Goal: Task Accomplishment & Management: Use online tool/utility

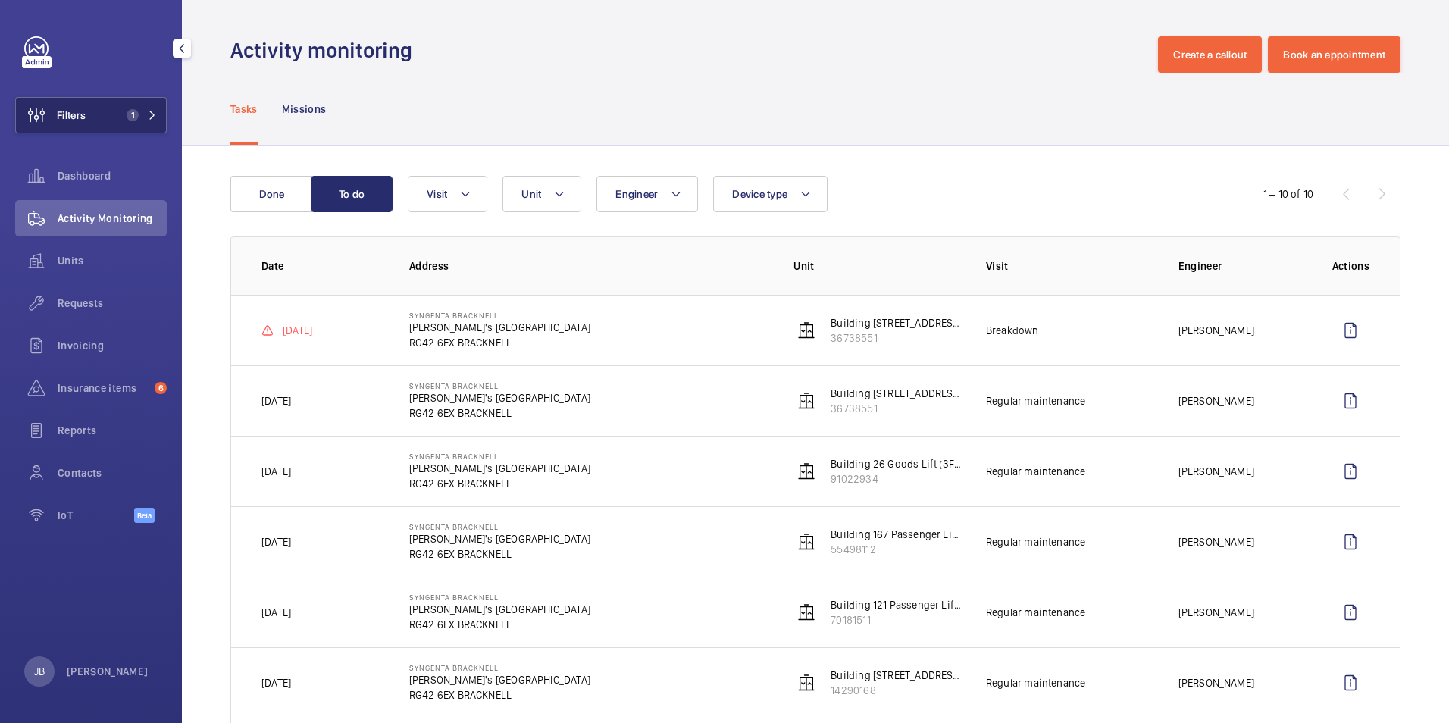
click at [95, 112] on button "Filters 1" at bounding box center [91, 115] width 152 height 36
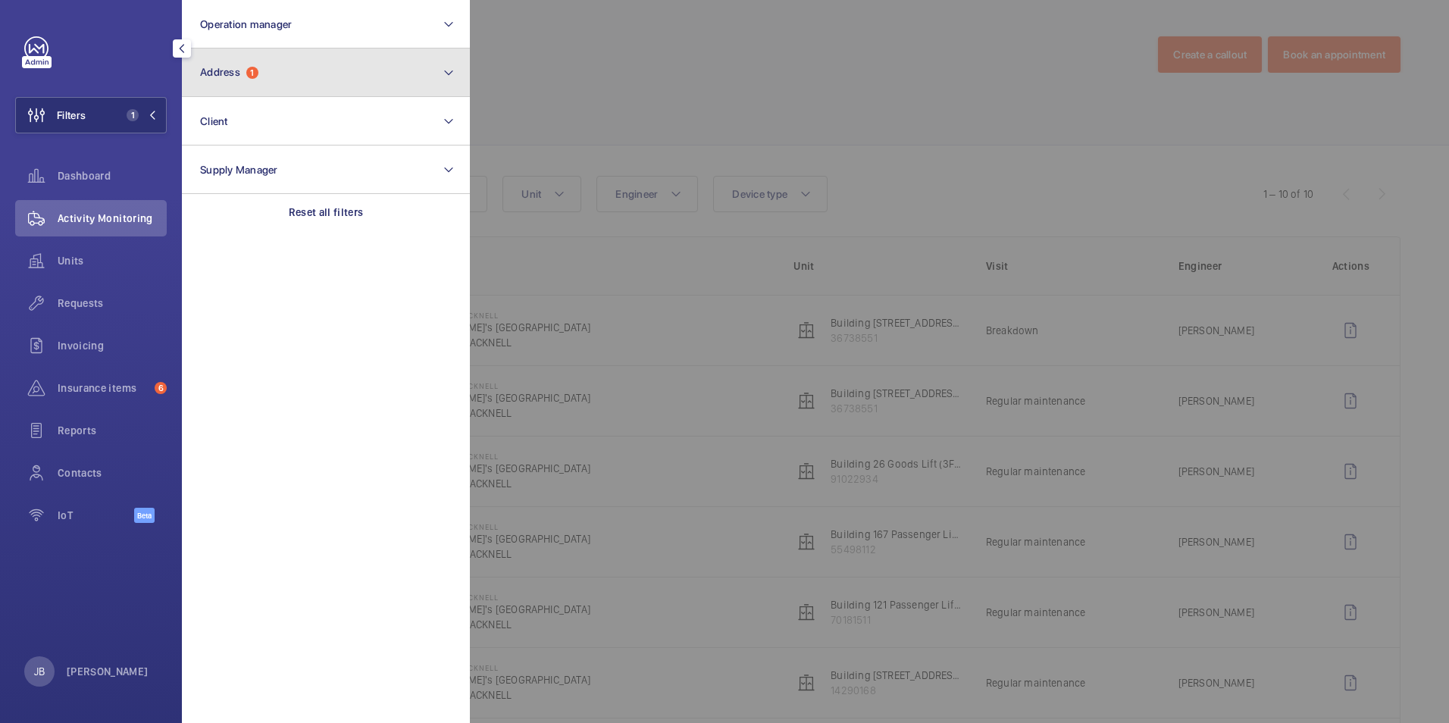
click at [288, 85] on button "Address 1" at bounding box center [326, 72] width 288 height 48
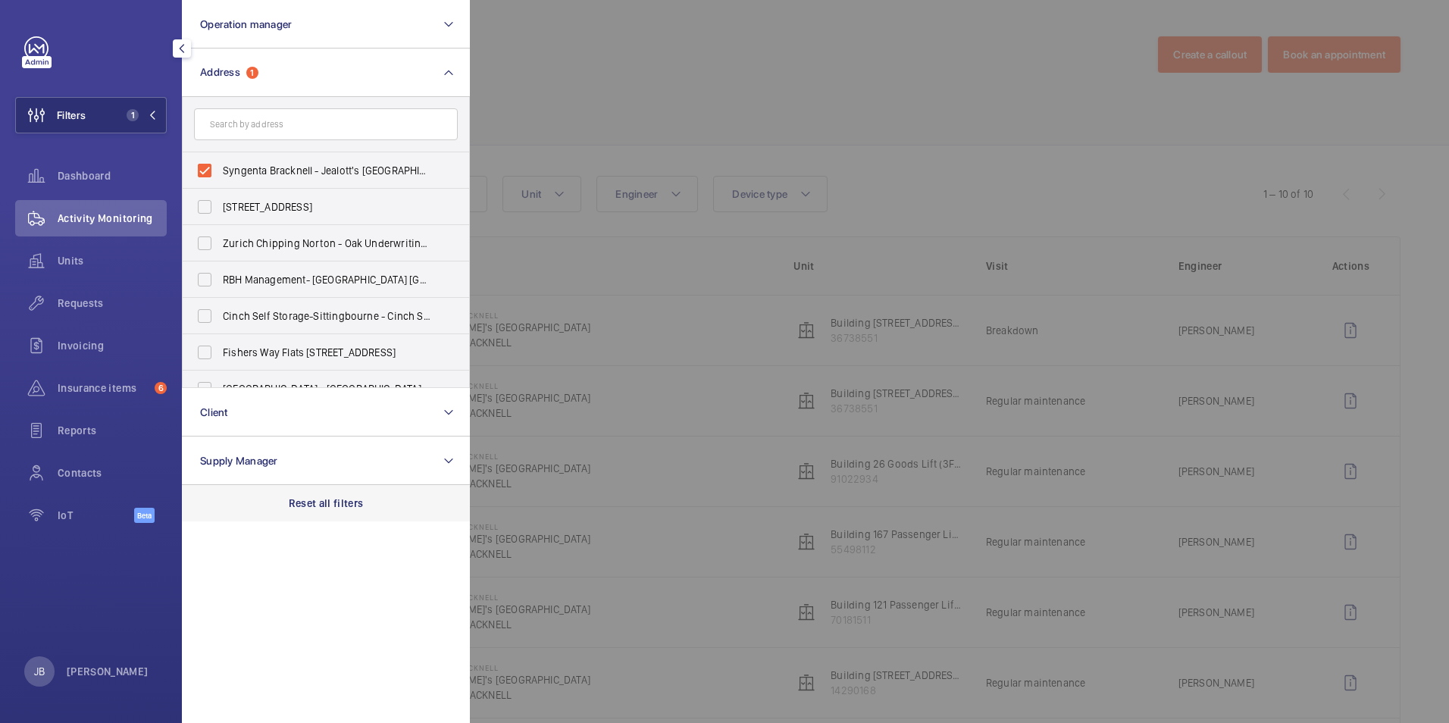
click at [333, 499] on p "Reset all filters" at bounding box center [326, 502] width 75 height 15
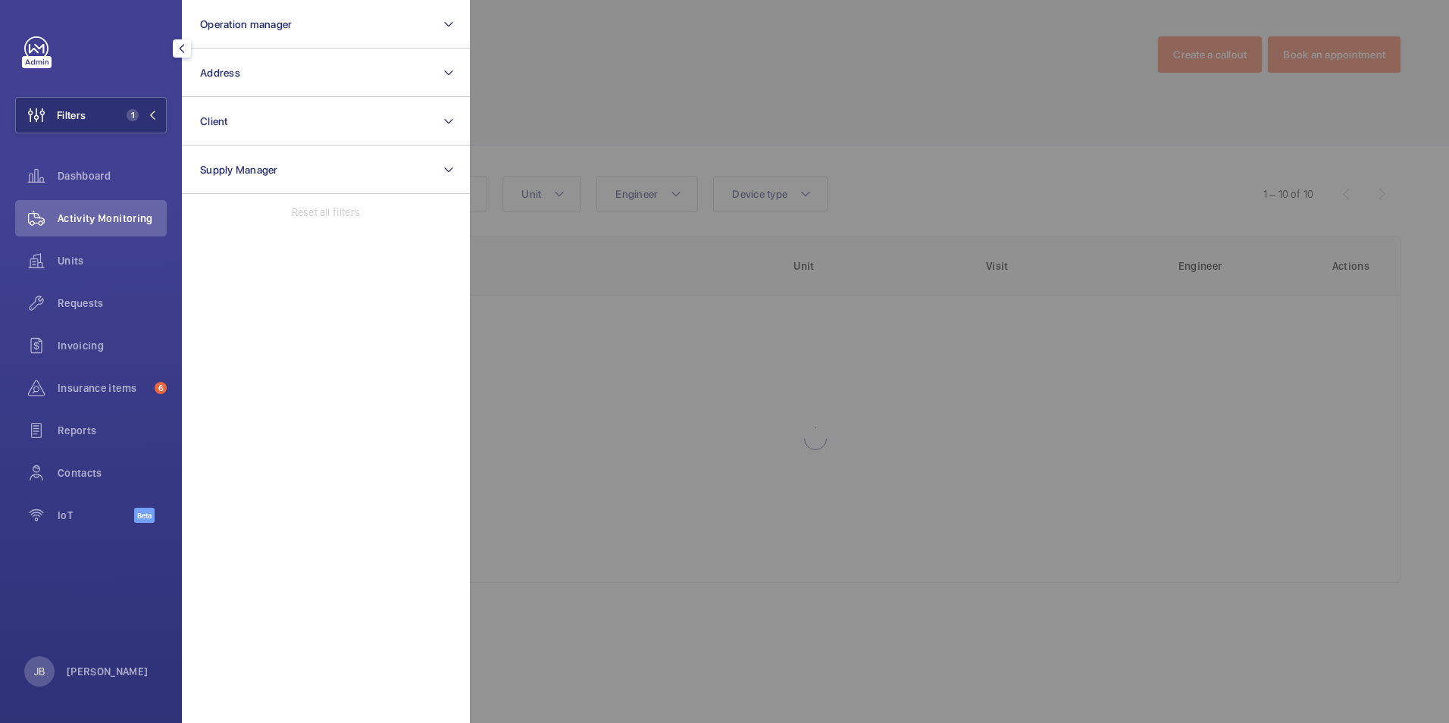
click at [645, 90] on div at bounding box center [1194, 361] width 1449 height 723
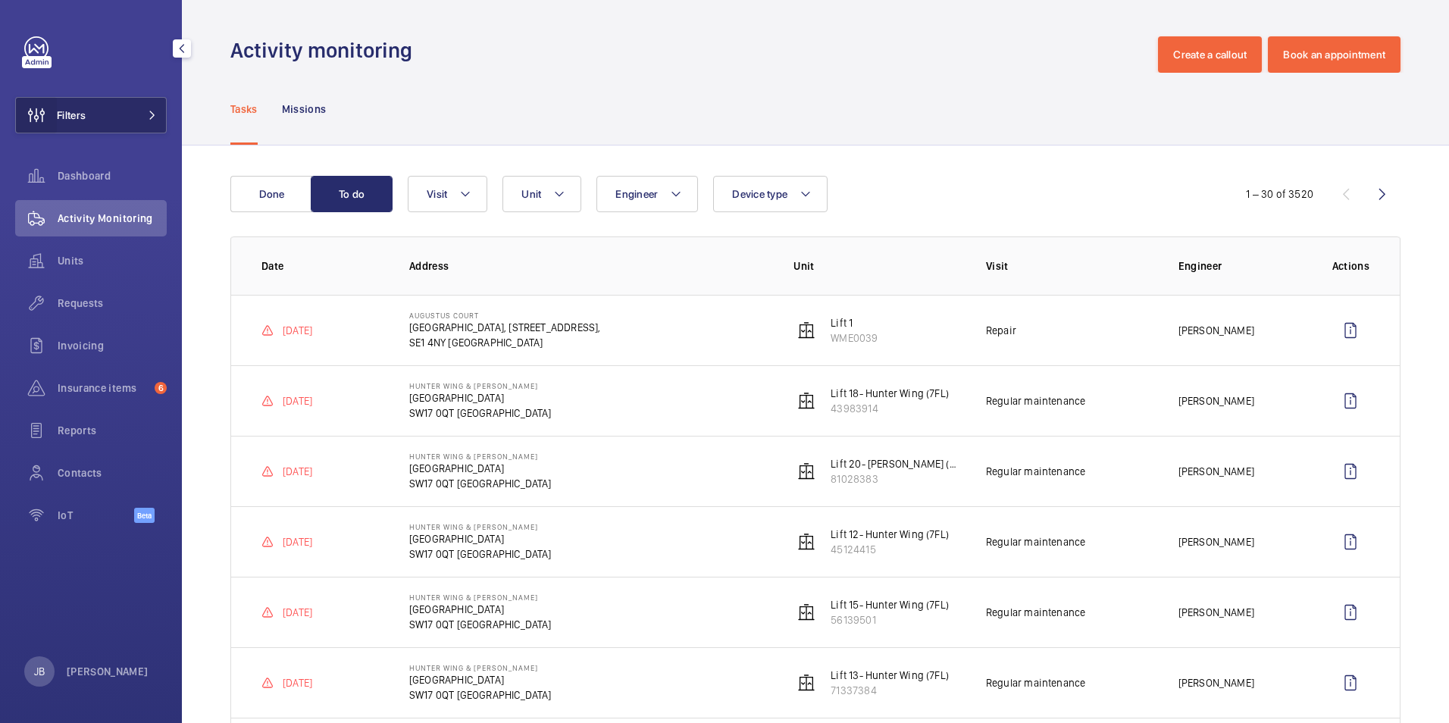
click at [55, 120] on wm-front-icon-button at bounding box center [36, 115] width 41 height 36
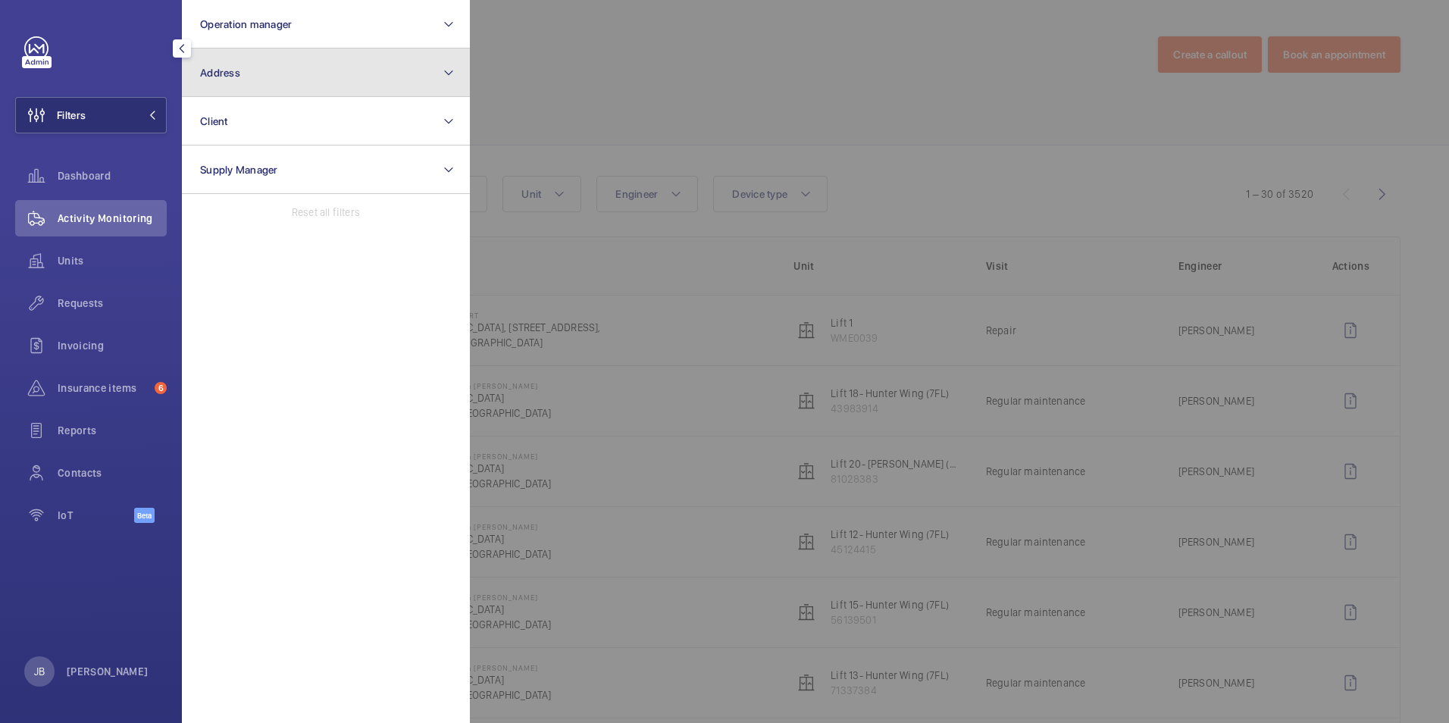
click at [244, 54] on button "Address" at bounding box center [326, 72] width 288 height 48
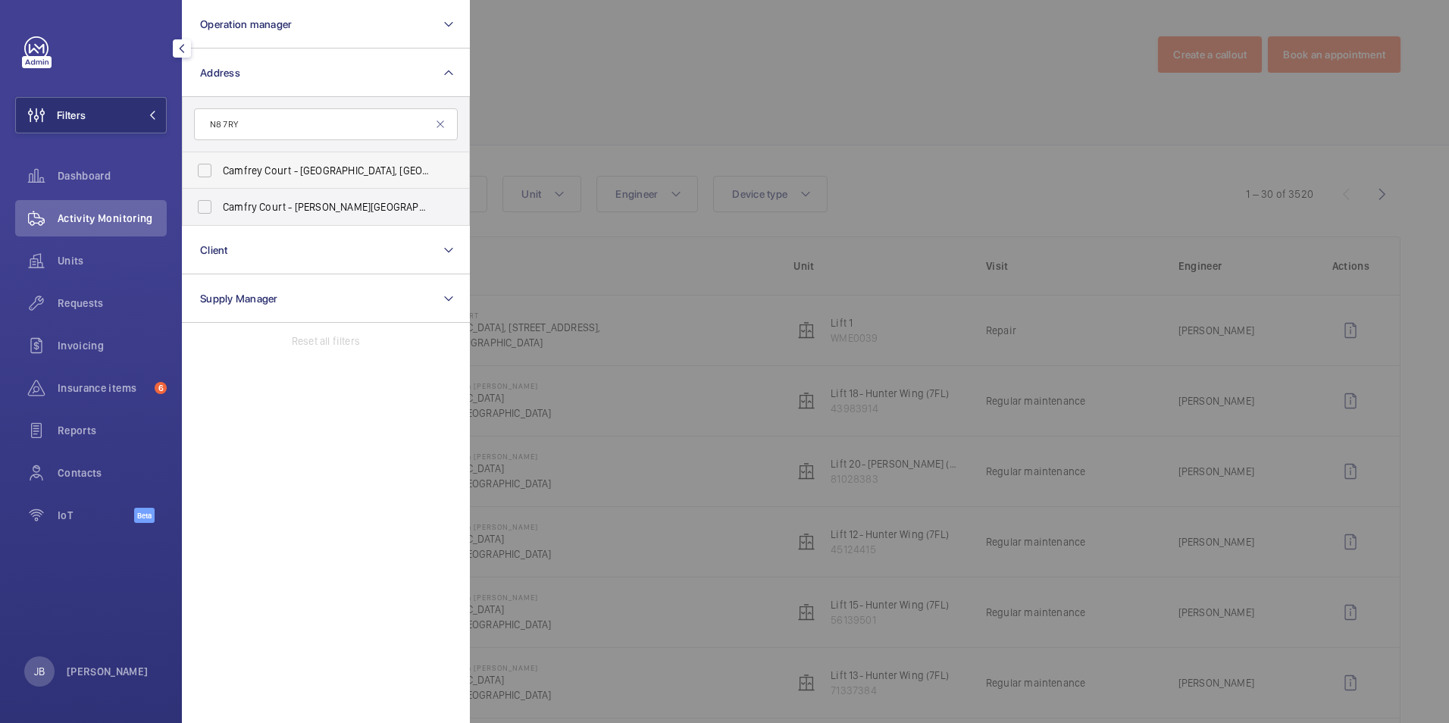
type input "N8 7RY"
click at [216, 167] on label "Camfrey Court - Camfrey Court, LONDON N8 7RY" at bounding box center [315, 170] width 264 height 36
click at [216, 167] on input "Camfrey Court - Camfrey Court, LONDON N8 7RY" at bounding box center [204, 170] width 30 height 30
checkbox input "true"
click at [205, 217] on label "Camfry Court - Pollard Court, LONDON N8 7RY" at bounding box center [315, 207] width 264 height 36
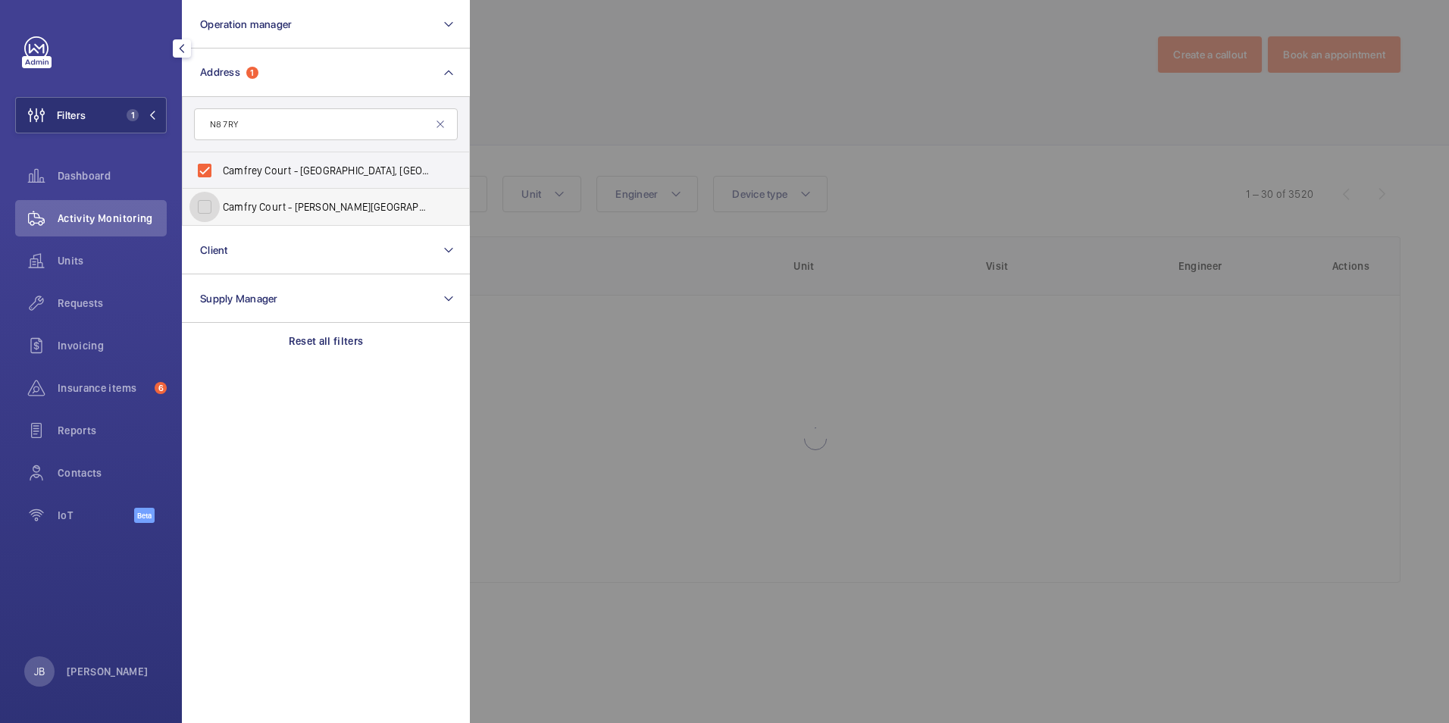
click at [205, 217] on input "Camfry Court - Pollard Court, LONDON N8 7RY" at bounding box center [204, 207] width 30 height 30
checkbox input "true"
click at [561, 85] on div at bounding box center [1194, 361] width 1449 height 723
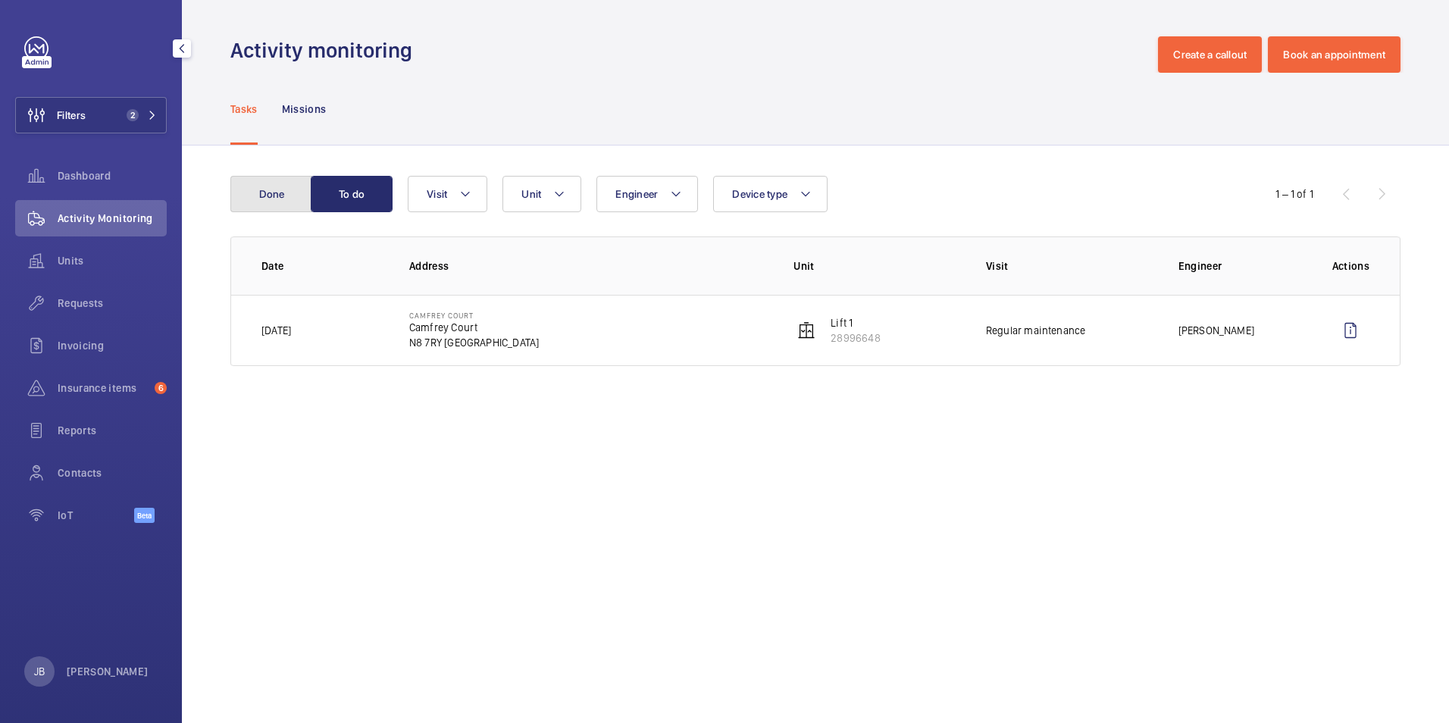
click at [266, 191] on button "Done" at bounding box center [271, 194] width 82 height 36
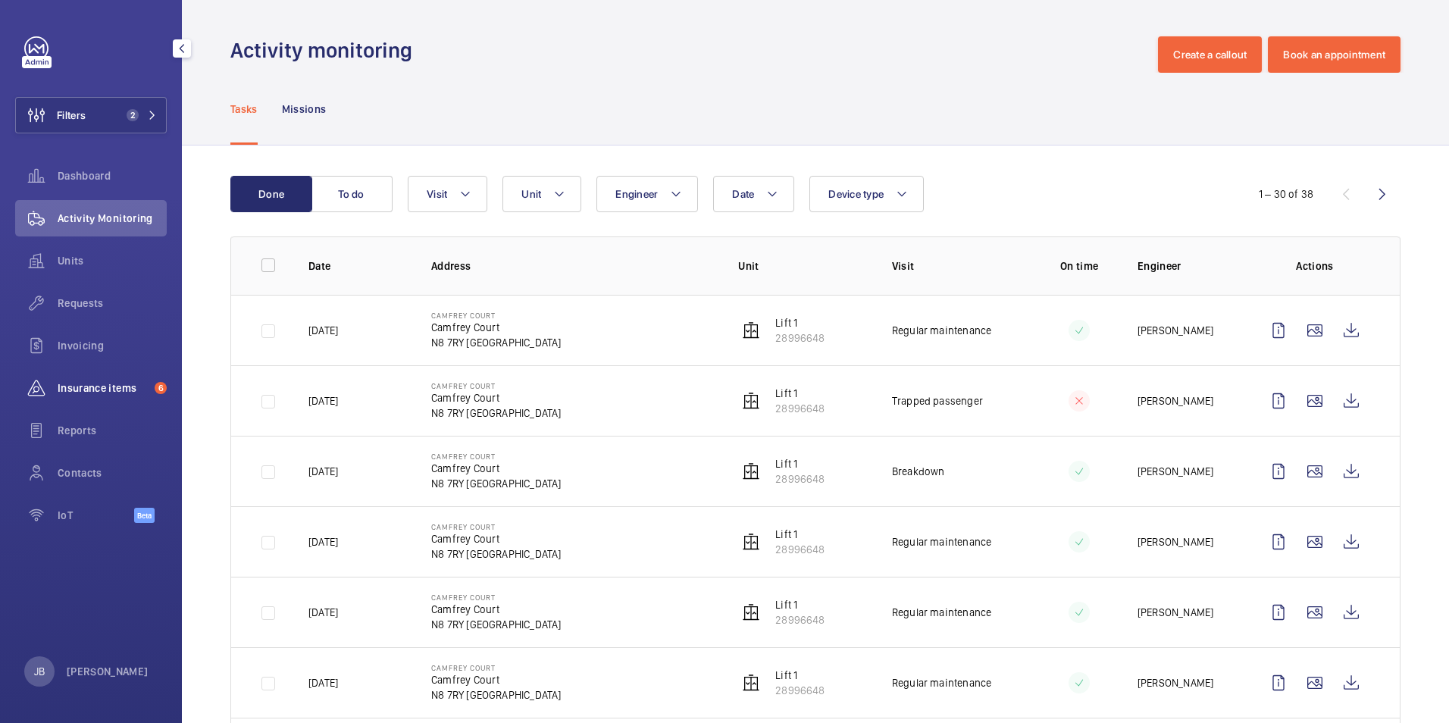
click at [83, 378] on div "Insurance items 6" at bounding box center [91, 388] width 152 height 36
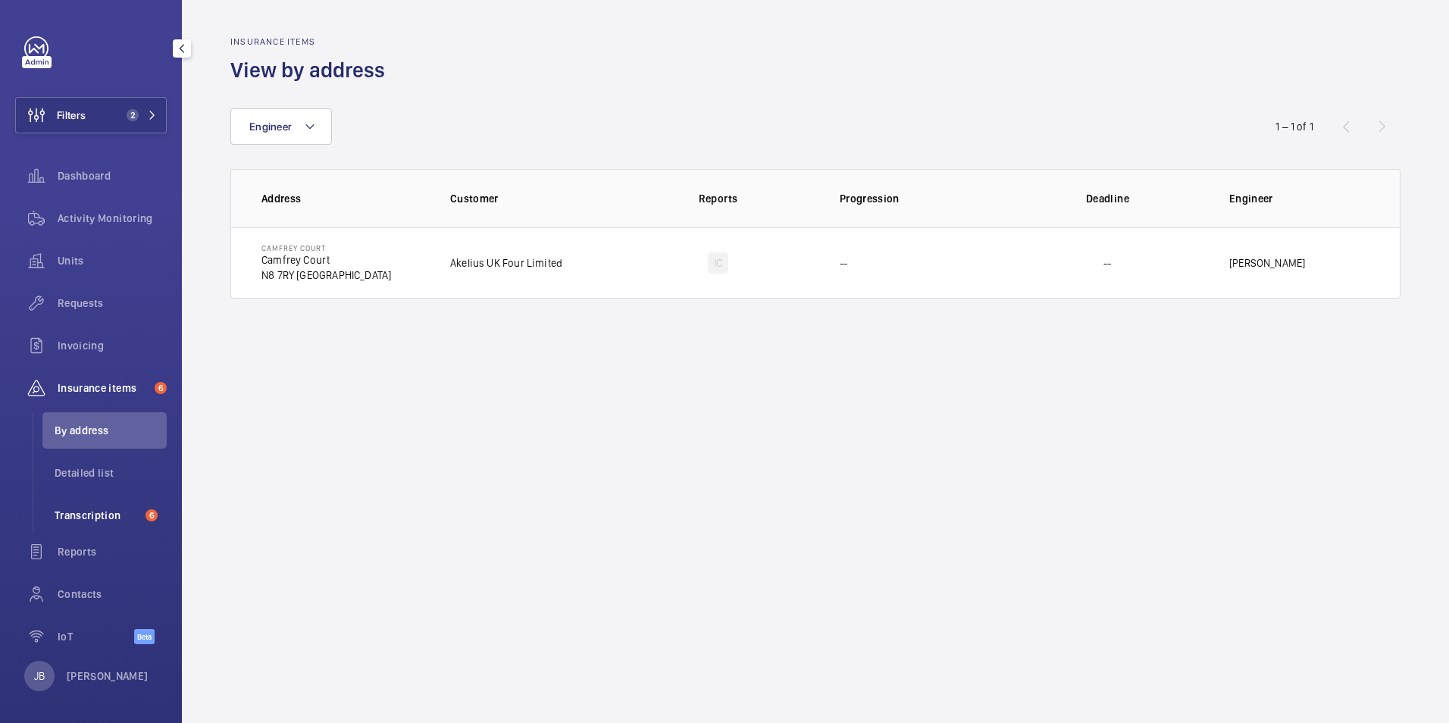
click at [88, 517] on span "Transcription" at bounding box center [97, 515] width 85 height 15
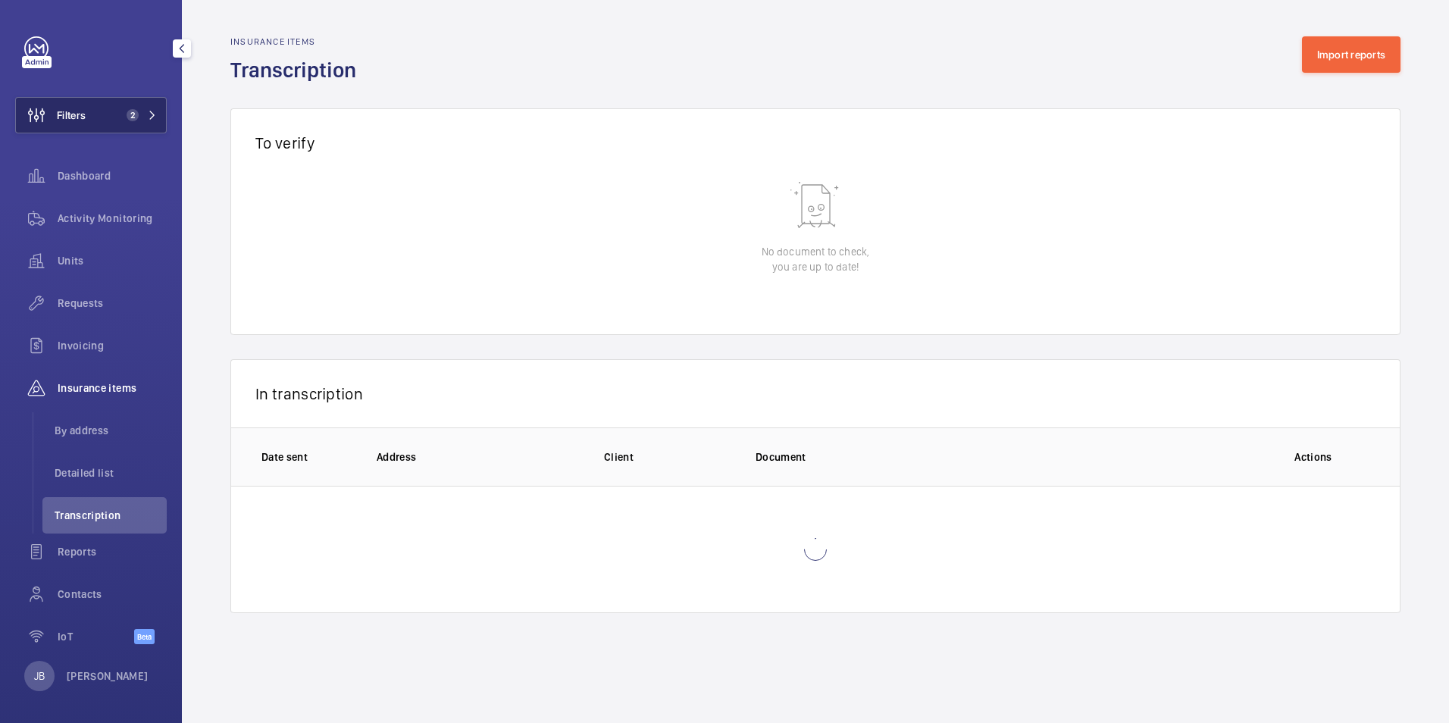
click at [88, 116] on button "Filters 2" at bounding box center [91, 115] width 152 height 36
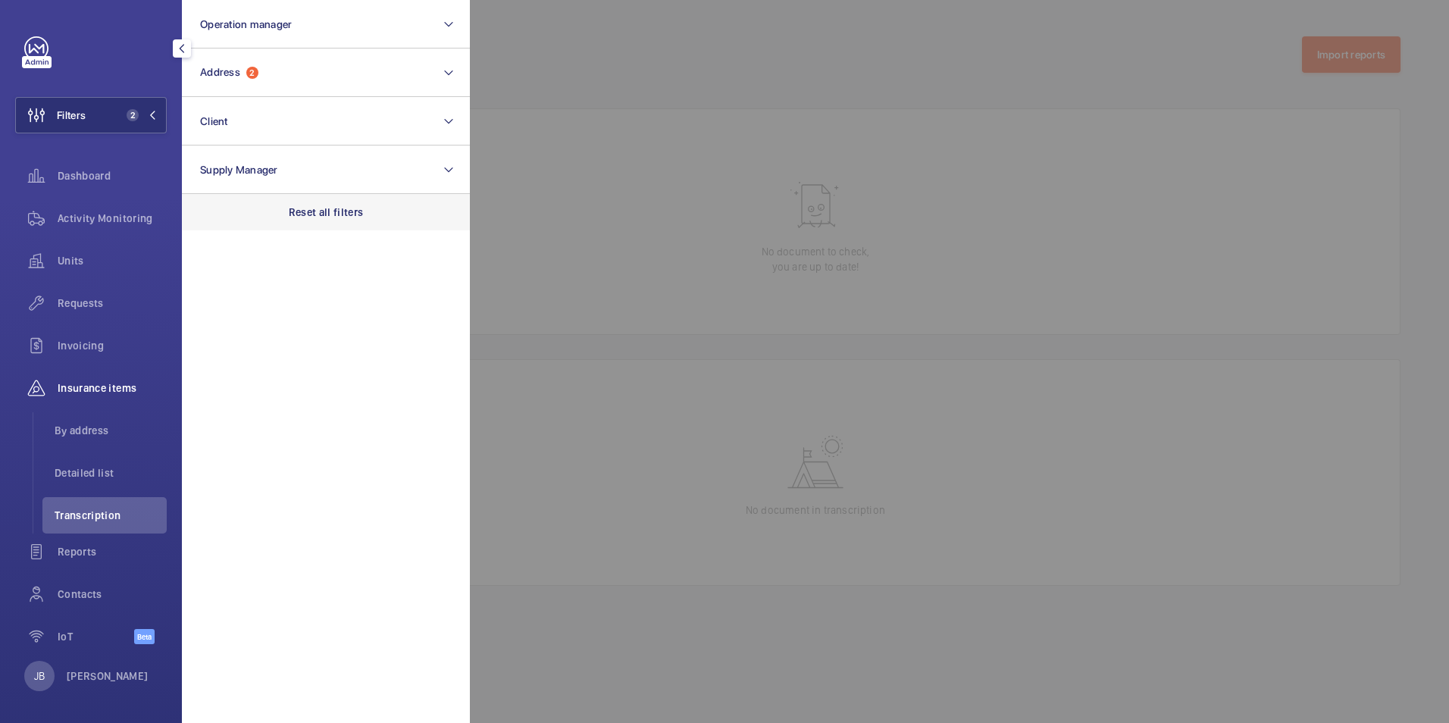
click at [289, 209] on div "Reset all filters" at bounding box center [326, 212] width 288 height 36
click at [618, 72] on div at bounding box center [1194, 361] width 1449 height 723
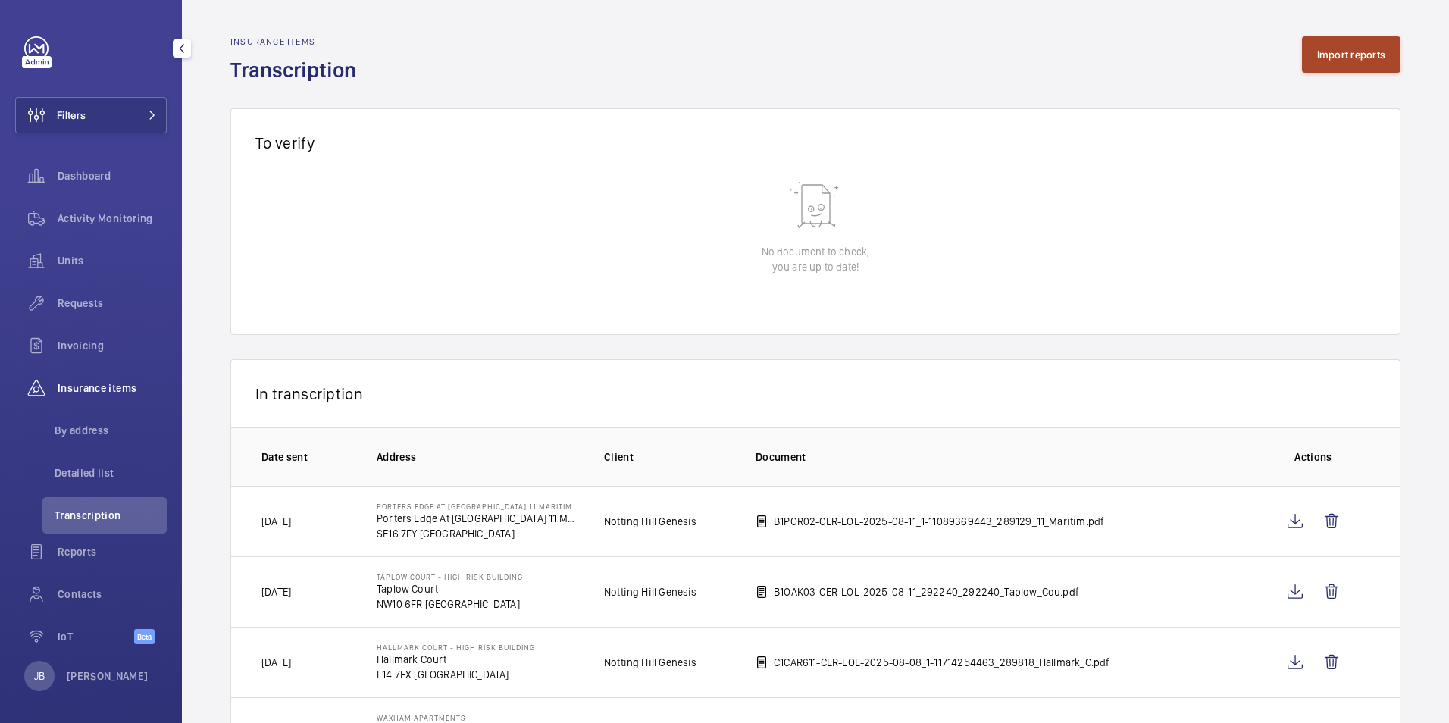
click at [1346, 54] on button "Import reports" at bounding box center [1351, 54] width 99 height 36
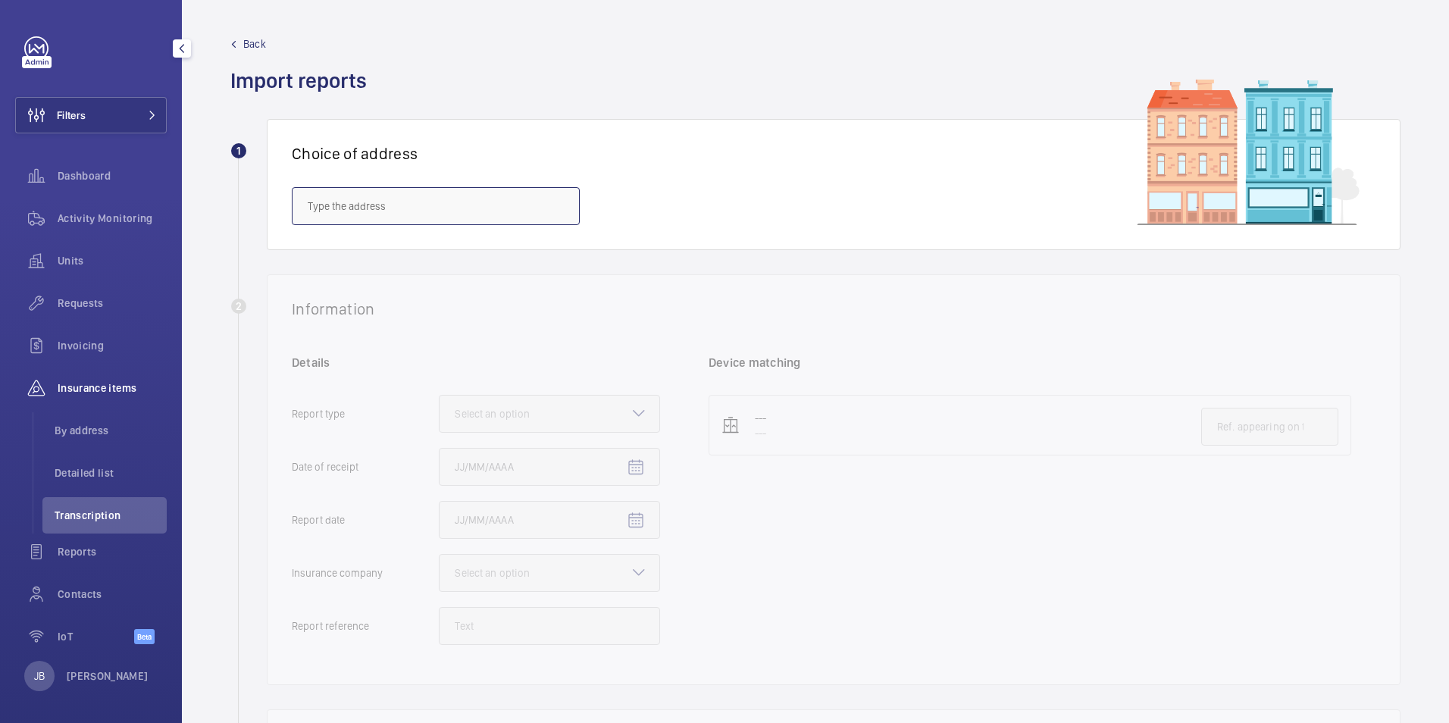
click at [410, 196] on input "text" at bounding box center [436, 206] width 288 height 38
paste input "PI Hub London – West Brompton"
click at [383, 217] on input "PI Hub London – West Brompton" at bounding box center [436, 206] width 288 height 38
click at [374, 238] on mat-option "PI Hub London - West Brompton - 11-15 Lillie Road, WEST BROMPTON SW6 1TX" at bounding box center [435, 251] width 286 height 36
type input "PI Hub London - West Brompton - 11-15 Lillie Road, WEST BROMPTON SW6 1TX"
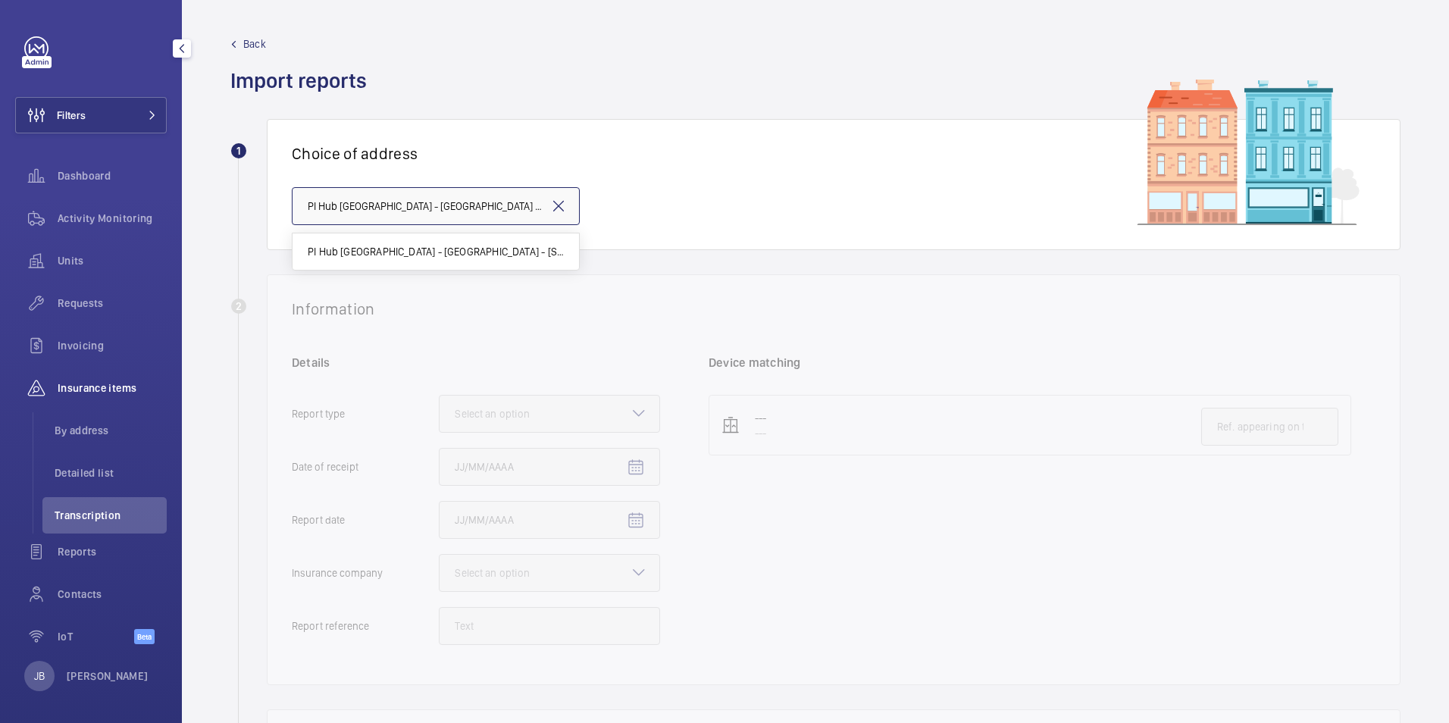
scroll to position [0, 110]
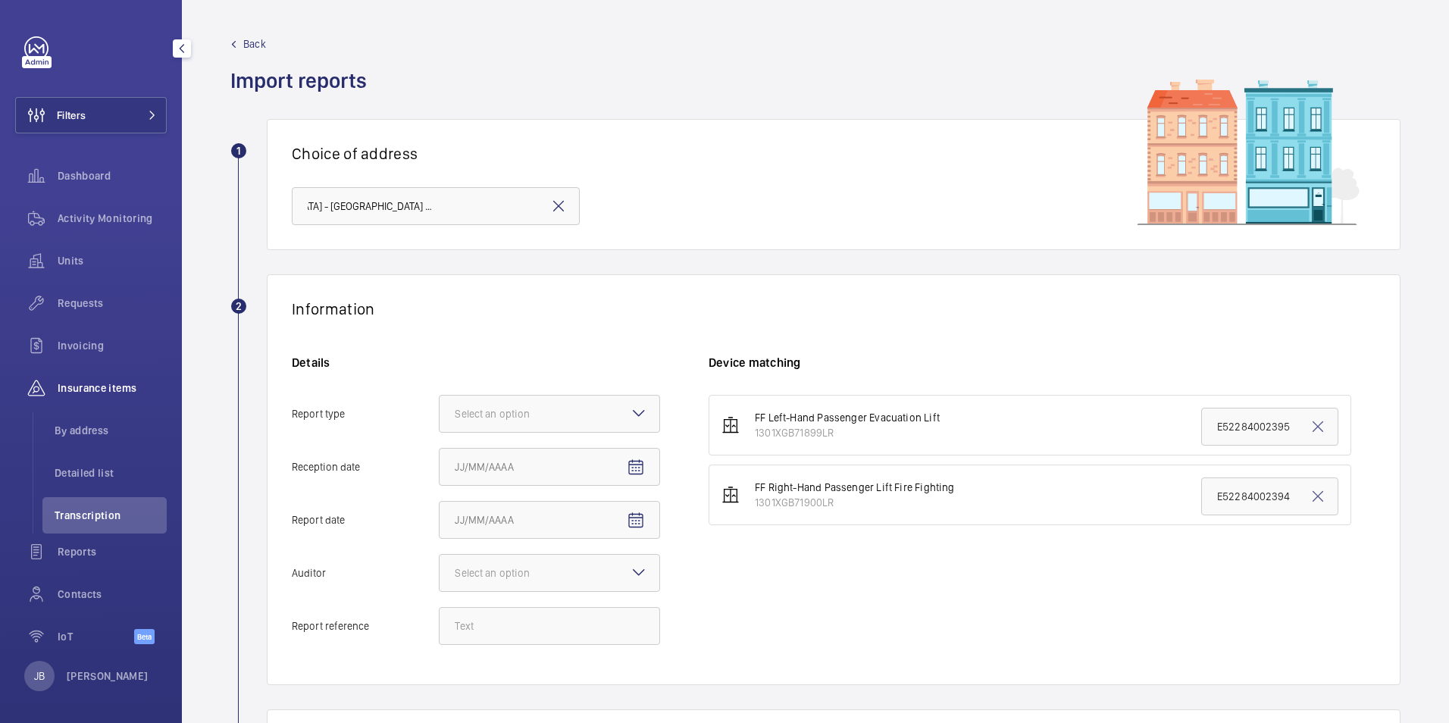
click at [524, 433] on div "Details Report type Select an option Reception date Report date Auditor Select …" at bounding box center [500, 507] width 417 height 305
click at [528, 409] on div "Select an option" at bounding box center [511, 413] width 113 height 15
click at [439, 409] on input "Report type Select an option Insurance company Consultant" at bounding box center [439, 413] width 0 height 36
click at [528, 448] on div "Insurance company" at bounding box center [549, 460] width 220 height 37
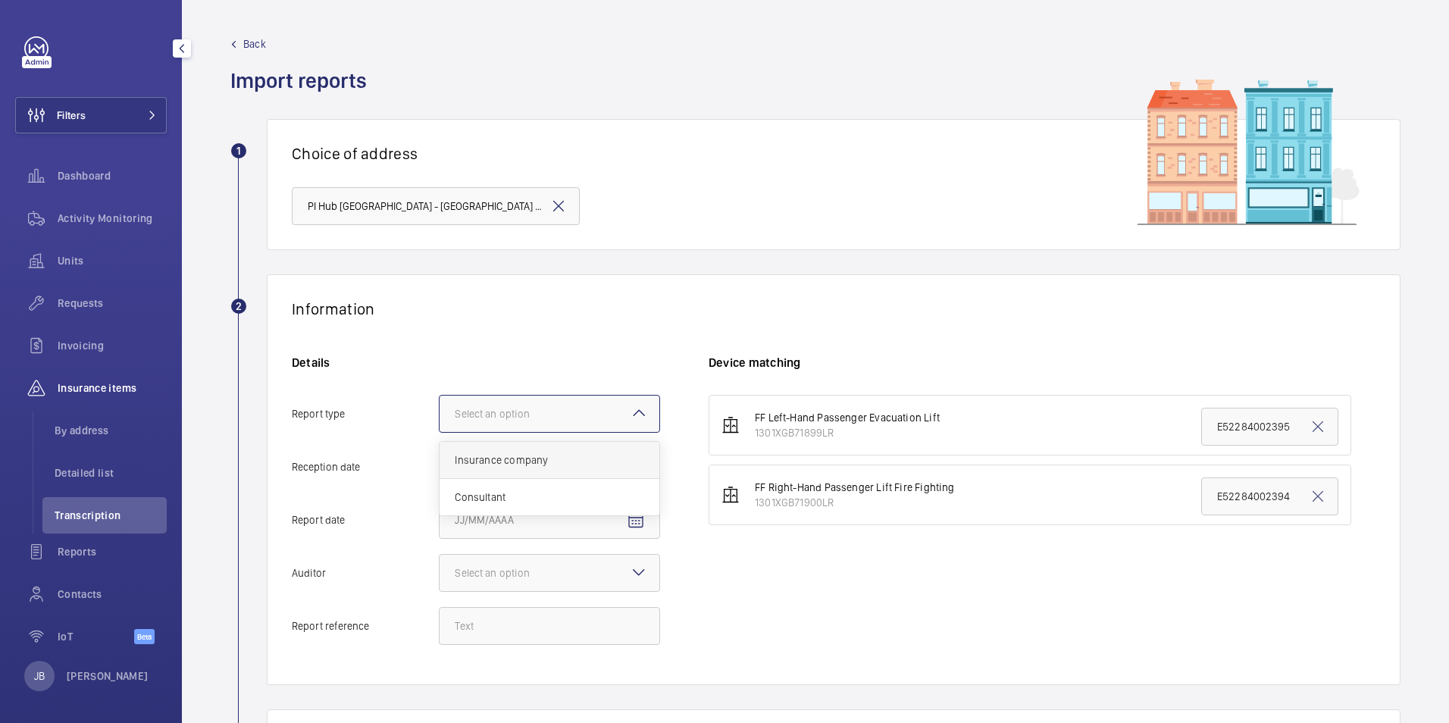
click at [439, 432] on input "Report type Select an option Insurance company Consultant" at bounding box center [439, 413] width 0 height 36
click at [631, 468] on mat-icon "Open calendar" at bounding box center [636, 467] width 18 height 18
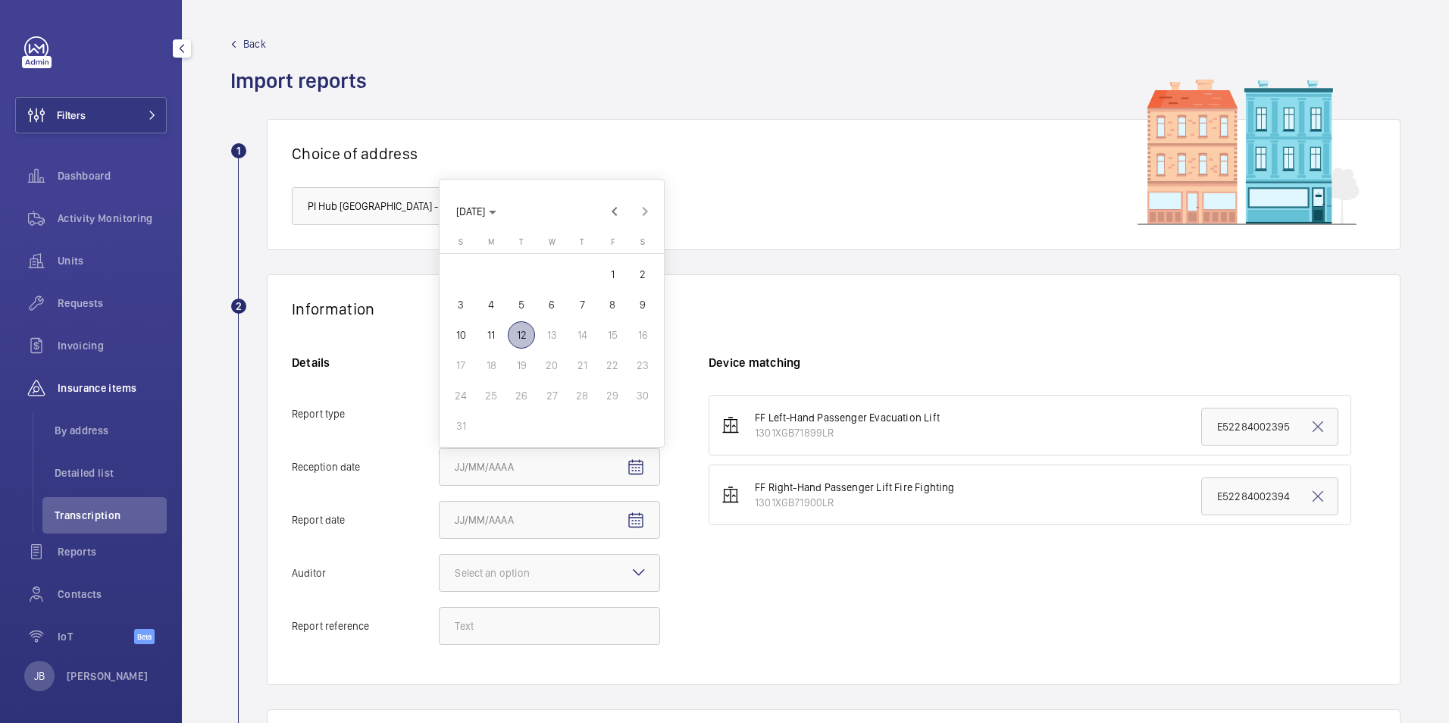
click at [492, 335] on span "11" at bounding box center [490, 334] width 27 height 27
type input "8/11/2025"
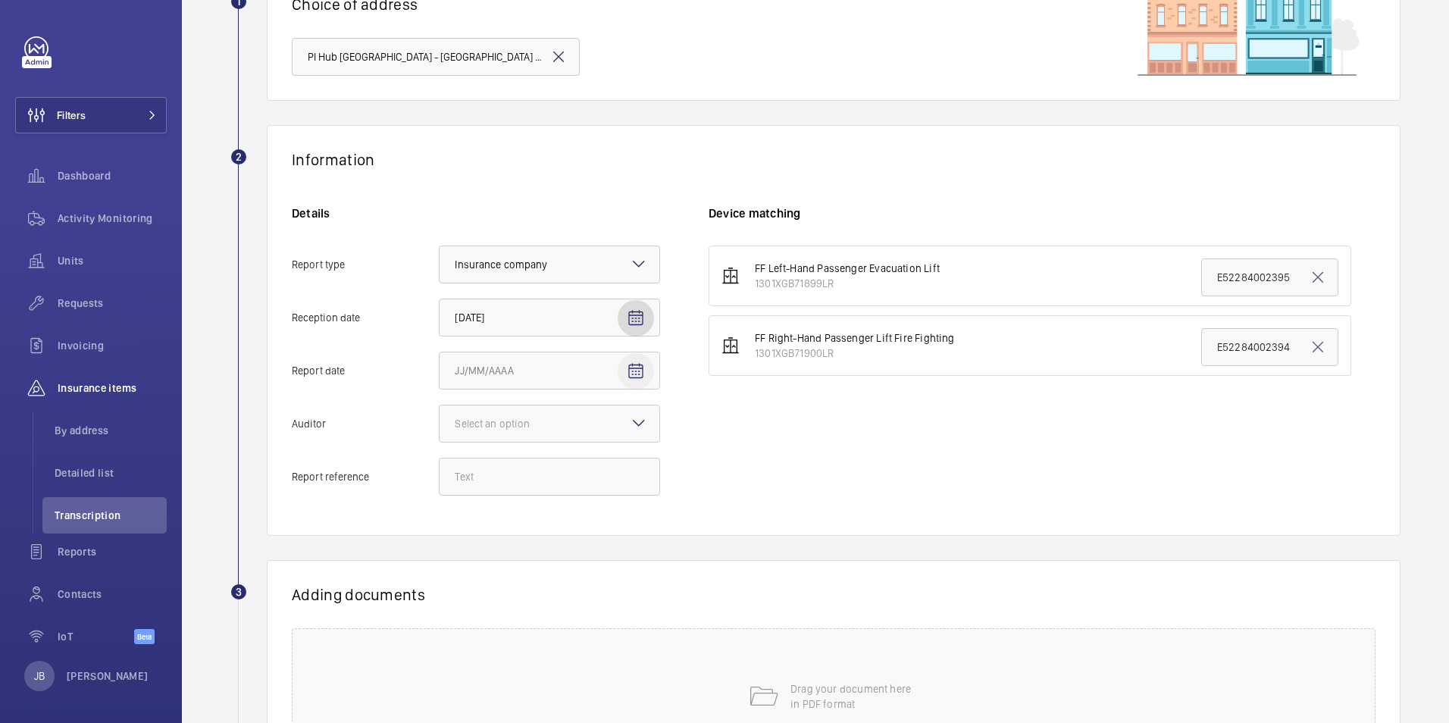
scroll to position [152, 0]
click at [637, 361] on mat-icon "Open calendar" at bounding box center [636, 369] width 18 height 18
click at [605, 522] on span "8" at bounding box center [612, 521] width 27 height 27
type input "8/8/2025"
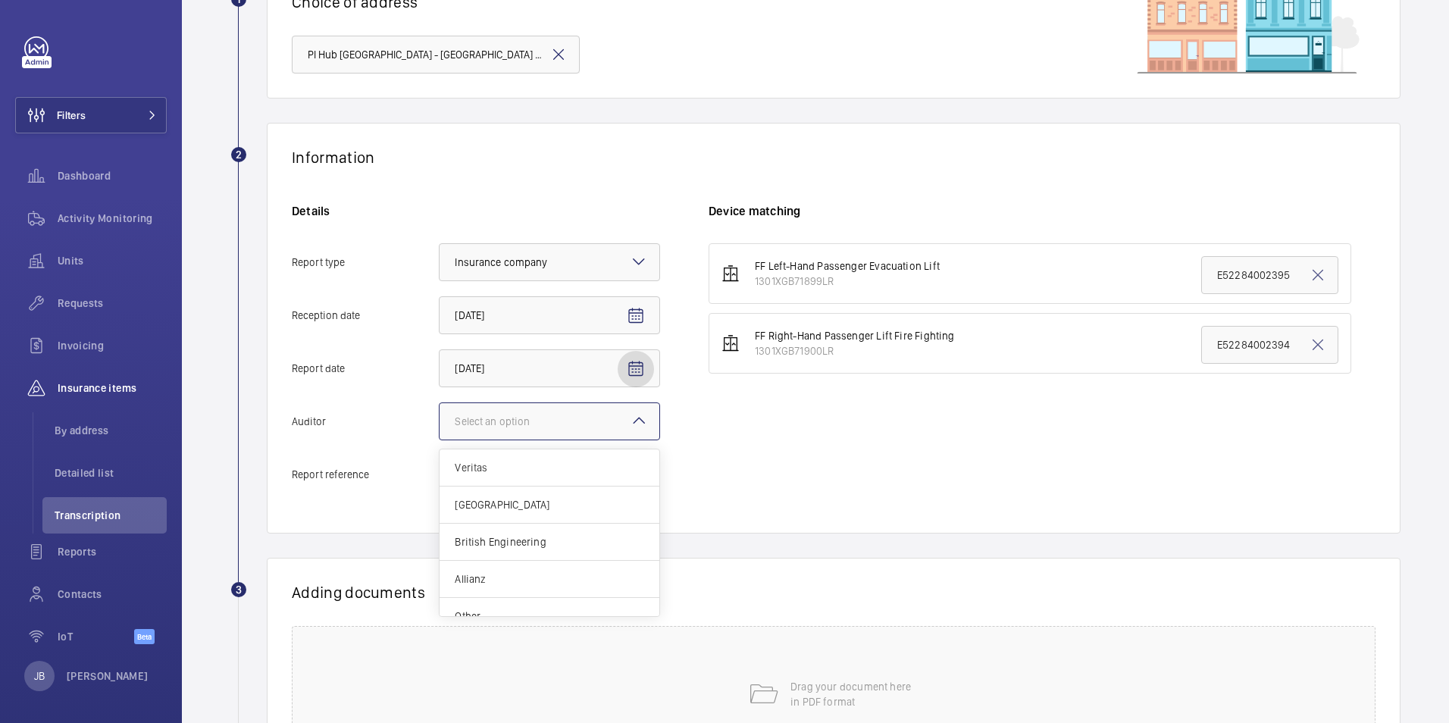
click at [549, 419] on div "Select an option" at bounding box center [511, 421] width 113 height 15
click at [439, 419] on input "Auditor Select an option Veritas Zurich British Engineering Allianz Other" at bounding box center [439, 421] width 0 height 36
click at [535, 566] on div "Allianz" at bounding box center [549, 579] width 220 height 37
click at [439, 439] on input "Auditor Select an option Veritas Zurich British Engineering Allianz Other" at bounding box center [439, 421] width 0 height 36
click at [533, 467] on input "Report reference" at bounding box center [549, 474] width 221 height 38
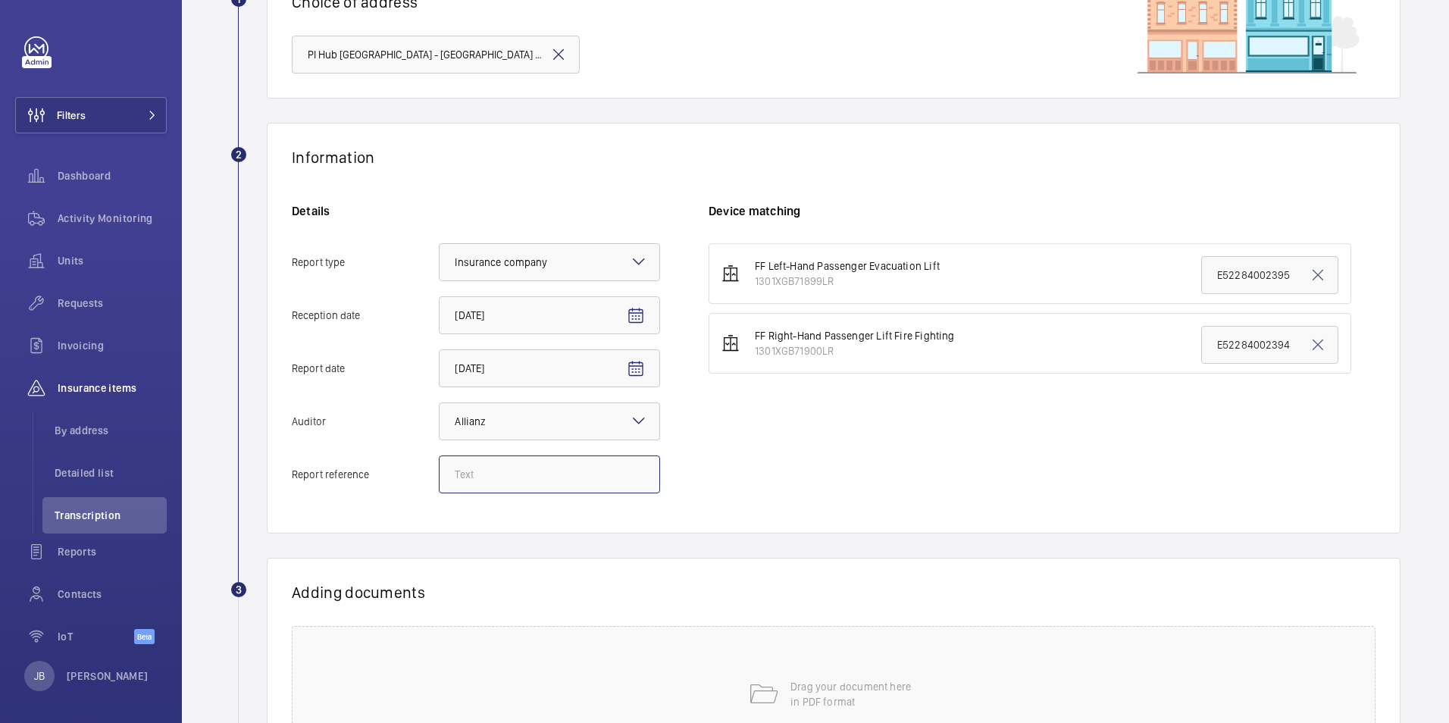
paste input "E52284003216"
type input "E52284003216"
drag, startPoint x: 435, startPoint y: 474, endPoint x: 406, endPoint y: 474, distance: 28.8
click at [406, 474] on label "Report reference E52284003216" at bounding box center [476, 474] width 368 height 38
drag, startPoint x: 1288, startPoint y: 271, endPoint x: 1142, endPoint y: 277, distance: 146.3
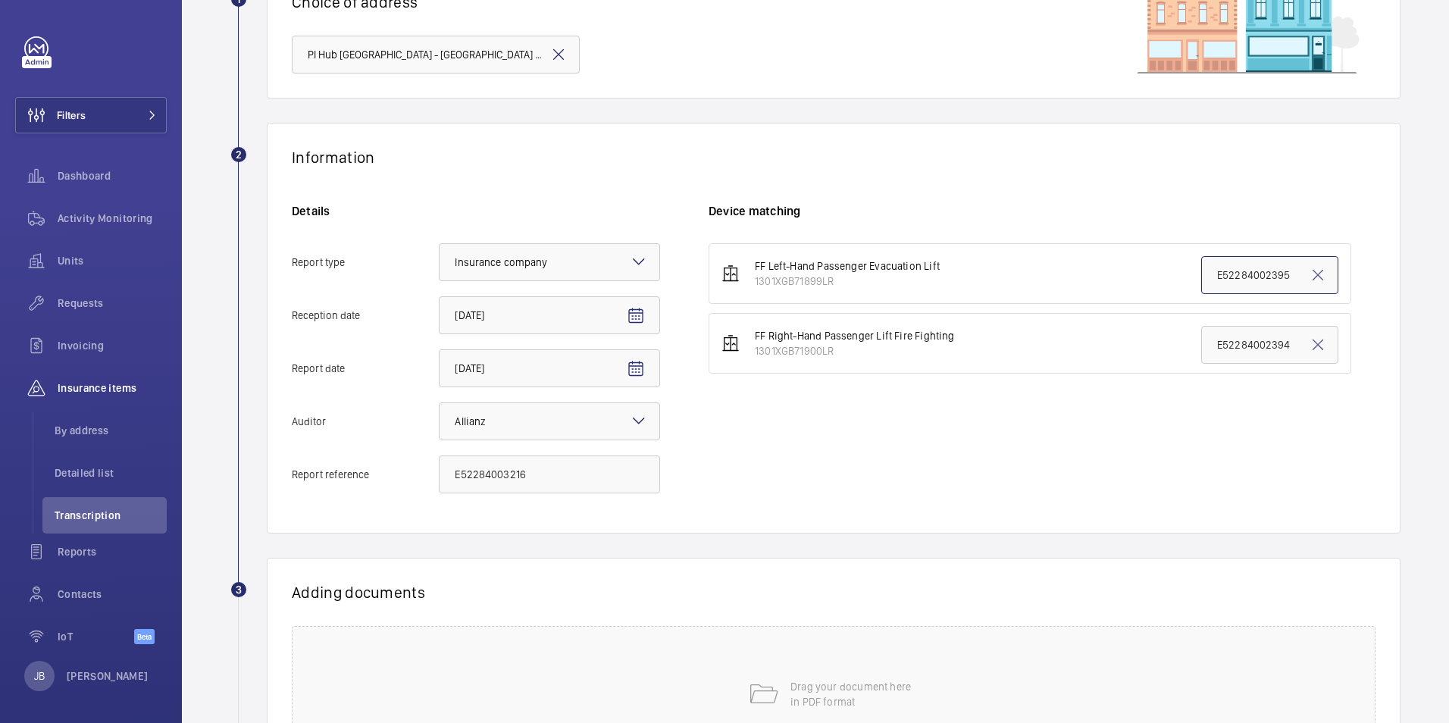
click at [1142, 277] on li "FF Left-Hand Passenger Evacuation Lift 1301XGB71899LR E52284002395" at bounding box center [1029, 273] width 642 height 61
paste input "3216"
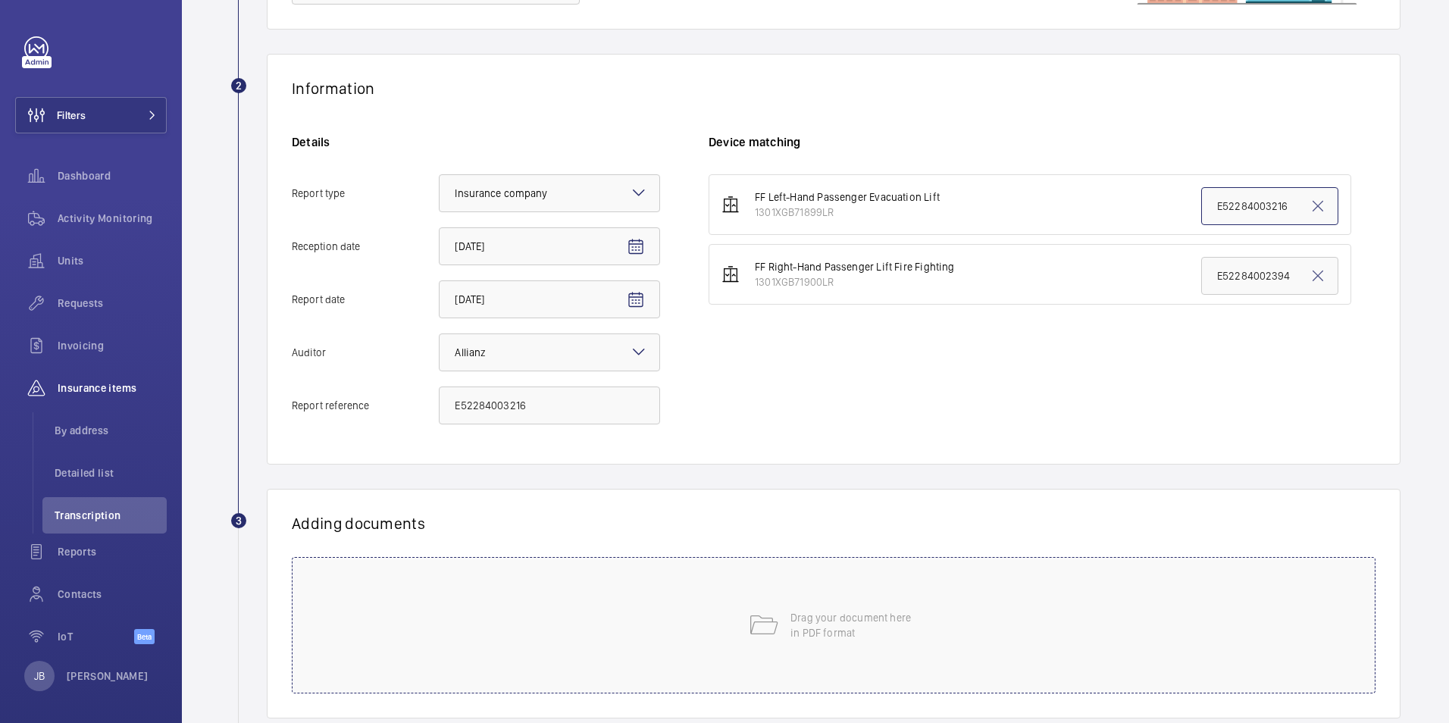
scroll to position [303, 0]
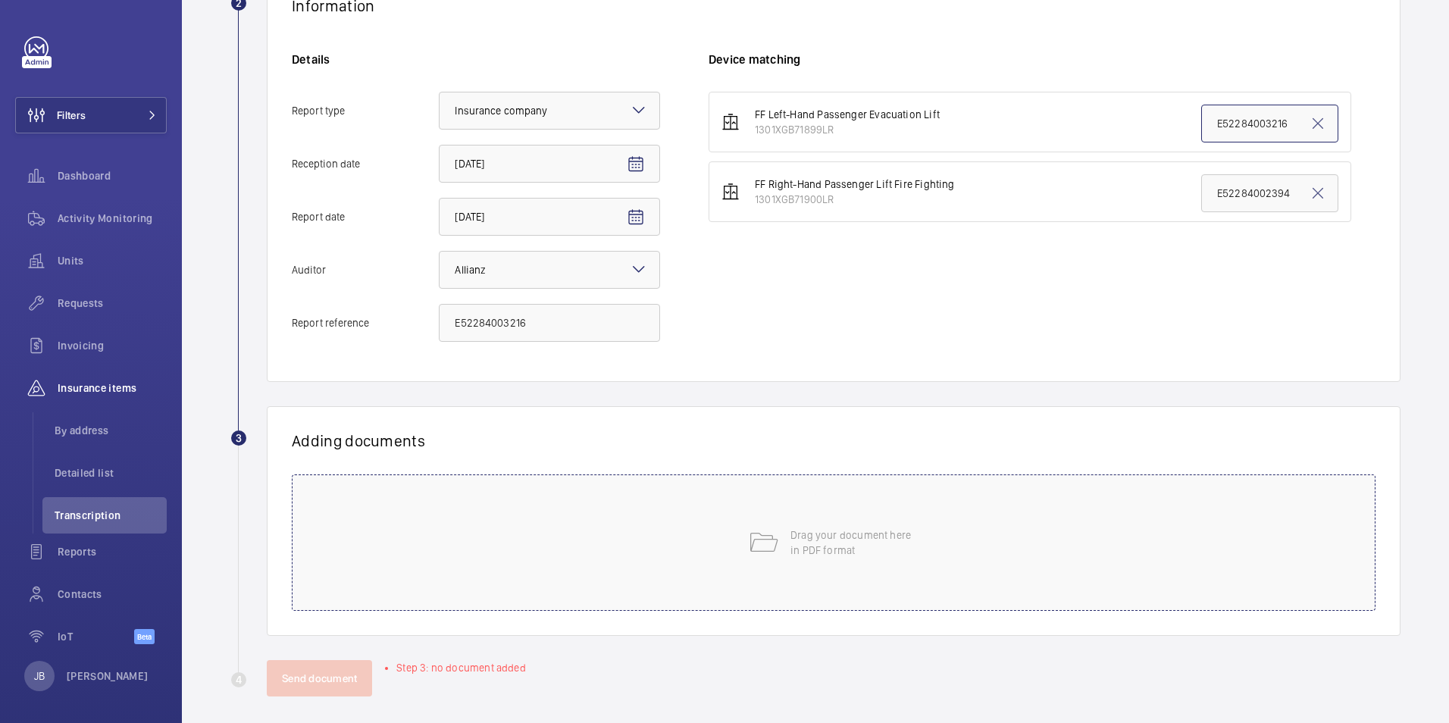
type input "E52284003216"
click at [993, 584] on div "Drag your document here in PDF format" at bounding box center [833, 542] width 1083 height 136
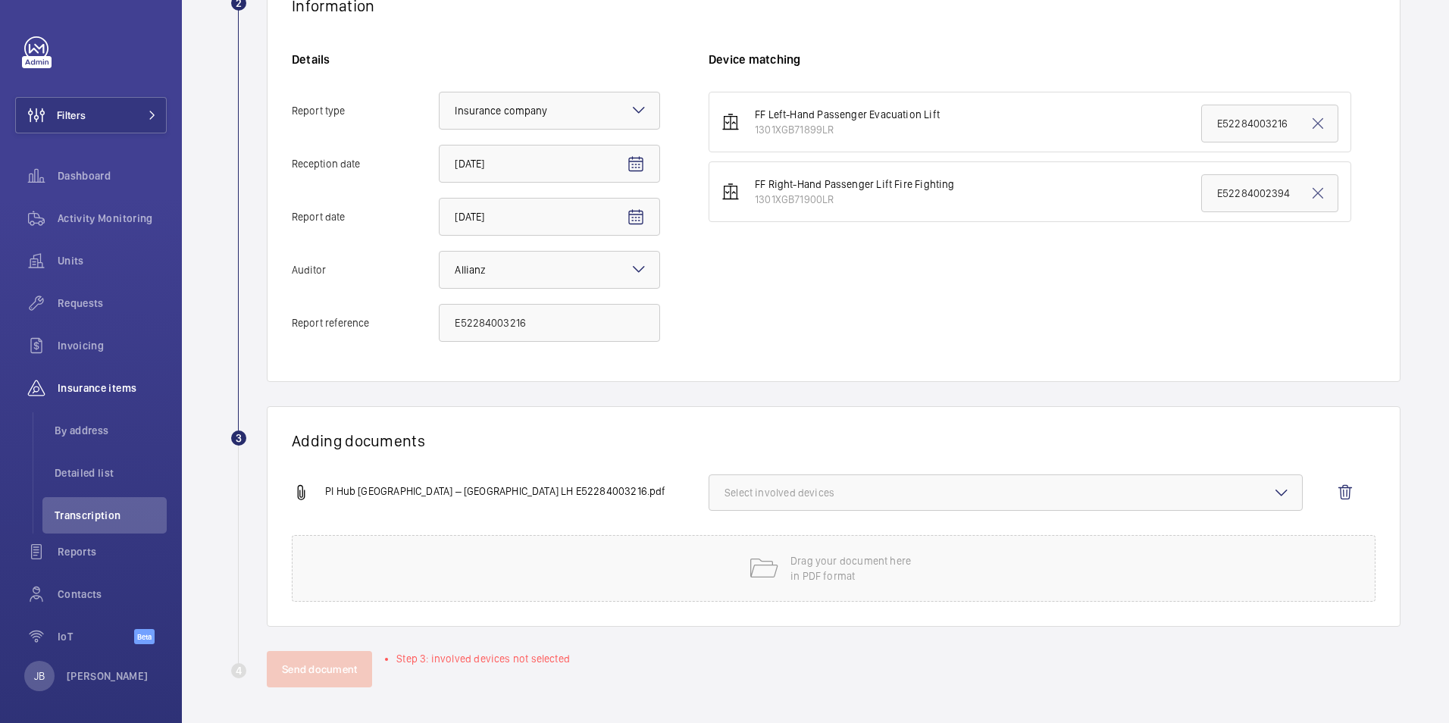
click at [1131, 498] on span "Select involved devices" at bounding box center [1005, 492] width 562 height 15
drag, startPoint x: 767, startPoint y: 543, endPoint x: 750, endPoint y: 540, distance: 17.7
click at [767, 542] on span "1301XGB71899LR" at bounding box center [1006, 540] width 514 height 15
click at [746, 542] on input "1301XGB71899LR" at bounding box center [731, 540] width 30 height 30
checkbox input "true"
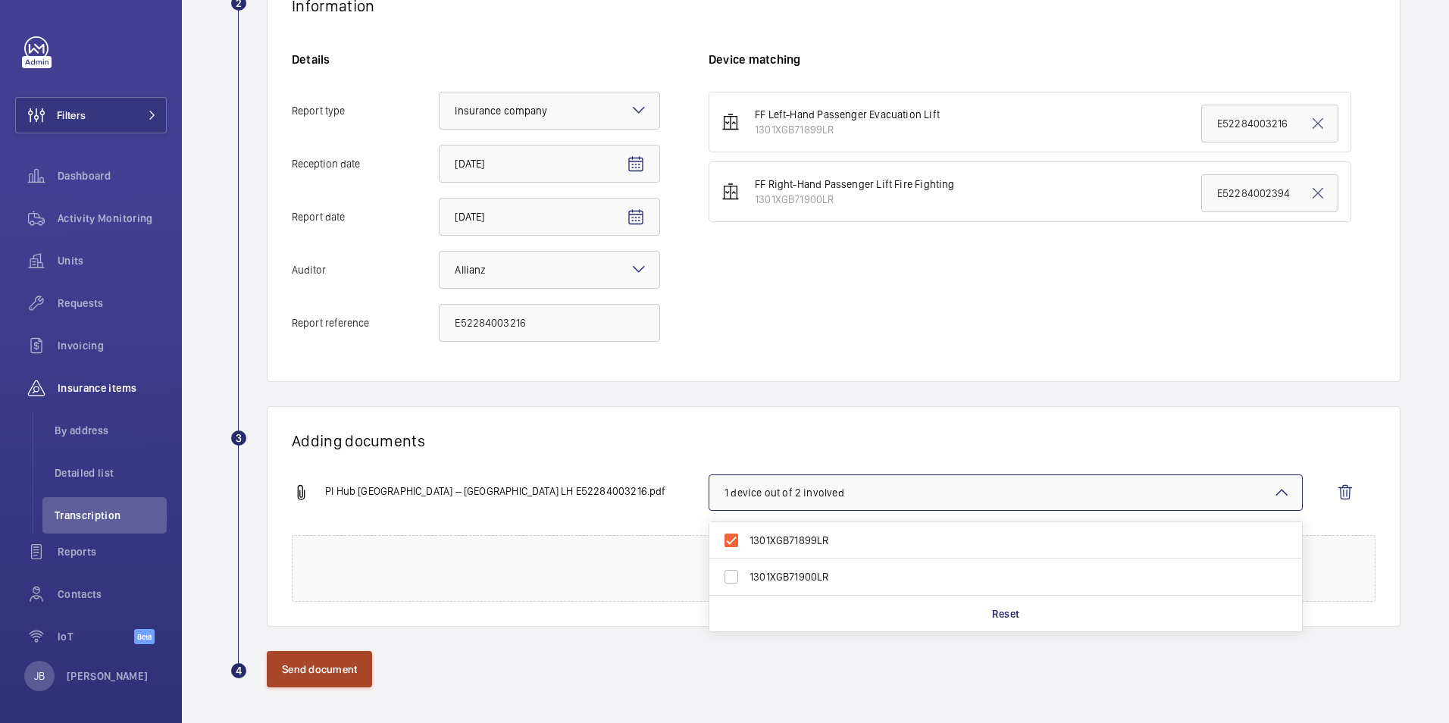
click at [334, 665] on button "Send document" at bounding box center [319, 669] width 105 height 36
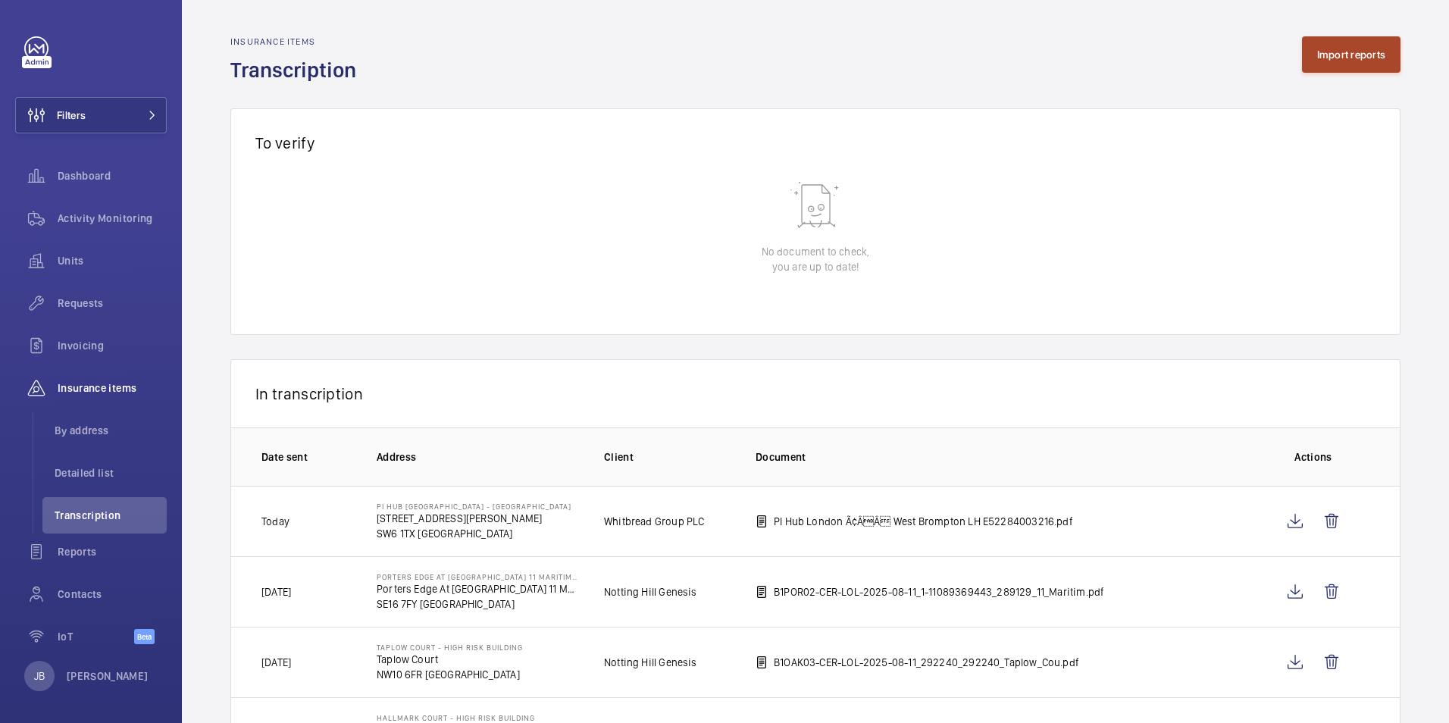
click at [1367, 44] on button "Import reports" at bounding box center [1351, 54] width 99 height 36
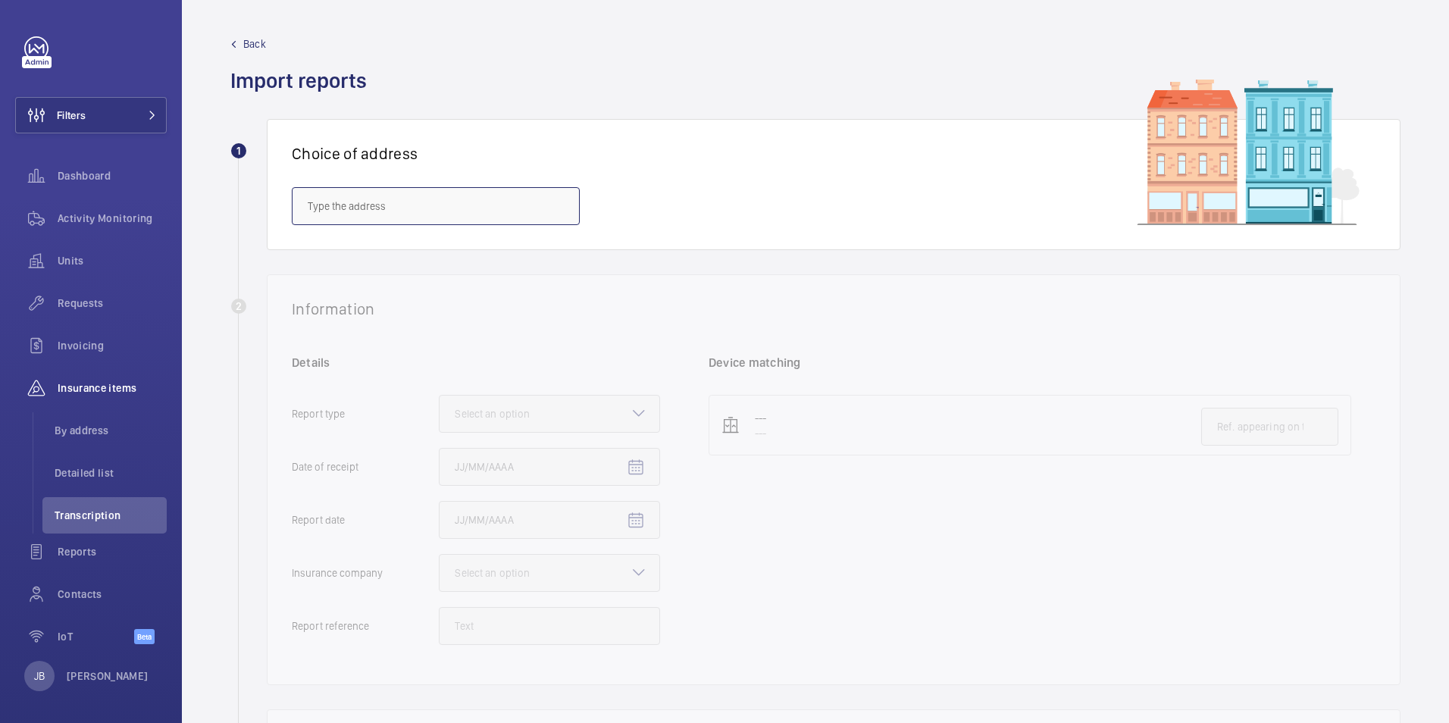
click at [336, 204] on input "text" at bounding box center [436, 206] width 288 height 38
click at [333, 245] on span "PI Hub London - West Brompton - 11-15 Lillie Road, WEST BROMPTON SW6 1TX" at bounding box center [436, 251] width 256 height 15
type input "PI Hub London - West Brompton - 11-15 Lillie Road, WEST BROMPTON SW6 1TX"
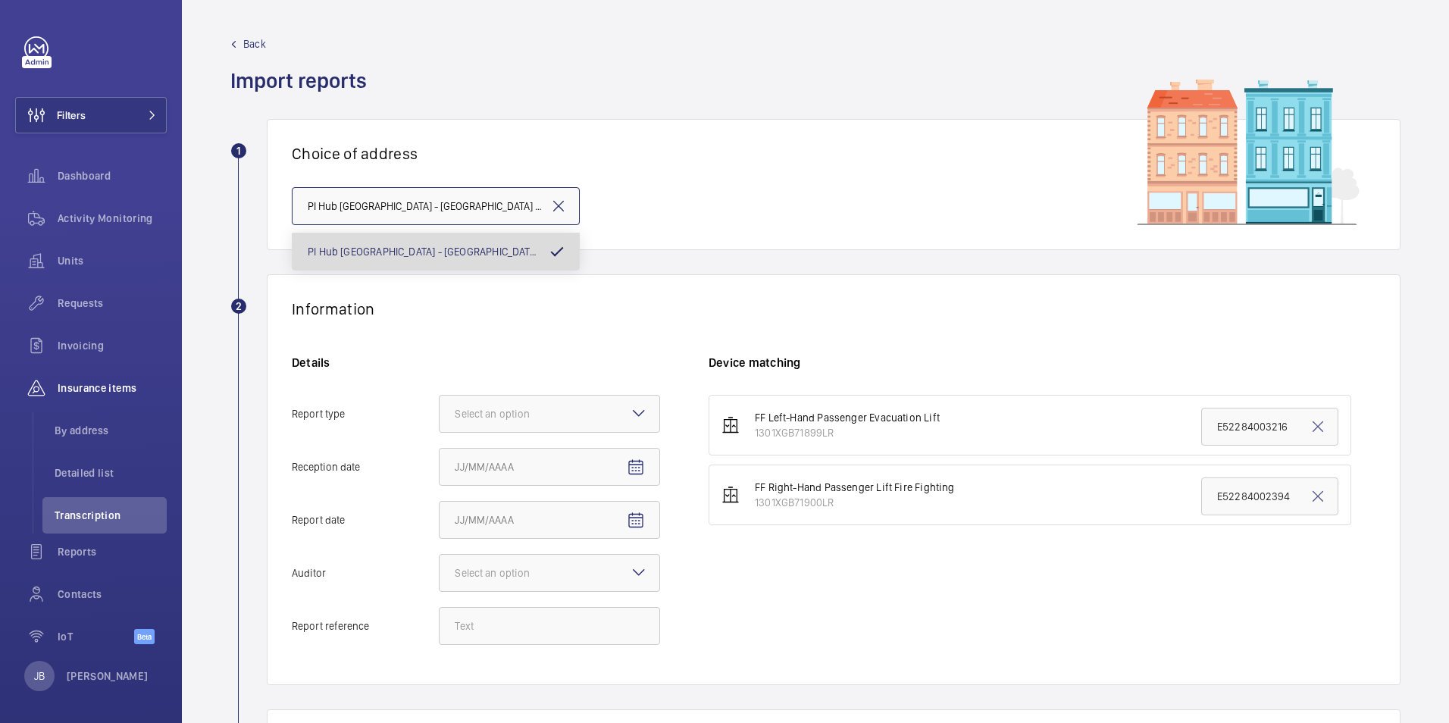
scroll to position [0, 110]
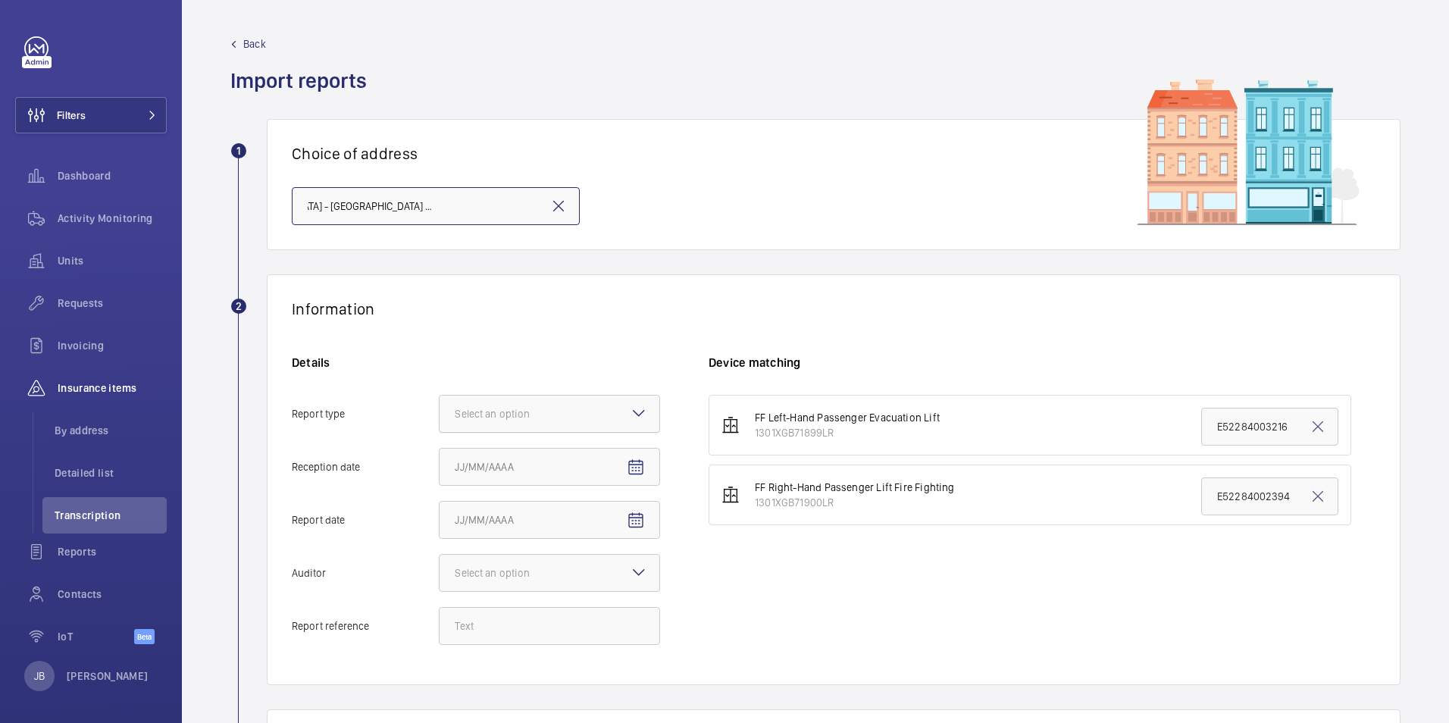
click at [607, 409] on div at bounding box center [549, 413] width 220 height 36
click at [439, 409] on input "Report type Select an option" at bounding box center [439, 413] width 0 height 36
click at [572, 455] on span "Insurance company" at bounding box center [549, 459] width 189 height 15
click at [439, 432] on input "Report type Select an option Insurance company Consultant" at bounding box center [439, 413] width 0 height 36
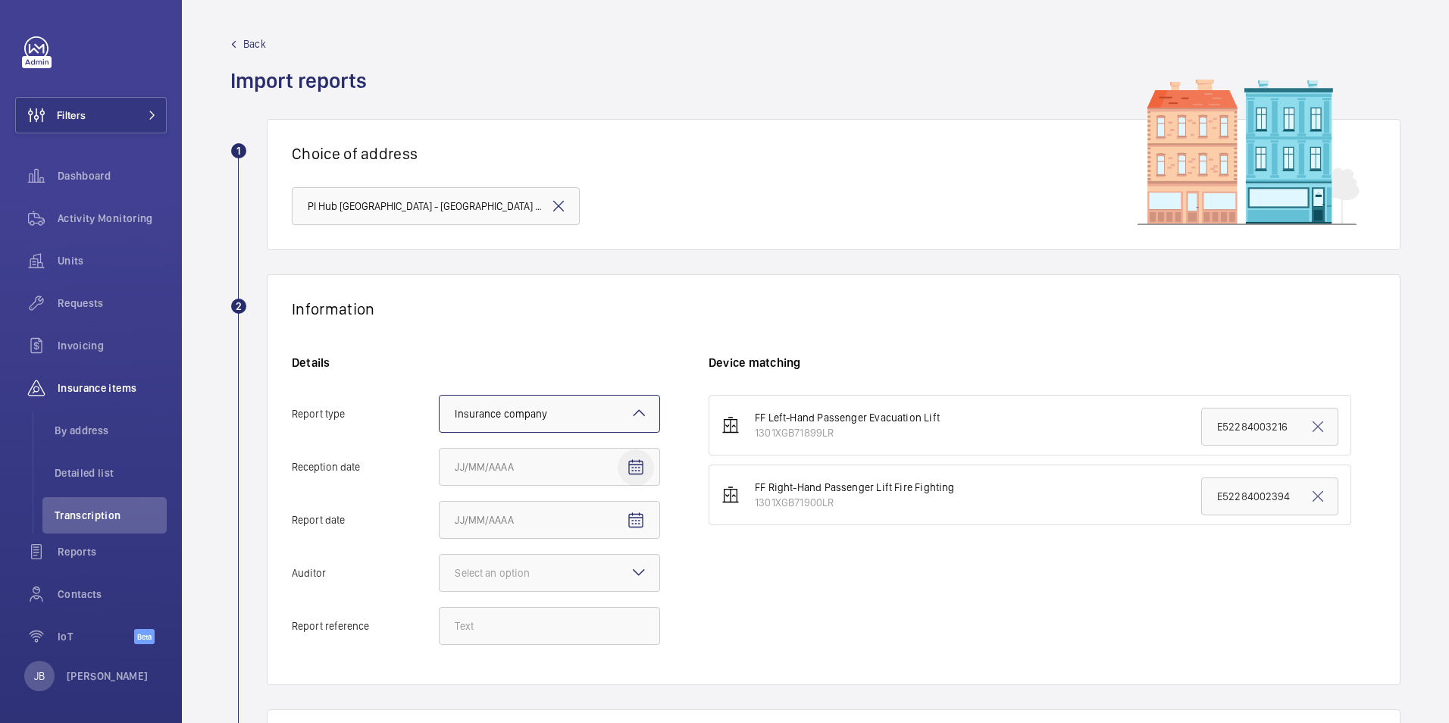
click at [618, 461] on span "Open calendar" at bounding box center [635, 467] width 36 height 36
click at [480, 336] on span "11" at bounding box center [490, 334] width 27 height 27
type input "8/11/2025"
click at [620, 516] on span "Open calendar" at bounding box center [635, 520] width 36 height 36
click at [616, 359] on span "8" at bounding box center [612, 357] width 27 height 27
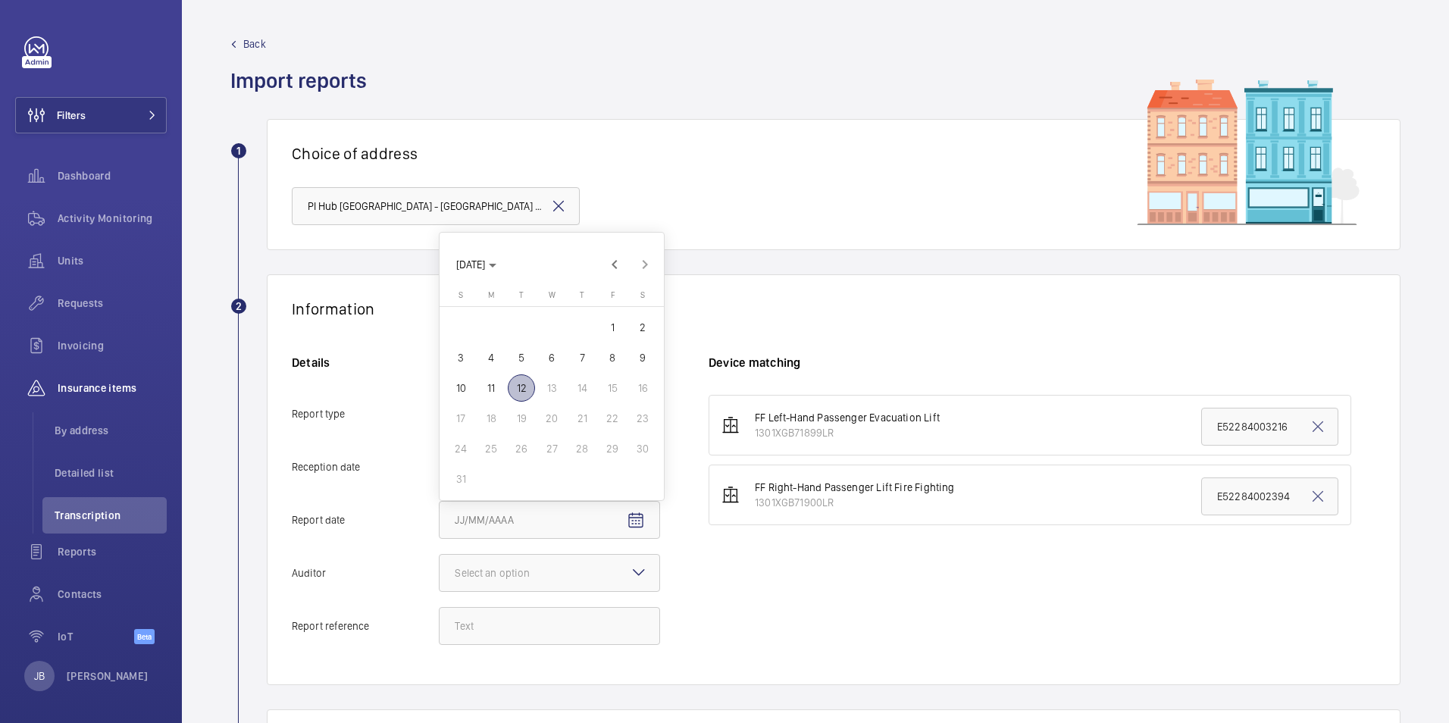
type input "8/8/2025"
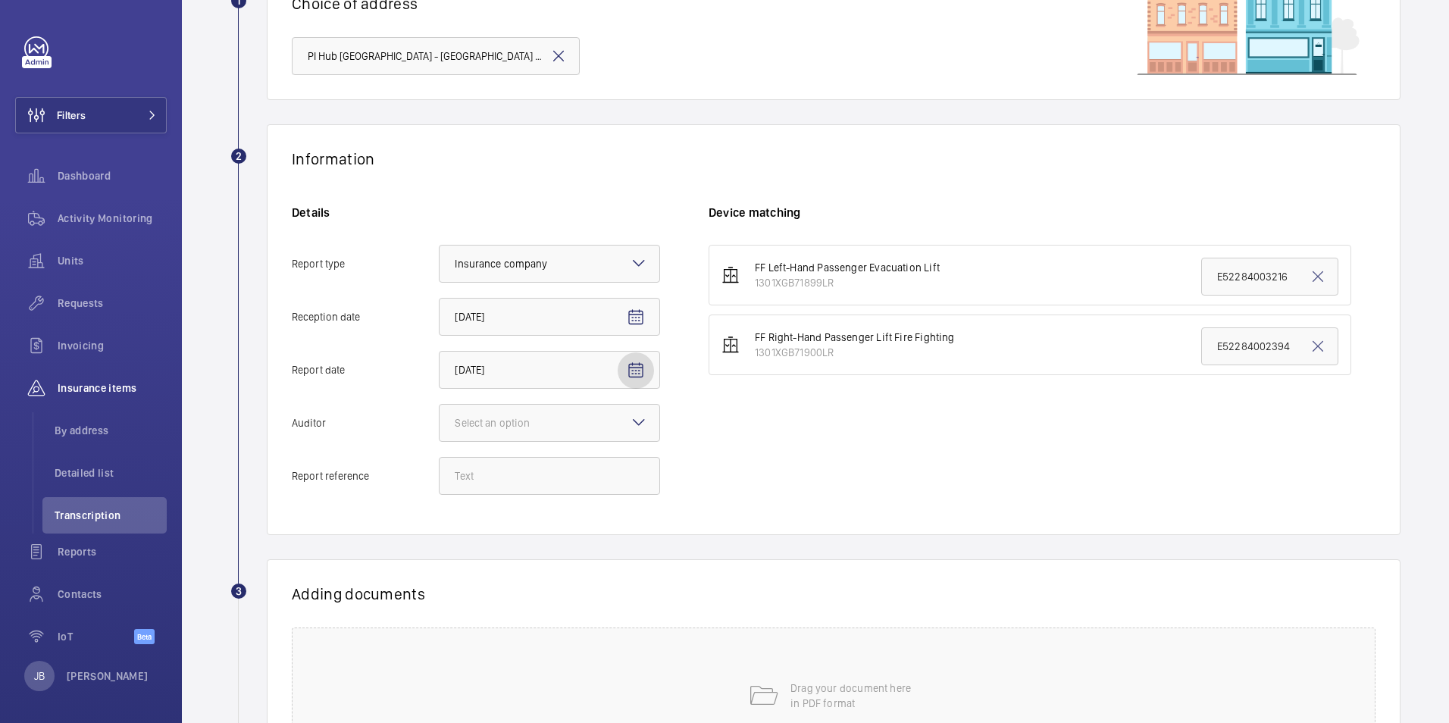
scroll to position [152, 0]
click at [529, 419] on div "Select an option" at bounding box center [511, 421] width 113 height 15
click at [439, 419] on input "Auditor Select an option" at bounding box center [439, 421] width 0 height 36
click at [513, 567] on div "Allianz" at bounding box center [549, 579] width 220 height 37
click at [439, 439] on input "Auditor Select an option Veritas Zurich British Engineering Allianz Other" at bounding box center [439, 421] width 0 height 36
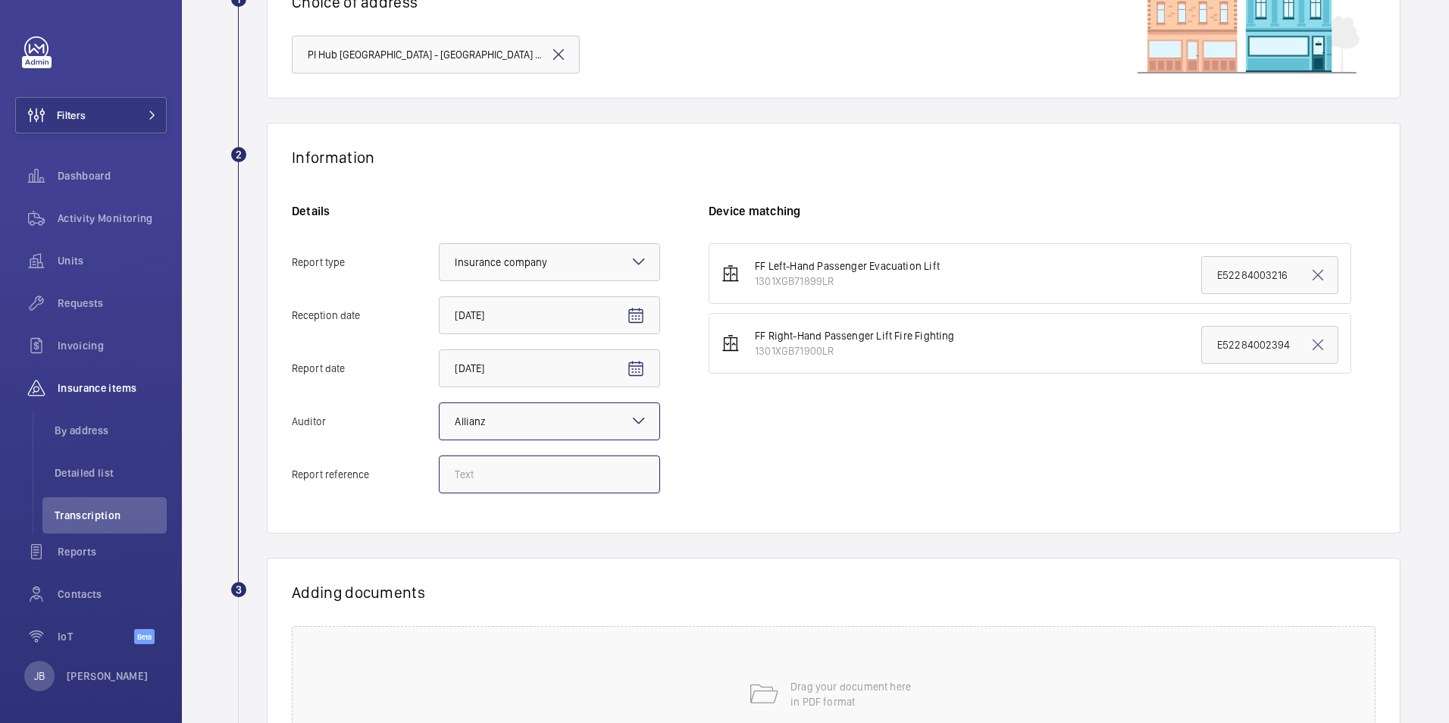
click at [586, 474] on input "Report reference" at bounding box center [549, 474] width 221 height 38
paste input "E52284003215"
type input "E52284003215"
drag, startPoint x: 1279, startPoint y: 342, endPoint x: 1004, endPoint y: 367, distance: 276.1
click at [1004, 367] on li "FF Right-Hand Passenger Lift Fire Fighting 1301XGB71900LR E52284002394" at bounding box center [1029, 343] width 642 height 61
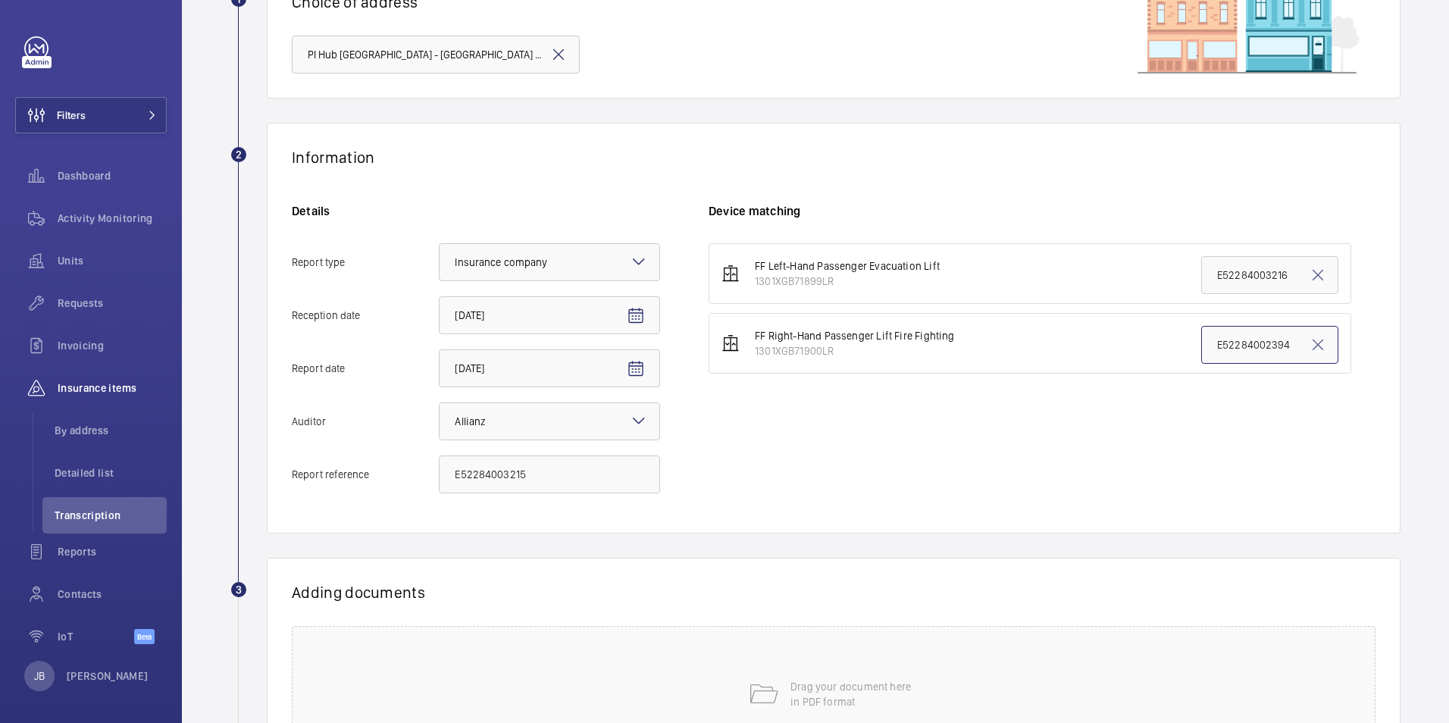
paste input "3215"
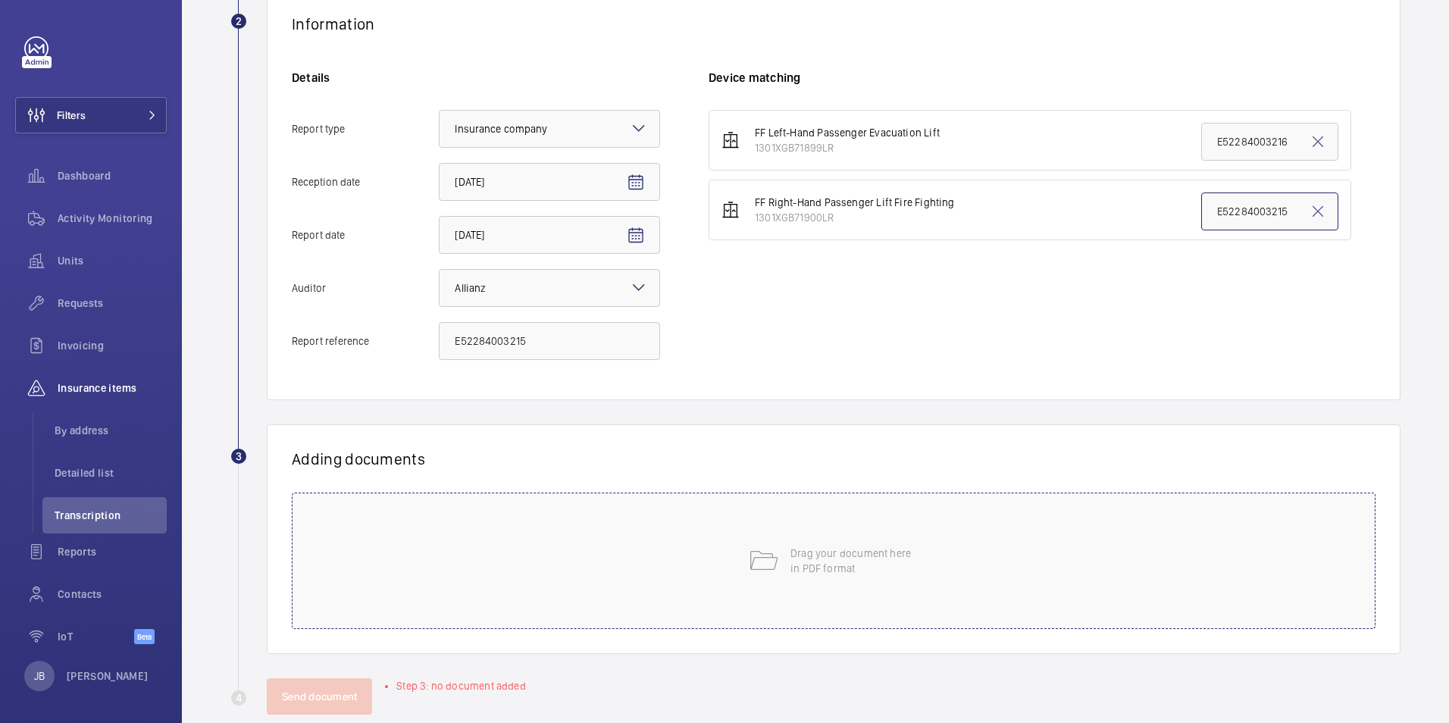
scroll to position [303, 0]
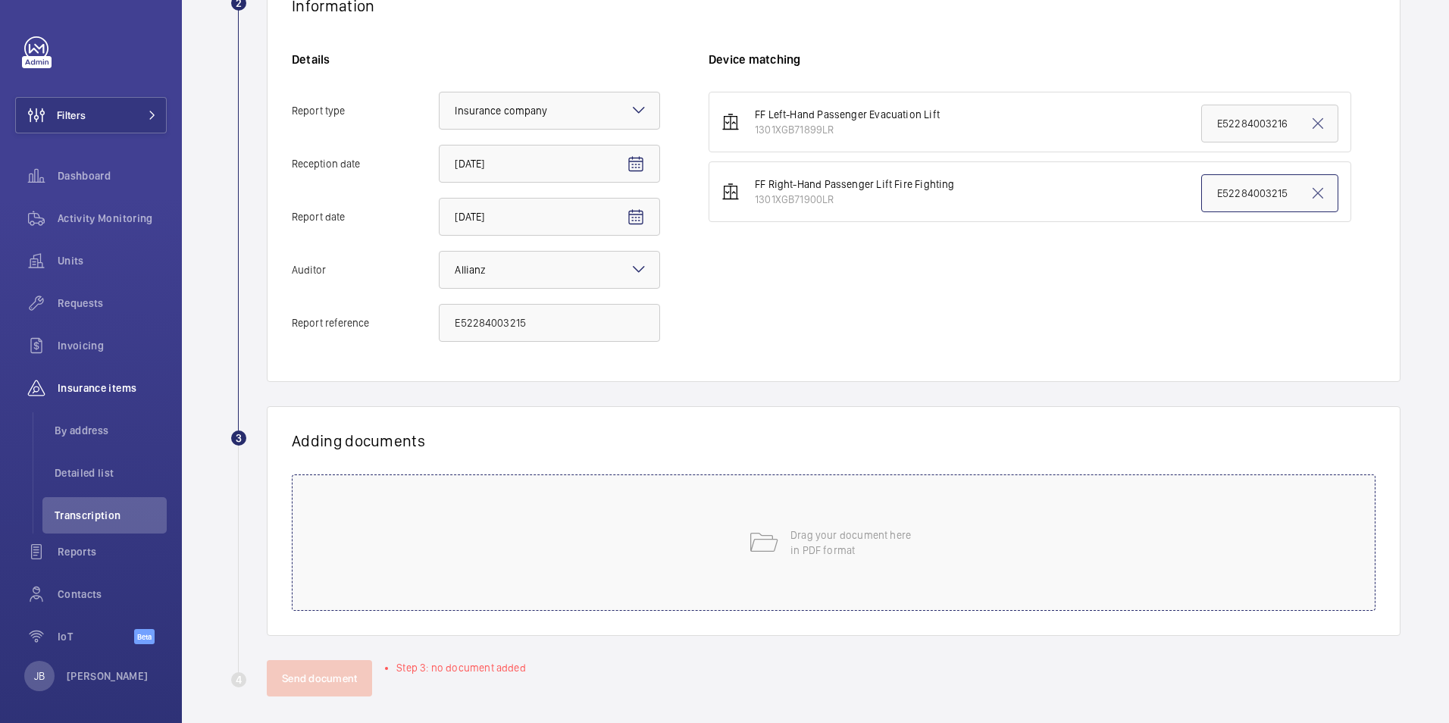
type input "E52284003215"
click at [802, 593] on div "Drag your document here in PDF format" at bounding box center [833, 542] width 1083 height 136
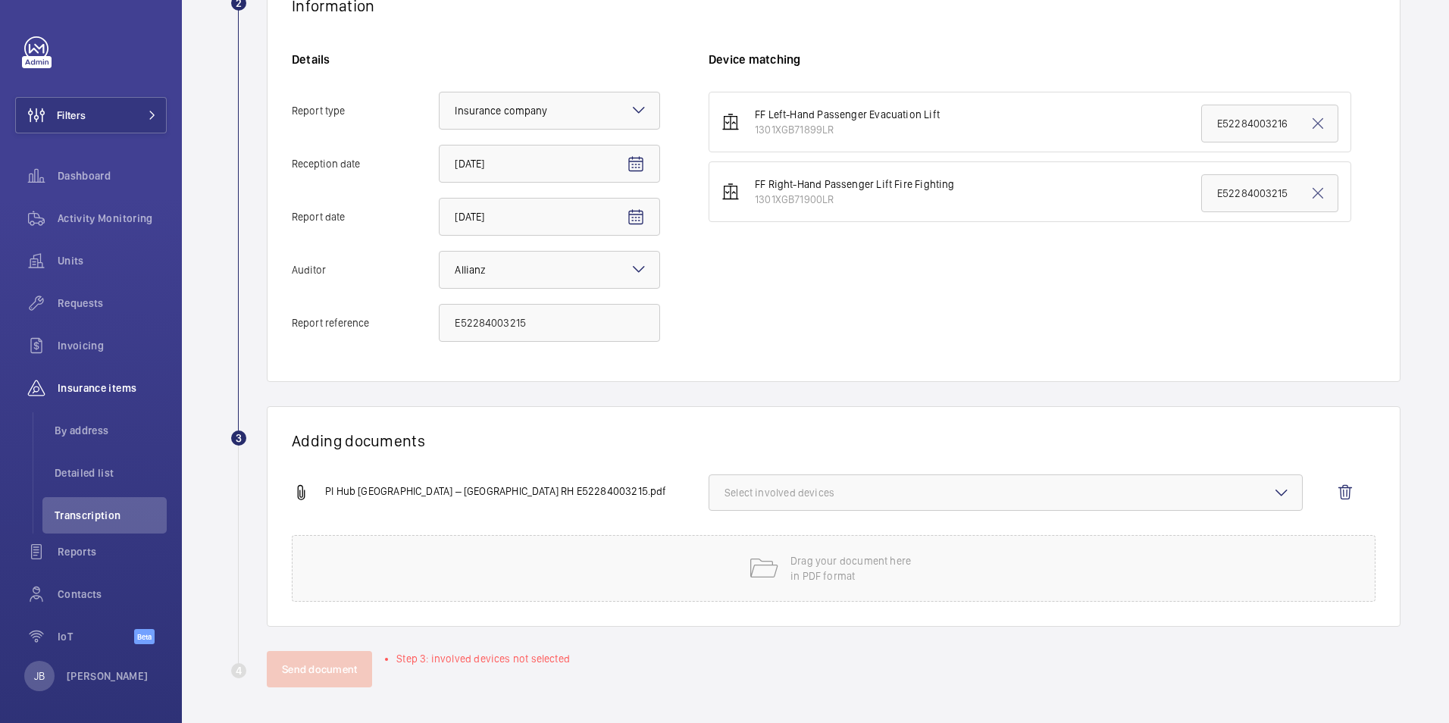
click at [994, 502] on button "Select involved devices" at bounding box center [1005, 492] width 594 height 36
click at [729, 572] on label "1301XGB71900LR" at bounding box center [994, 576] width 570 height 36
click at [729, 572] on input "1301XGB71900LR" at bounding box center [731, 576] width 30 height 30
checkbox input "true"
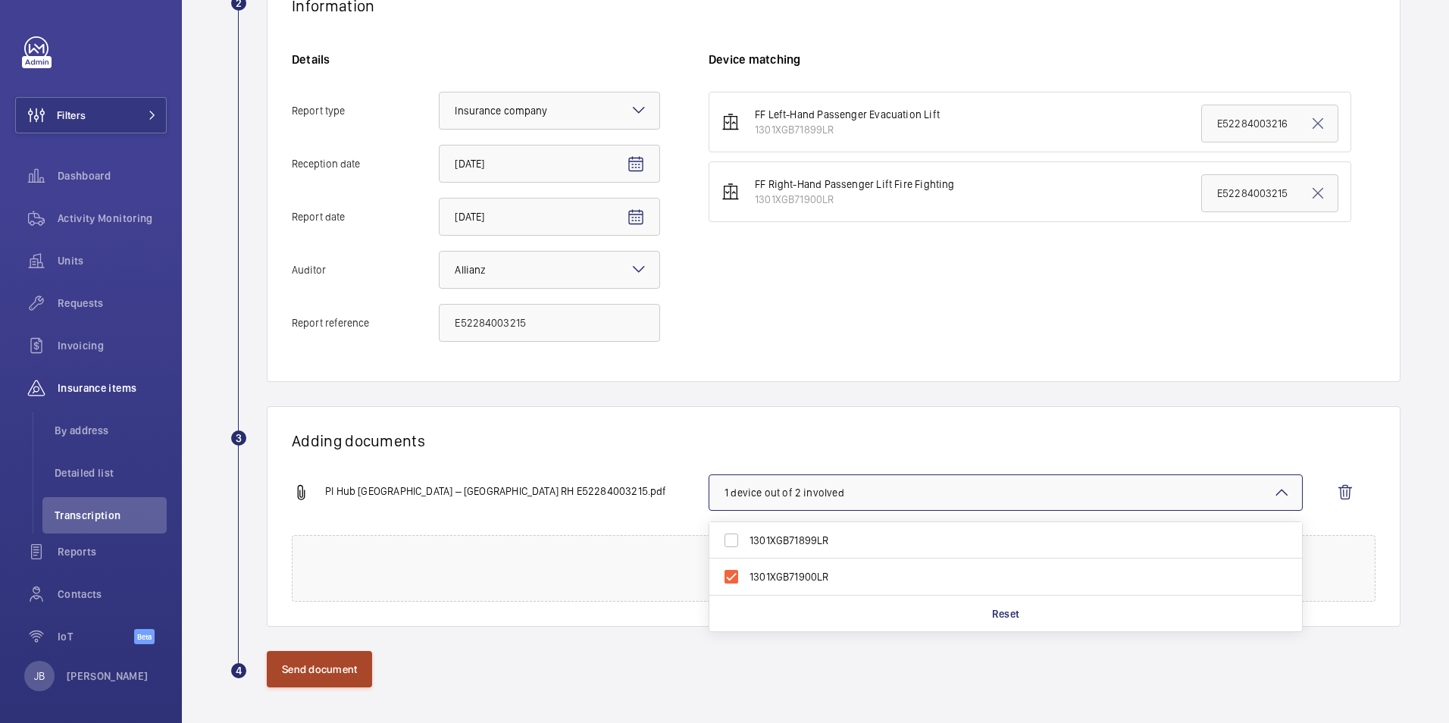
click at [293, 674] on button "Send document" at bounding box center [319, 669] width 105 height 36
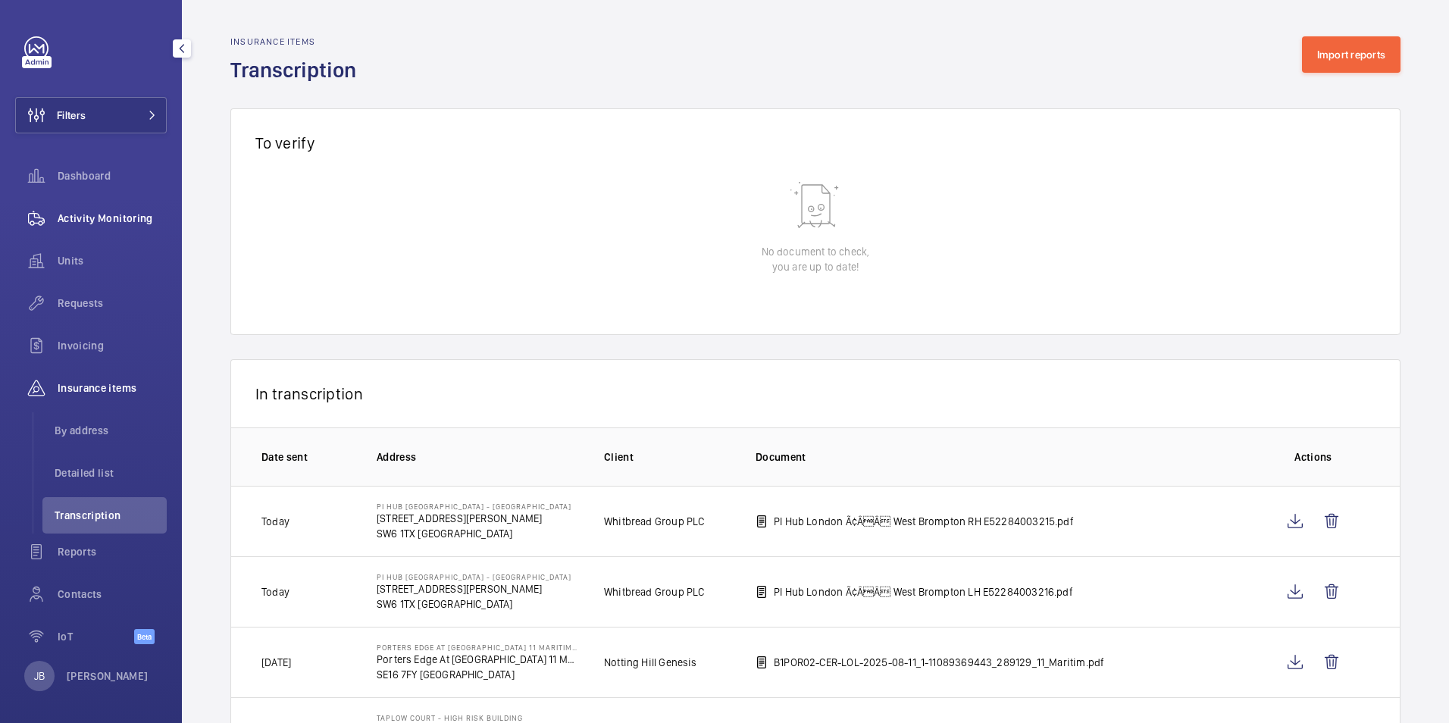
click at [130, 211] on span "Activity Monitoring" at bounding box center [112, 218] width 109 height 15
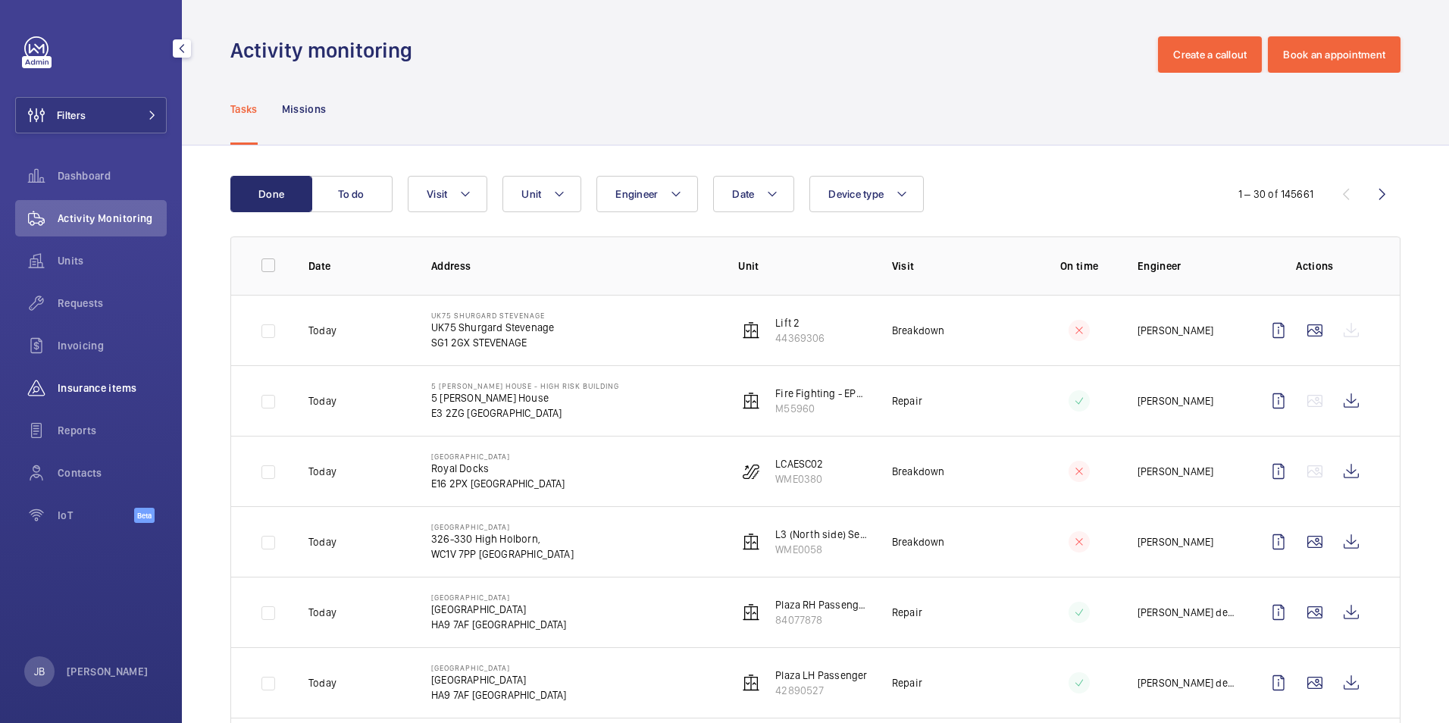
click at [105, 389] on span "Insurance items" at bounding box center [112, 387] width 109 height 15
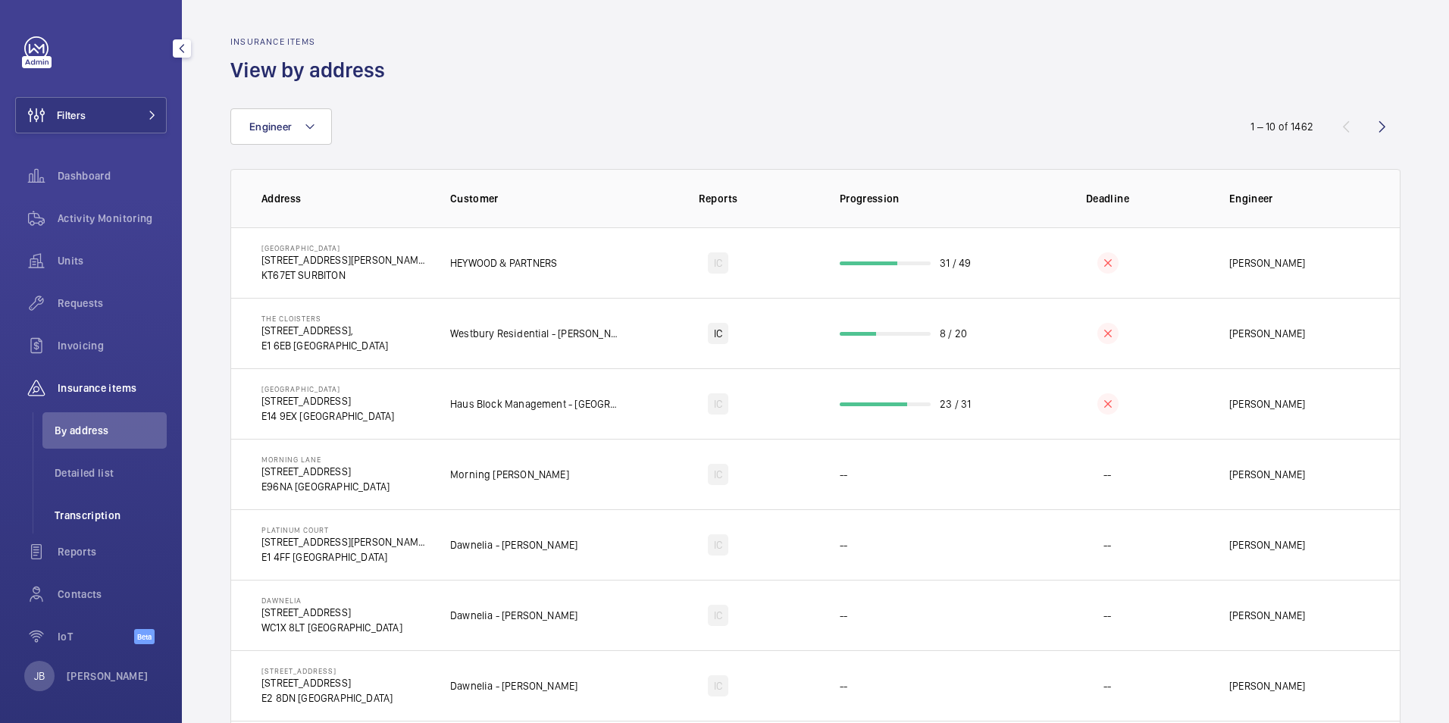
click at [66, 511] on span "Transcription" at bounding box center [111, 515] width 112 height 15
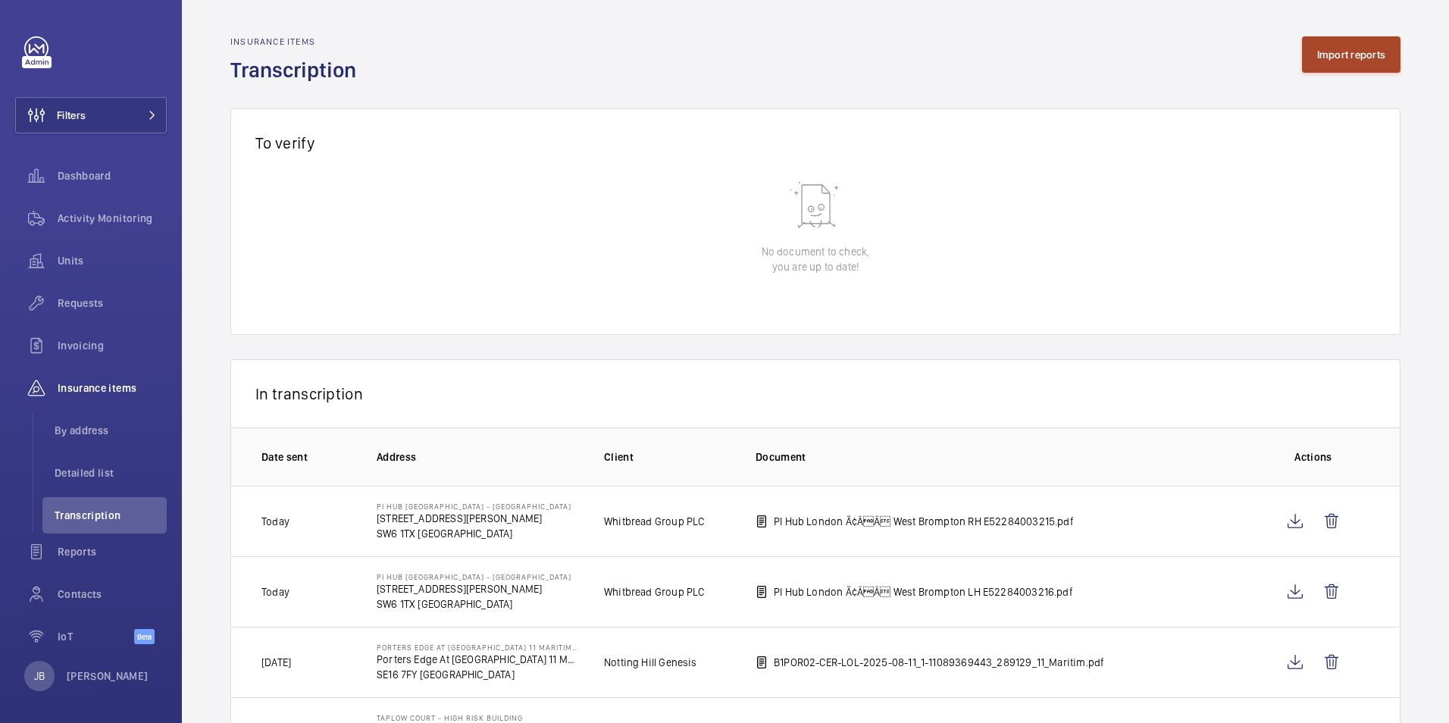
click at [1335, 67] on button "Import reports" at bounding box center [1351, 54] width 99 height 36
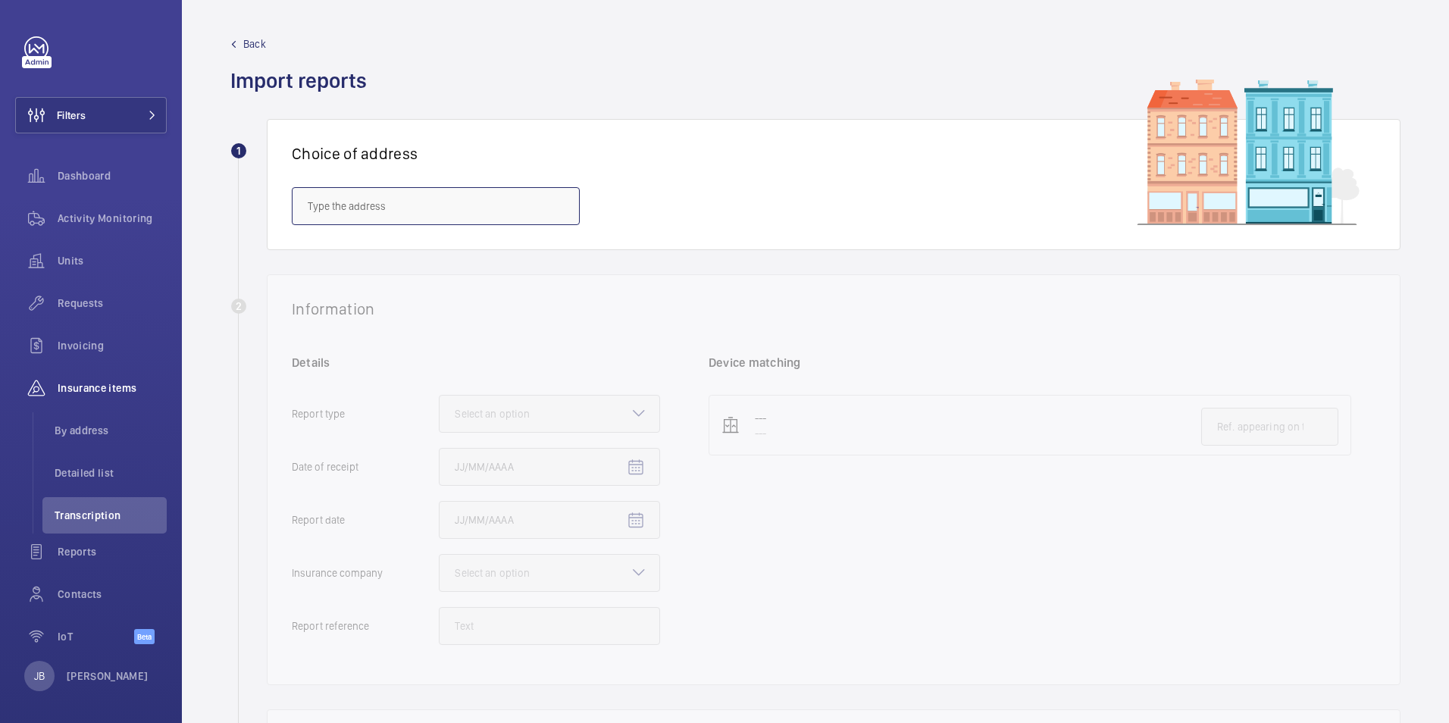
click at [452, 202] on input "text" at bounding box center [436, 206] width 288 height 38
click at [405, 276] on mat-option "1-25 Colne House - Colne House, MALDON CM9 4TR" at bounding box center [435, 288] width 286 height 36
type input "1-25 Colne House - Colne House, MALDON CM9 4TR"
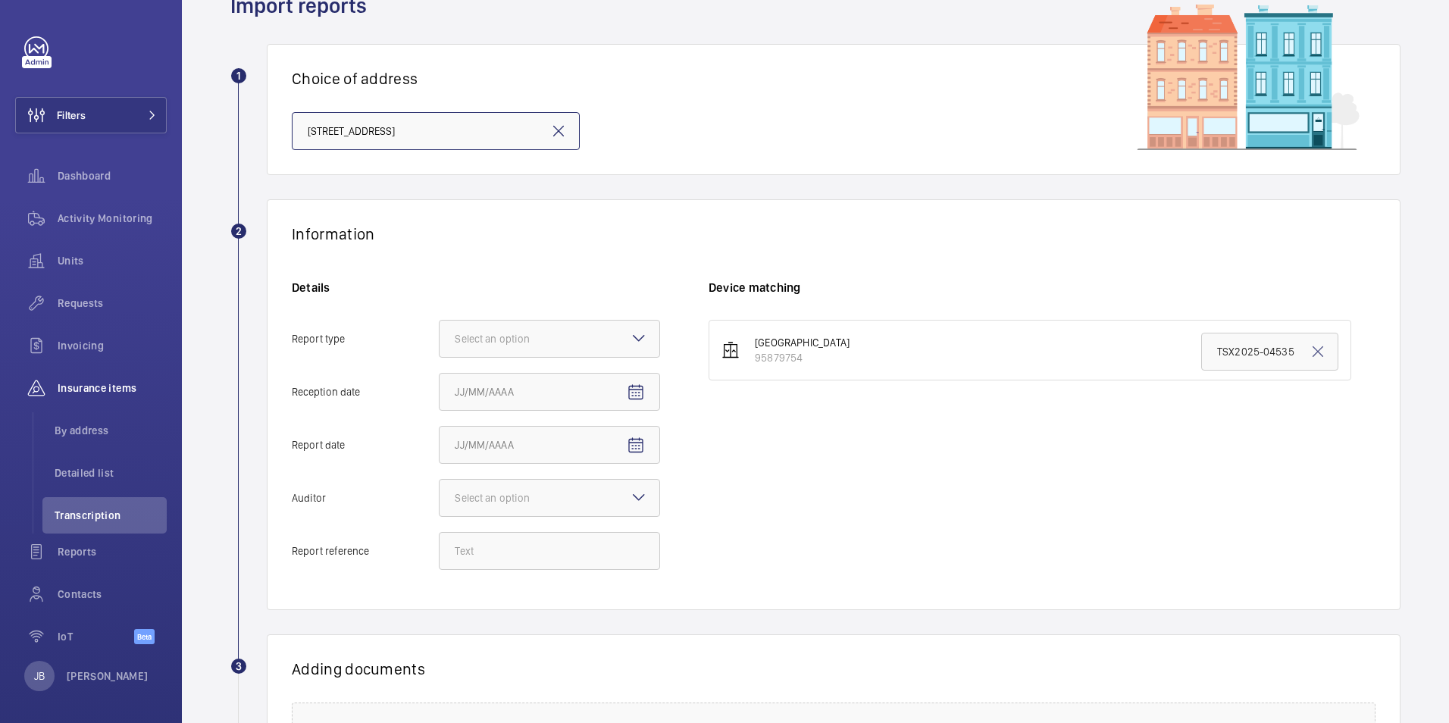
scroll to position [227, 0]
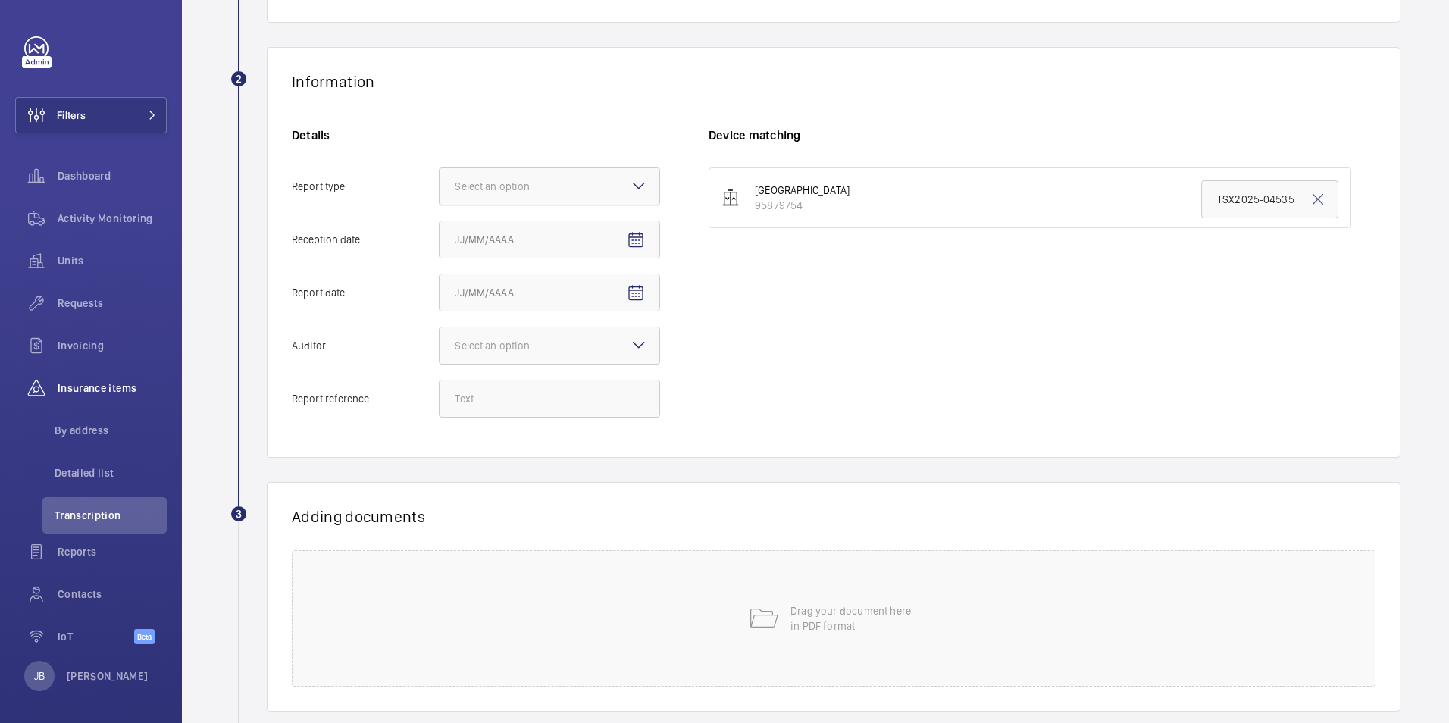
click at [548, 178] on div at bounding box center [549, 186] width 220 height 36
click at [439, 178] on input "Report type Select an option" at bounding box center [439, 186] width 0 height 36
click at [519, 241] on div "Insurance company" at bounding box center [549, 232] width 220 height 37
click at [439, 205] on input "Report type Select an option Insurance company Consultant" at bounding box center [439, 186] width 0 height 36
click at [642, 247] on mat-icon "Open calendar" at bounding box center [636, 240] width 18 height 18
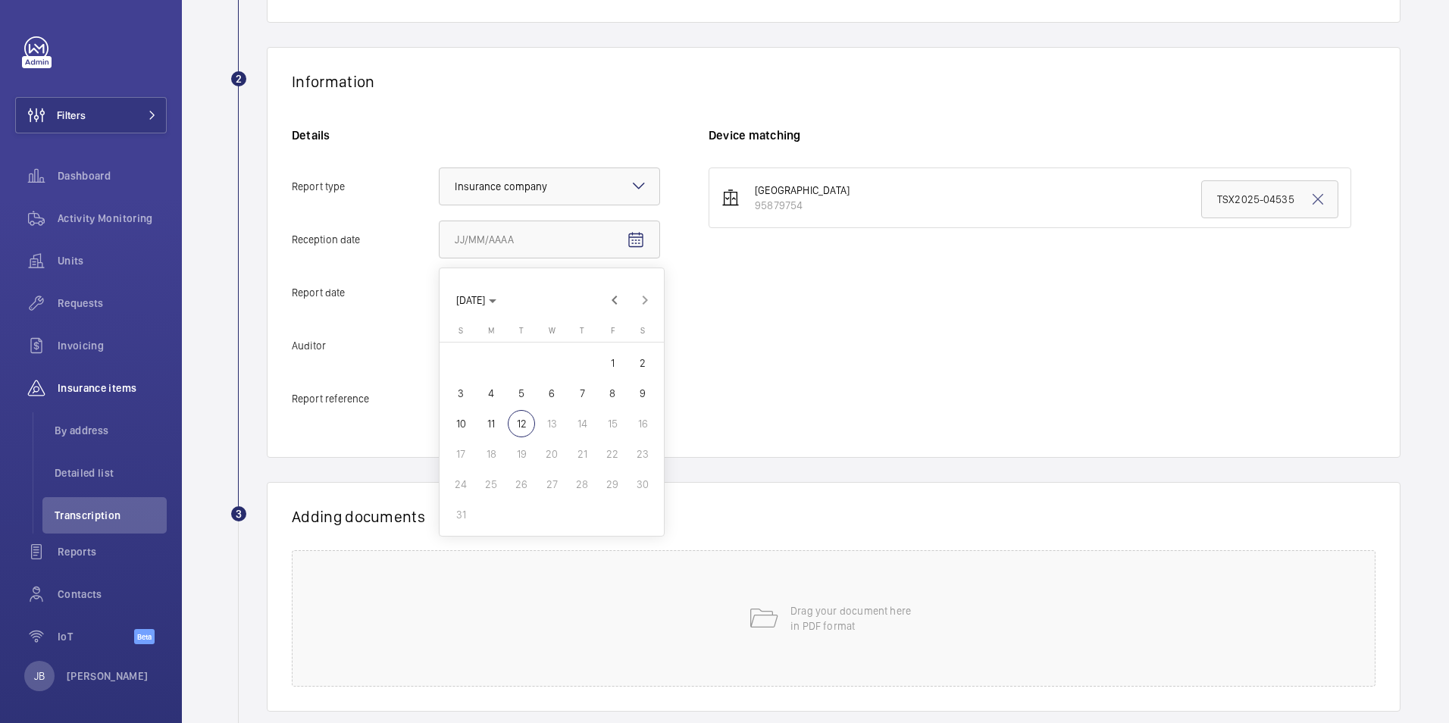
click at [488, 429] on span "11" at bounding box center [490, 423] width 27 height 27
type input "8/11/2025"
click at [632, 289] on mat-icon "Open calendar" at bounding box center [636, 293] width 18 height 18
click at [610, 452] on span "8" at bounding box center [612, 446] width 27 height 27
type input "8/8/2025"
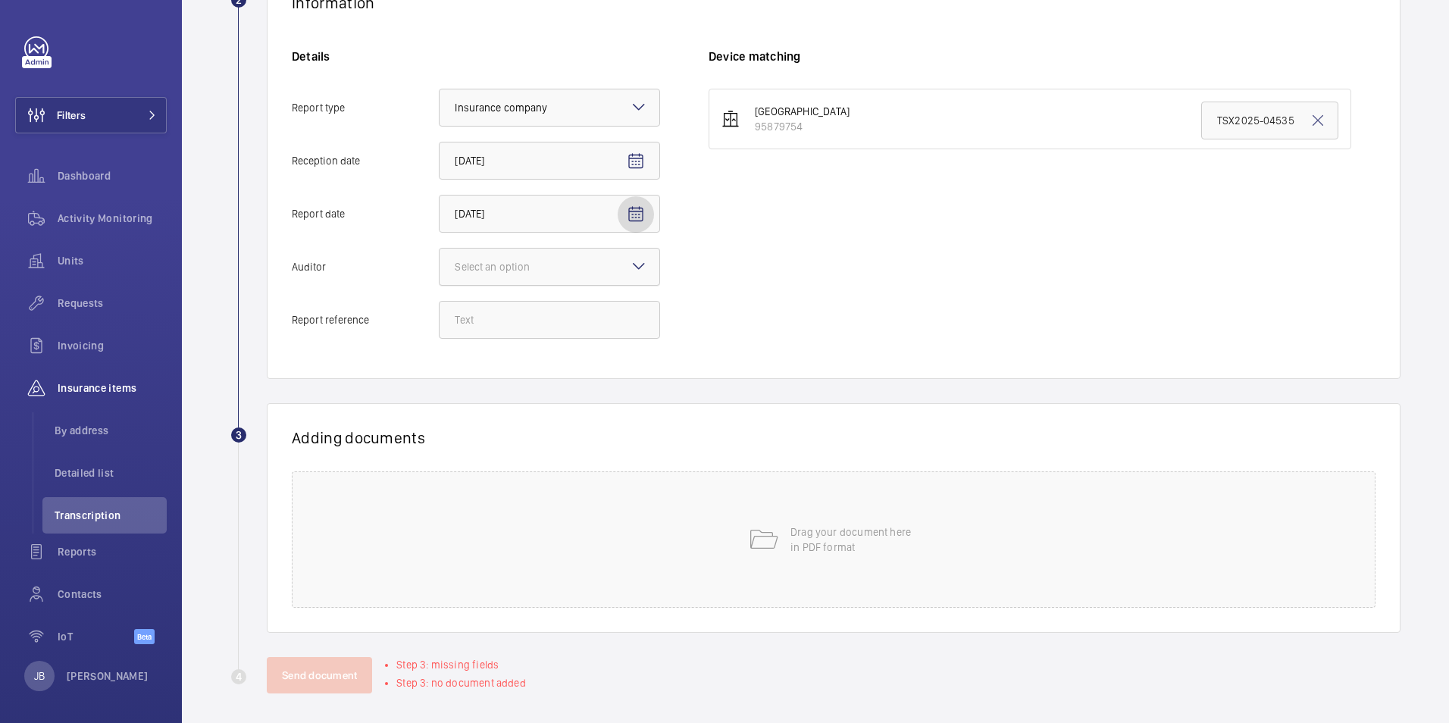
scroll to position [313, 0]
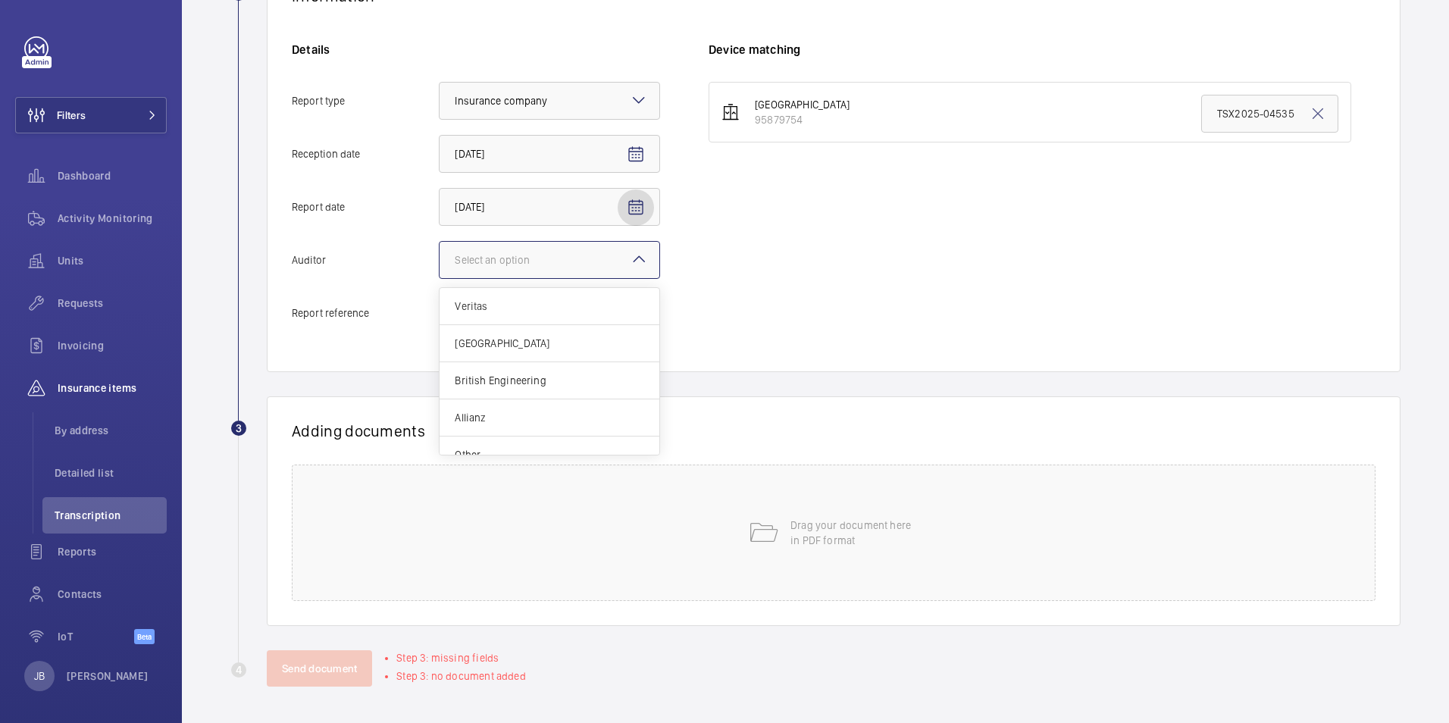
click at [537, 259] on div "Select an option" at bounding box center [511, 259] width 113 height 15
click at [439, 259] on input "Auditor Select an option Veritas Zurich British Engineering Allianz Other" at bounding box center [439, 260] width 0 height 36
click at [520, 446] on div "Other" at bounding box center [549, 454] width 220 height 36
click at [439, 278] on input "Auditor Select an option Veritas Zurich British Engineering Allianz Other" at bounding box center [439, 260] width 0 height 36
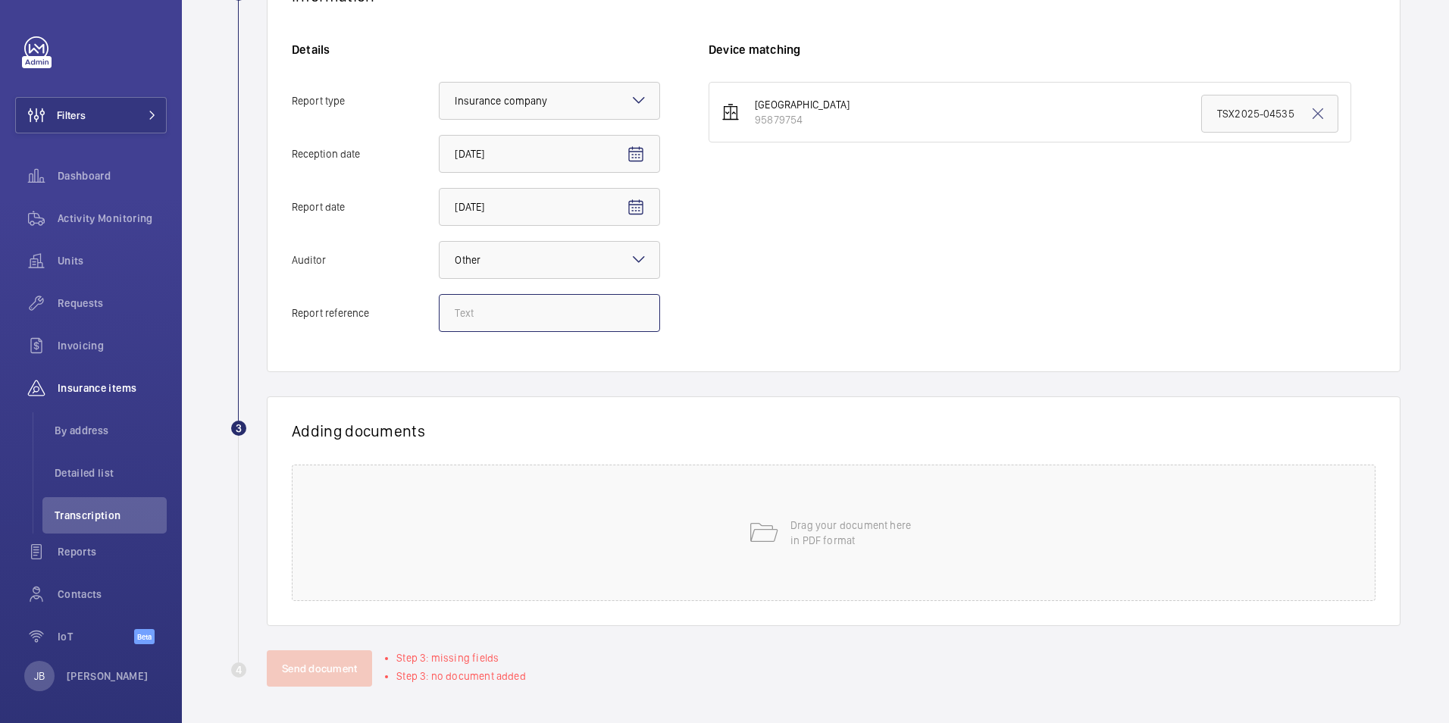
paste input "TSX2025-15488"
type input "TSX2025-15488"
drag, startPoint x: 1299, startPoint y: 111, endPoint x: 1286, endPoint y: 109, distance: 13.0
click at [1286, 109] on div "TSX2025-04535" at bounding box center [1269, 114] width 137 height 38
click at [1308, 109] on mat-icon at bounding box center [1317, 114] width 18 height 18
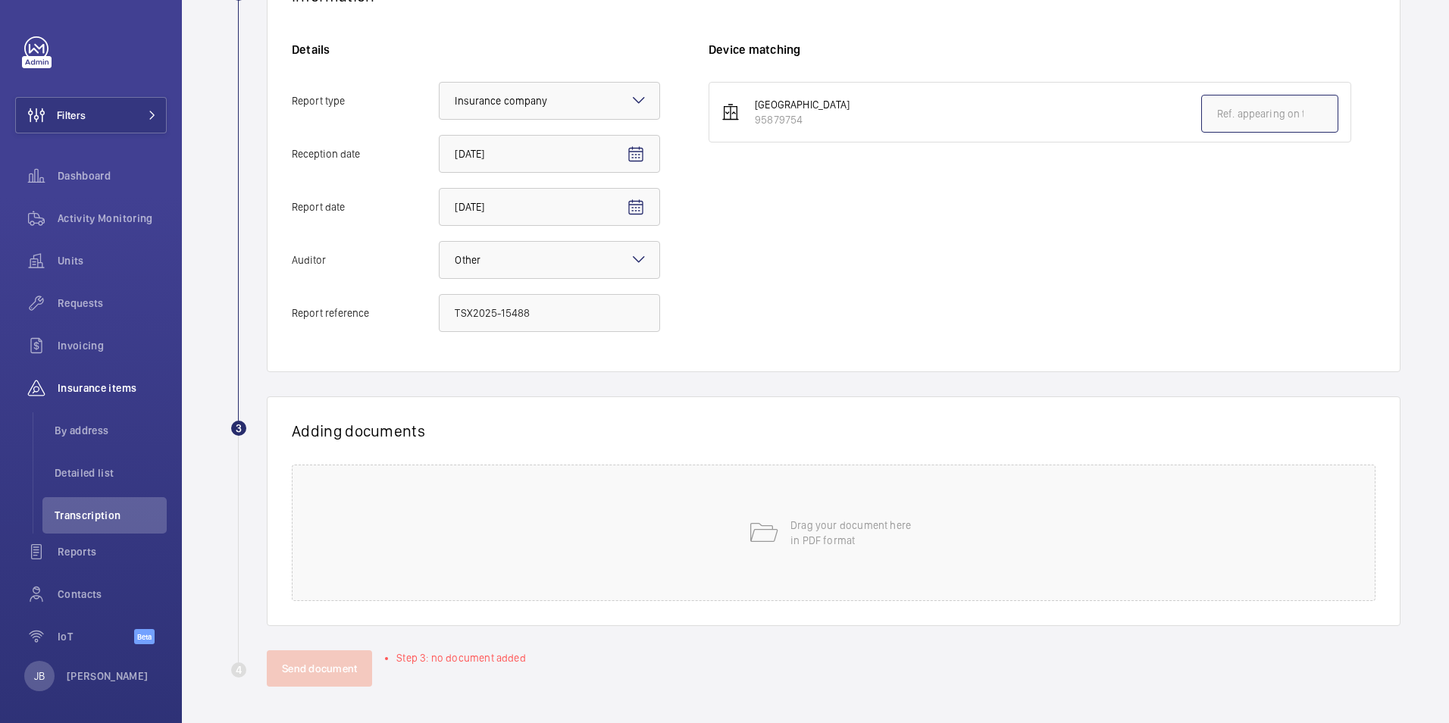
paste input "TSX2025-15488"
type input "TSX2025-15488"
click at [615, 565] on div "Drag your document here in PDF format" at bounding box center [833, 532] width 1083 height 136
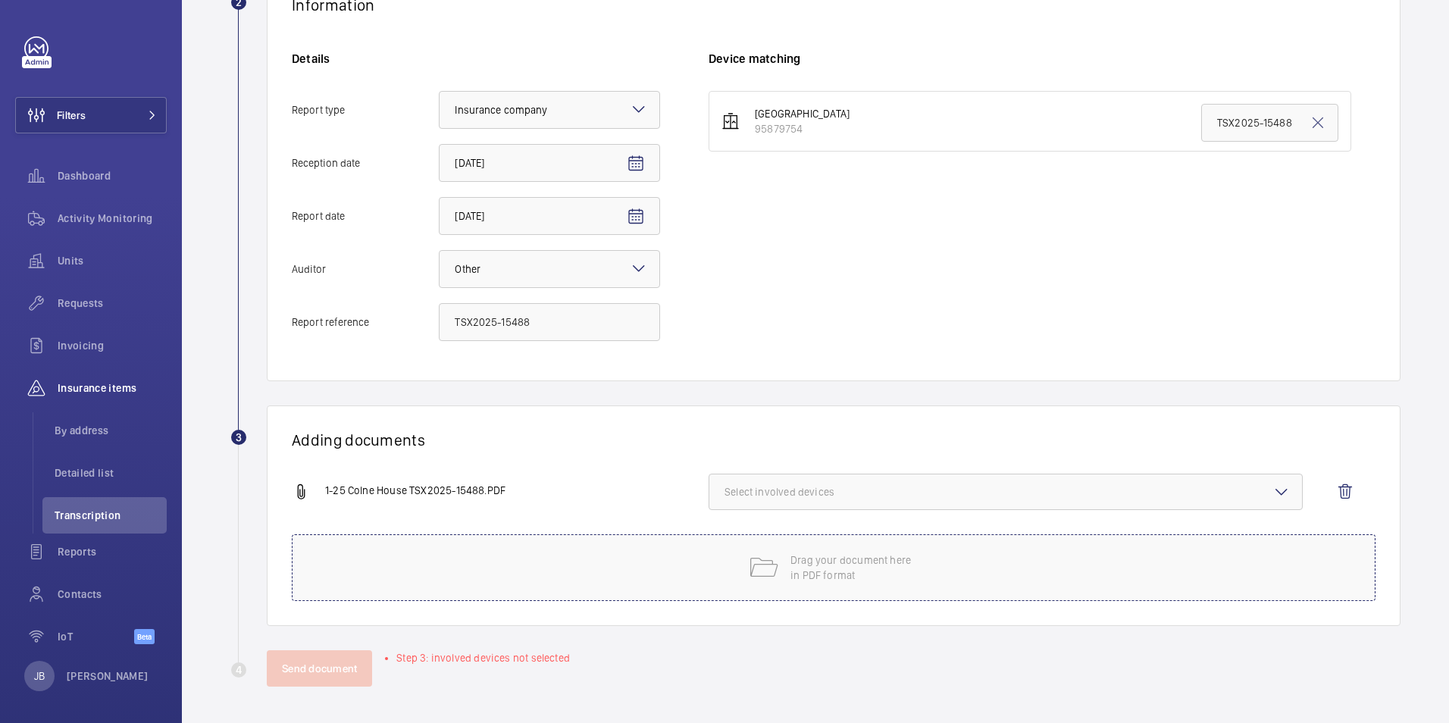
scroll to position [304, 0]
click at [819, 477] on button "Select involved devices" at bounding box center [1005, 492] width 594 height 36
click at [747, 542] on label "95879754" at bounding box center [994, 539] width 570 height 36
click at [746, 542] on input "95879754" at bounding box center [731, 539] width 30 height 30
checkbox input "true"
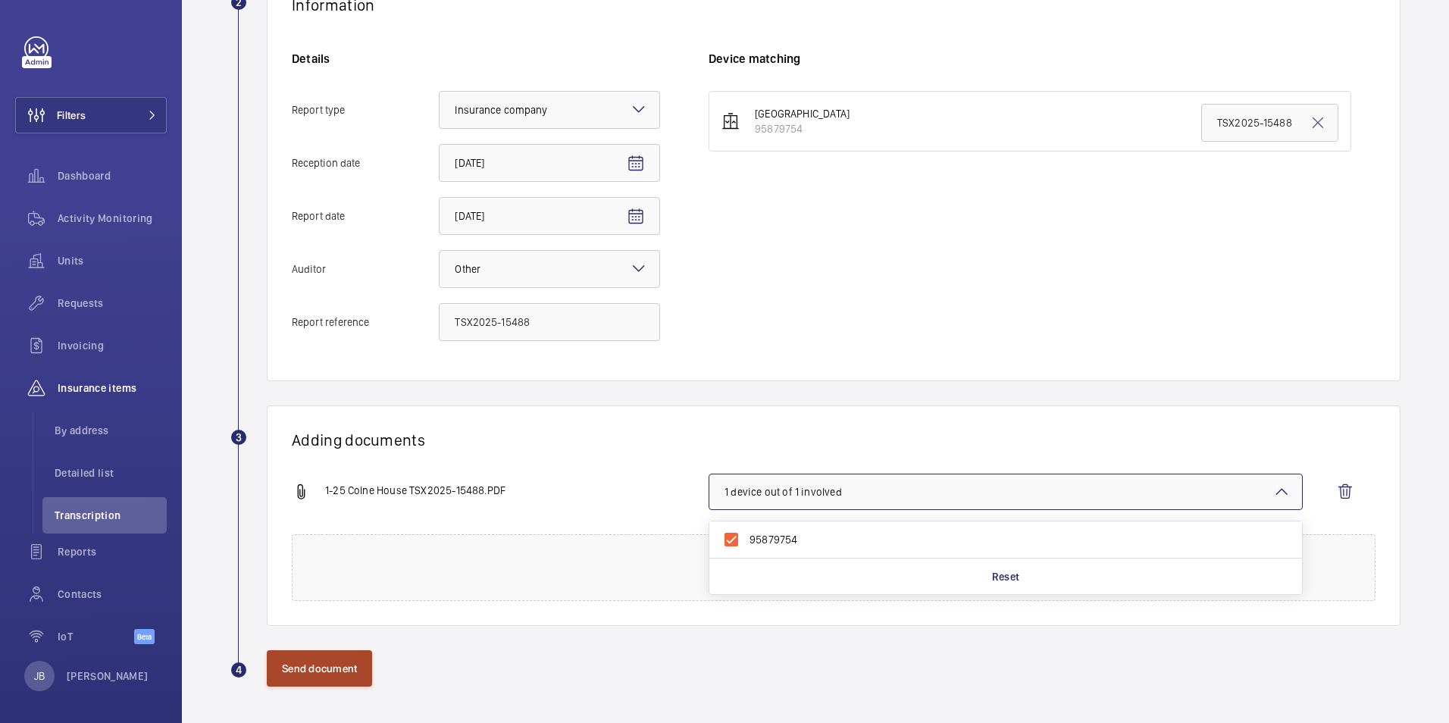
click at [320, 681] on button "Send document" at bounding box center [319, 668] width 105 height 36
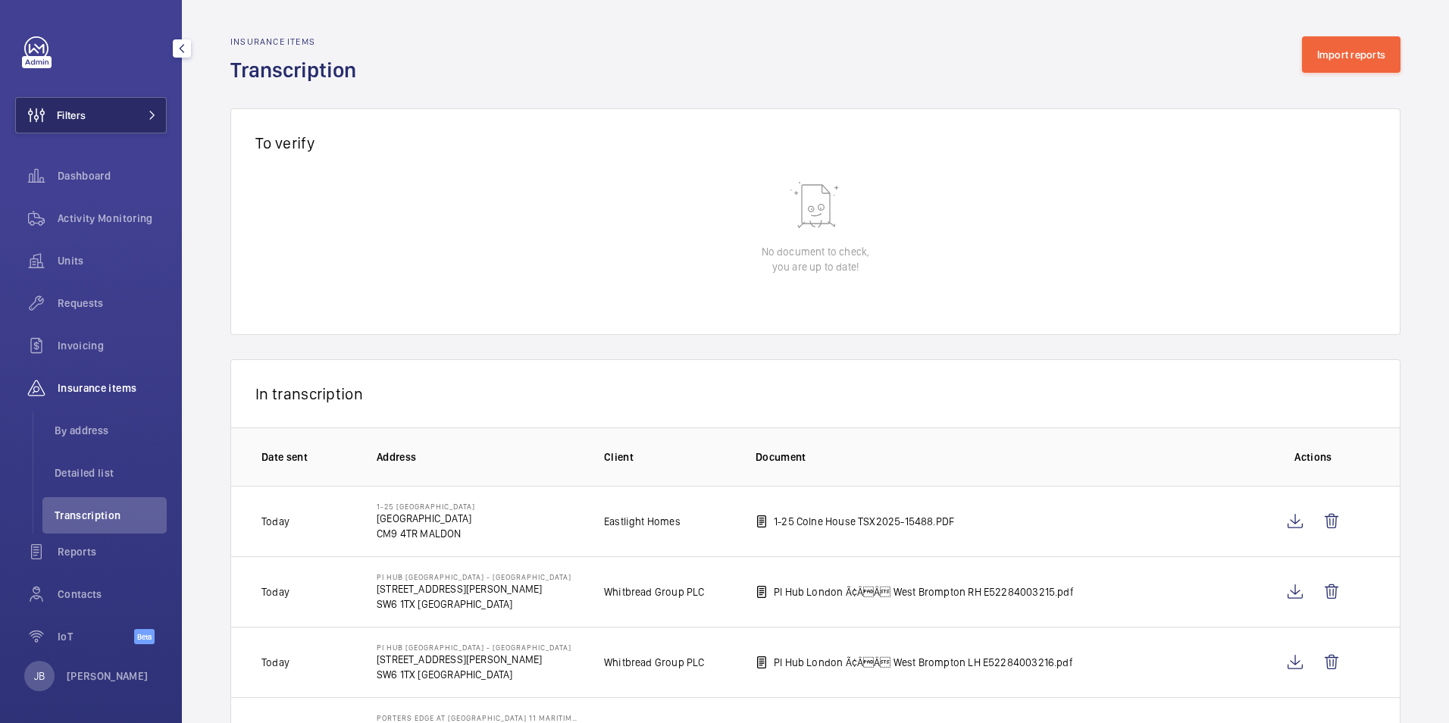
click at [86, 111] on span "Filters" at bounding box center [71, 115] width 29 height 15
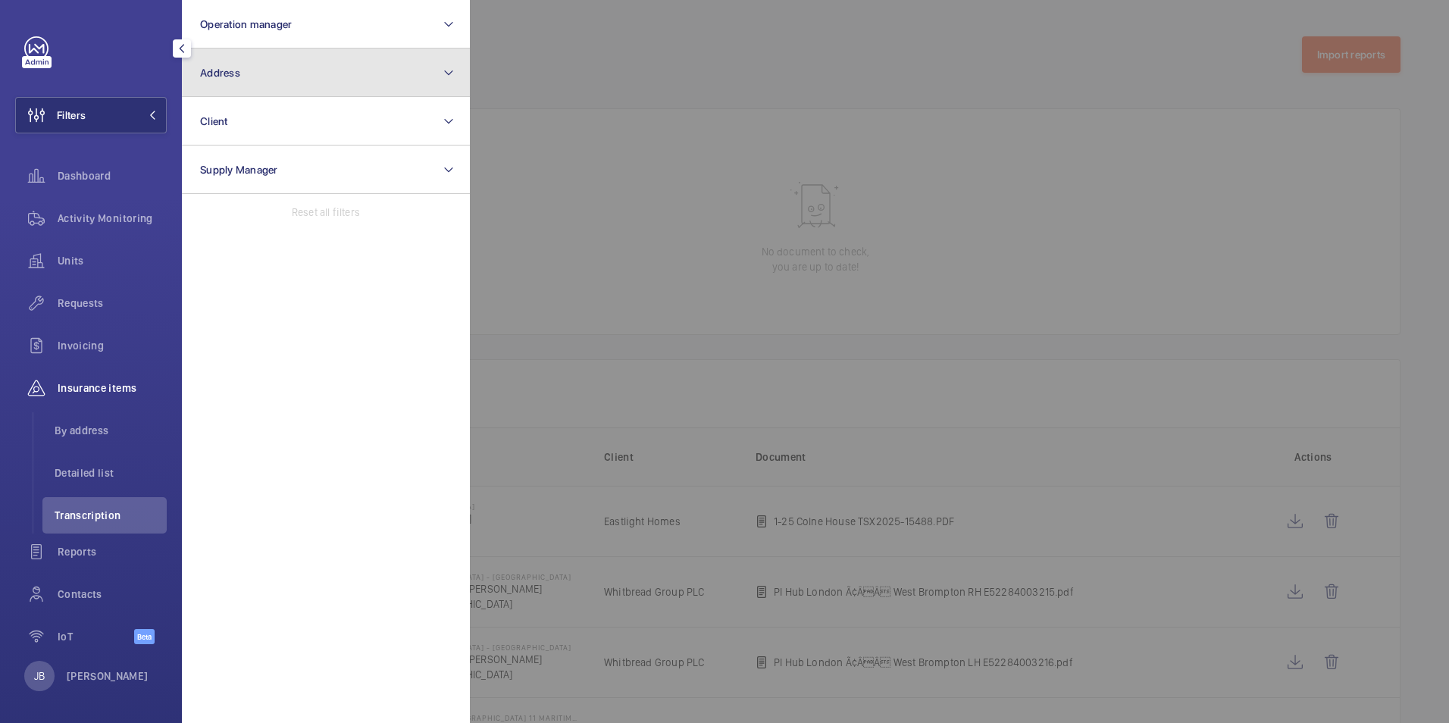
click at [394, 74] on button "Address" at bounding box center [326, 72] width 288 height 48
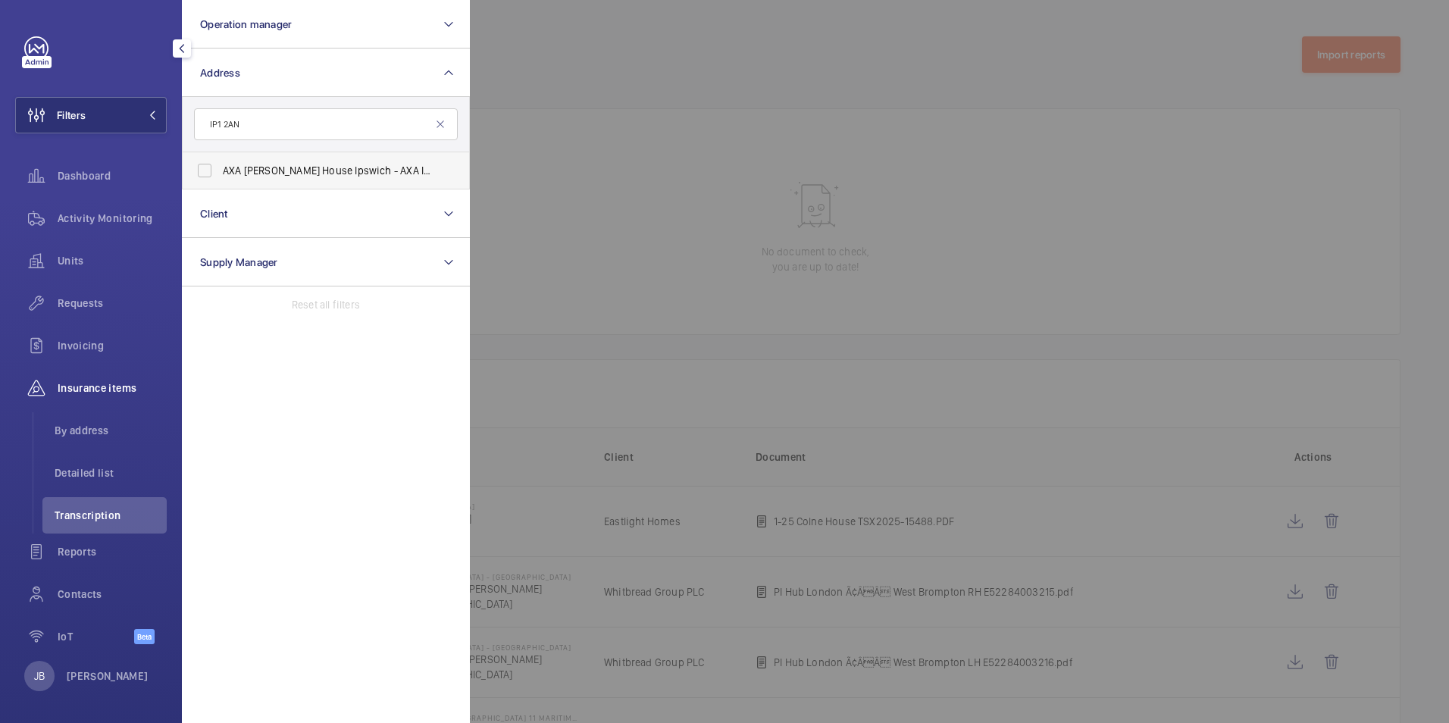
type input "IP1 2AN"
click at [196, 170] on label "AXA Brooke Lawrence House Ipswich - AXA Insurance, IPSWICH IP1 2AN" at bounding box center [315, 170] width 264 height 36
click at [196, 170] on input "AXA Brooke Lawrence House Ipswich - AXA Insurance, IPSWICH IP1 2AN" at bounding box center [204, 170] width 30 height 30
checkbox input "true"
click at [594, 106] on div at bounding box center [1194, 361] width 1449 height 723
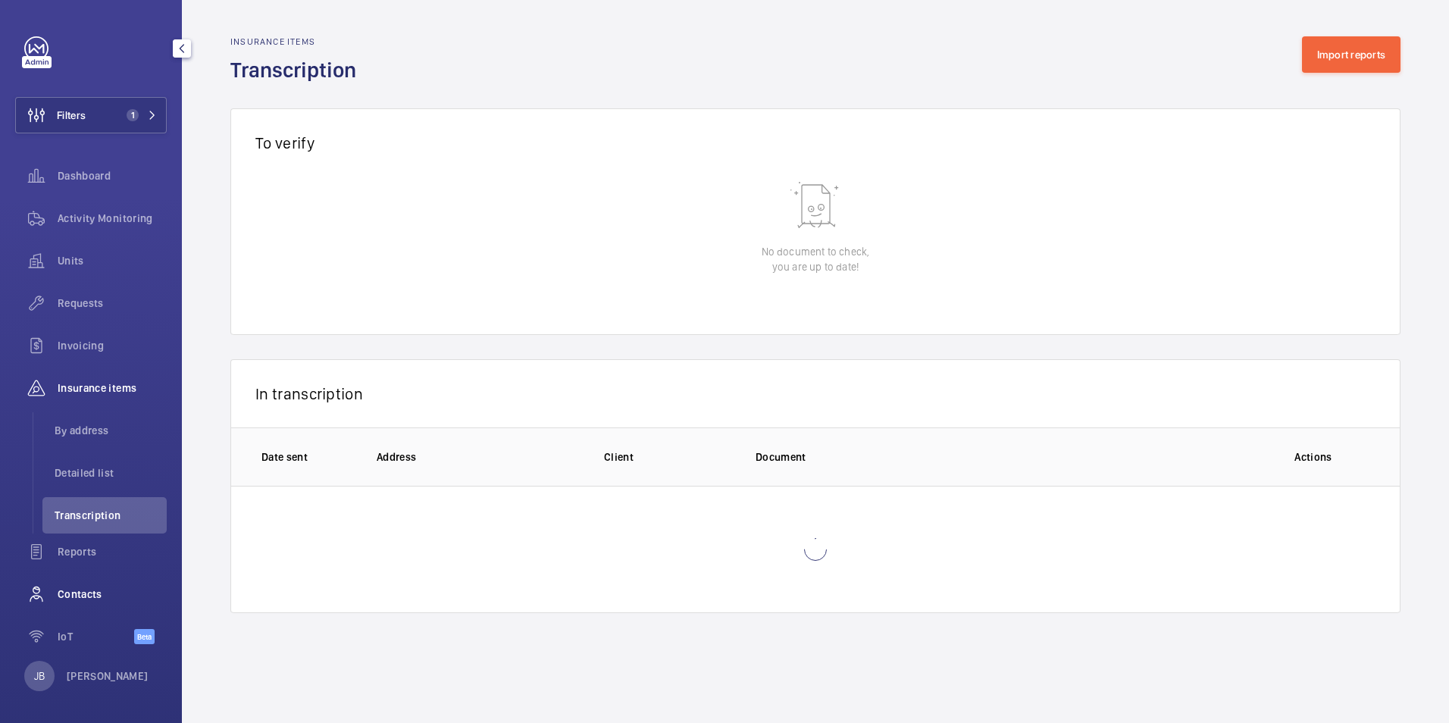
click at [110, 591] on span "Contacts" at bounding box center [112, 593] width 109 height 15
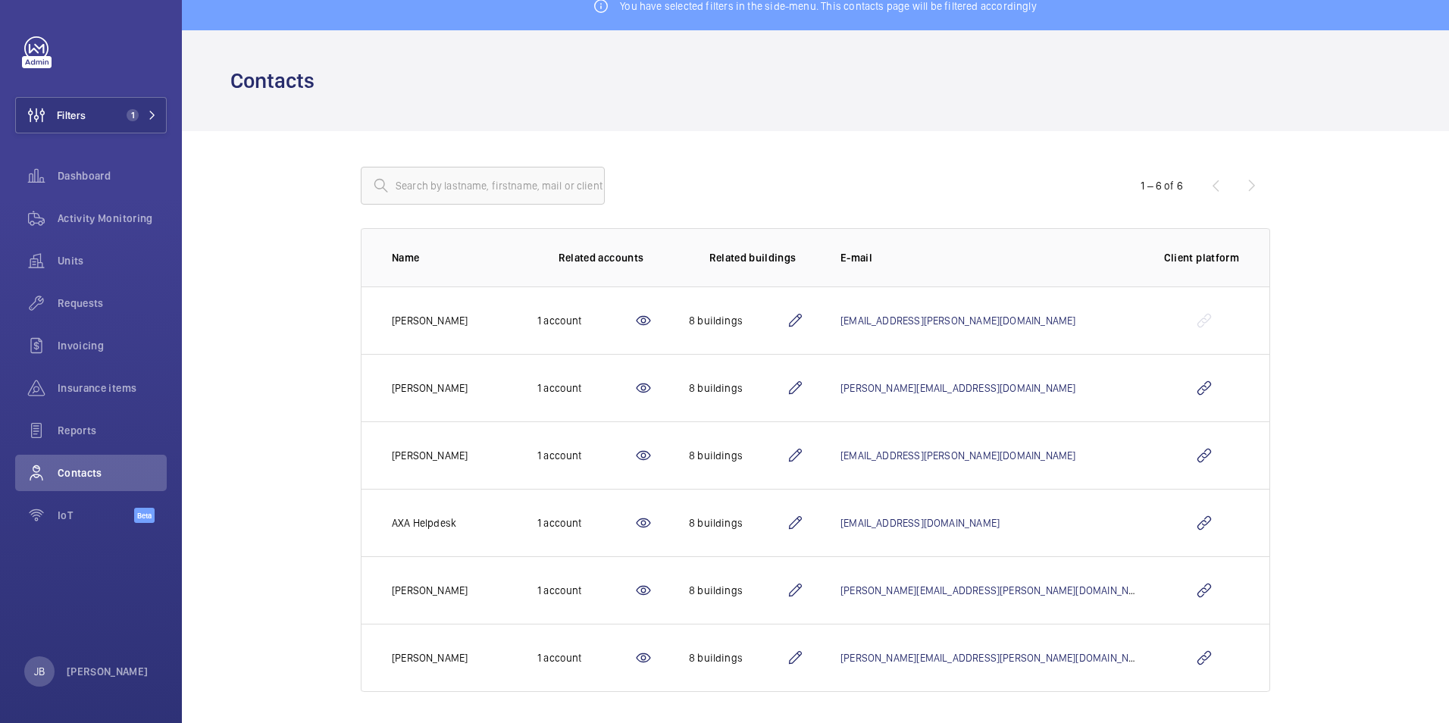
scroll to position [23, 0]
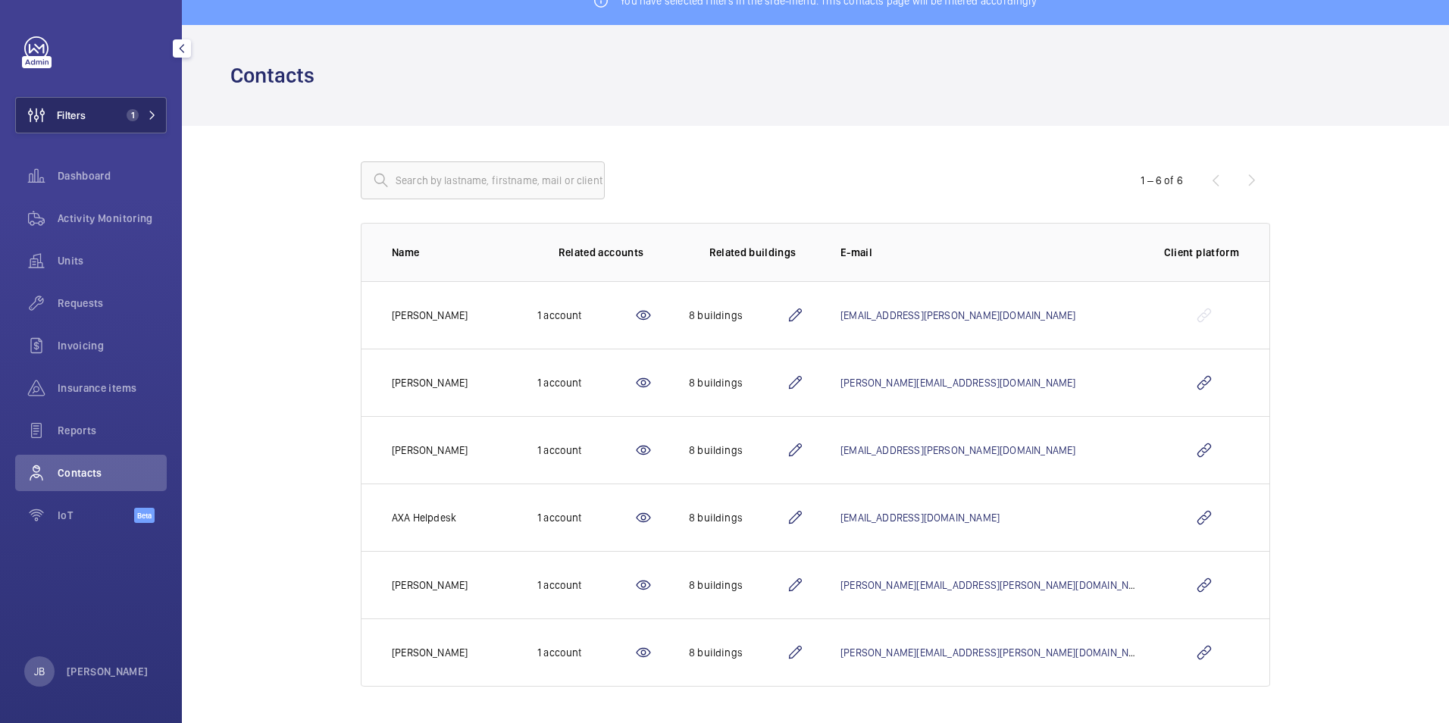
click at [86, 115] on span "Filters" at bounding box center [71, 115] width 29 height 15
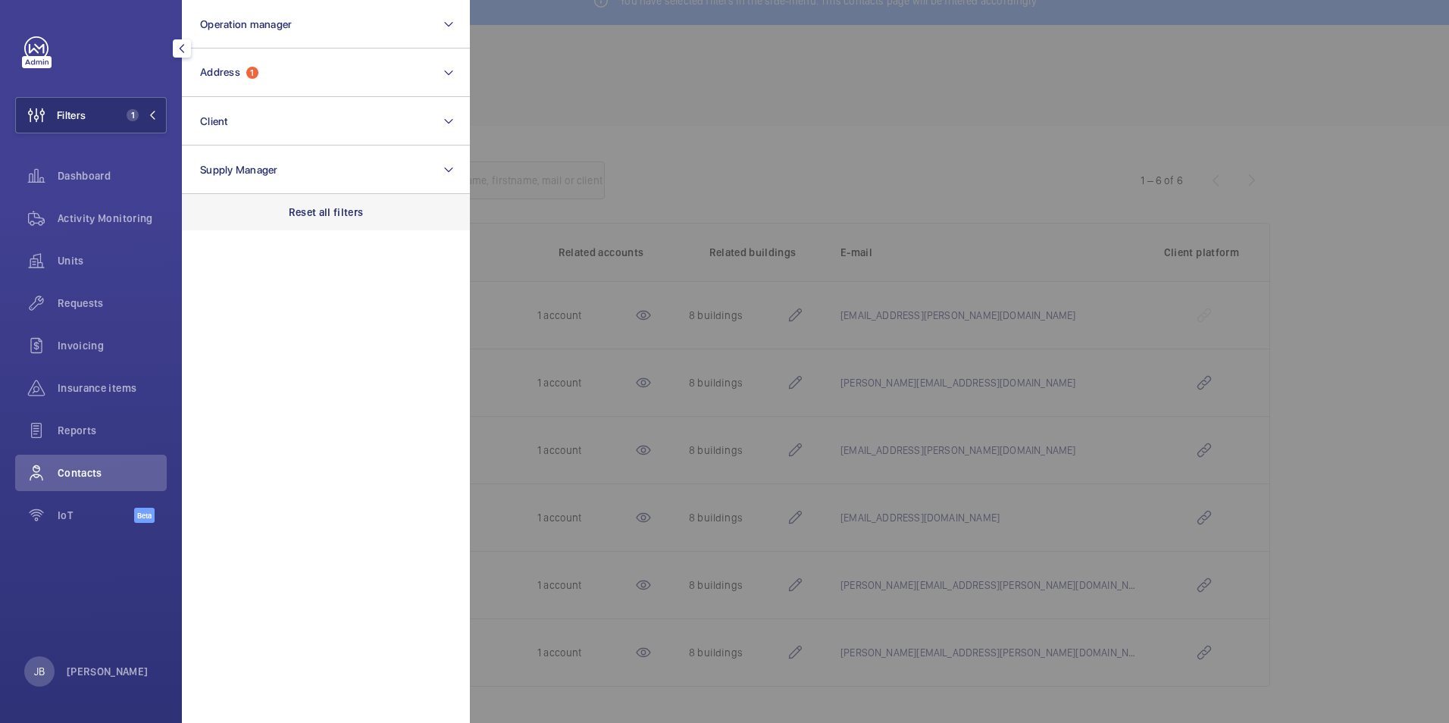
click at [314, 213] on p "Reset all filters" at bounding box center [326, 212] width 75 height 15
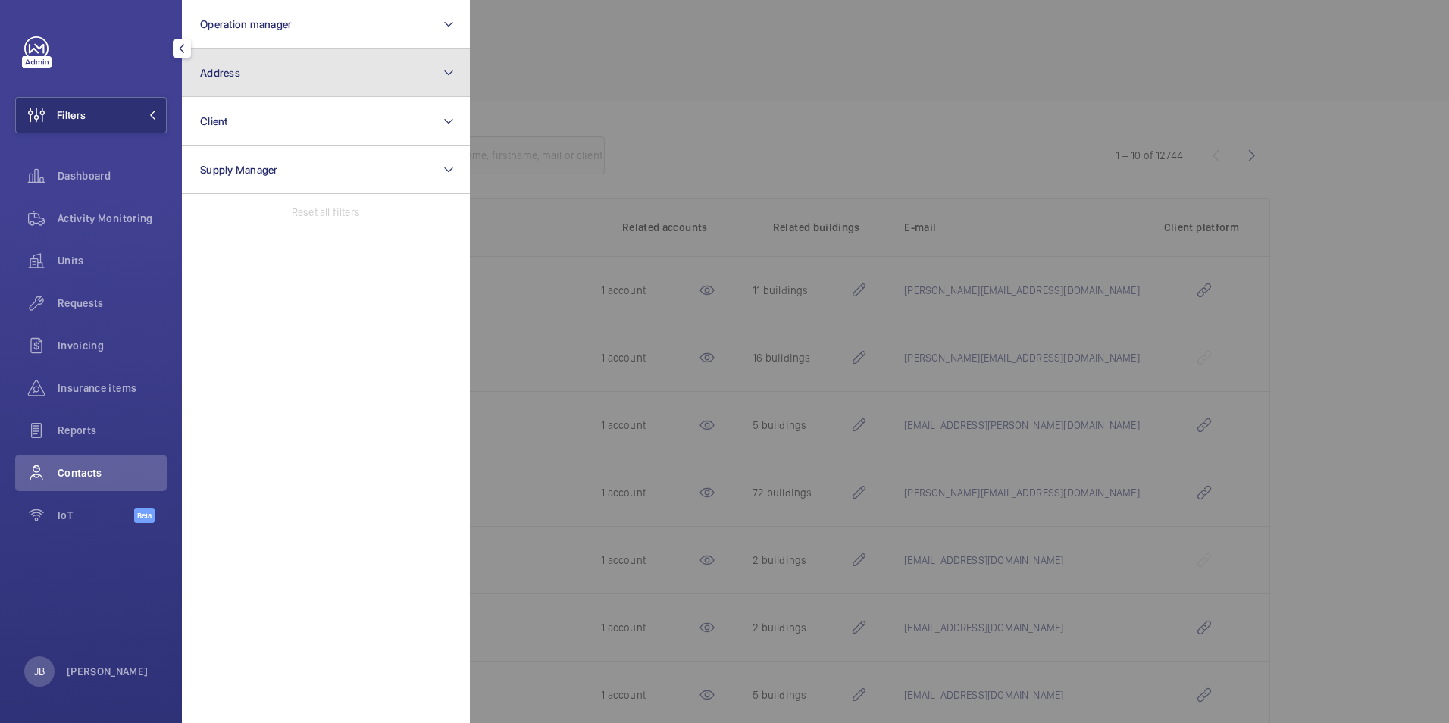
click at [302, 80] on button "Address" at bounding box center [326, 72] width 288 height 48
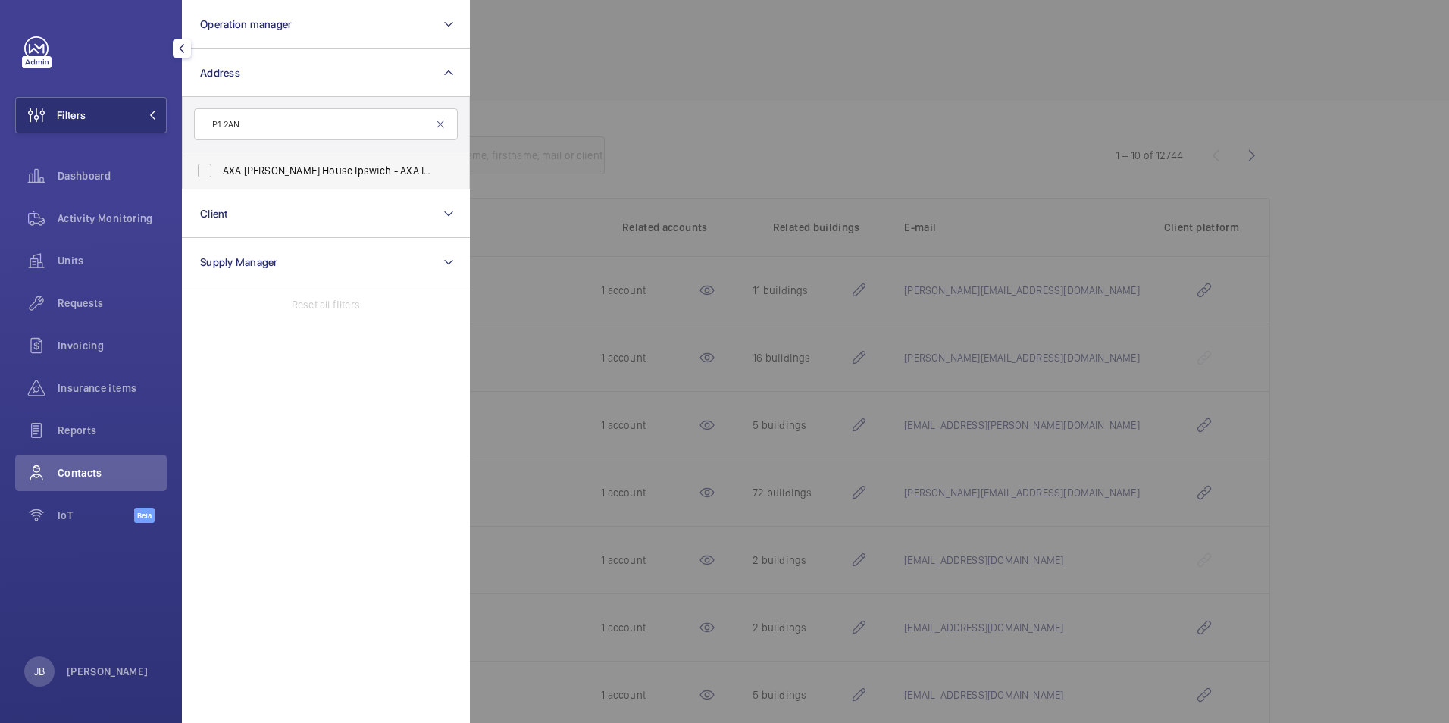
type input "IP1 2AN"
click at [190, 158] on label "AXA Brooke Lawrence House Ipswich - AXA Insurance, IPSWICH IP1 2AN" at bounding box center [315, 170] width 264 height 36
click at [190, 158] on input "AXA Brooke Lawrence House Ipswich - AXA Insurance, IPSWICH IP1 2AN" at bounding box center [204, 170] width 30 height 30
checkbox input "true"
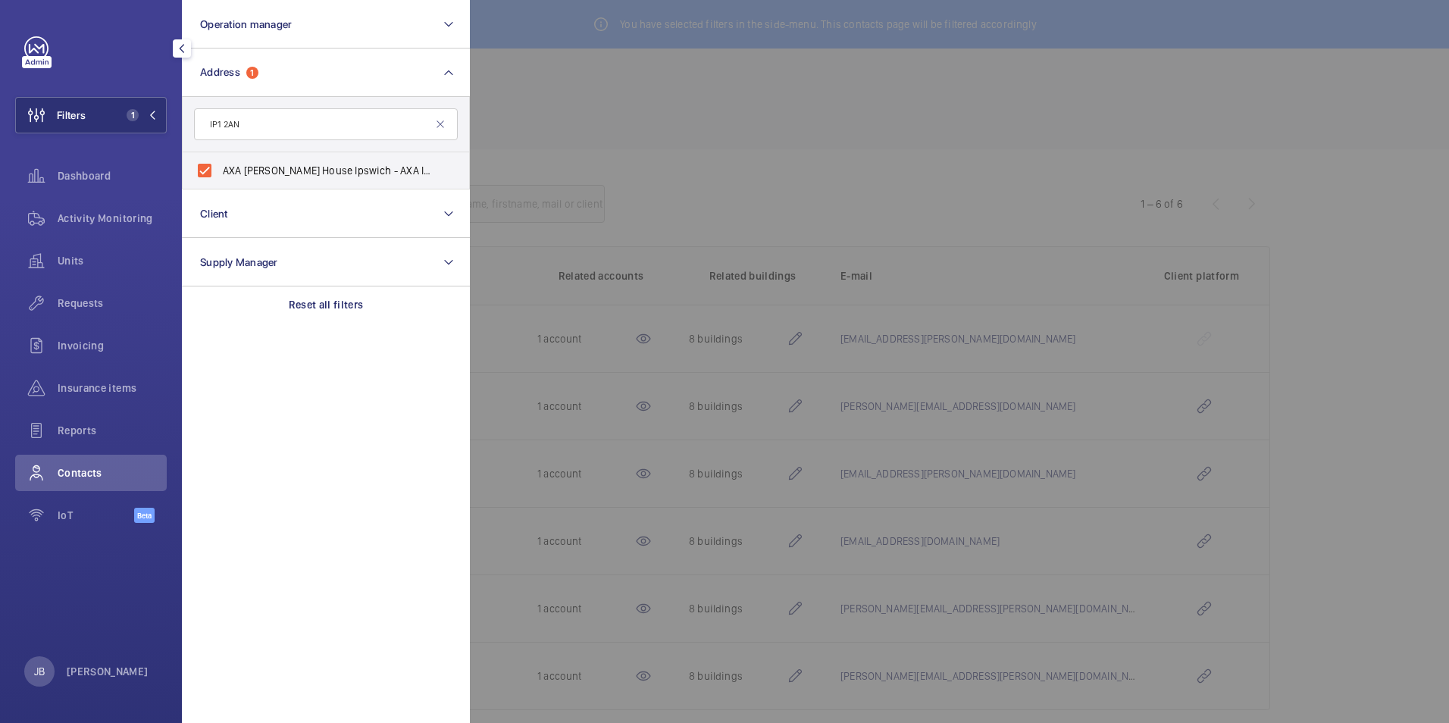
click at [514, 98] on div at bounding box center [1194, 361] width 1449 height 723
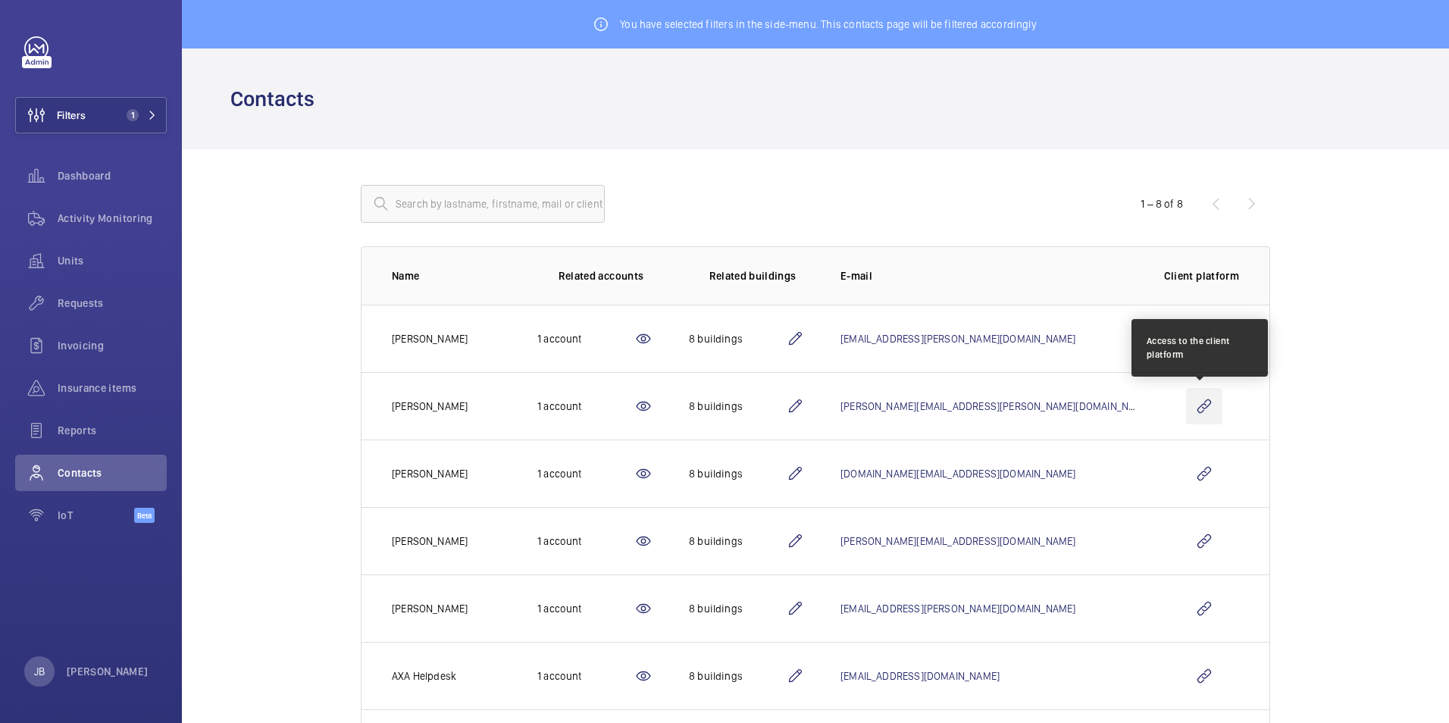
click at [1198, 405] on wm-front-icon-button at bounding box center [1204, 406] width 36 height 36
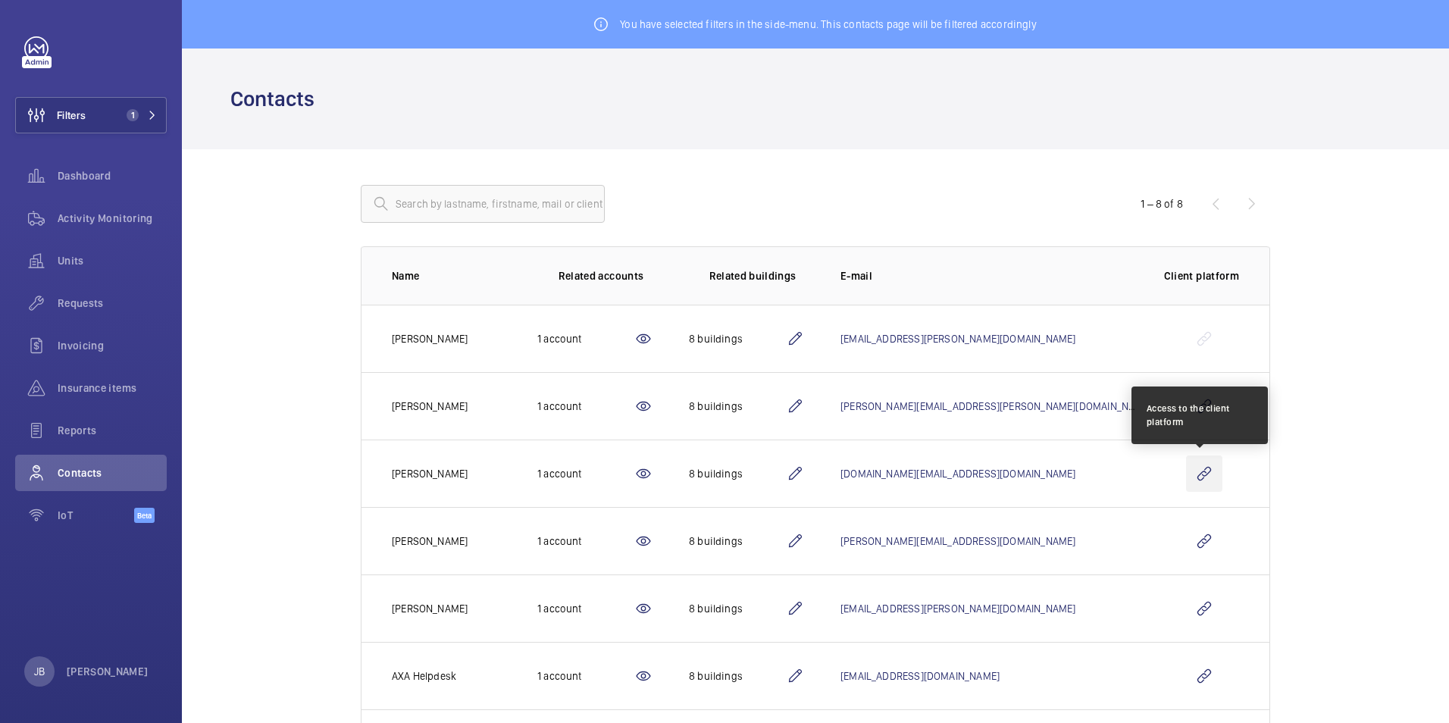
click at [1205, 475] on wm-front-icon-button at bounding box center [1204, 473] width 36 height 36
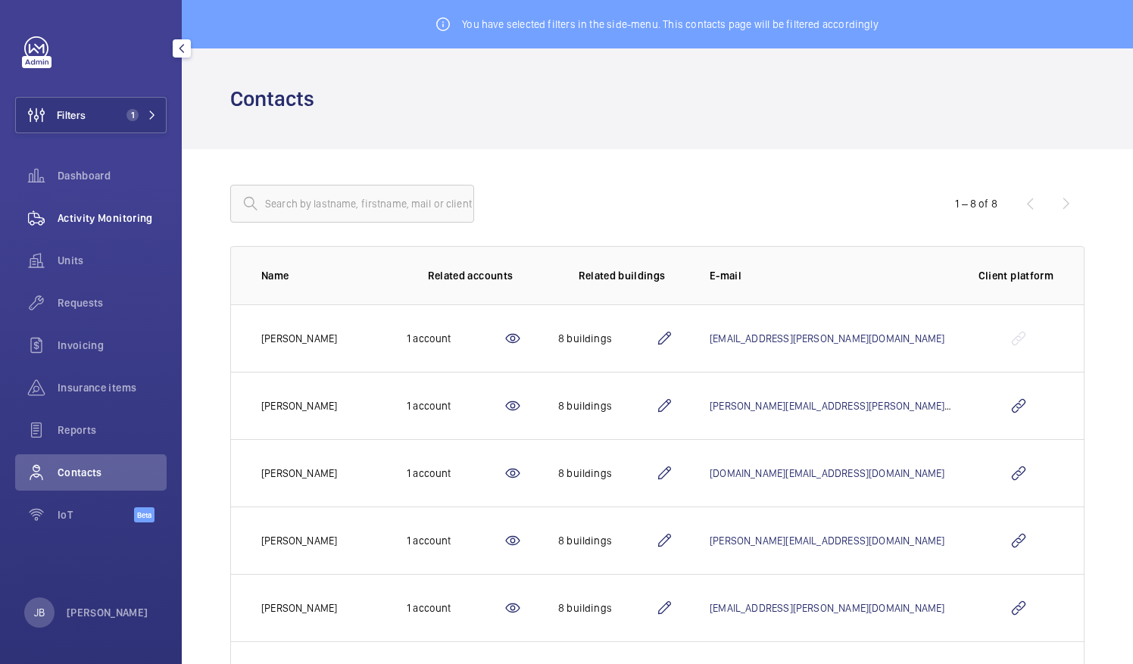
click at [82, 214] on span "Activity Monitoring" at bounding box center [112, 218] width 109 height 15
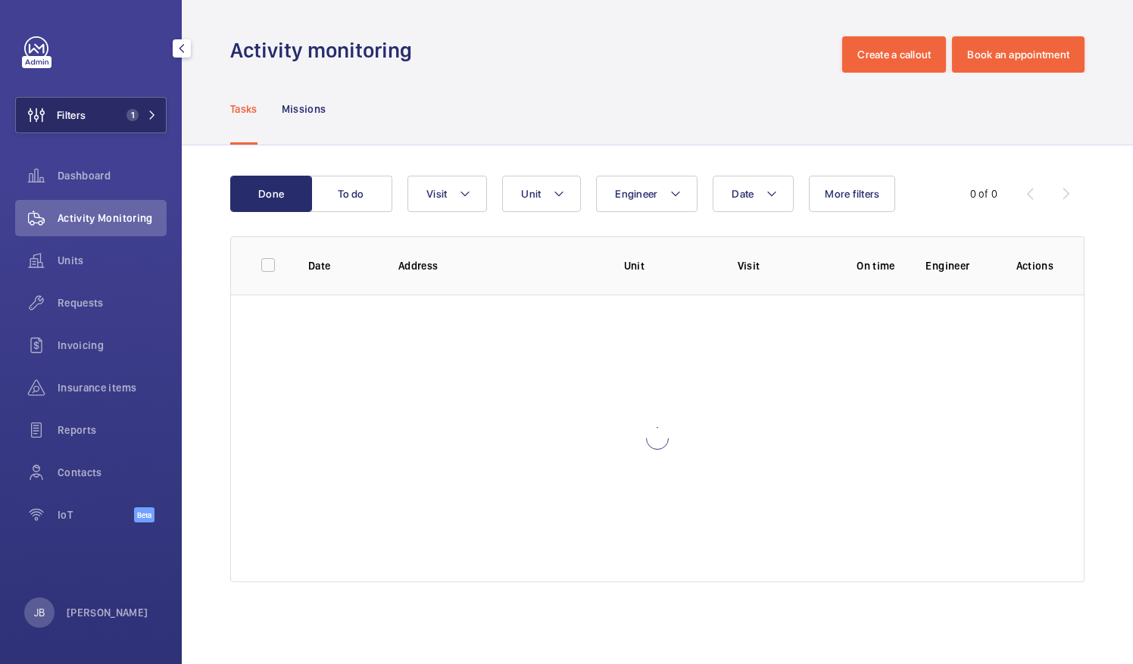
click at [102, 121] on button "Filters 1" at bounding box center [91, 115] width 152 height 36
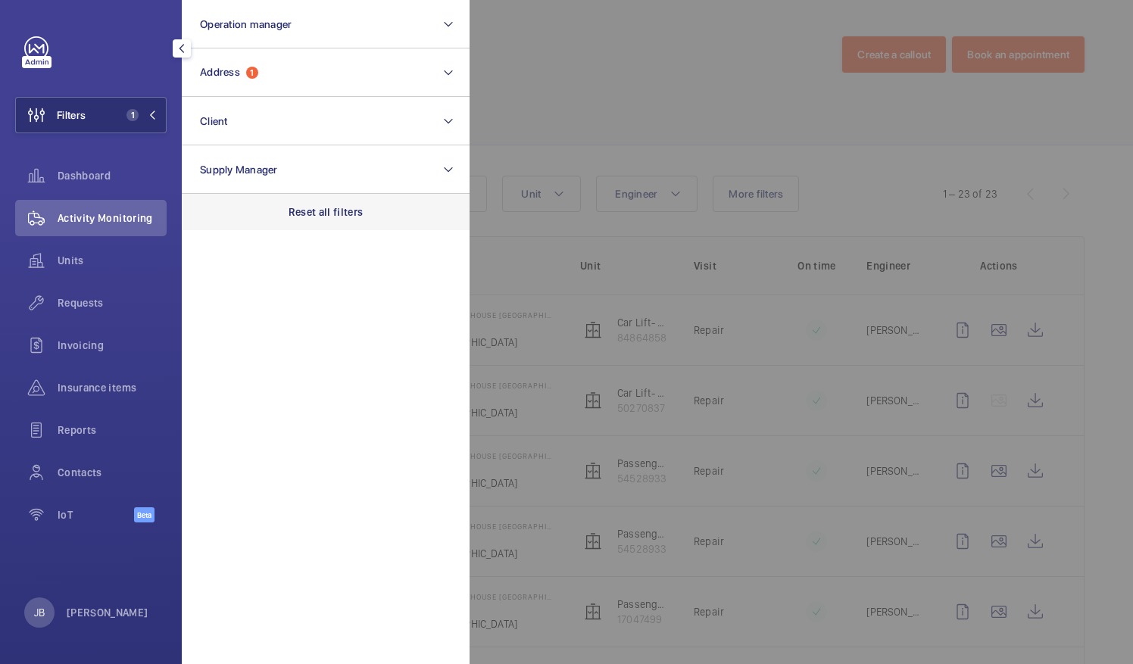
click at [286, 203] on div "Reset all filters" at bounding box center [326, 212] width 288 height 36
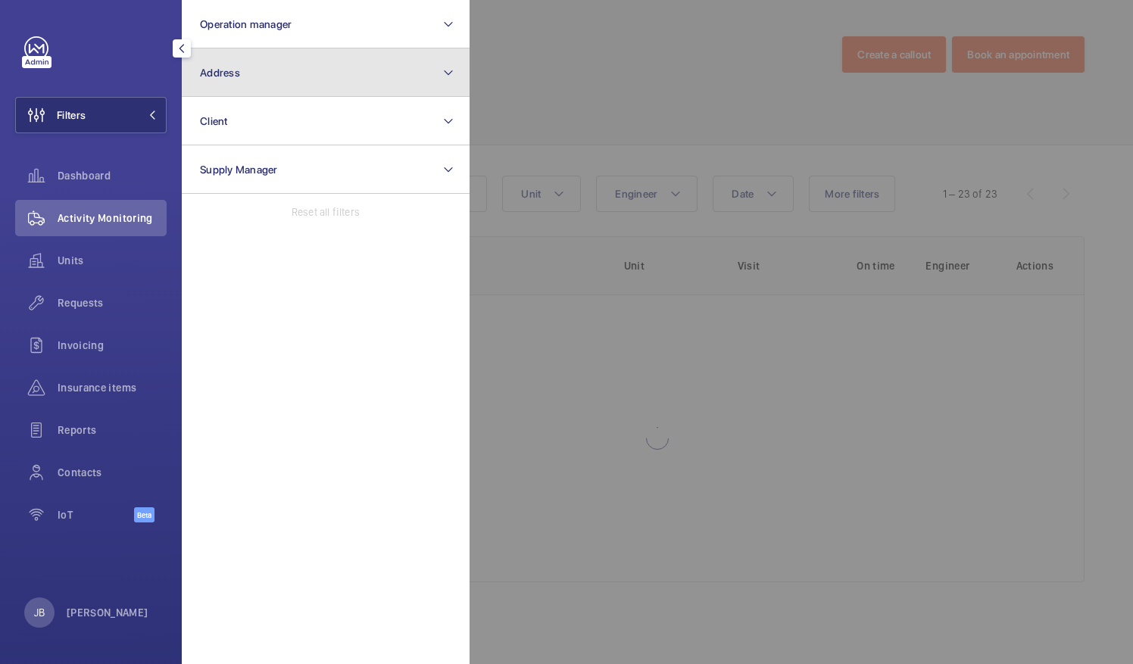
click at [299, 62] on button "Address" at bounding box center [326, 72] width 288 height 48
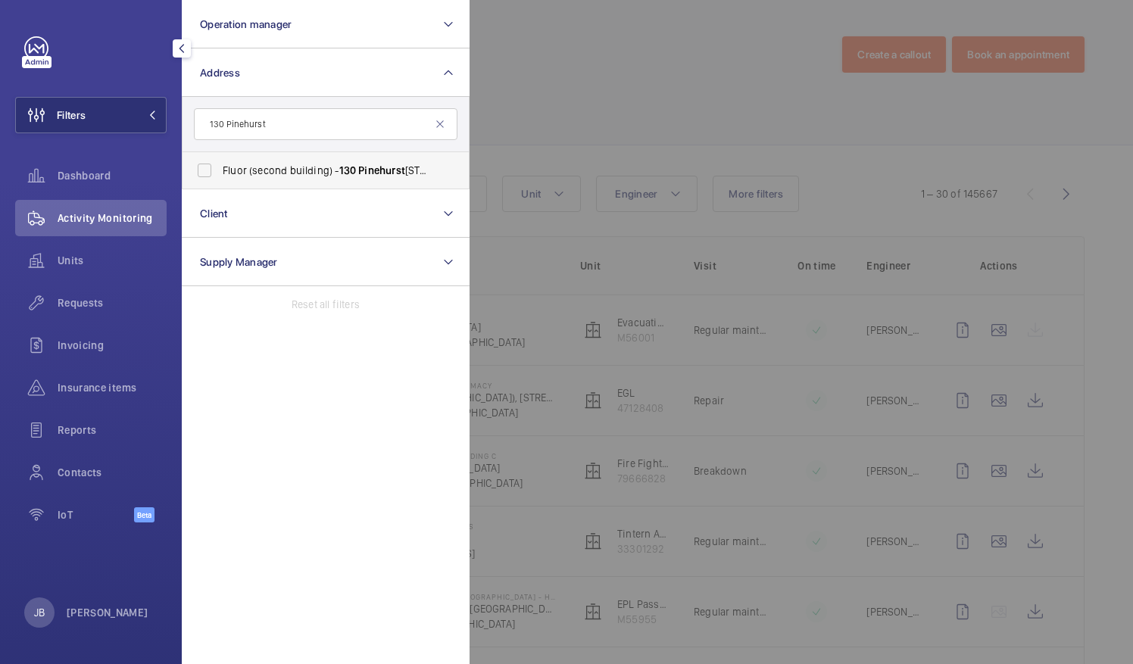
type input "130 Pinehurst"
click at [311, 167] on span "Fluor (second building) - [STREET_ADDRESS]" at bounding box center [327, 170] width 208 height 15
click at [220, 167] on input "Fluor (second building) - [STREET_ADDRESS]" at bounding box center [204, 170] width 30 height 30
checkbox input "true"
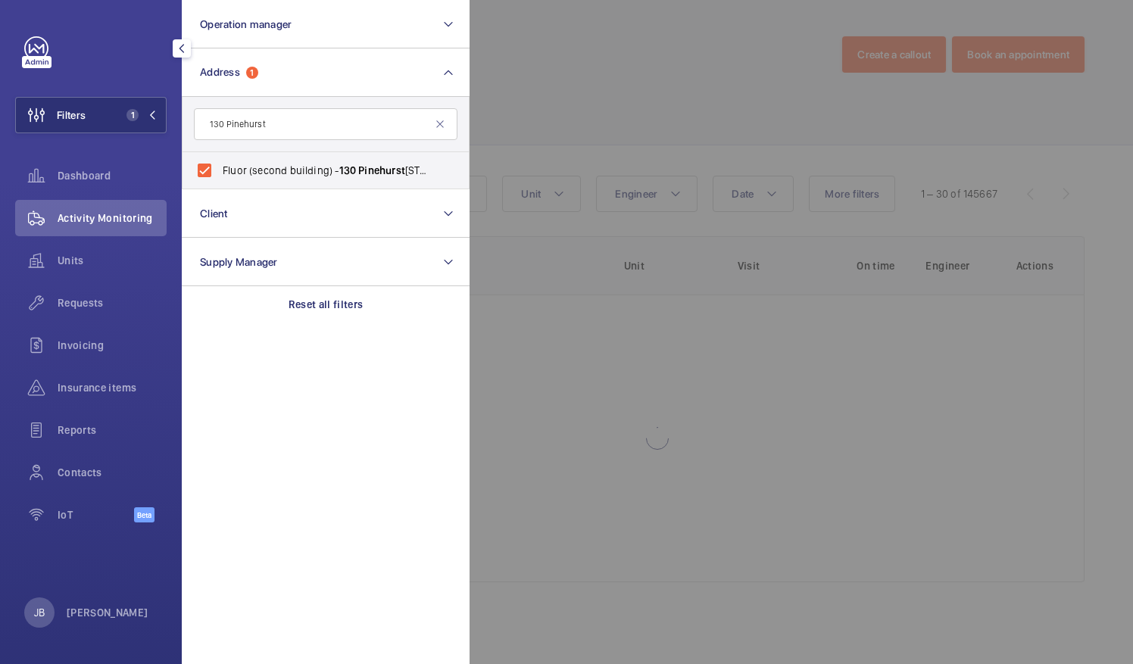
click at [567, 105] on div at bounding box center [1036, 332] width 1133 height 664
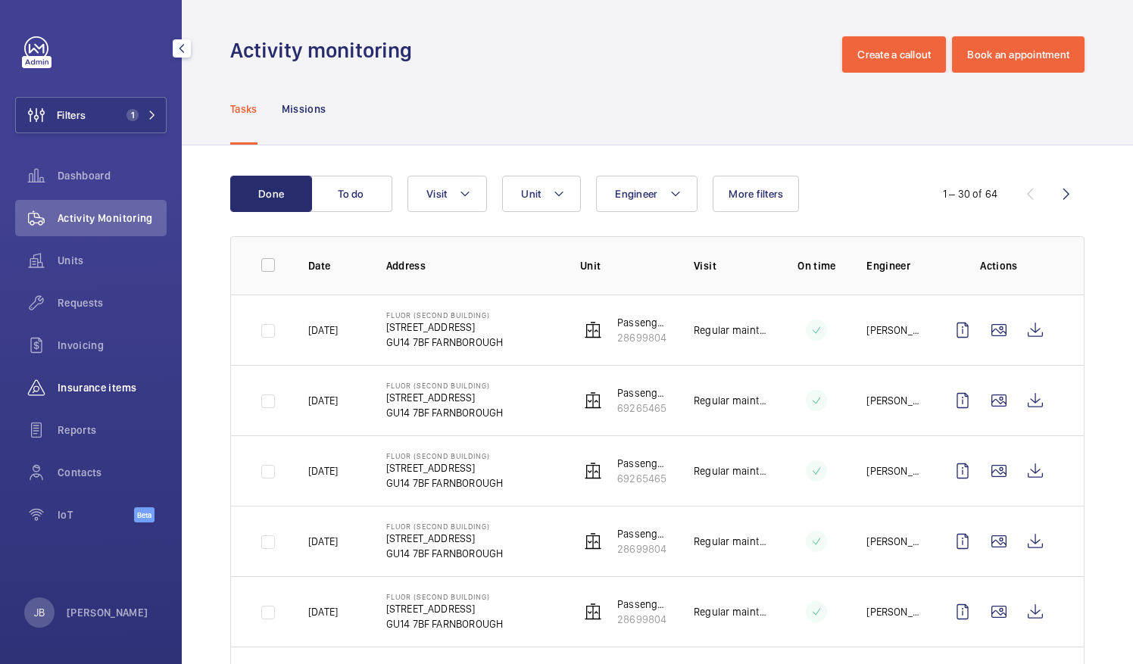
click at [95, 385] on span "Insurance items" at bounding box center [112, 387] width 109 height 15
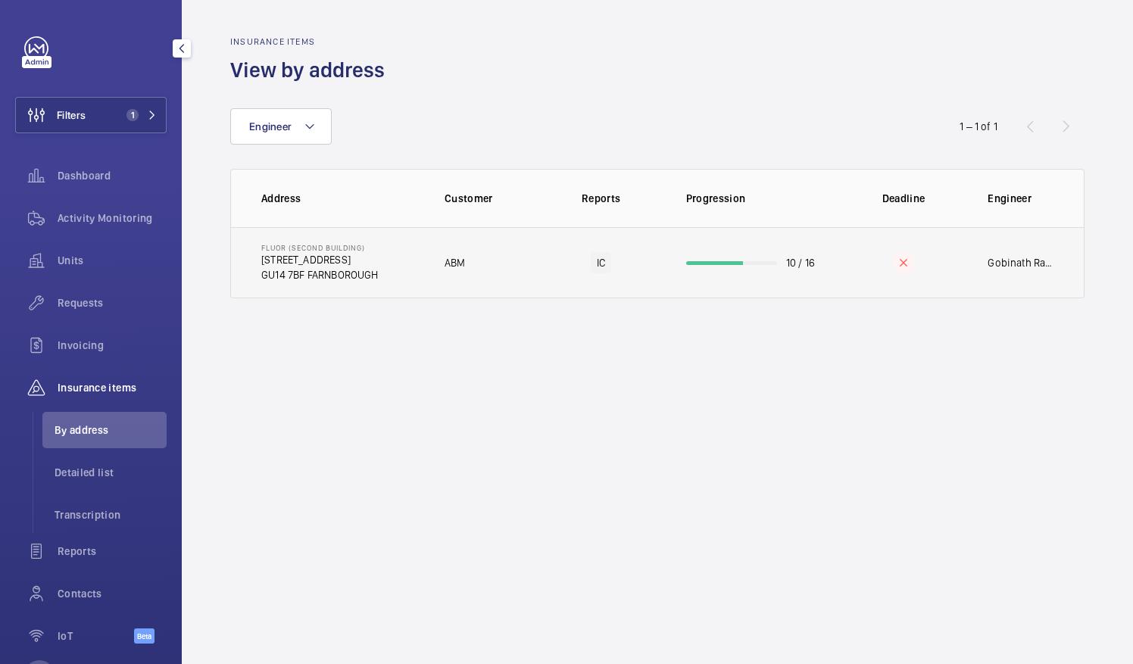
click at [444, 239] on td "ABM" at bounding box center [480, 262] width 120 height 71
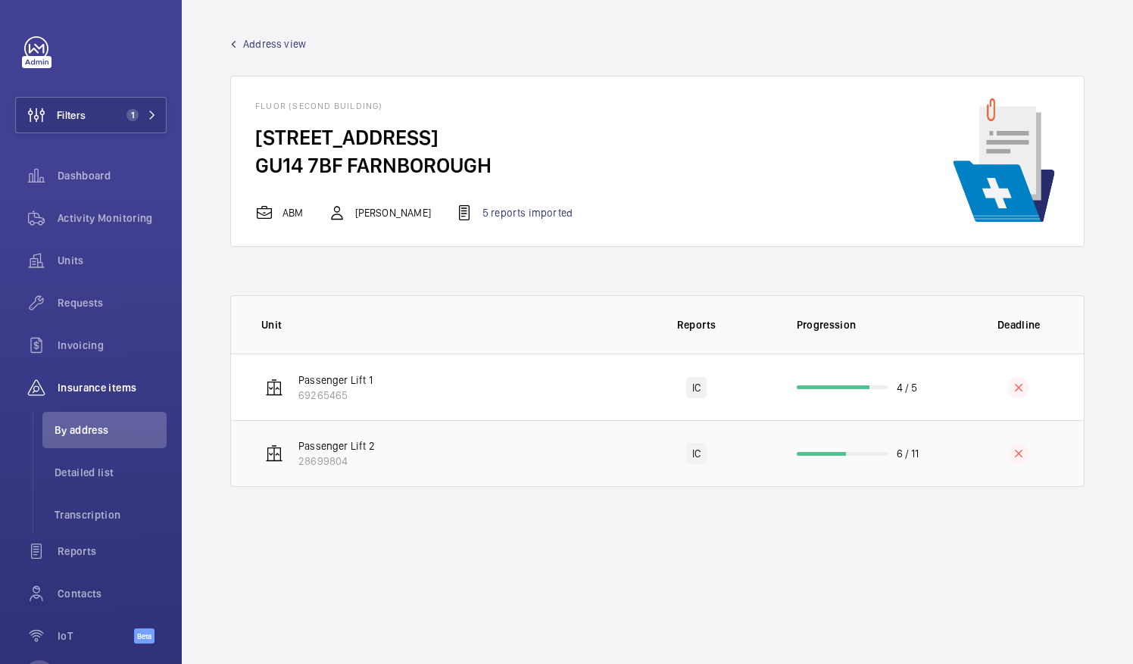
click at [427, 457] on td "Passenger Lift 2 28699804" at bounding box center [426, 453] width 390 height 67
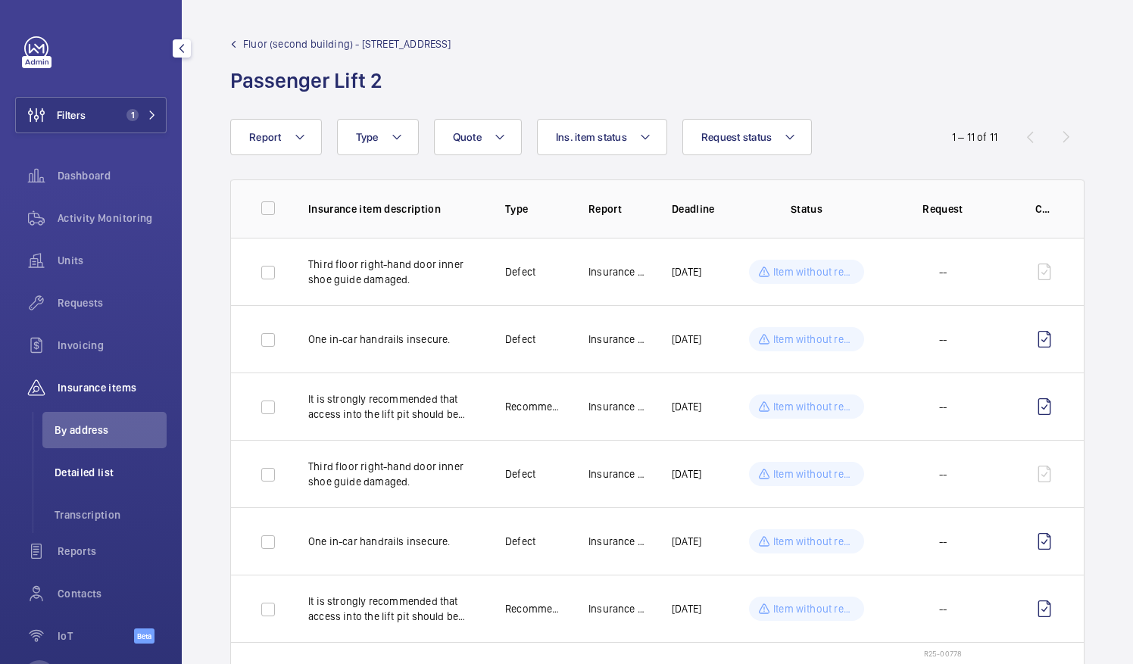
click at [94, 467] on span "Detailed list" at bounding box center [111, 472] width 112 height 15
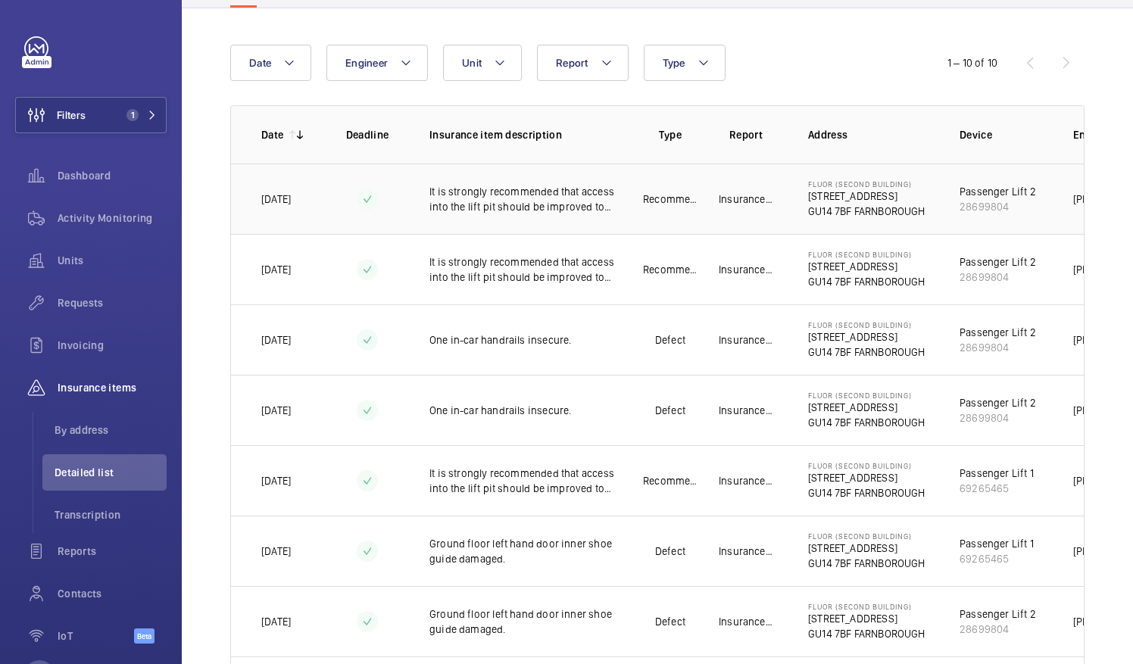
scroll to position [152, 0]
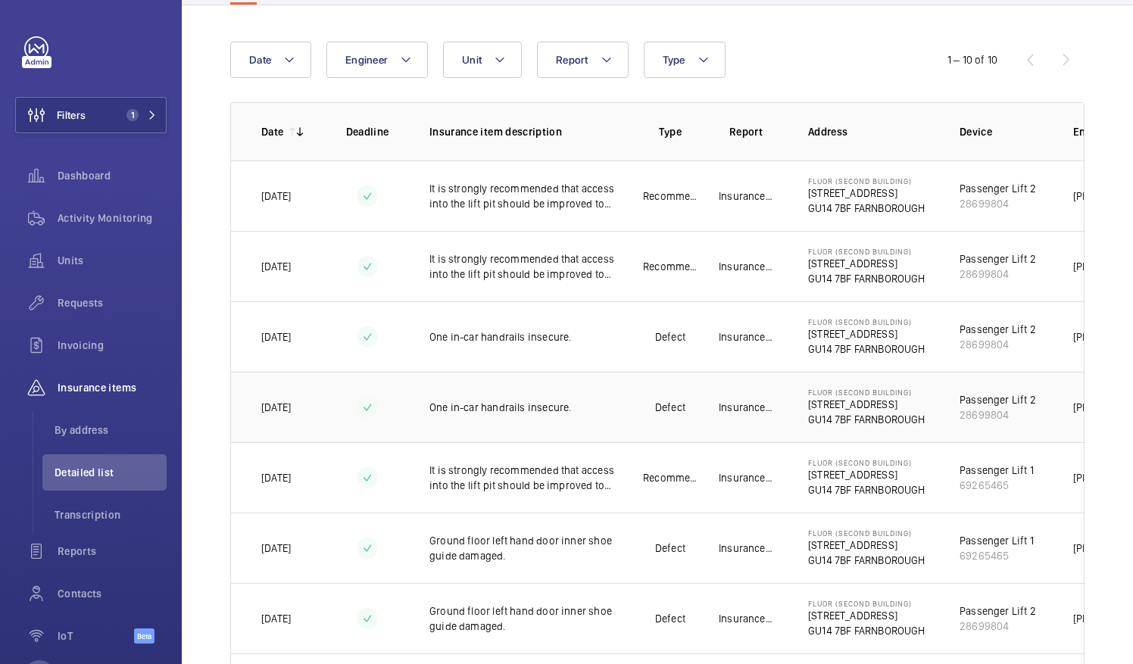
click at [850, 407] on p "[STREET_ADDRESS]" at bounding box center [866, 404] width 117 height 15
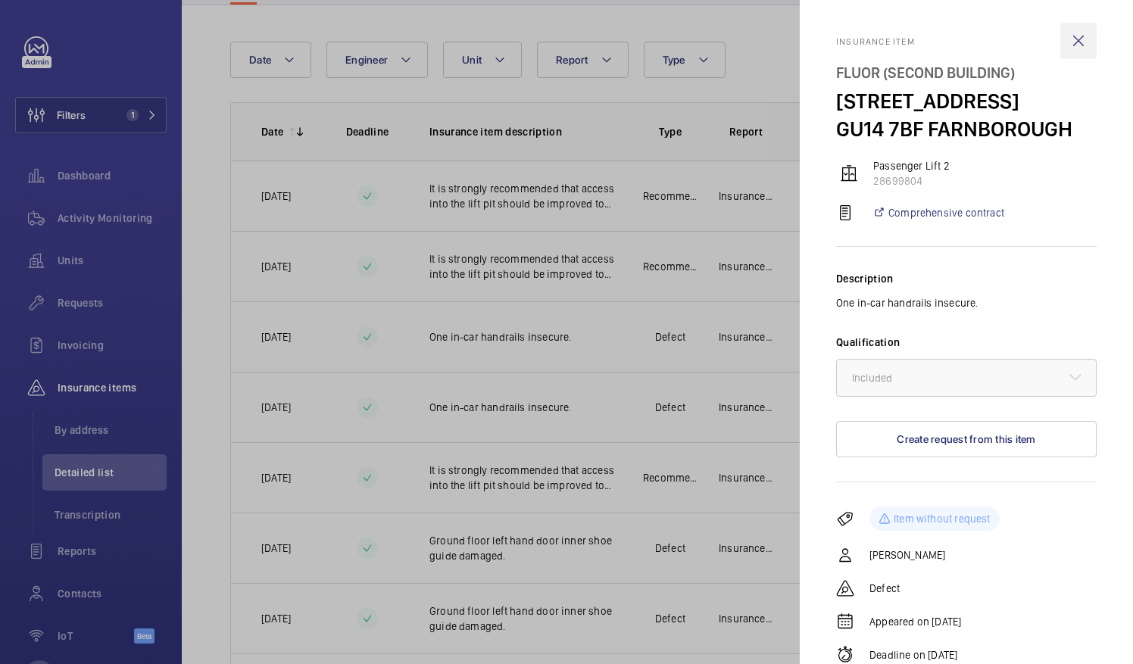
click at [1076, 40] on wm-front-icon-button at bounding box center [1079, 41] width 36 height 36
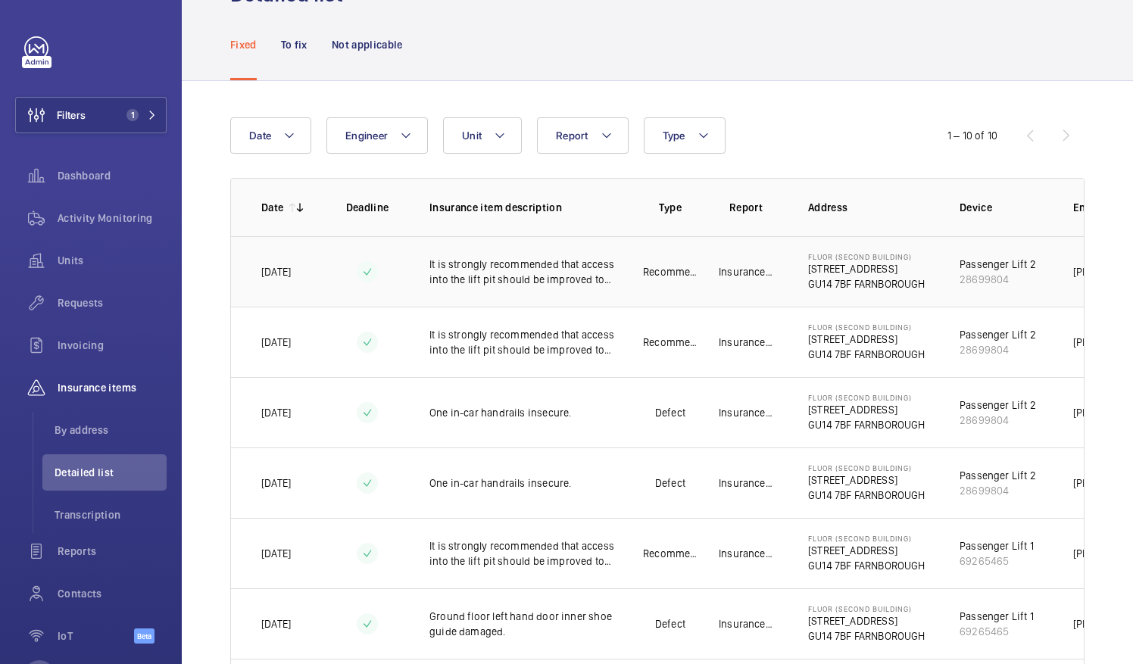
scroll to position [0, 0]
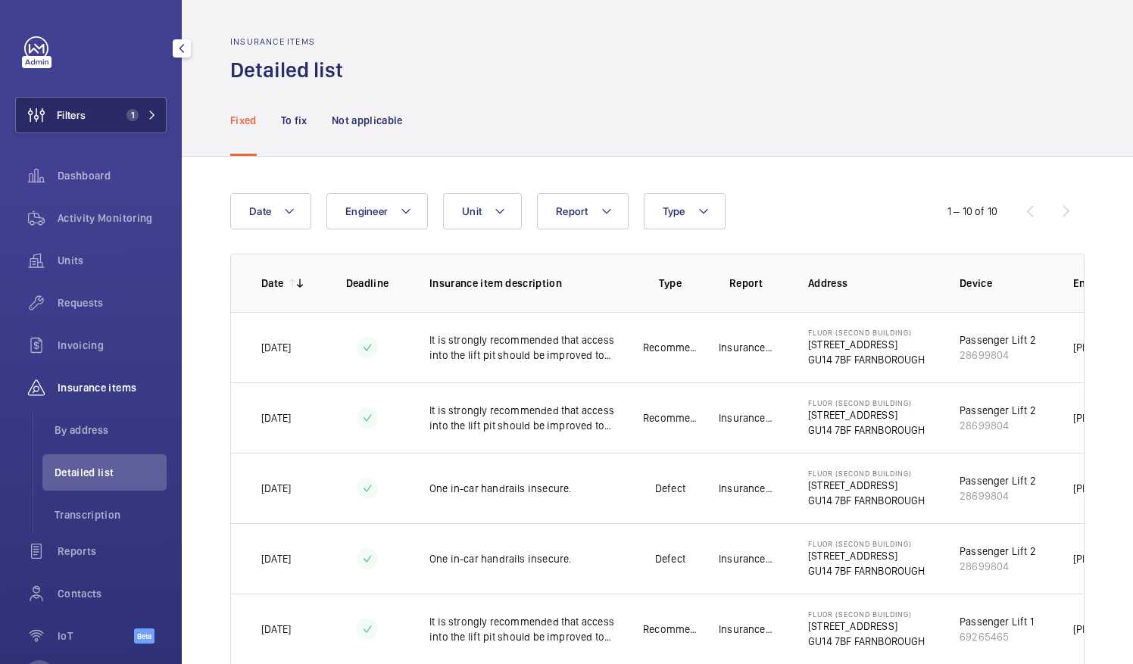
click at [112, 118] on button "Filters 1" at bounding box center [91, 115] width 152 height 36
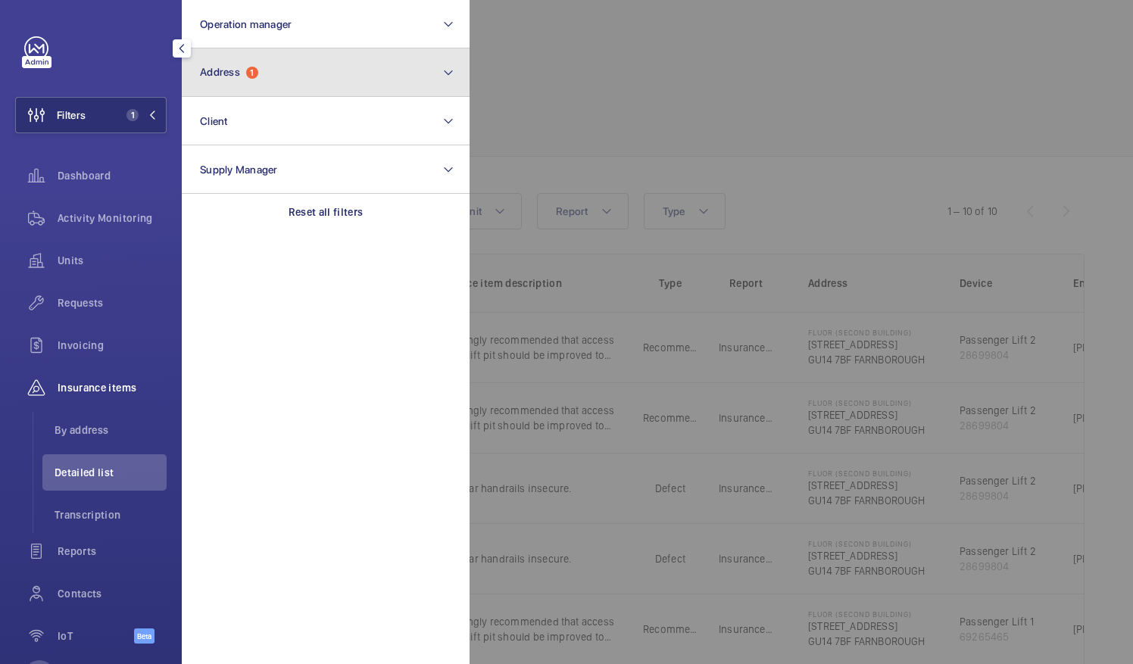
click at [249, 70] on span "1" at bounding box center [252, 73] width 12 height 12
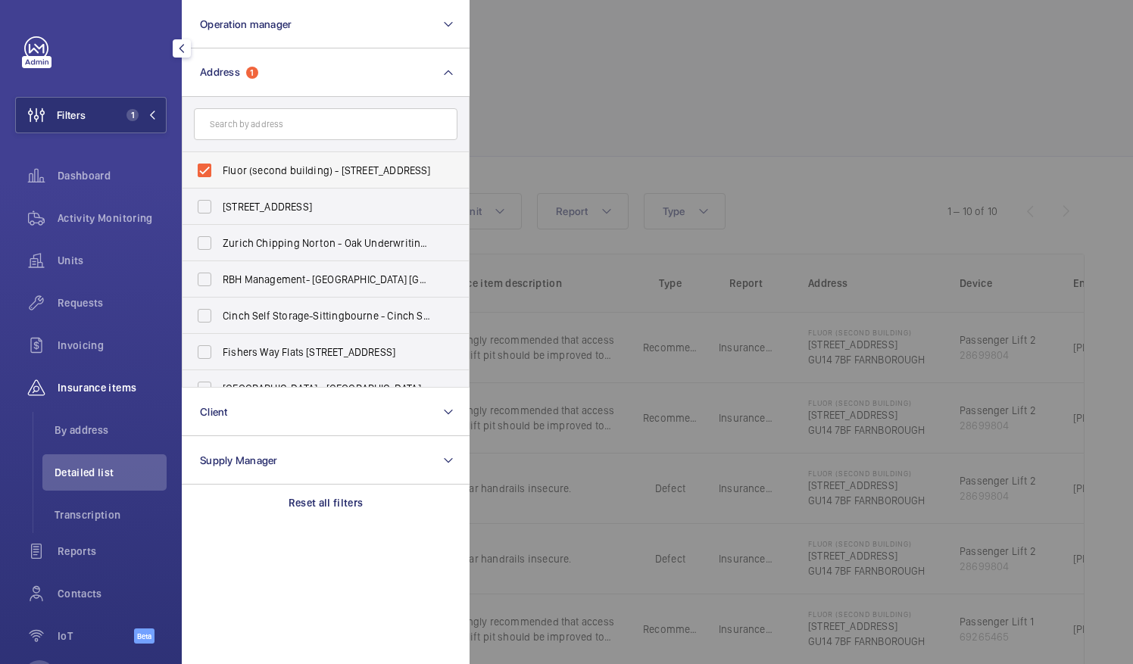
click at [198, 162] on label "Fluor (second building) - [STREET_ADDRESS]" at bounding box center [315, 170] width 264 height 36
click at [198, 162] on input "Fluor (second building) - [STREET_ADDRESS]" at bounding box center [204, 170] width 30 height 30
checkbox input "false"
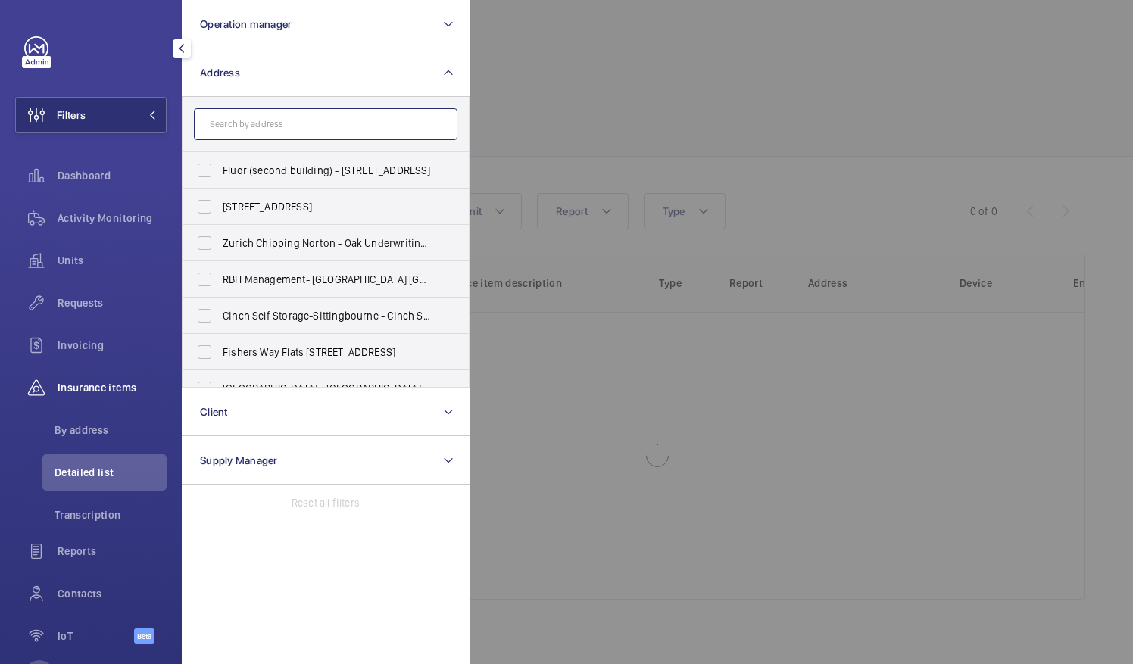
paste input "NW2 5AU"
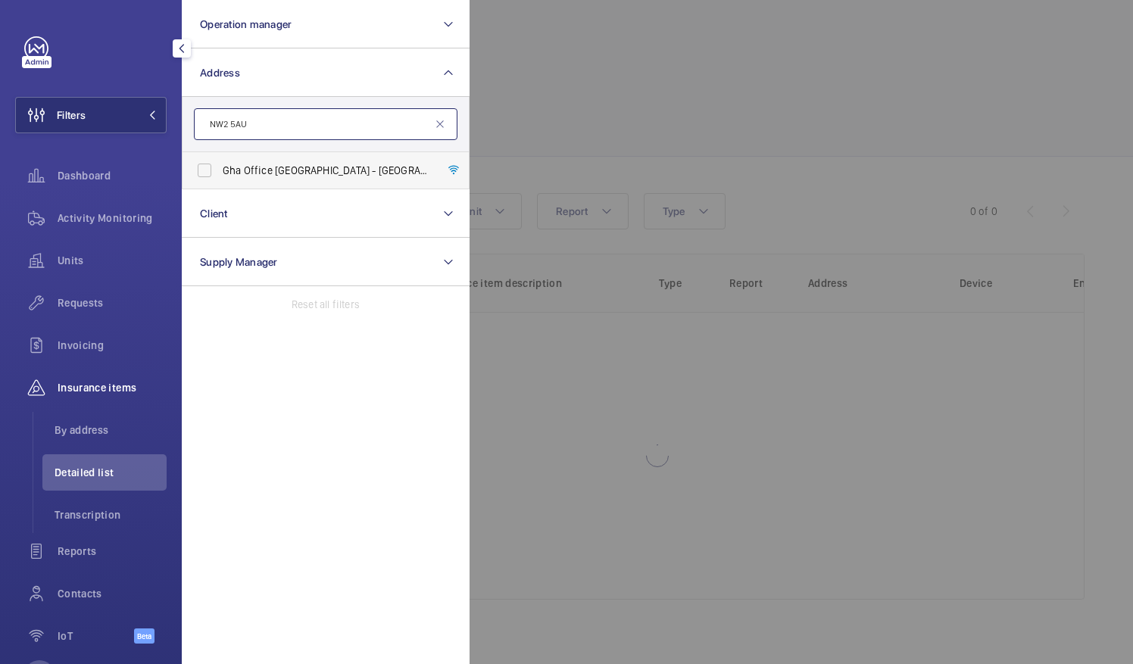
type input "NW2 5AU"
click at [200, 167] on label "Gha Office [STREET_ADDRESS]" at bounding box center [315, 170] width 264 height 36
click at [200, 167] on input "Gha Office [STREET_ADDRESS]" at bounding box center [204, 170] width 30 height 30
checkbox input "true"
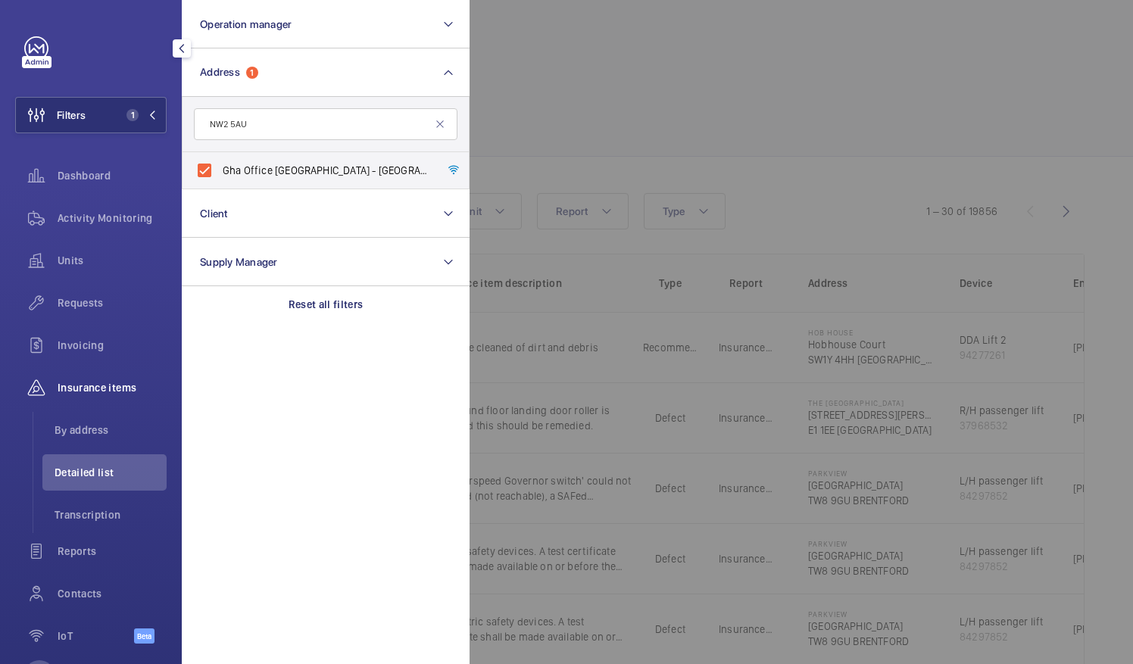
click at [552, 64] on div at bounding box center [1036, 332] width 1133 height 664
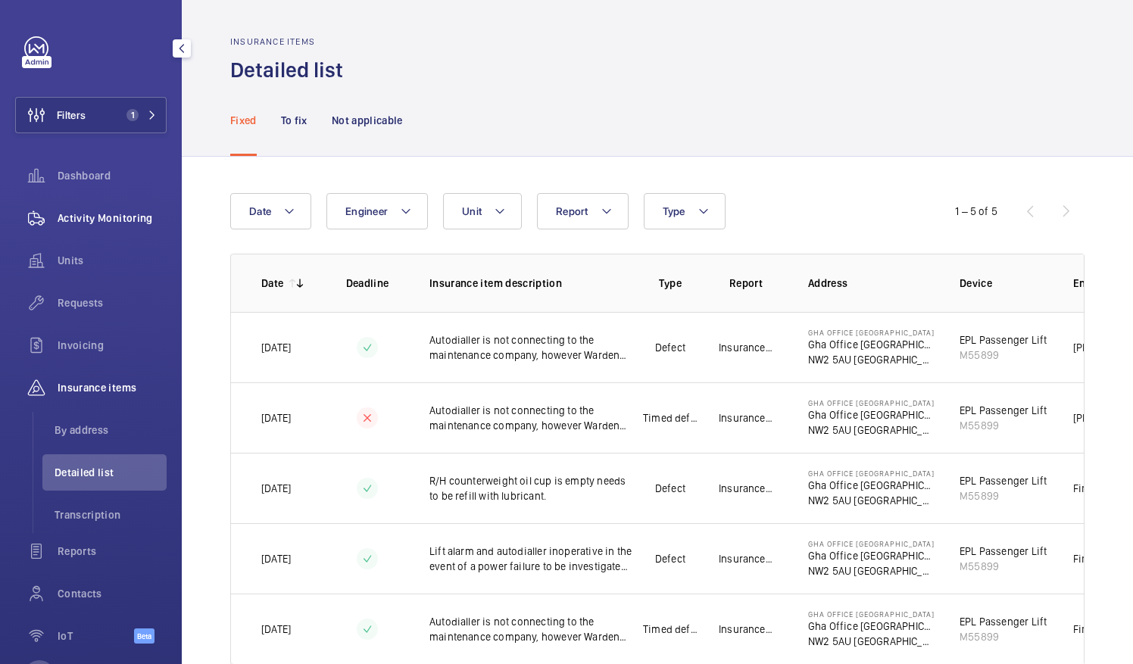
click at [94, 220] on span "Activity Monitoring" at bounding box center [112, 218] width 109 height 15
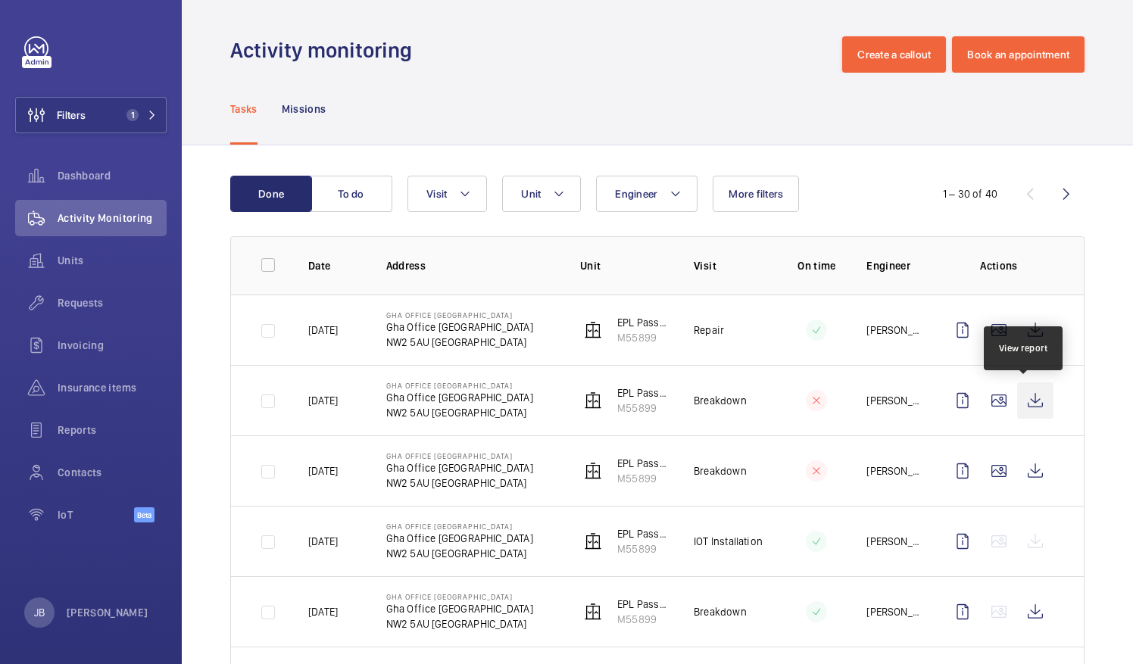
click at [1026, 402] on wm-front-icon-button at bounding box center [1035, 401] width 36 height 36
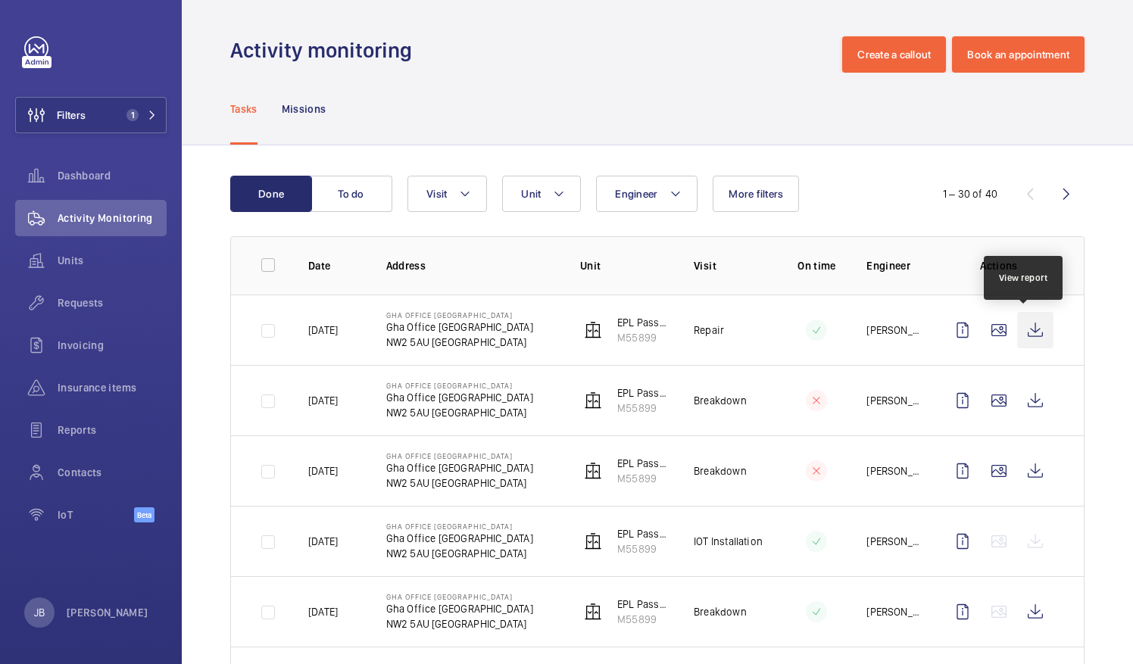
click at [1024, 327] on wm-front-icon-button at bounding box center [1035, 330] width 36 height 36
click at [100, 95] on div "Filters 1 Dashboard Activity Monitoring Units Requests Invoicing Insurance item…" at bounding box center [91, 287] width 152 height 503
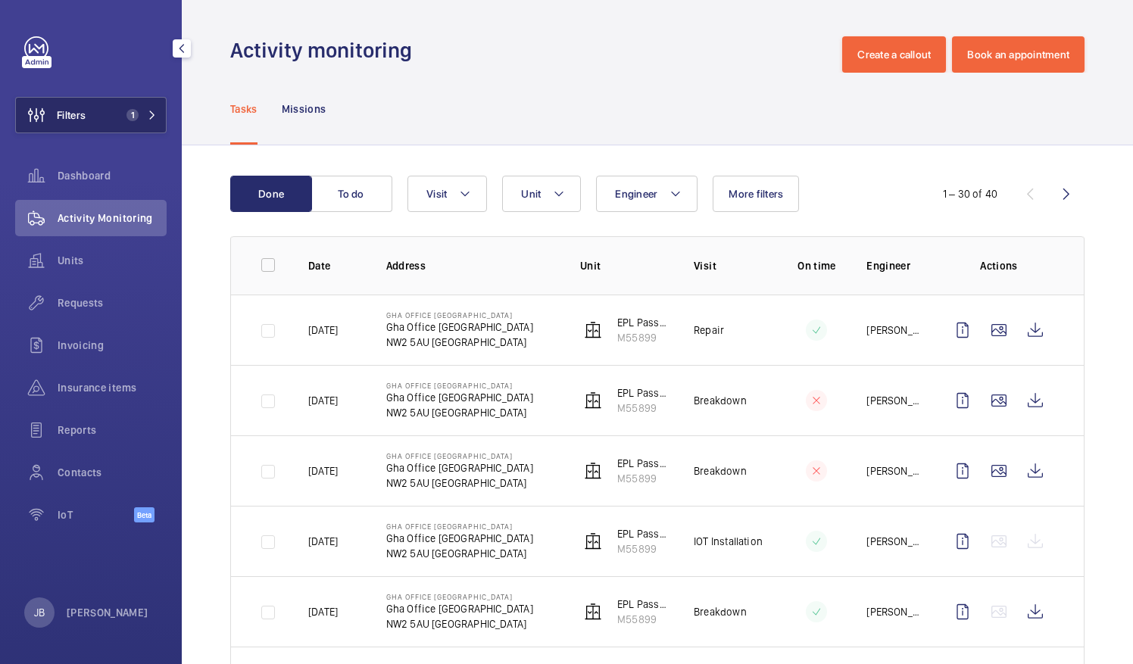
drag, startPoint x: 102, startPoint y: 121, endPoint x: 130, endPoint y: 117, distance: 29.0
click at [102, 121] on button "Filters 1" at bounding box center [91, 115] width 152 height 36
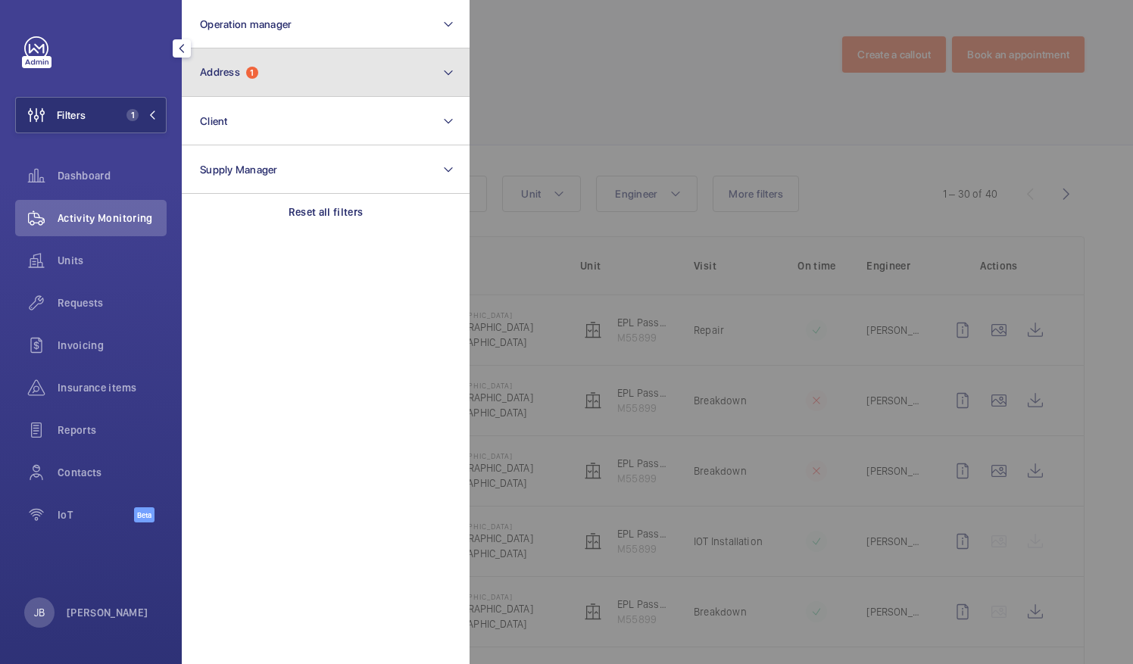
click at [318, 77] on button "Address 1" at bounding box center [326, 72] width 288 height 48
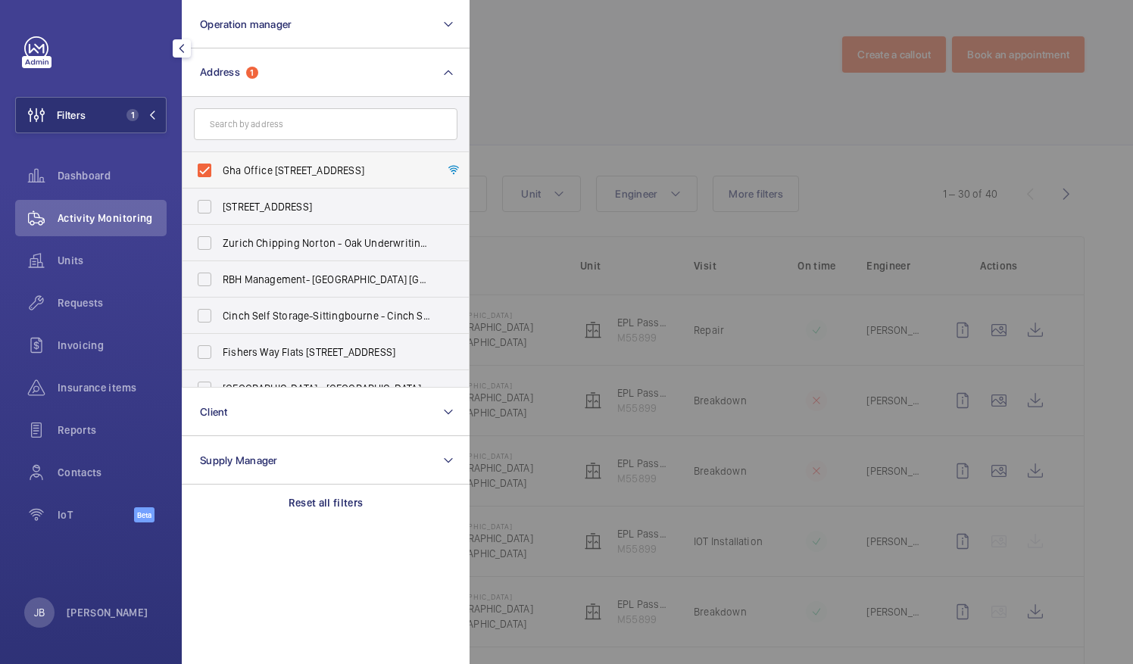
click at [205, 171] on label "Gha Office [STREET_ADDRESS]" at bounding box center [315, 170] width 264 height 36
click at [205, 171] on input "Gha Office [STREET_ADDRESS]" at bounding box center [204, 170] width 30 height 30
checkbox input "false"
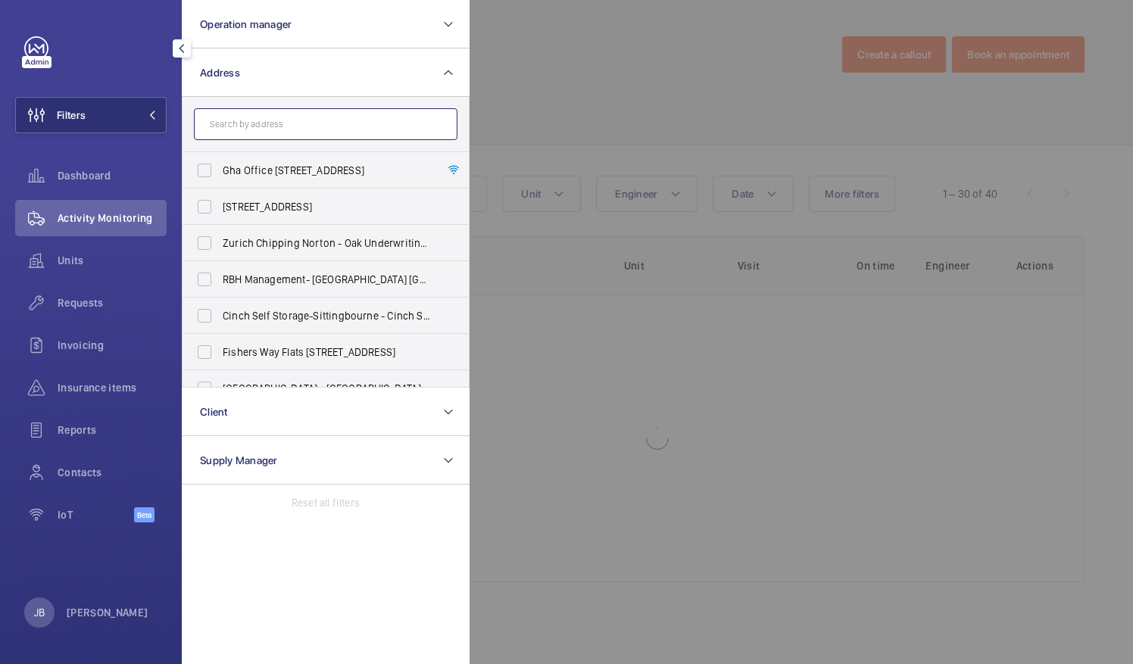
click at [245, 130] on input "text" at bounding box center [326, 124] width 264 height 32
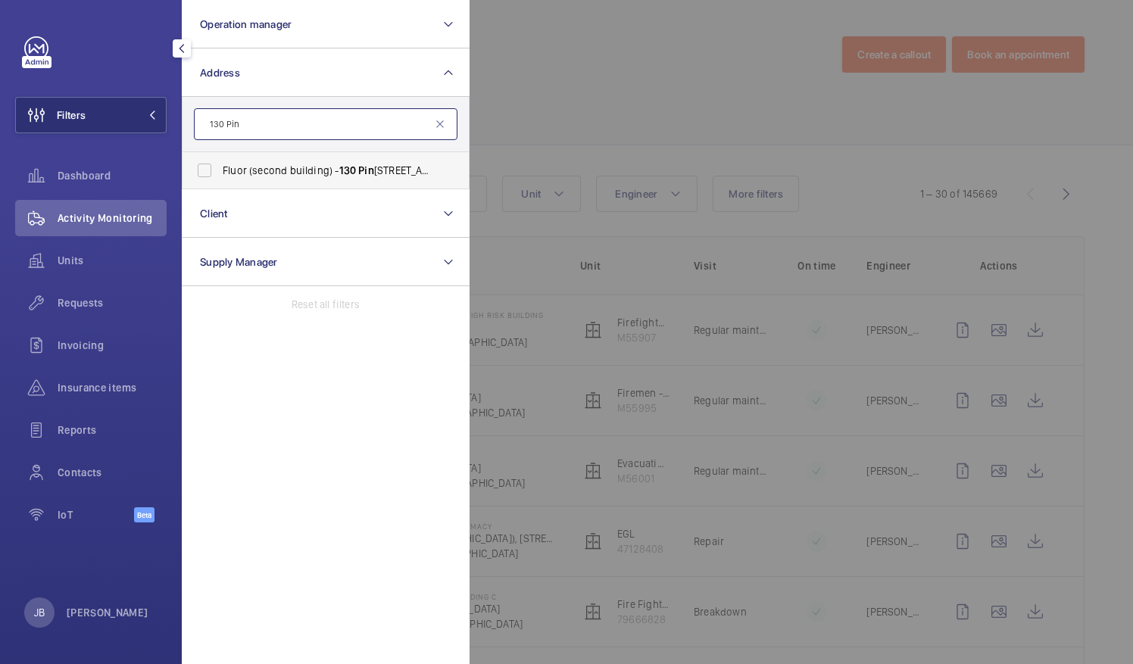
type input "130 Pin"
click at [219, 174] on label "Fluor (second building) - [STREET_ADDRESS]" at bounding box center [315, 170] width 264 height 36
click at [219, 174] on input "Fluor (second building) - [STREET_ADDRESS]" at bounding box center [204, 170] width 30 height 30
checkbox input "true"
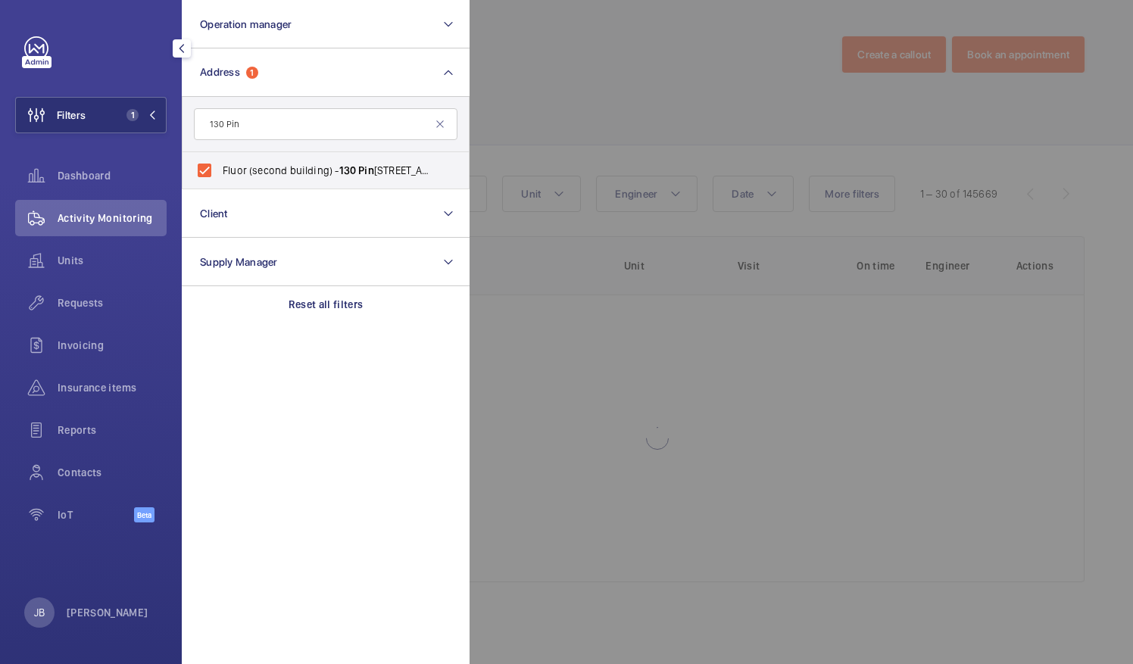
click at [621, 108] on div at bounding box center [1036, 332] width 1133 height 664
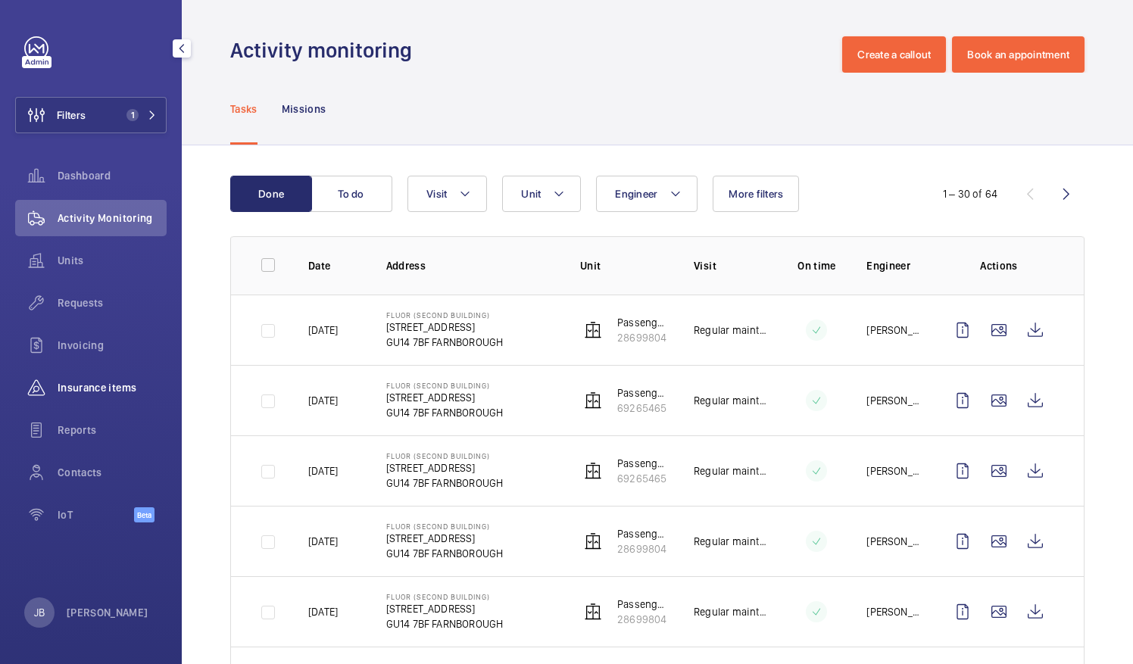
click at [97, 382] on span "Insurance items" at bounding box center [112, 387] width 109 height 15
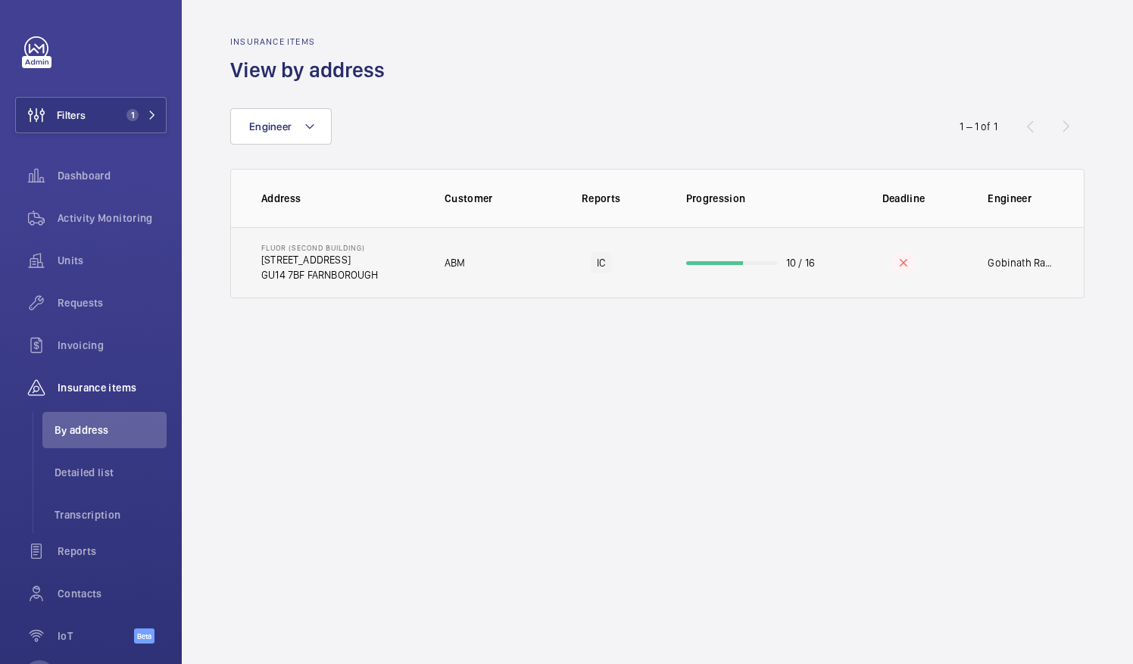
click at [392, 276] on td "Fluor (second building) [STREET_ADDRESS]" at bounding box center [325, 262] width 189 height 71
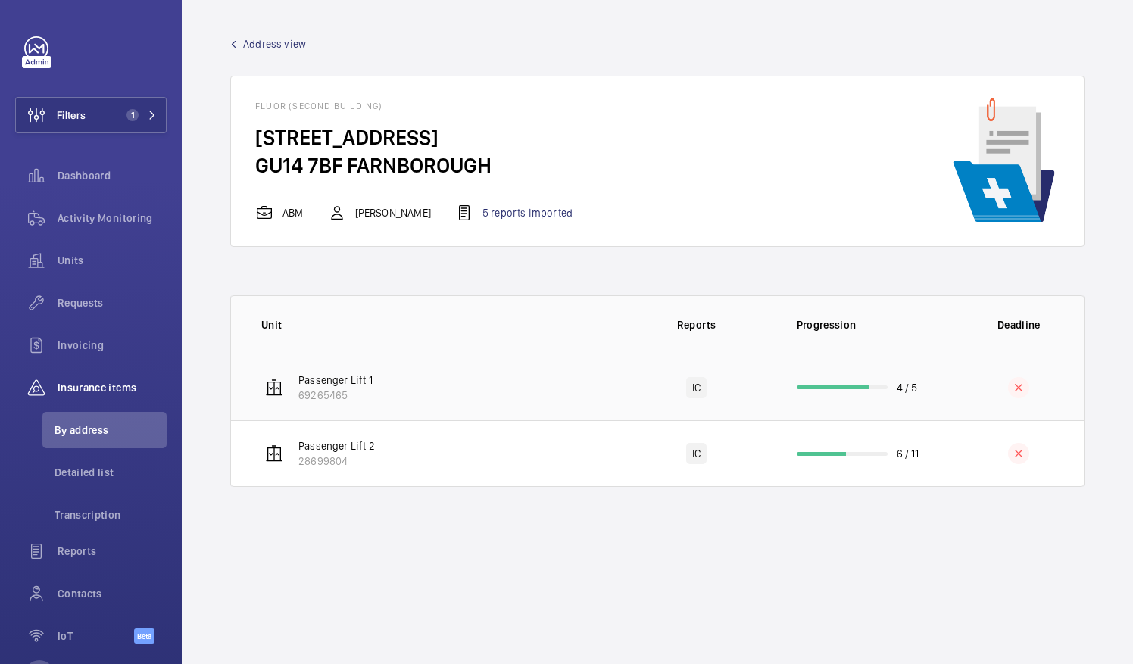
click at [455, 386] on td "Passenger Lift 1 69265465" at bounding box center [426, 387] width 390 height 67
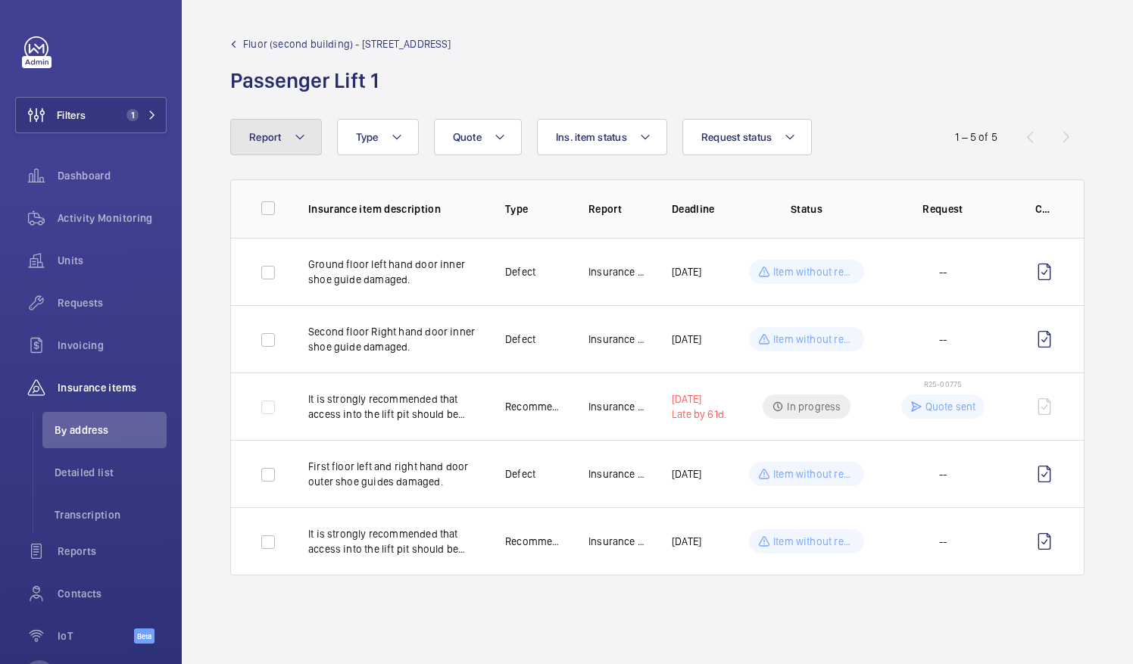
click at [283, 147] on button "Report" at bounding box center [276, 137] width 92 height 36
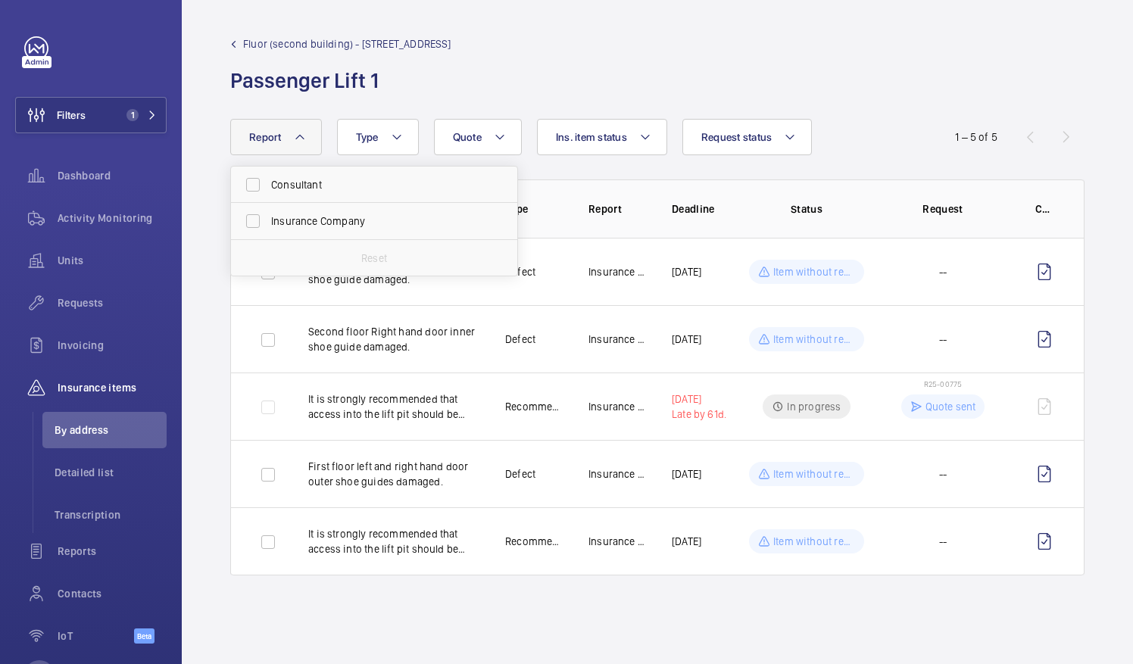
click at [283, 147] on button "Report" at bounding box center [276, 137] width 92 height 36
click at [295, 56] on div "Fluor (second building) - [STREET_ADDRESS]" at bounding box center [340, 65] width 221 height 58
click at [306, 39] on span "Fluor (second building) - [STREET_ADDRESS]" at bounding box center [347, 43] width 208 height 15
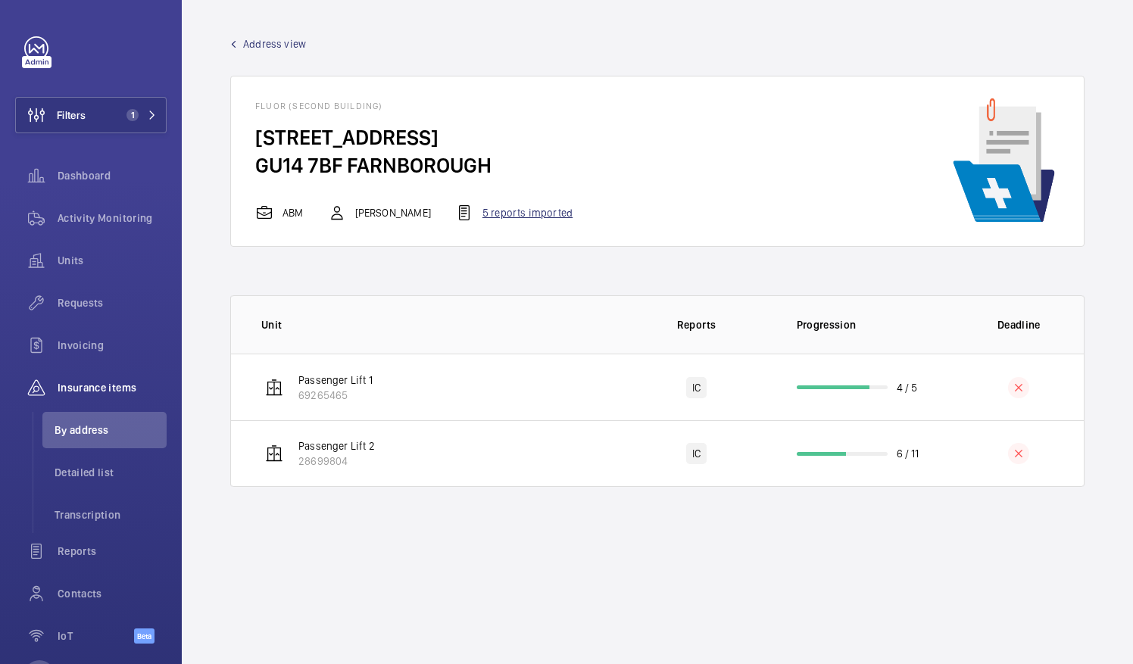
click at [496, 212] on div "5 reports imported" at bounding box center [513, 213] width 117 height 18
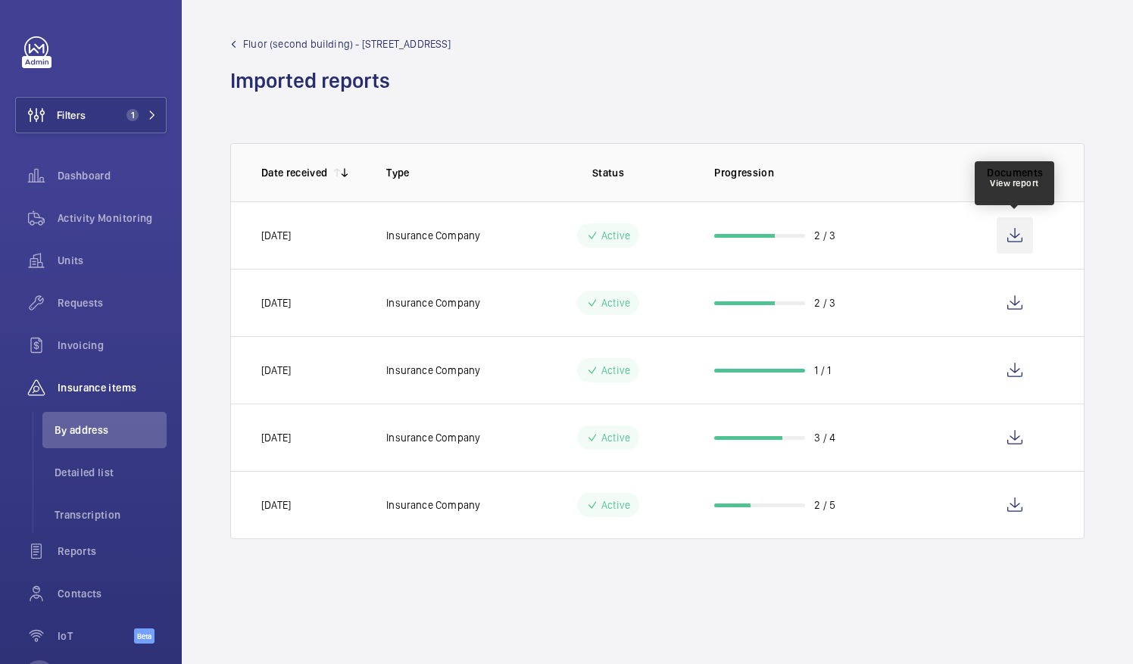
click at [1020, 238] on wm-front-icon-button at bounding box center [1015, 235] width 36 height 36
click at [269, 41] on span "Fluor (second building) - [STREET_ADDRESS]" at bounding box center [347, 43] width 208 height 15
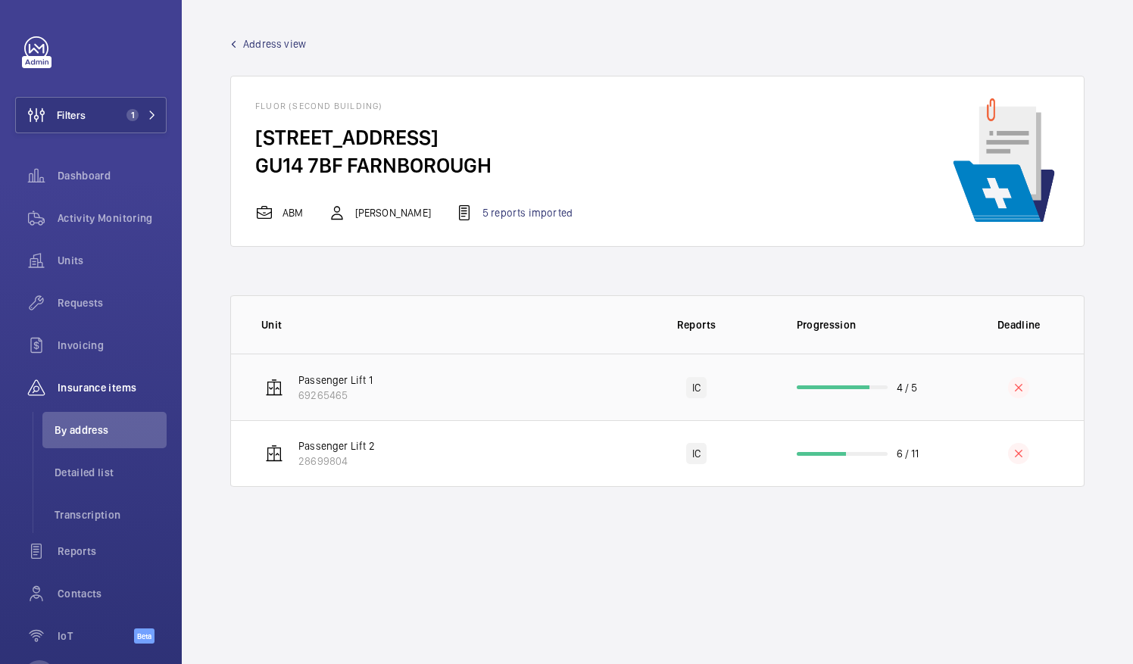
click at [574, 384] on td "Passenger Lift 1 69265465" at bounding box center [426, 387] width 390 height 67
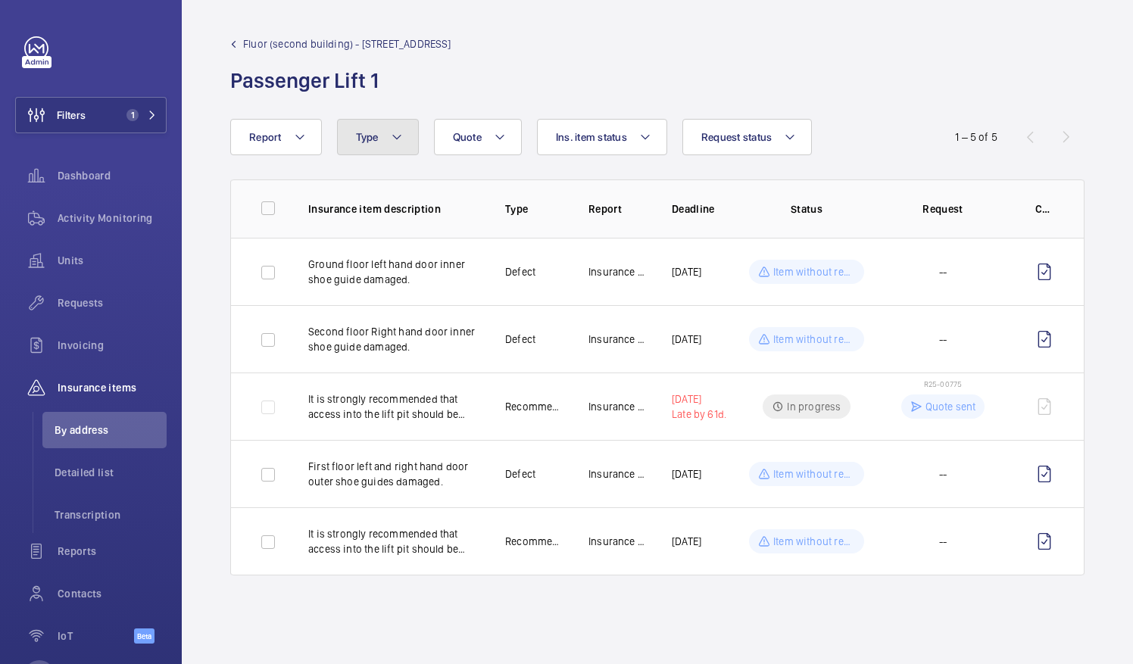
click at [399, 151] on button "Type" at bounding box center [378, 137] width 82 height 36
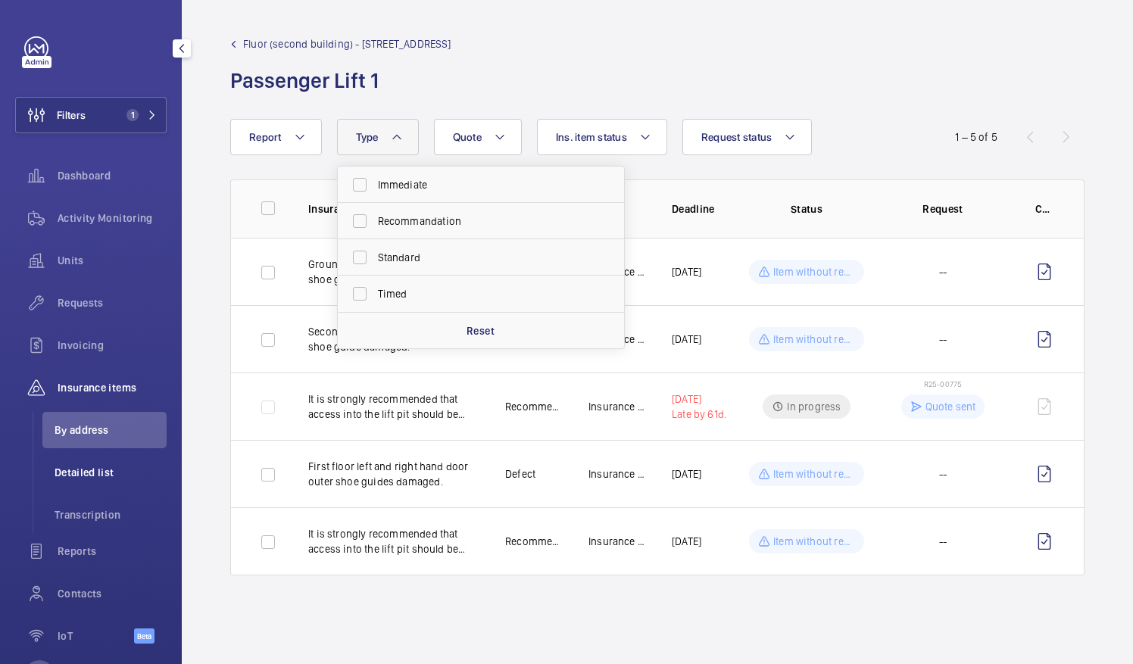
click at [101, 476] on span "Detailed list" at bounding box center [111, 472] width 112 height 15
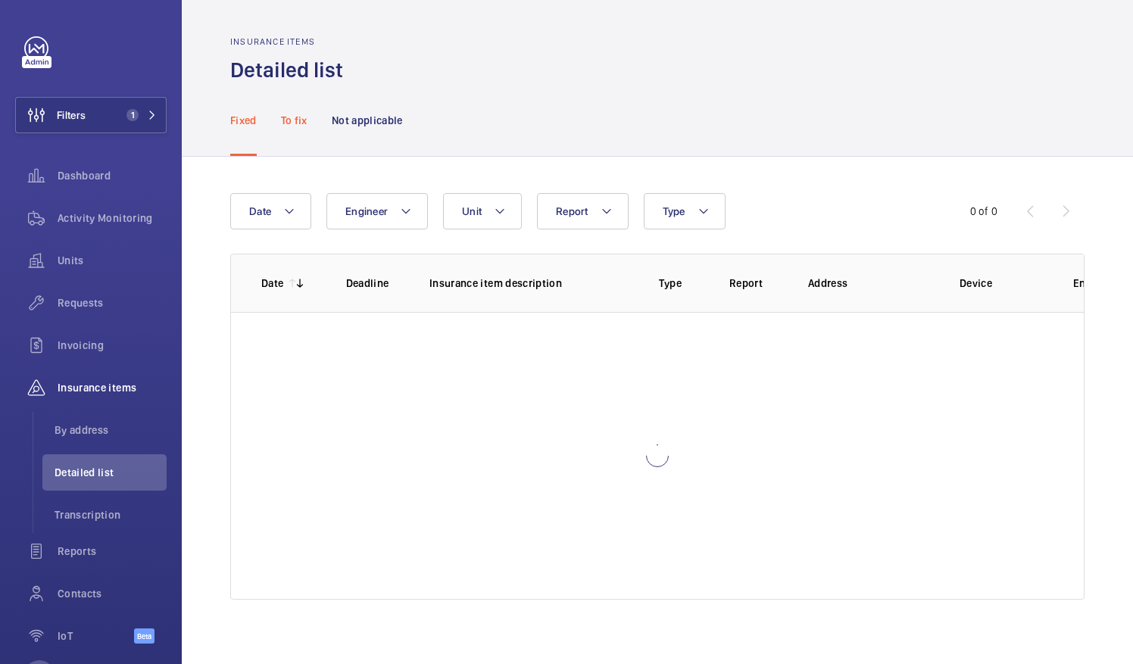
click at [281, 123] on p "To fix" at bounding box center [294, 120] width 27 height 15
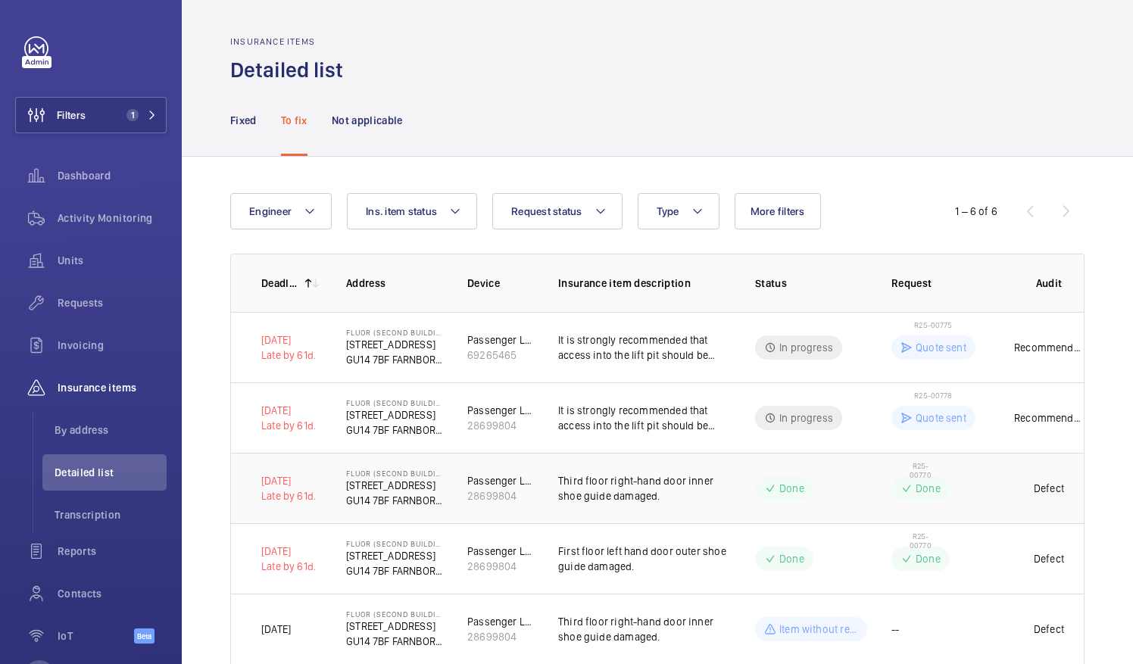
scroll to position [117, 0]
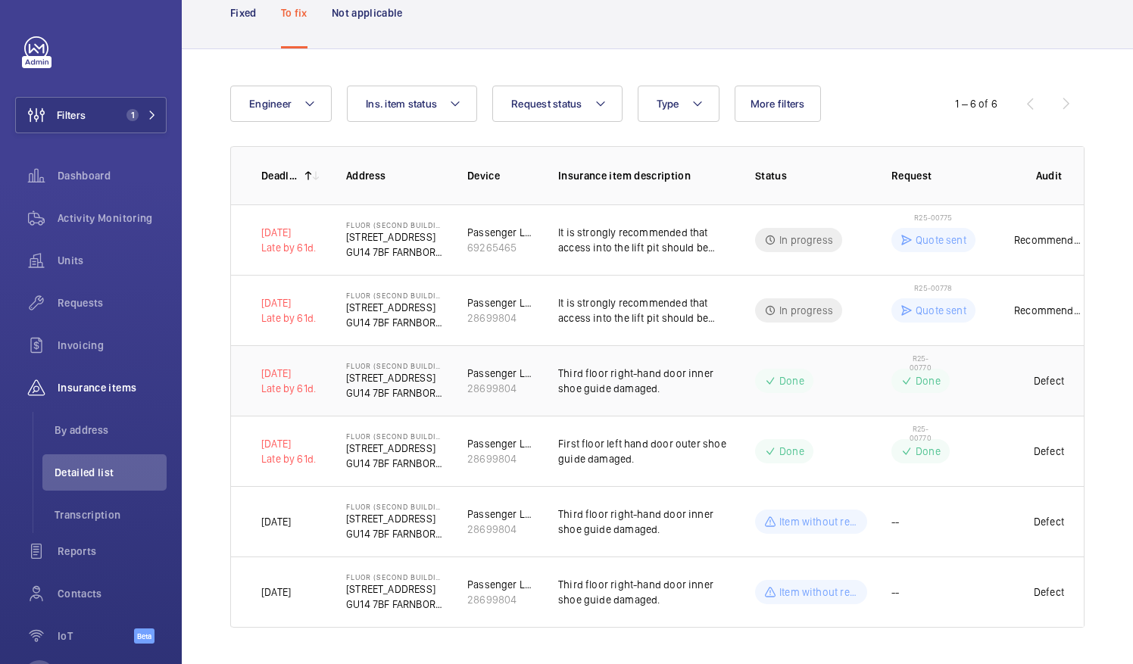
click at [967, 379] on td "R25-00770 Done" at bounding box center [935, 380] width 136 height 70
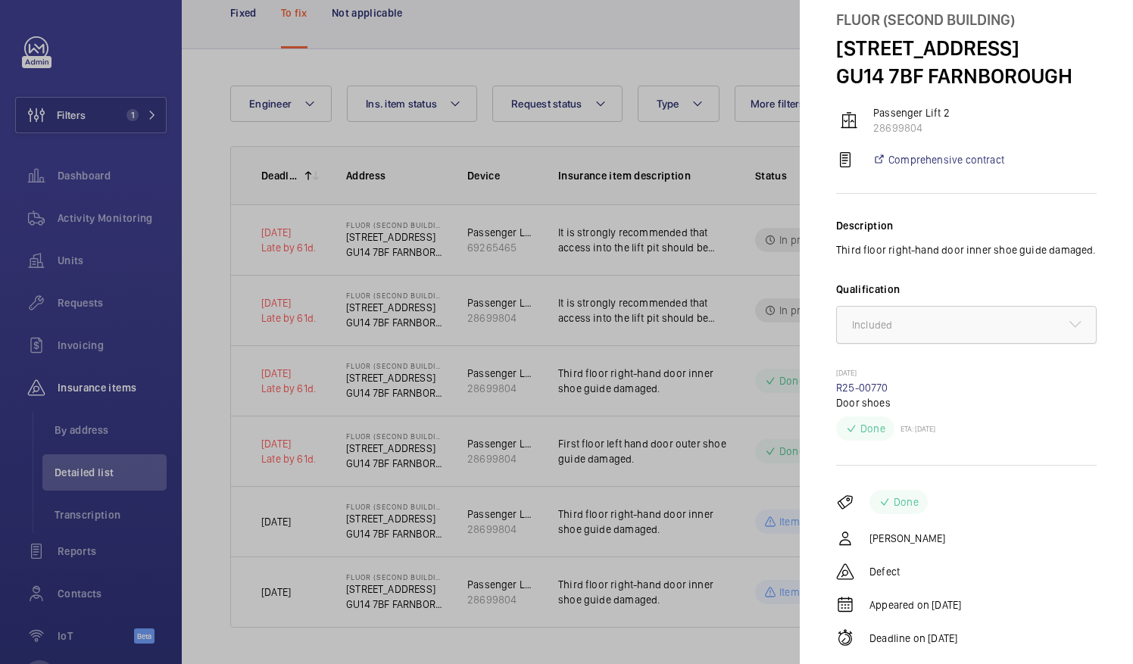
scroll to position [111, 0]
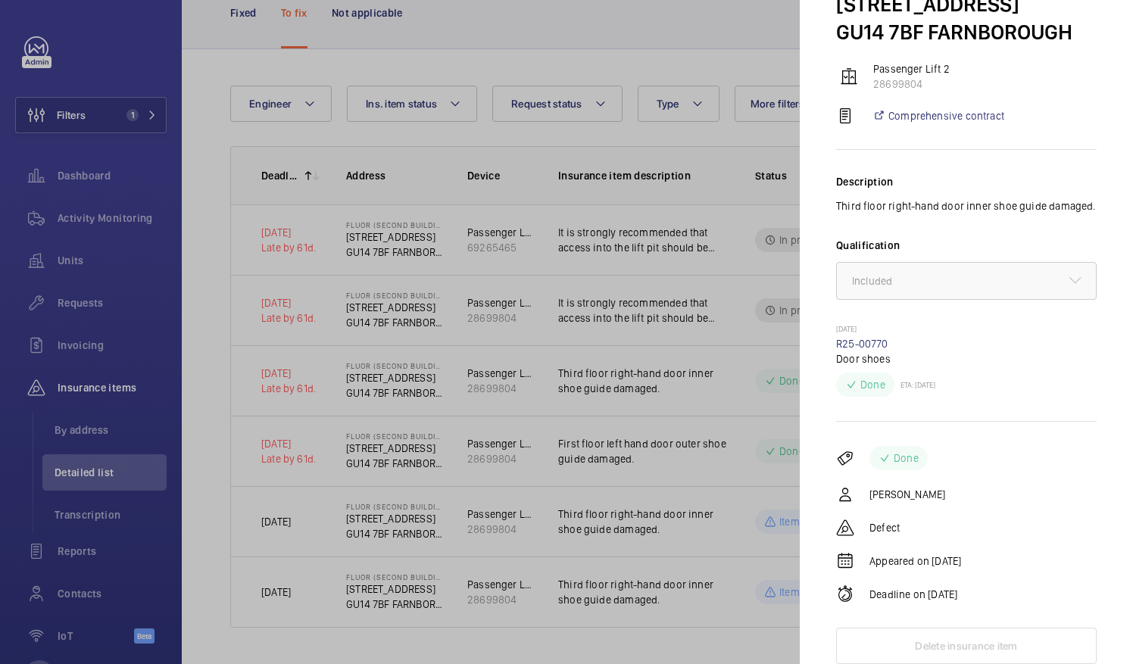
click at [552, 303] on div at bounding box center [566, 332] width 1133 height 664
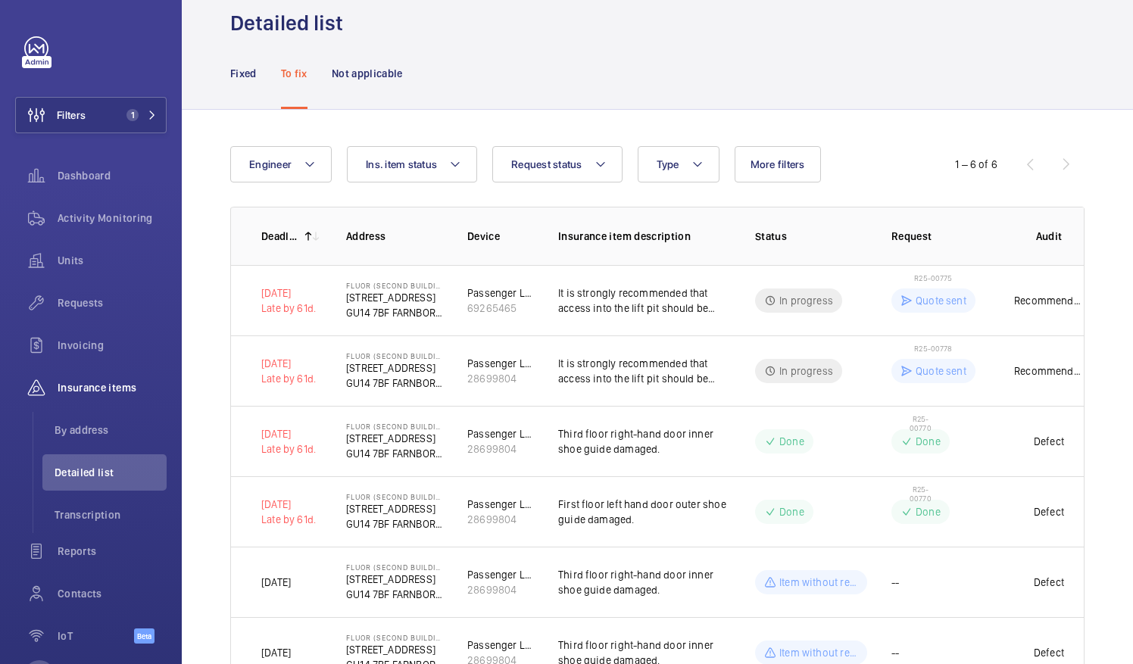
scroll to position [0, 0]
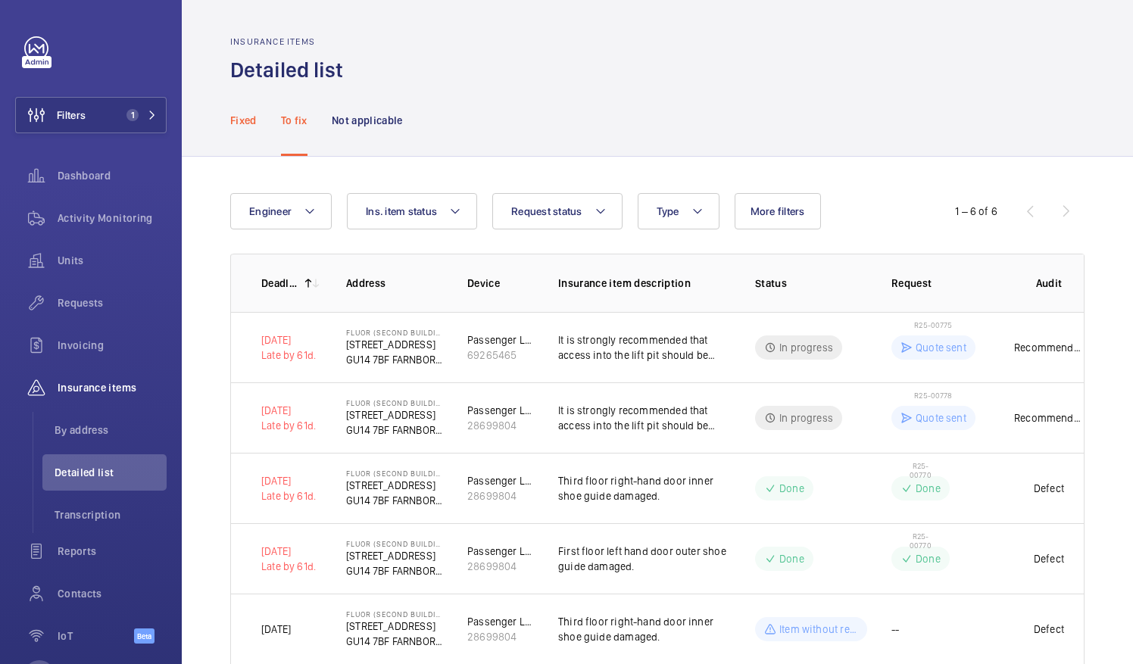
click at [239, 117] on p "Fixed" at bounding box center [243, 120] width 27 height 15
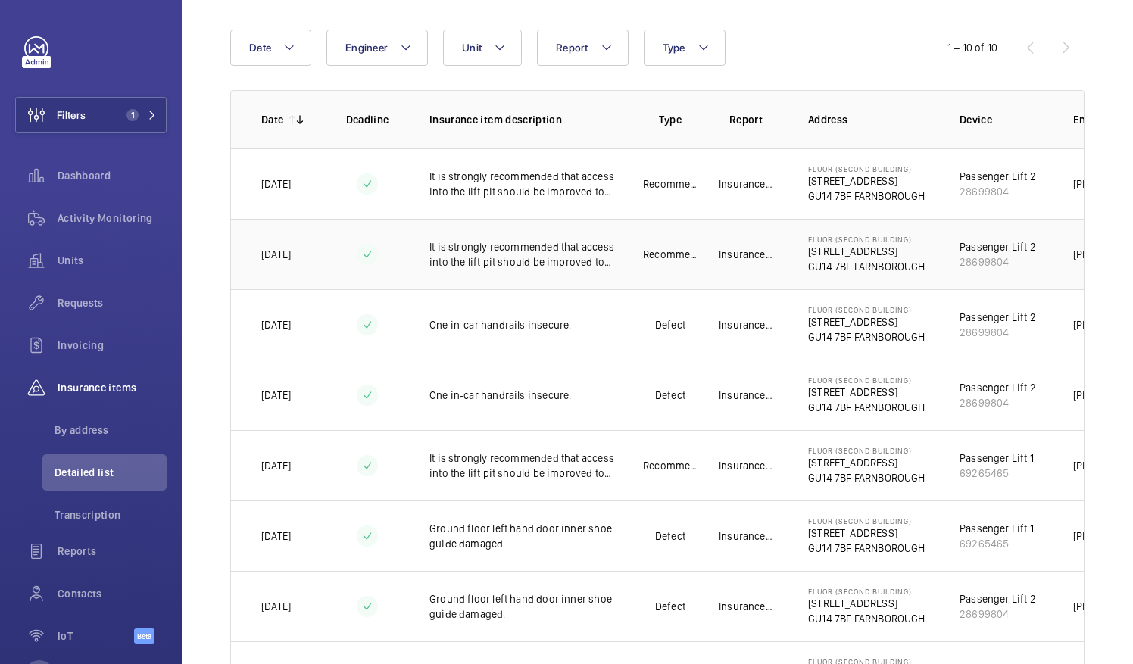
scroll to position [227, 0]
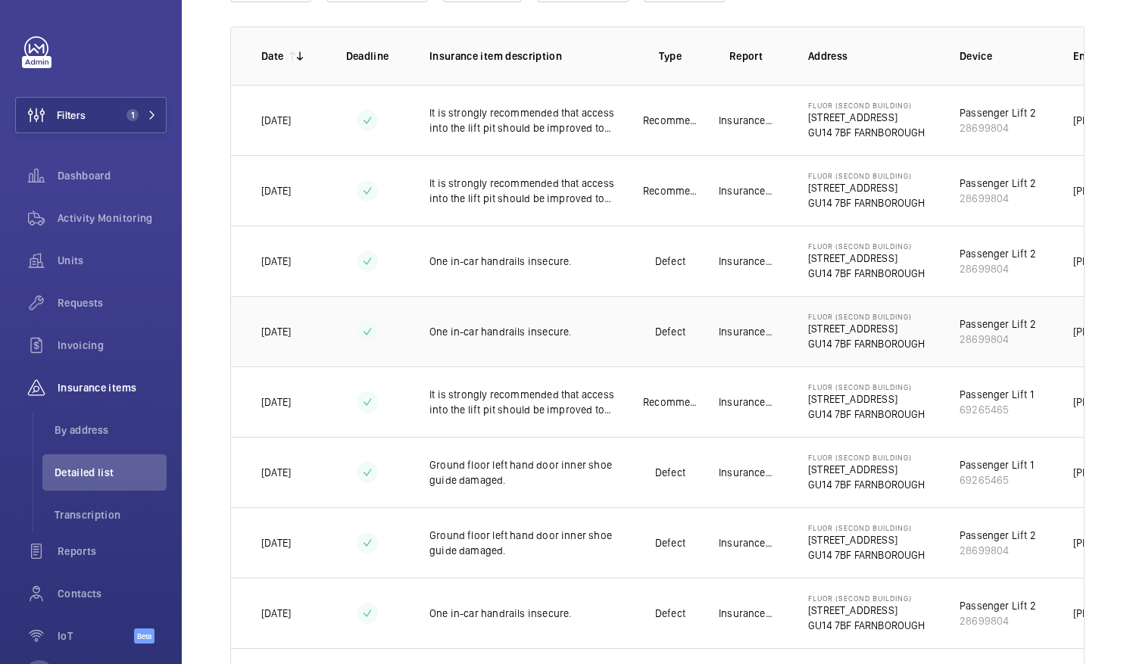
click at [572, 344] on td "One in-car handrails insecure." at bounding box center [518, 331] width 227 height 70
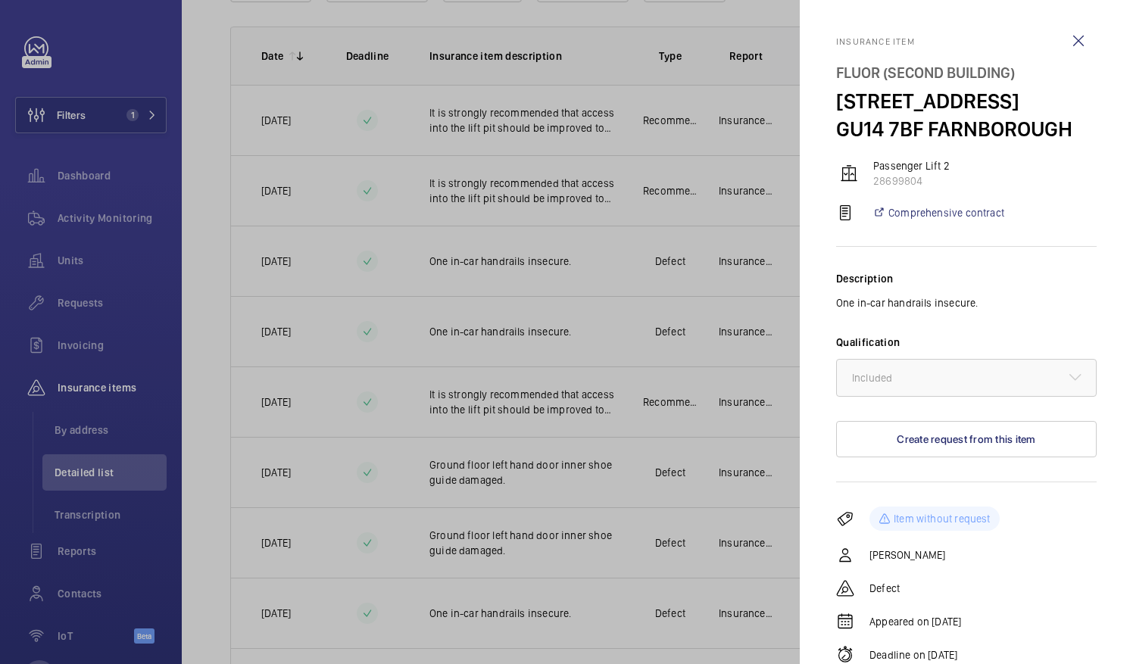
click at [570, 345] on div at bounding box center [566, 332] width 1133 height 664
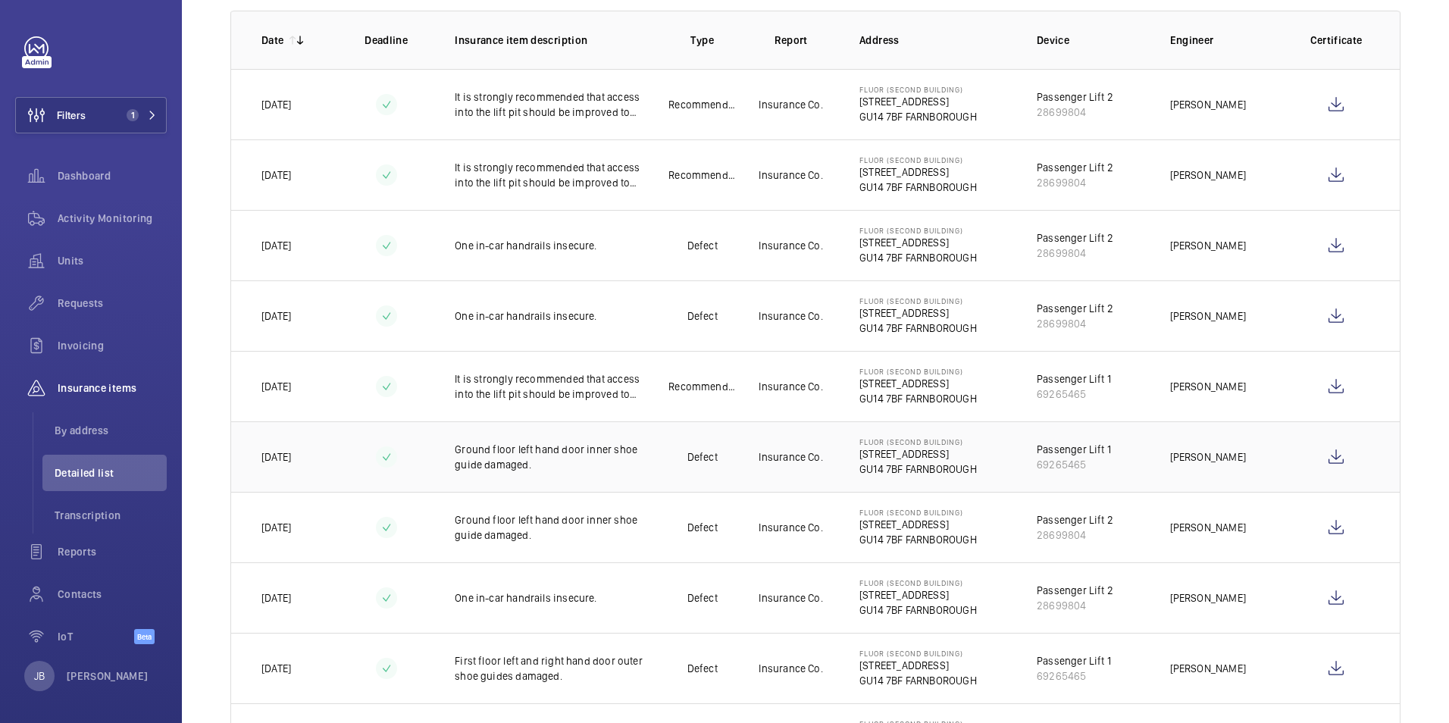
scroll to position [152, 0]
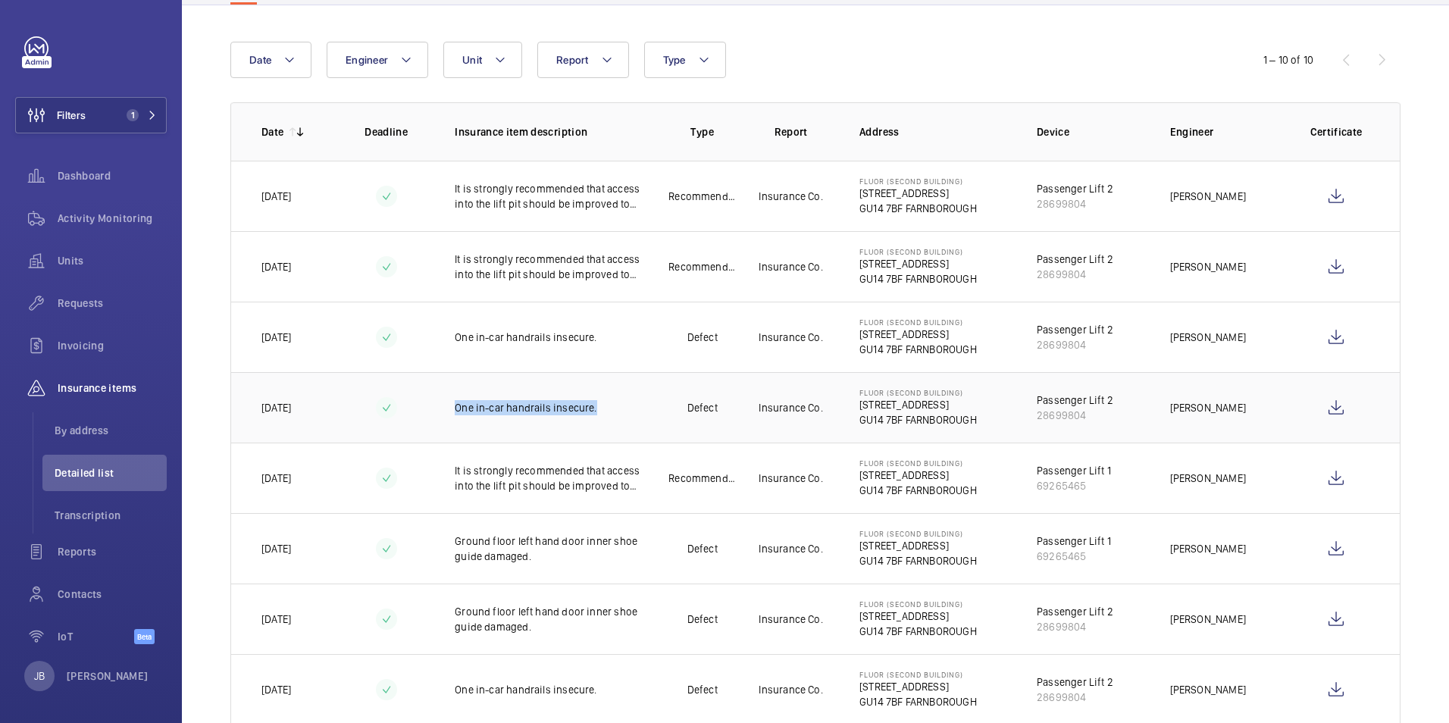
drag, startPoint x: 445, startPoint y: 404, endPoint x: 595, endPoint y: 407, distance: 150.8
click at [595, 407] on td "One in-car handrails insecure." at bounding box center [543, 407] width 227 height 70
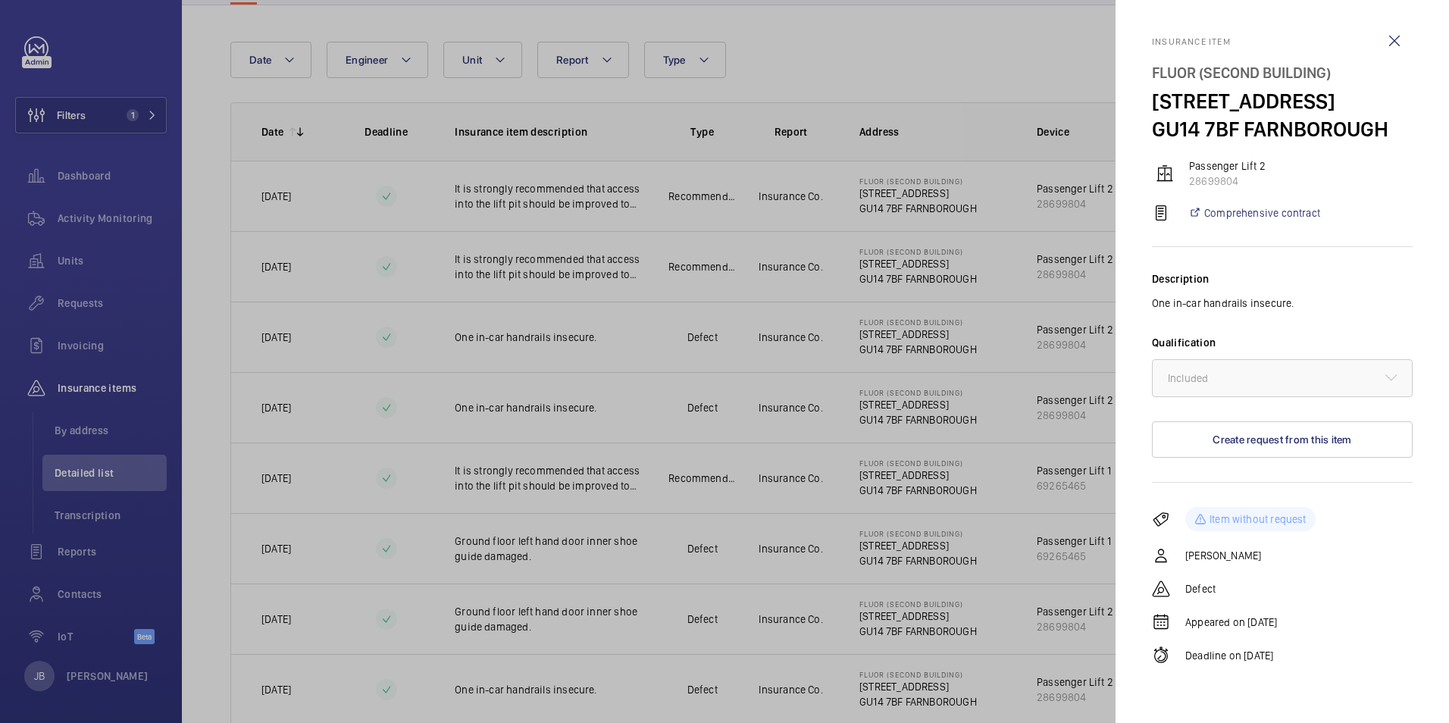
drag, startPoint x: 595, startPoint y: 407, endPoint x: 581, endPoint y: 408, distance: 14.4
click at [748, 317] on div at bounding box center [724, 361] width 1449 height 723
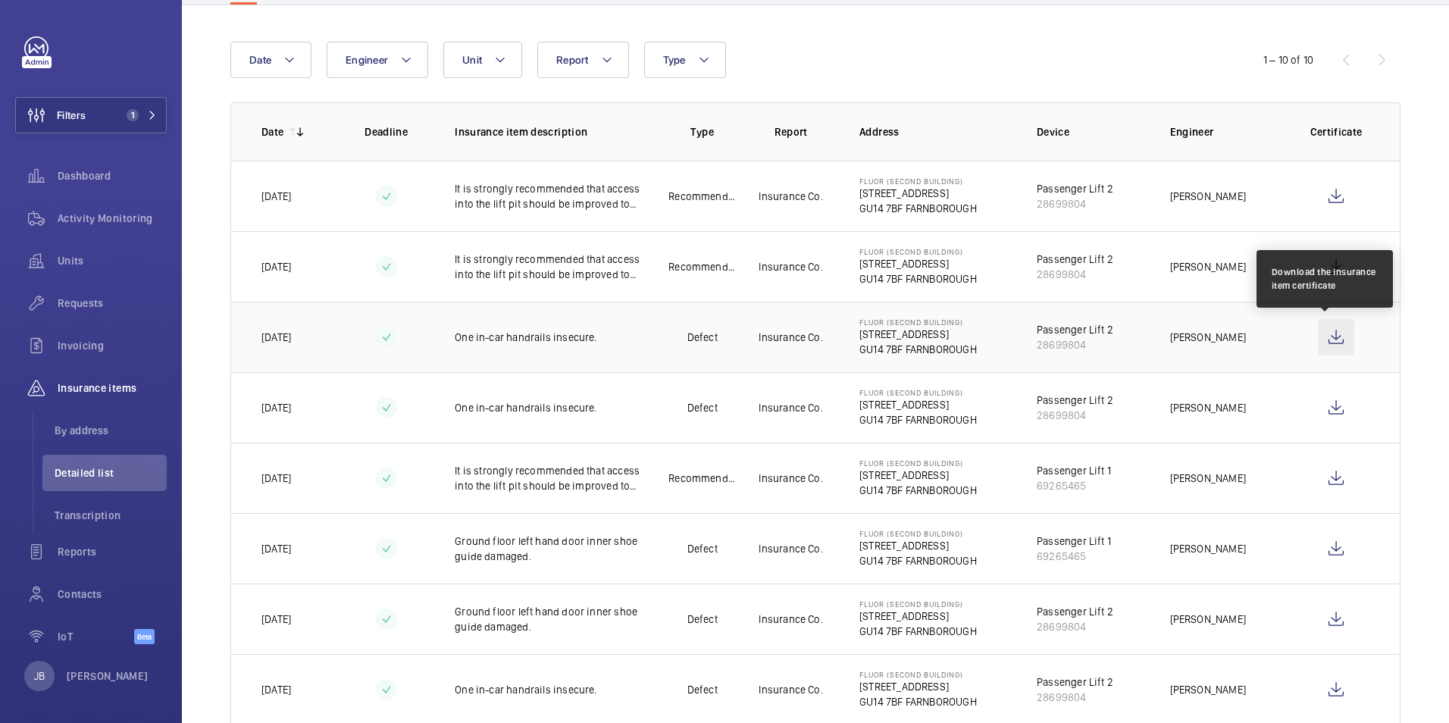
click at [1324, 340] on wm-front-icon-button at bounding box center [1335, 337] width 36 height 36
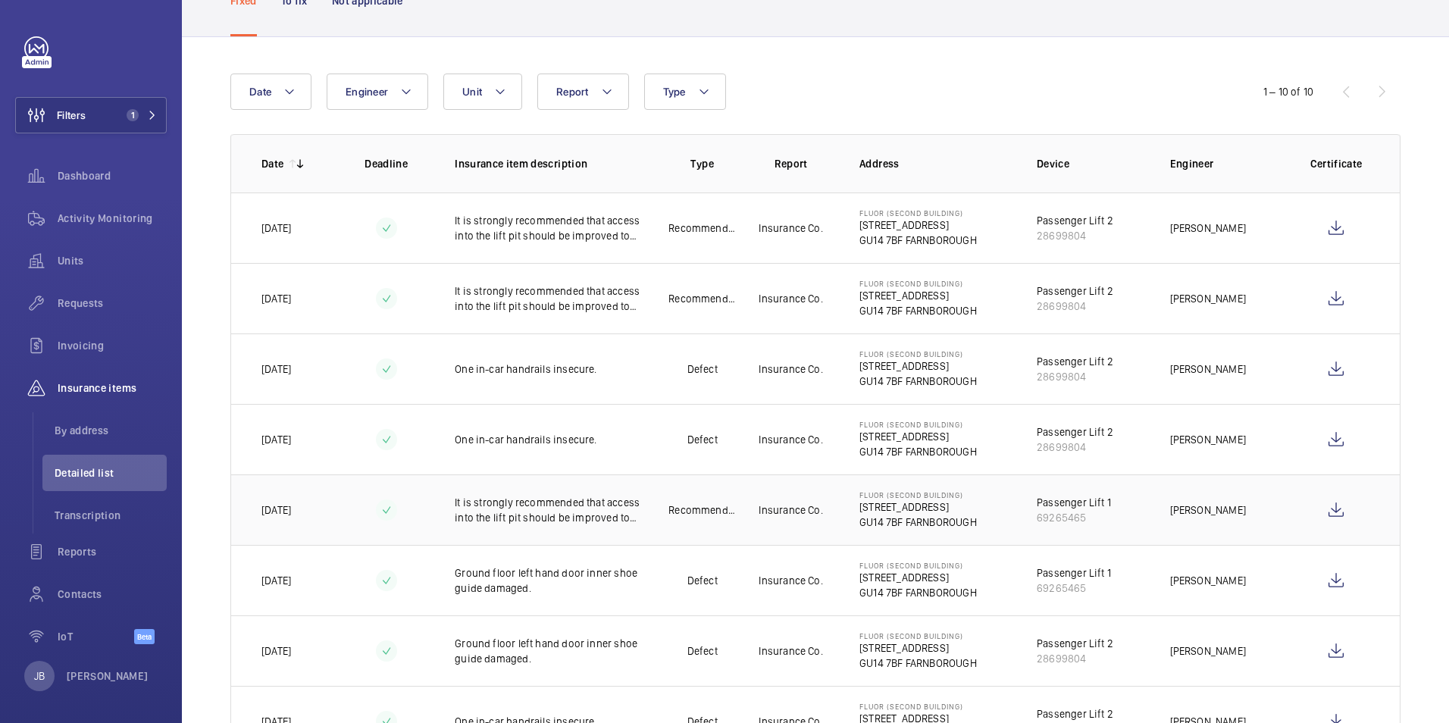
scroll to position [104, 0]
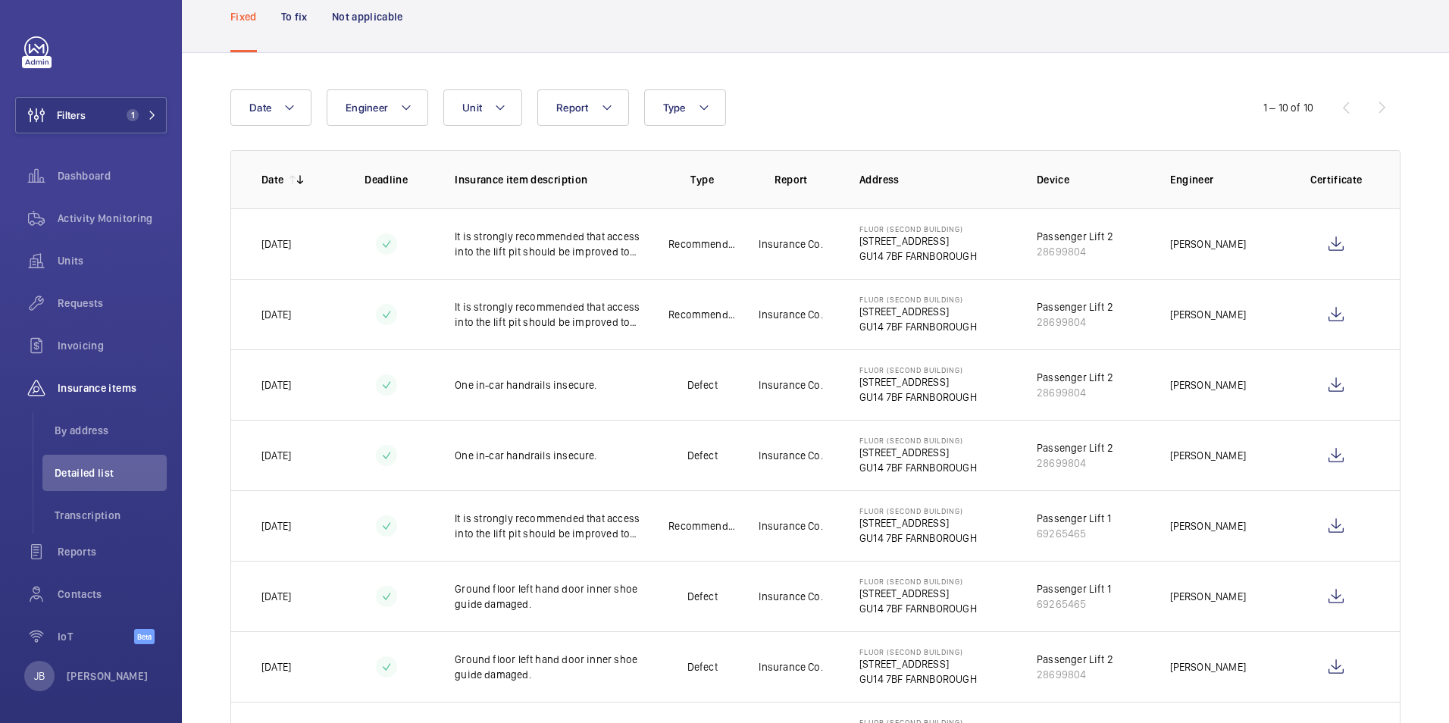
click at [302, 14] on p "To fix" at bounding box center [294, 16] width 27 height 15
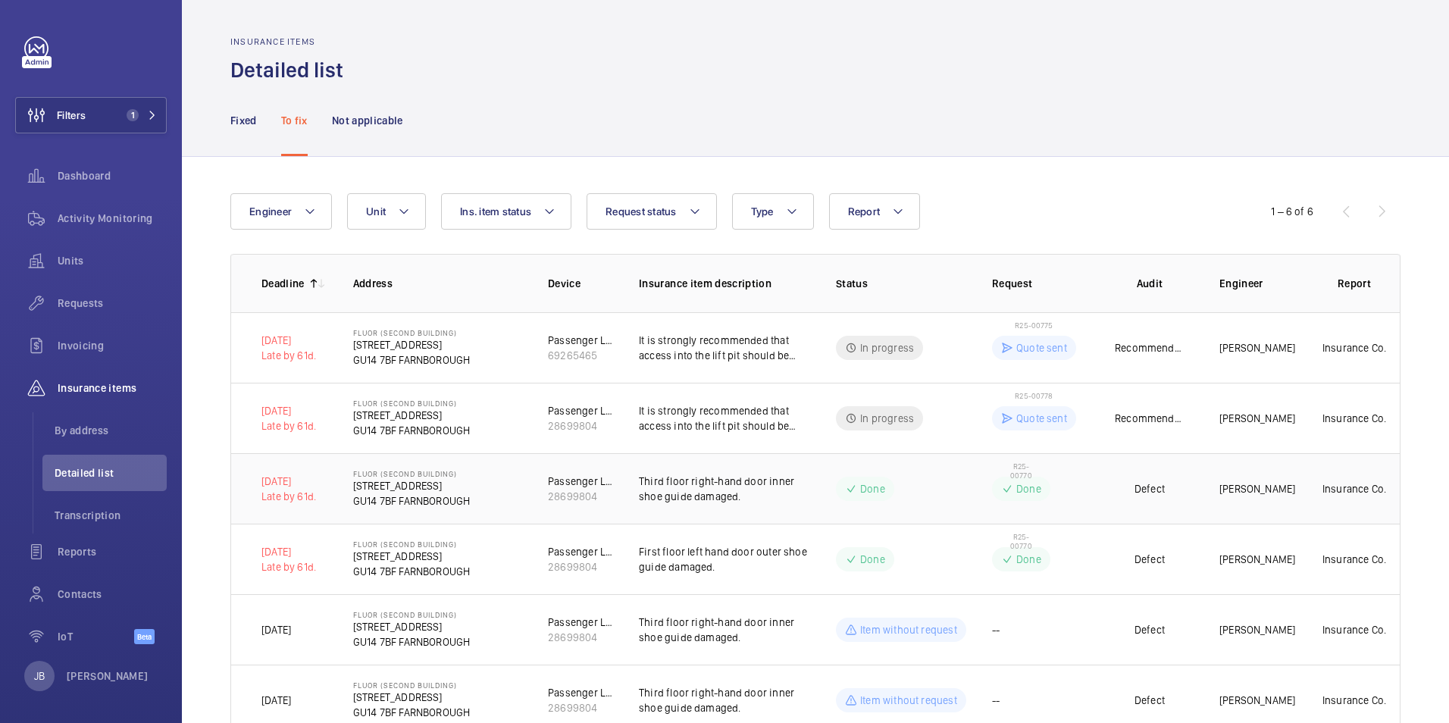
click at [1104, 499] on td "Defect" at bounding box center [1149, 488] width 91 height 70
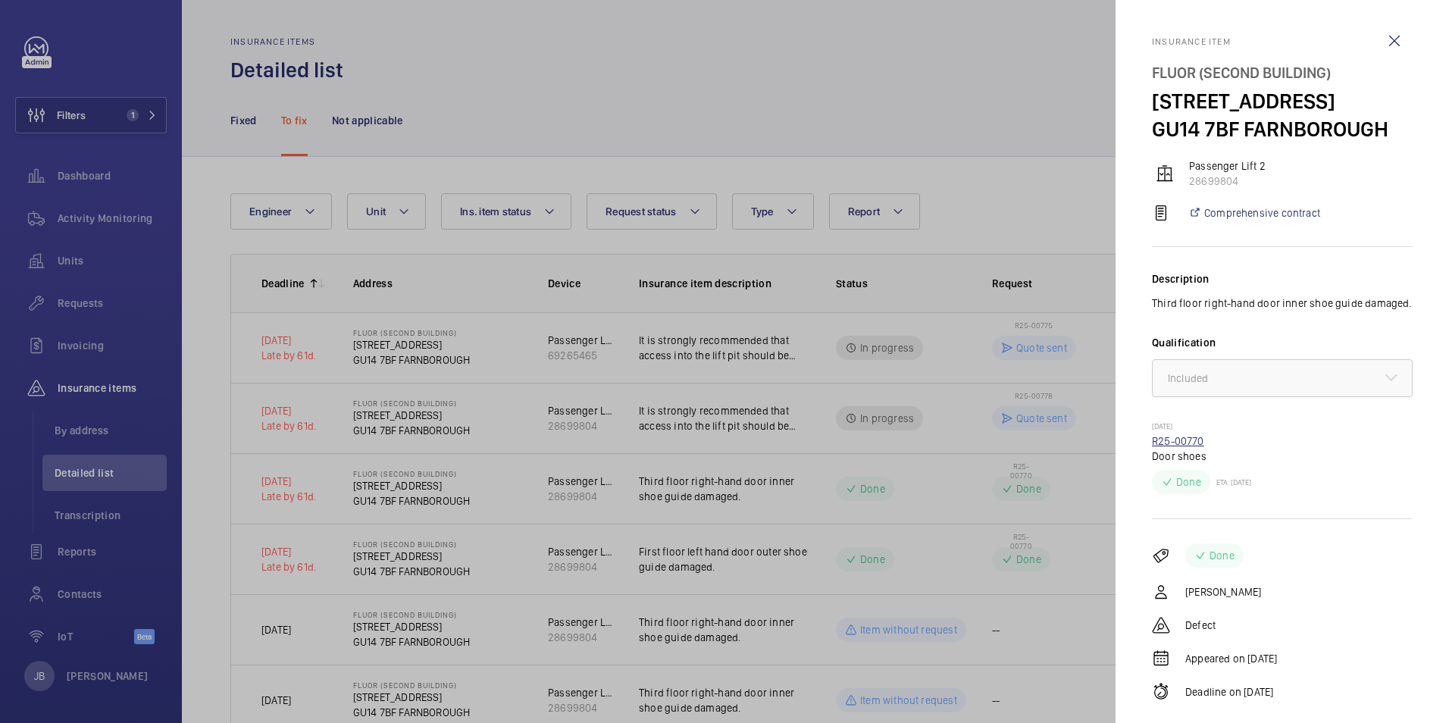
click at [1163, 447] on link "R25-00770" at bounding box center [1178, 441] width 52 height 12
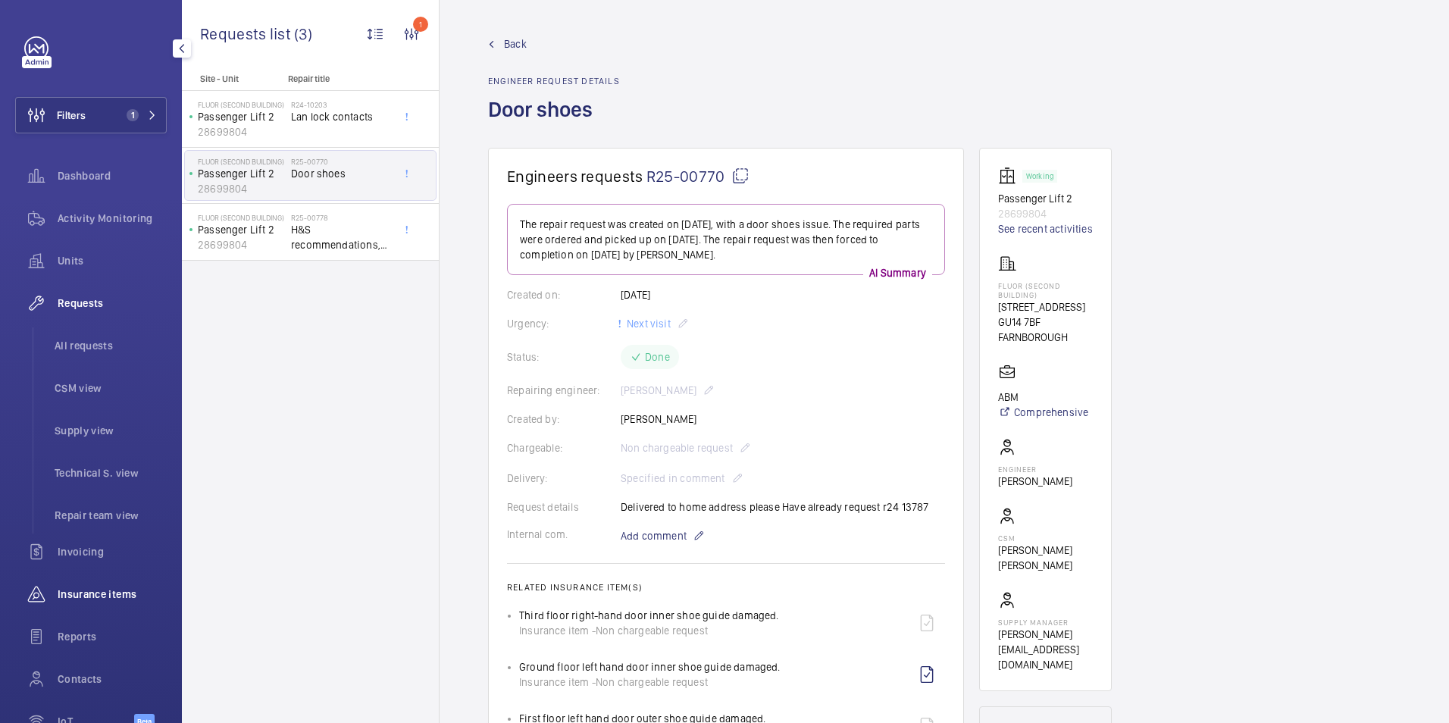
click at [70, 597] on span "Insurance items" at bounding box center [112, 593] width 109 height 15
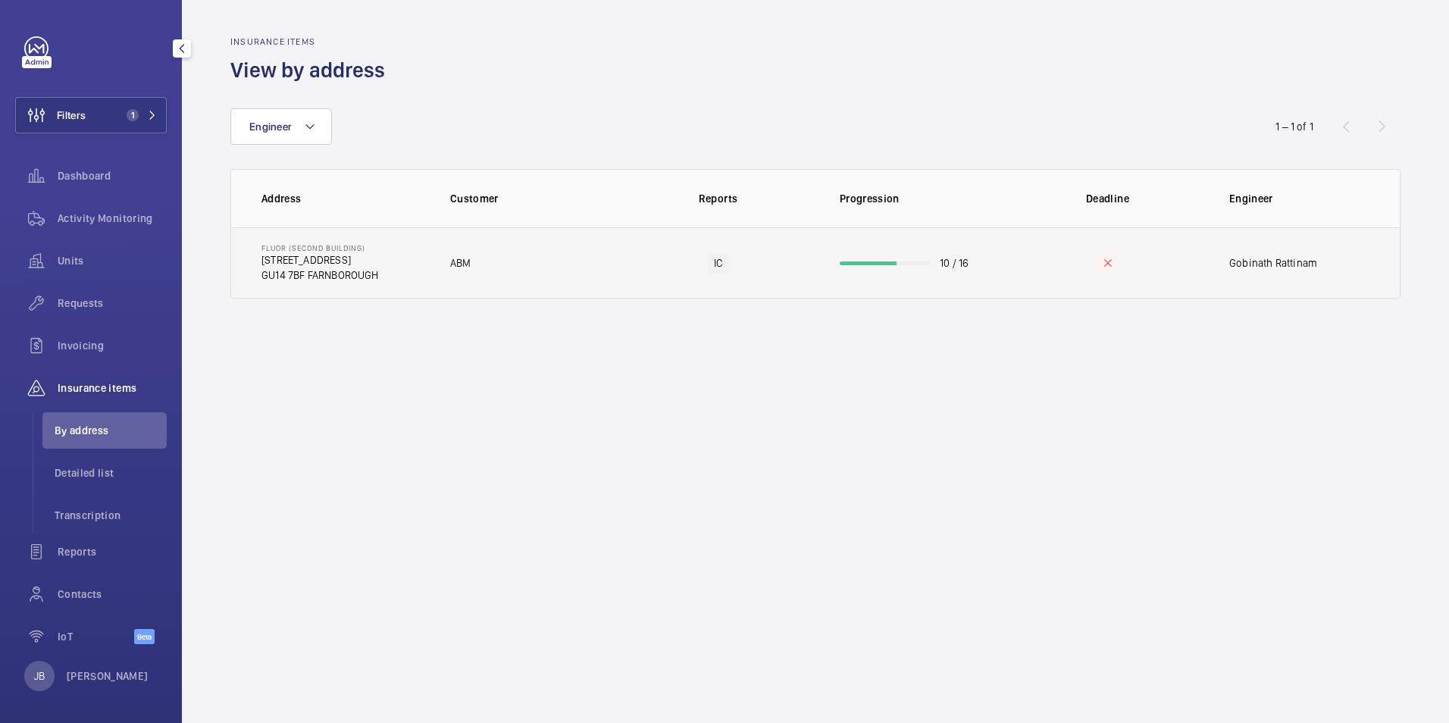
click at [511, 267] on td "ABM" at bounding box center [523, 262] width 195 height 71
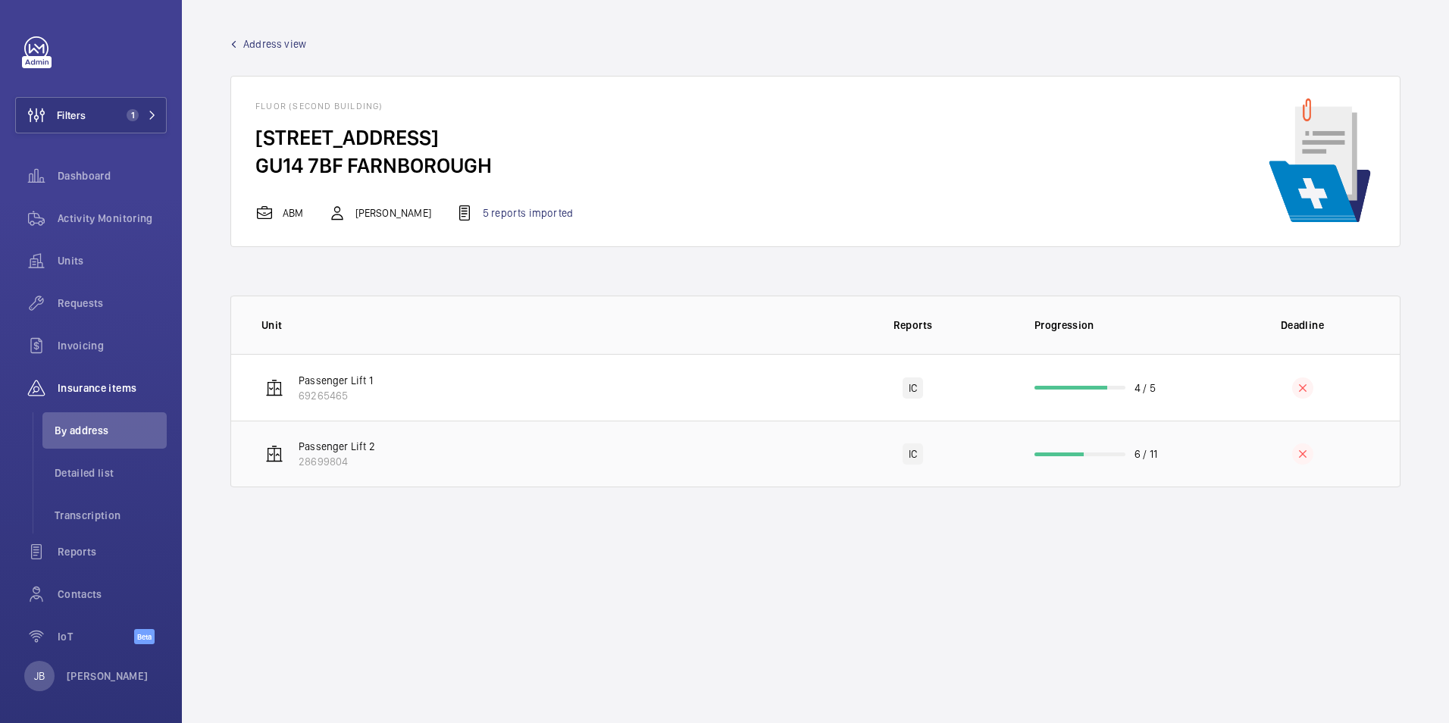
click at [626, 470] on td "Passenger Lift 2 28699804" at bounding box center [523, 453] width 584 height 67
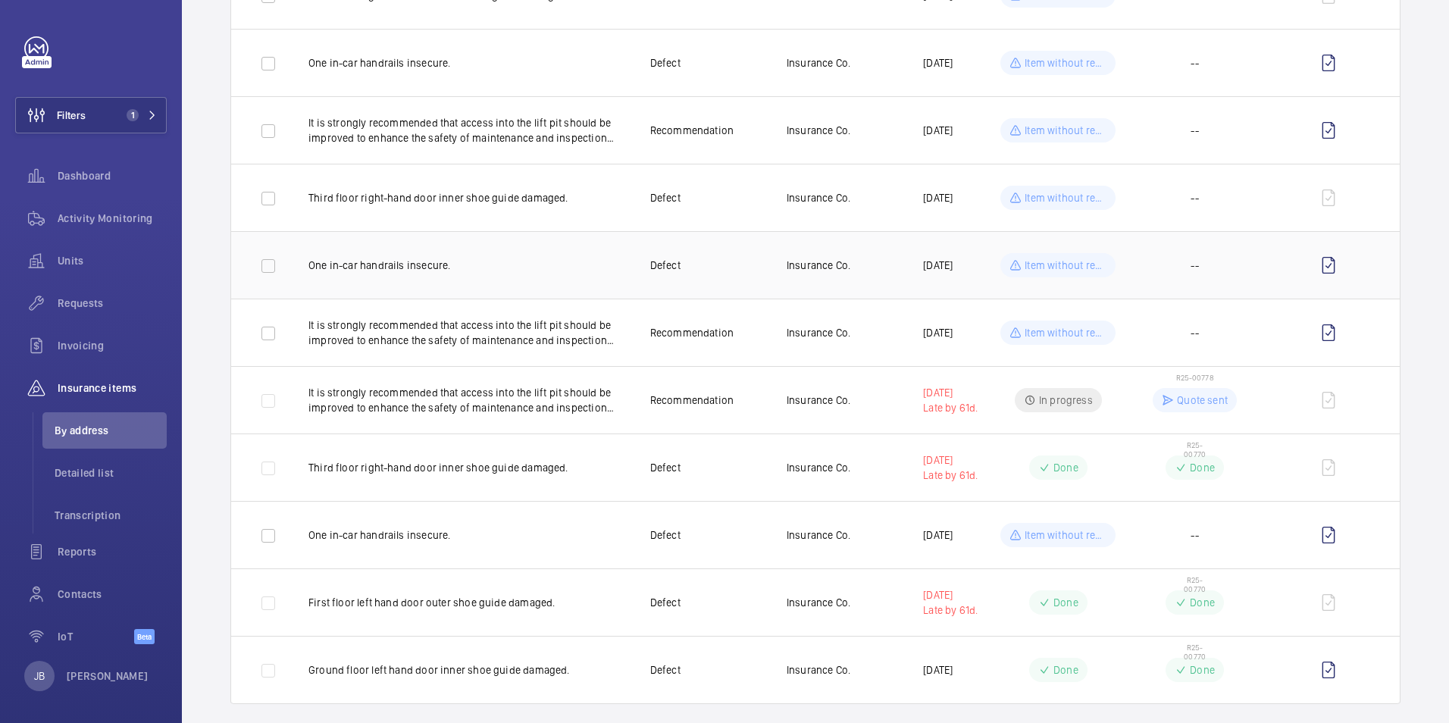
scroll to position [294, 0]
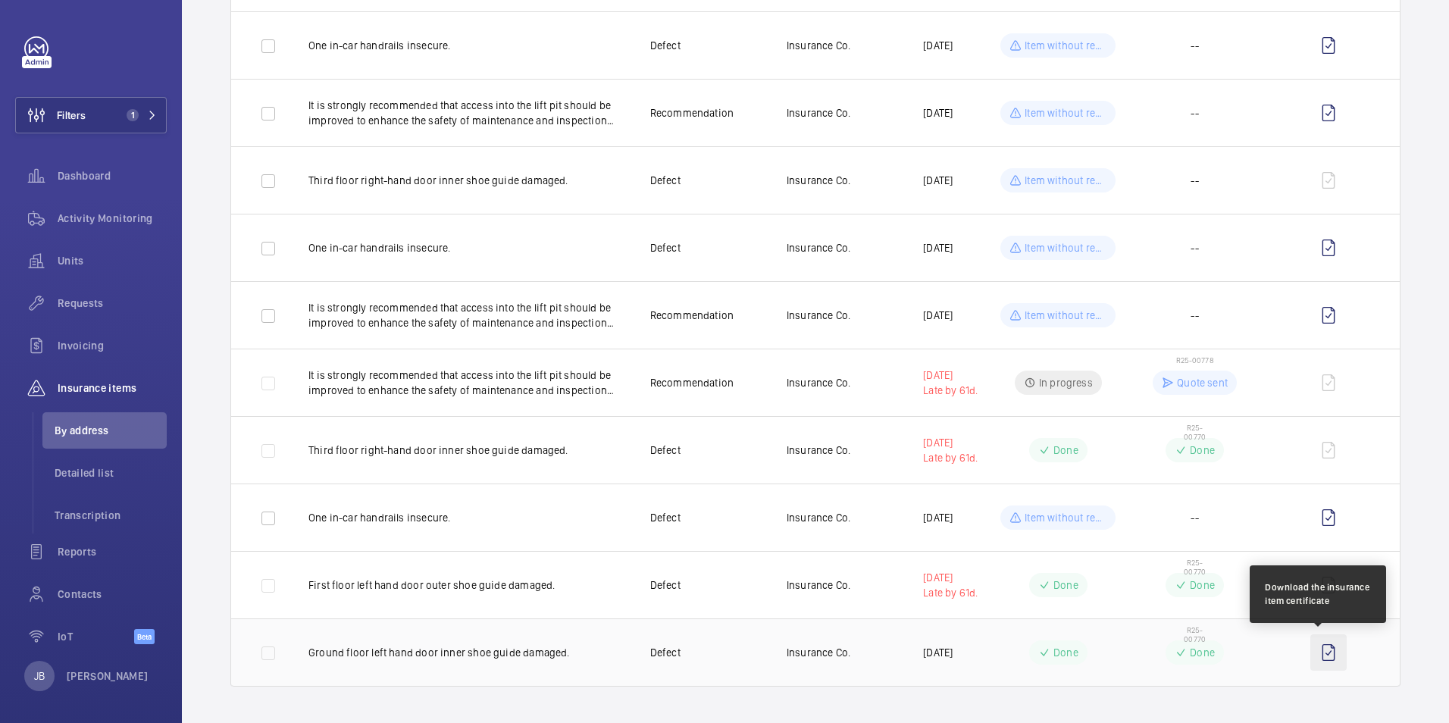
click at [1316, 658] on wm-front-icon-button at bounding box center [1328, 652] width 36 height 36
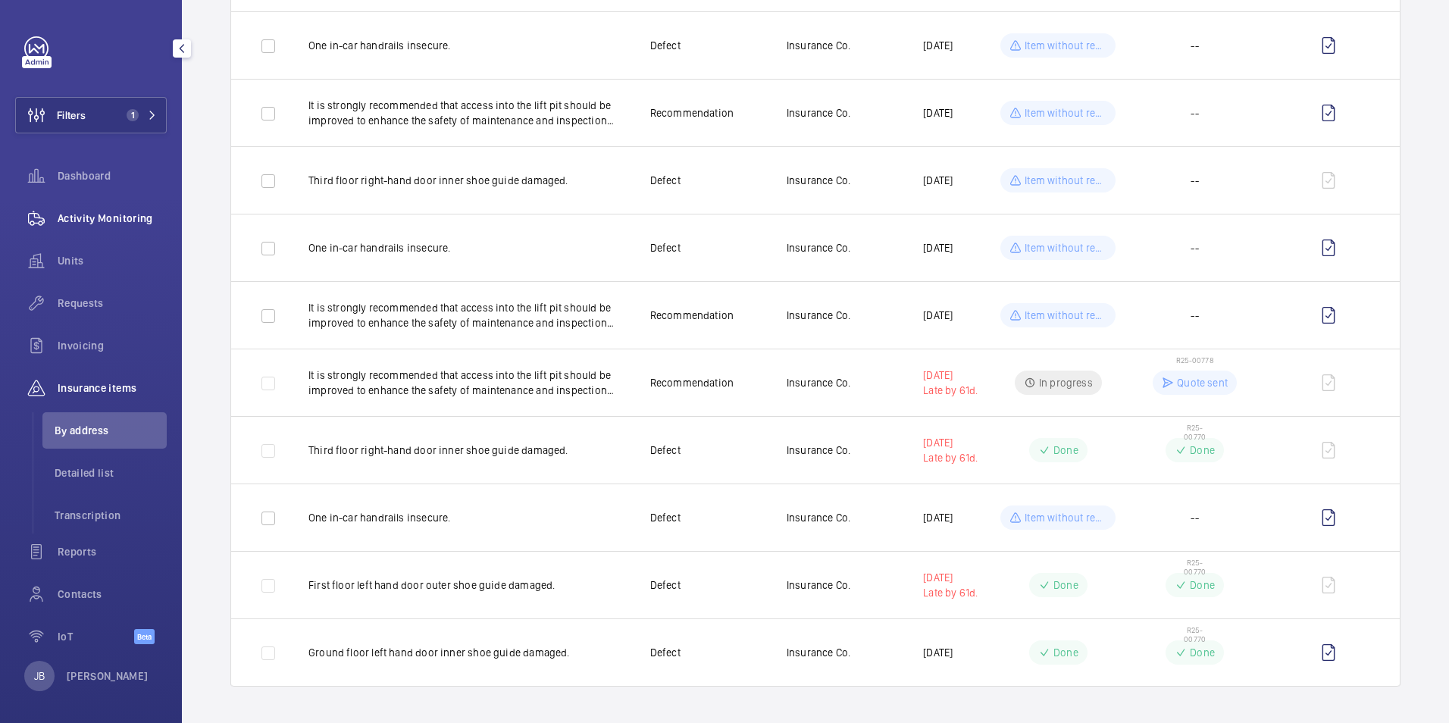
click at [120, 217] on span "Activity Monitoring" at bounding box center [112, 218] width 109 height 15
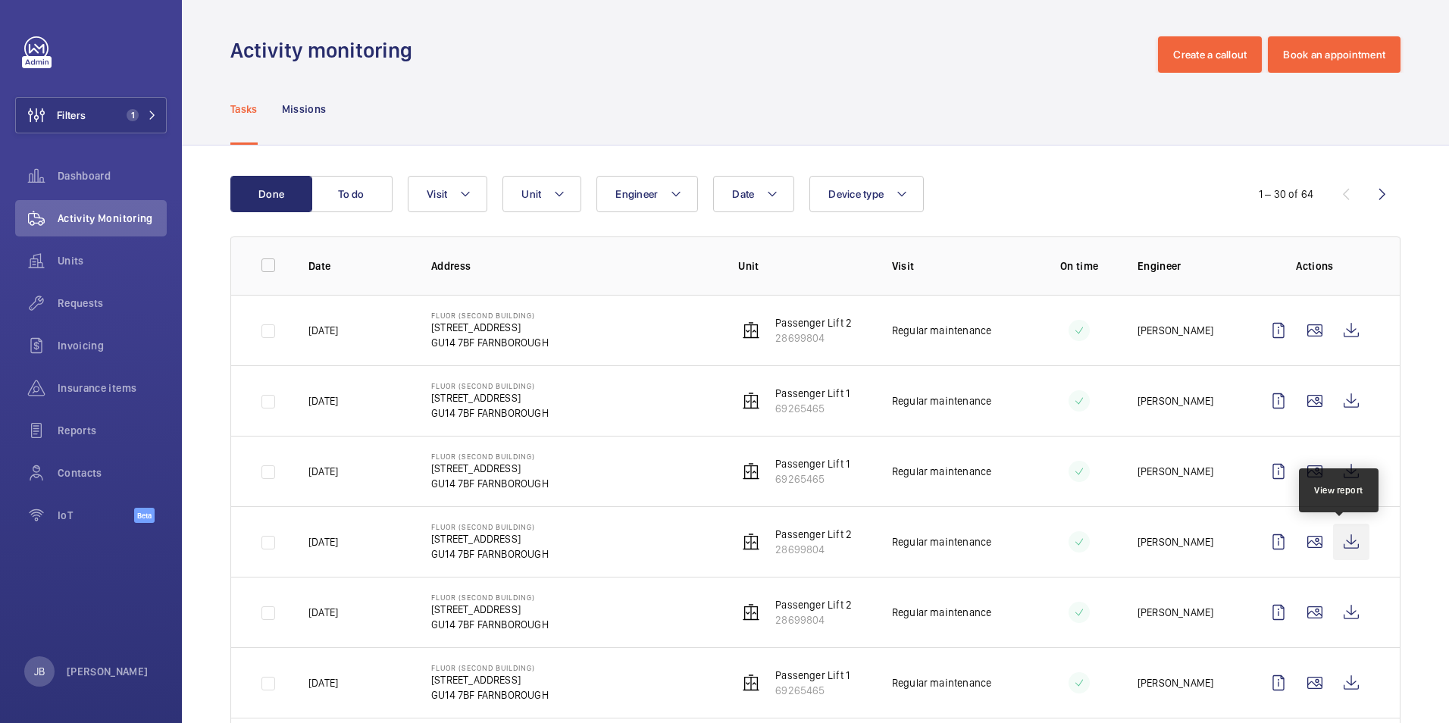
click at [1347, 539] on wm-front-icon-button at bounding box center [1351, 542] width 36 height 36
click at [551, 202] on button "Unit" at bounding box center [541, 194] width 79 height 36
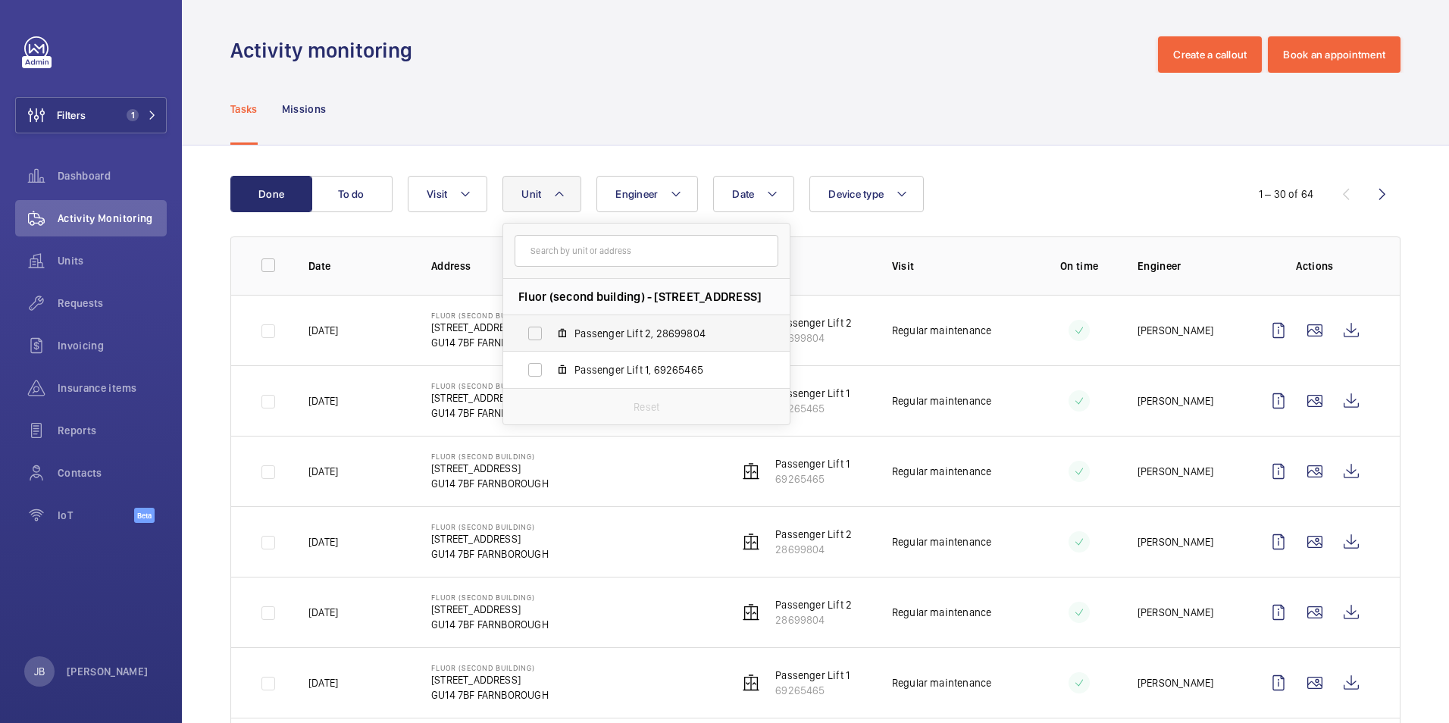
click at [533, 333] on label "Passenger Lift 2, 28699804" at bounding box center [634, 333] width 262 height 36
click at [533, 333] on input "Passenger Lift 2, 28699804" at bounding box center [535, 333] width 30 height 30
checkbox input "true"
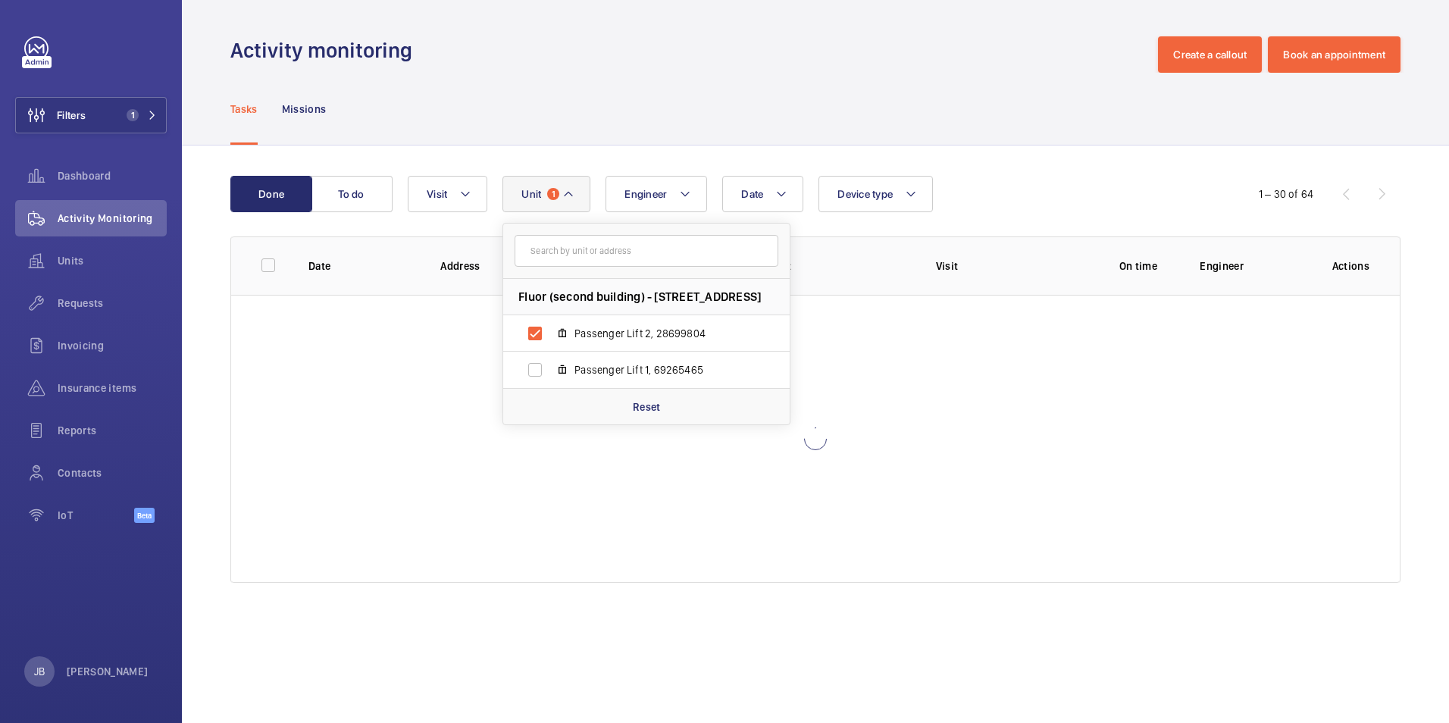
click at [627, 122] on div "Tasks Missions" at bounding box center [815, 109] width 1170 height 72
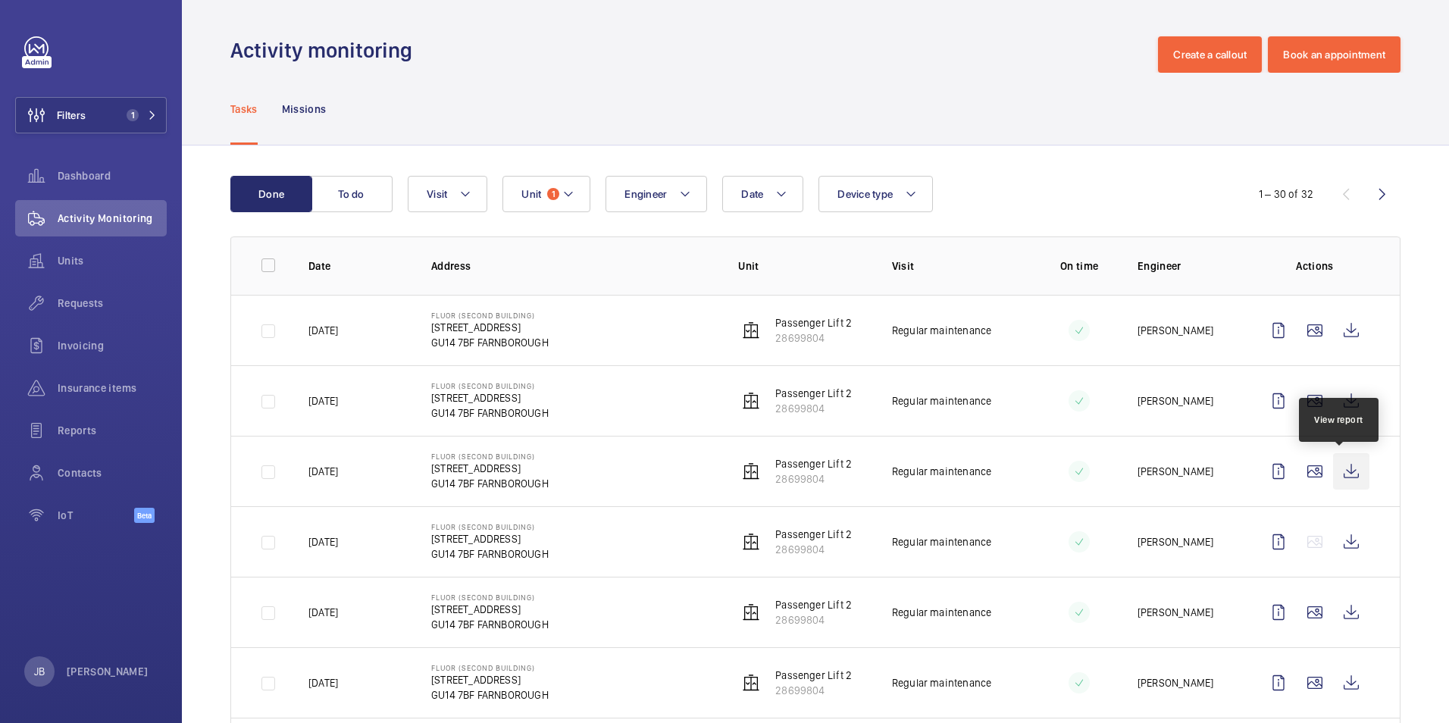
click at [1340, 478] on wm-front-icon-button at bounding box center [1351, 471] width 36 height 36
click at [1333, 542] on wm-front-icon-button at bounding box center [1351, 542] width 36 height 36
click at [1333, 610] on wm-front-icon-button at bounding box center [1351, 612] width 36 height 36
click at [561, 193] on button "Unit 1" at bounding box center [546, 194] width 88 height 36
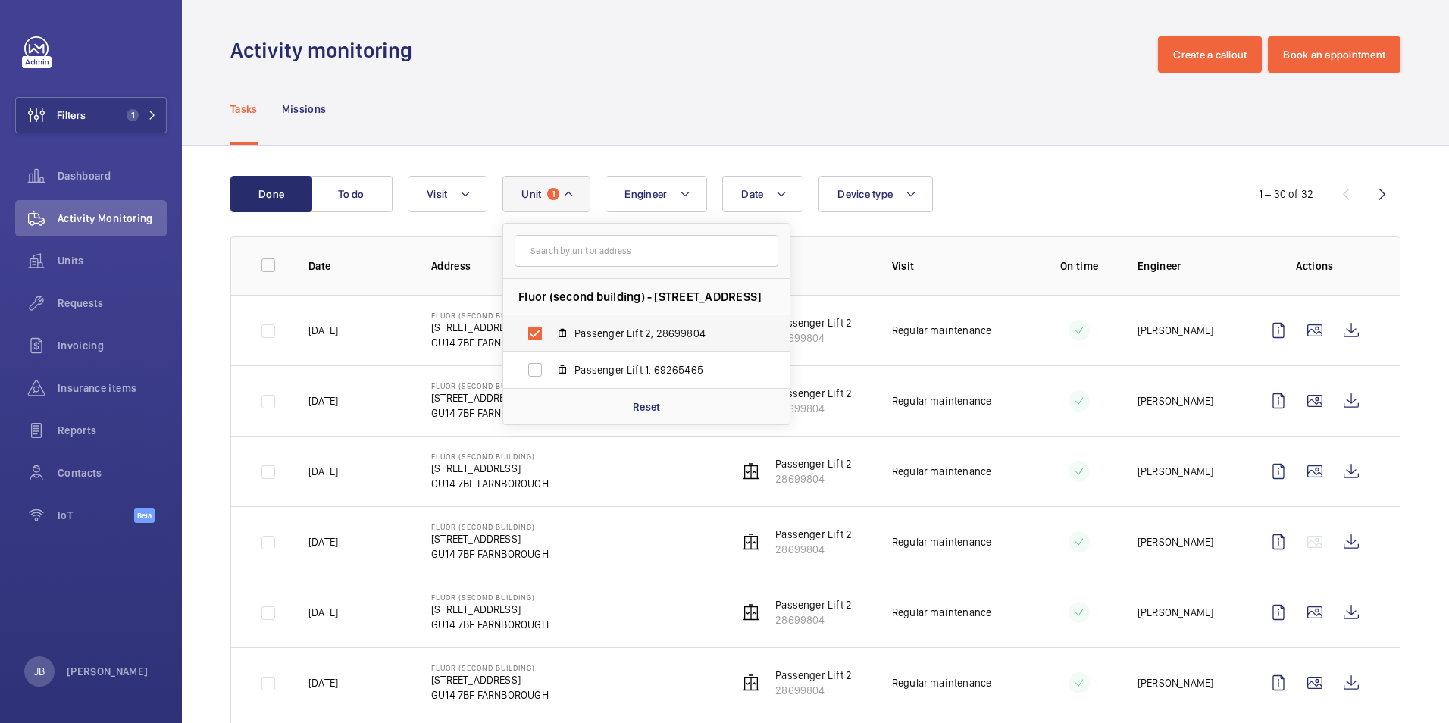
click at [533, 327] on label "Passenger Lift 2, 28699804" at bounding box center [634, 333] width 262 height 36
click at [533, 327] on input "Passenger Lift 2, 28699804" at bounding box center [535, 333] width 30 height 30
checkbox input "false"
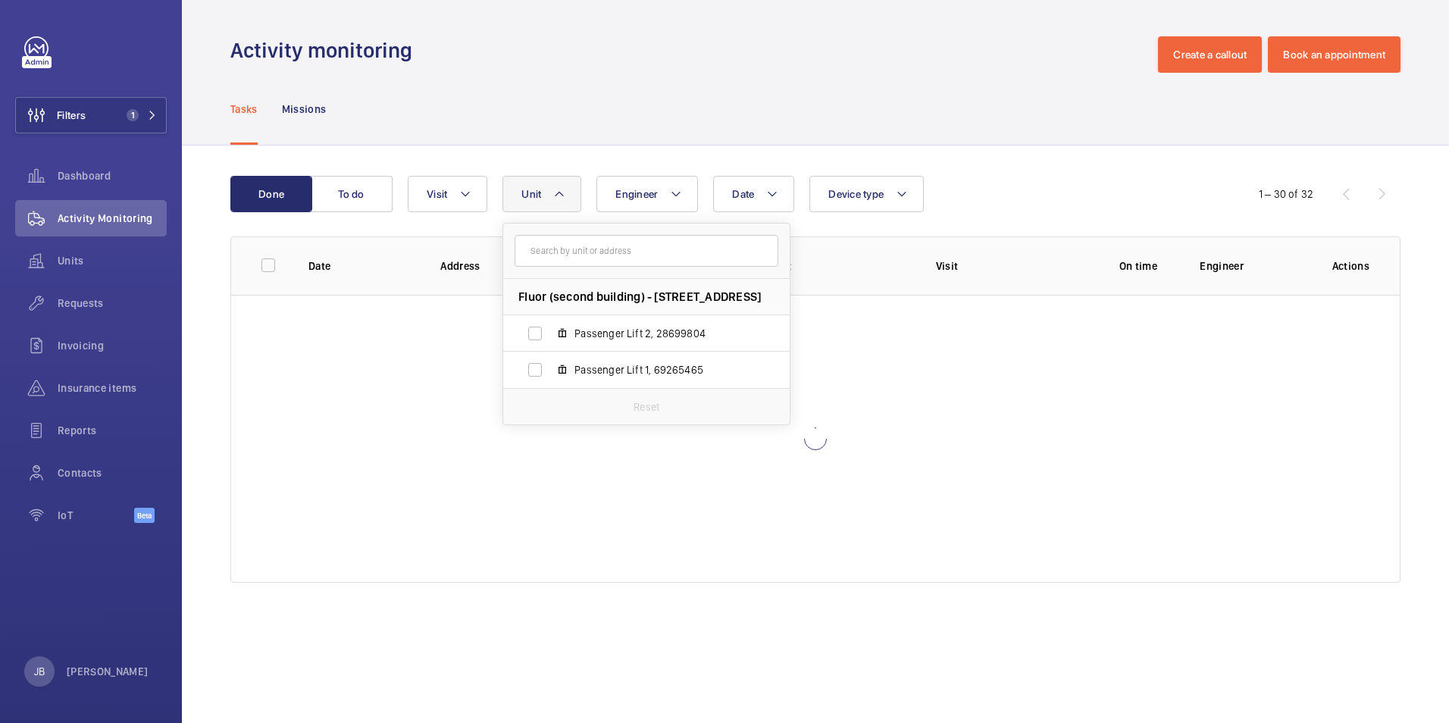
click at [633, 97] on div "Tasks Missions" at bounding box center [815, 109] width 1170 height 72
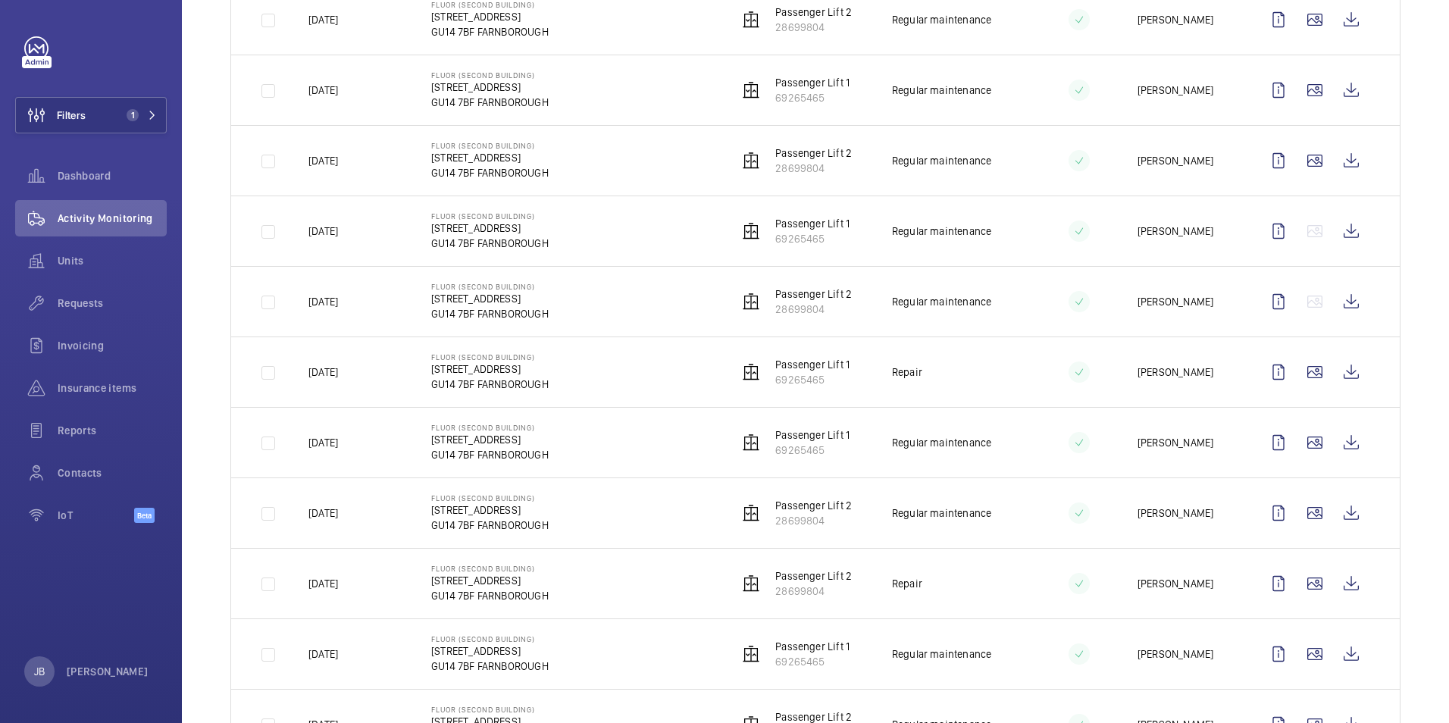
scroll to position [1439, 0]
click at [1338, 367] on wm-front-icon-button at bounding box center [1351, 370] width 36 height 36
click at [88, 375] on div "Insurance items" at bounding box center [91, 388] width 152 height 36
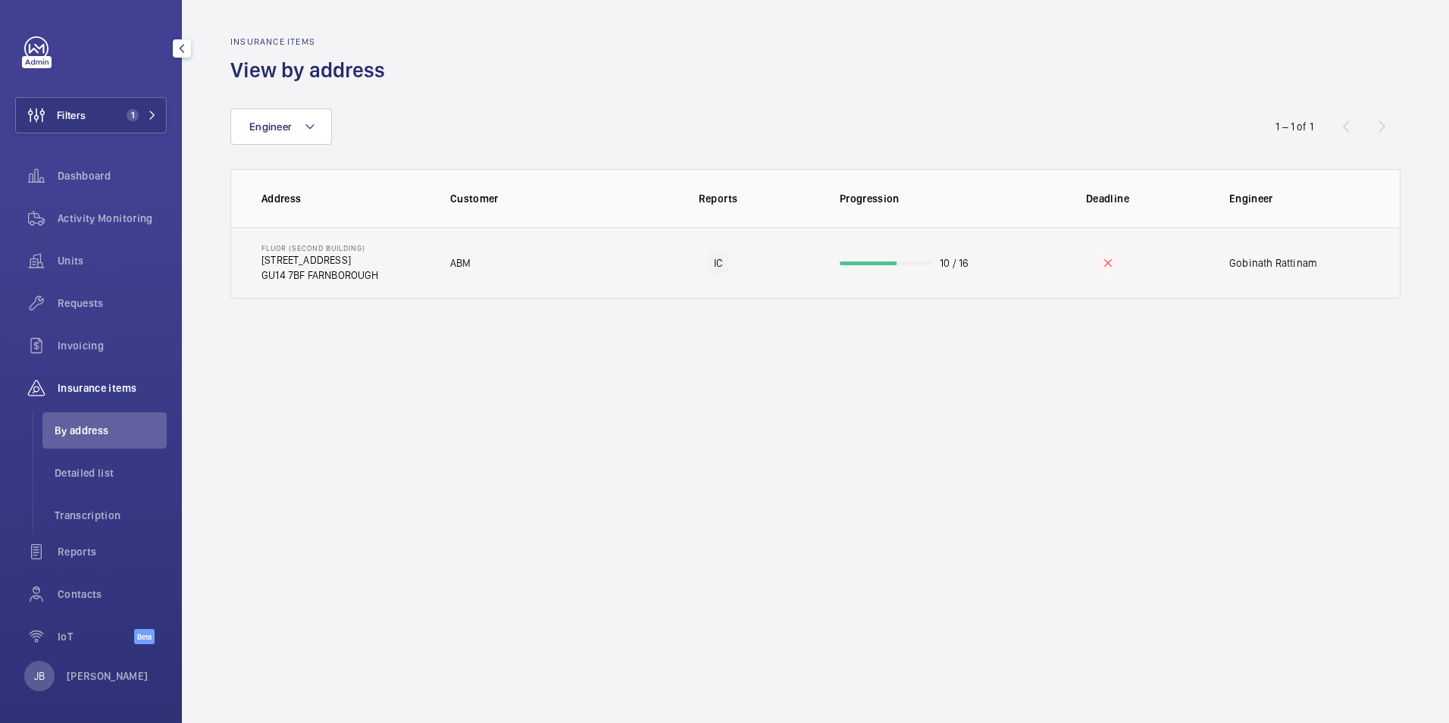
click at [483, 261] on td "ABM" at bounding box center [523, 262] width 195 height 71
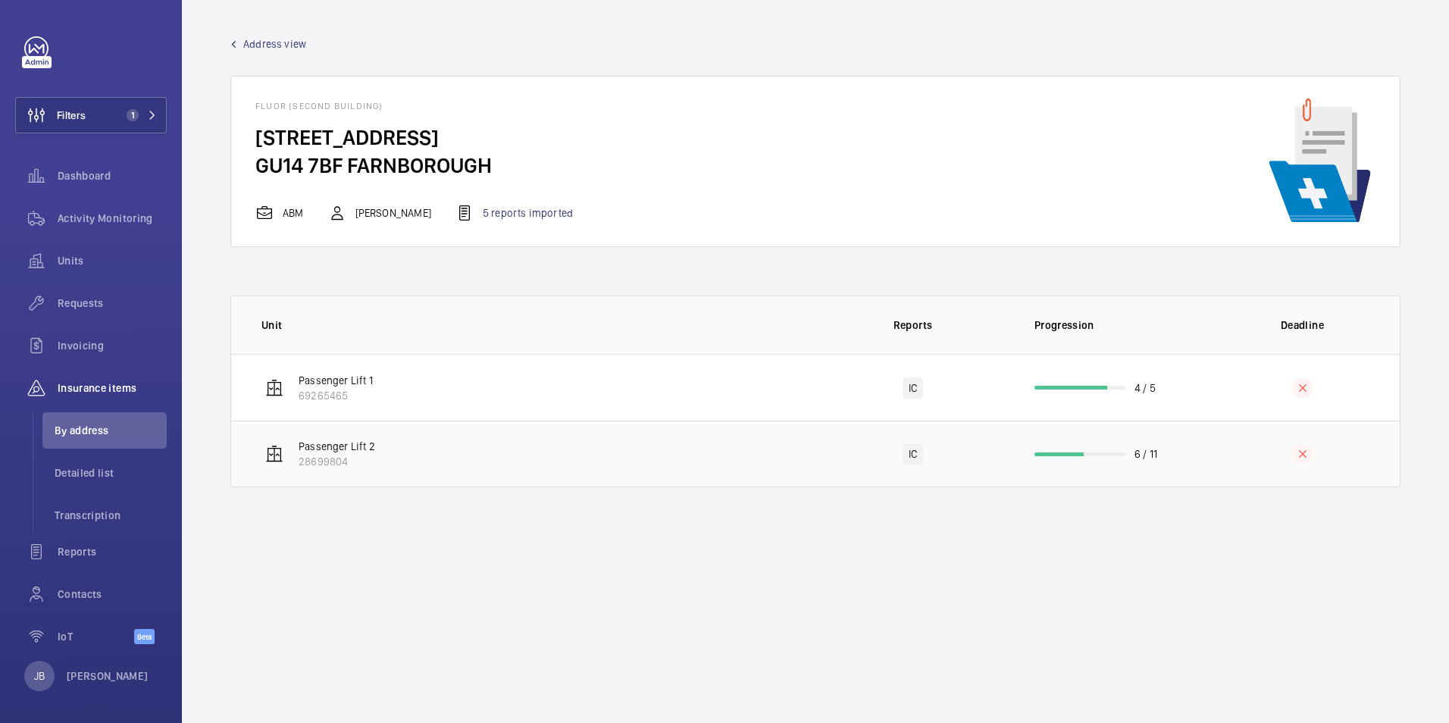
click at [449, 439] on td "Passenger Lift 2 28699804" at bounding box center [523, 453] width 584 height 67
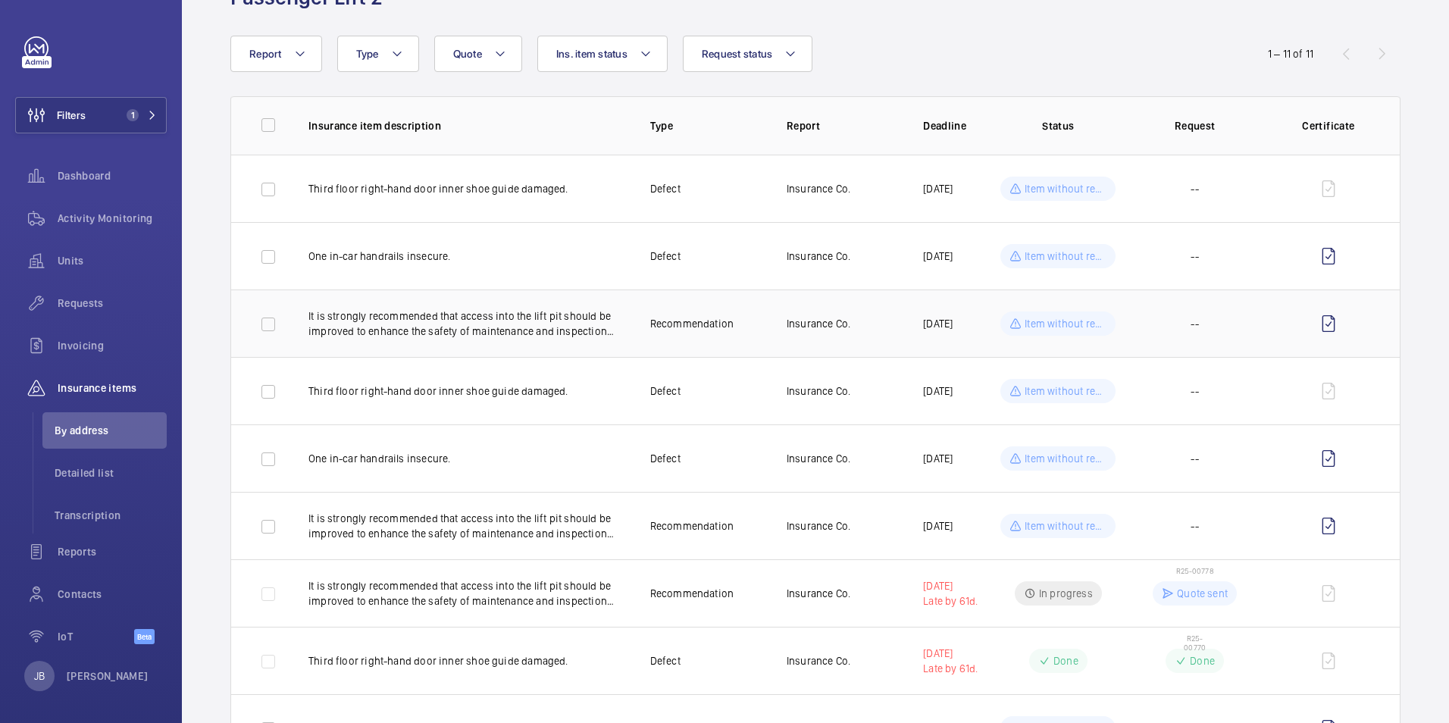
scroll to position [294, 0]
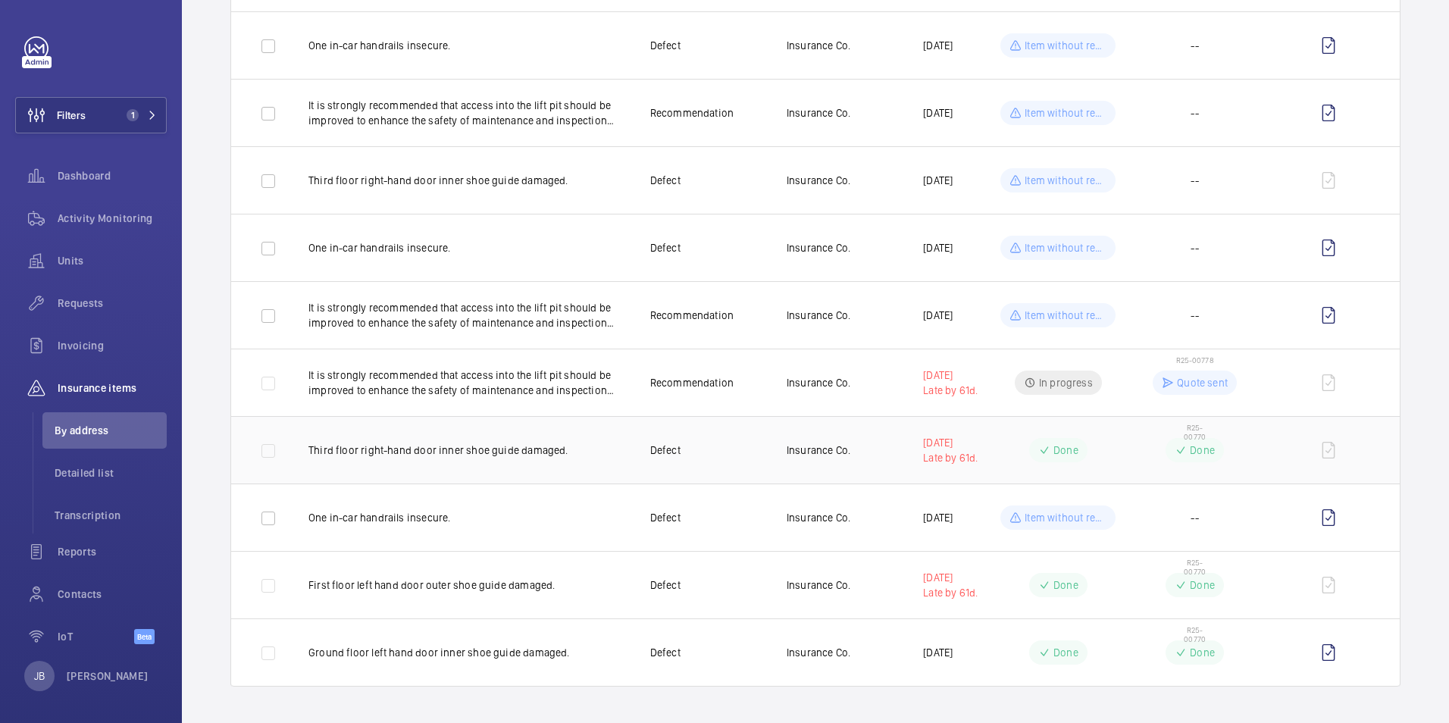
click at [1207, 438] on wm-front-pills "Done" at bounding box center [1194, 450] width 58 height 24
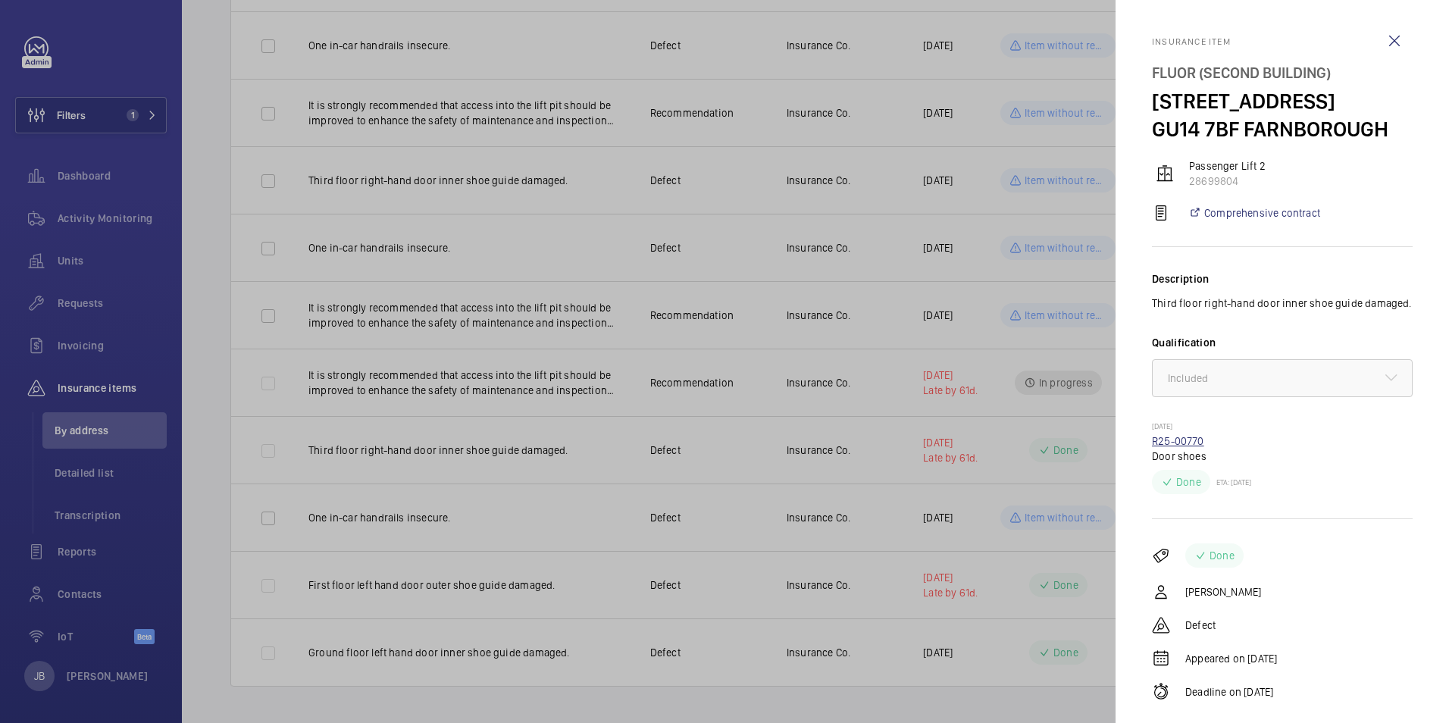
click at [1179, 447] on link "R25-00770" at bounding box center [1178, 441] width 52 height 12
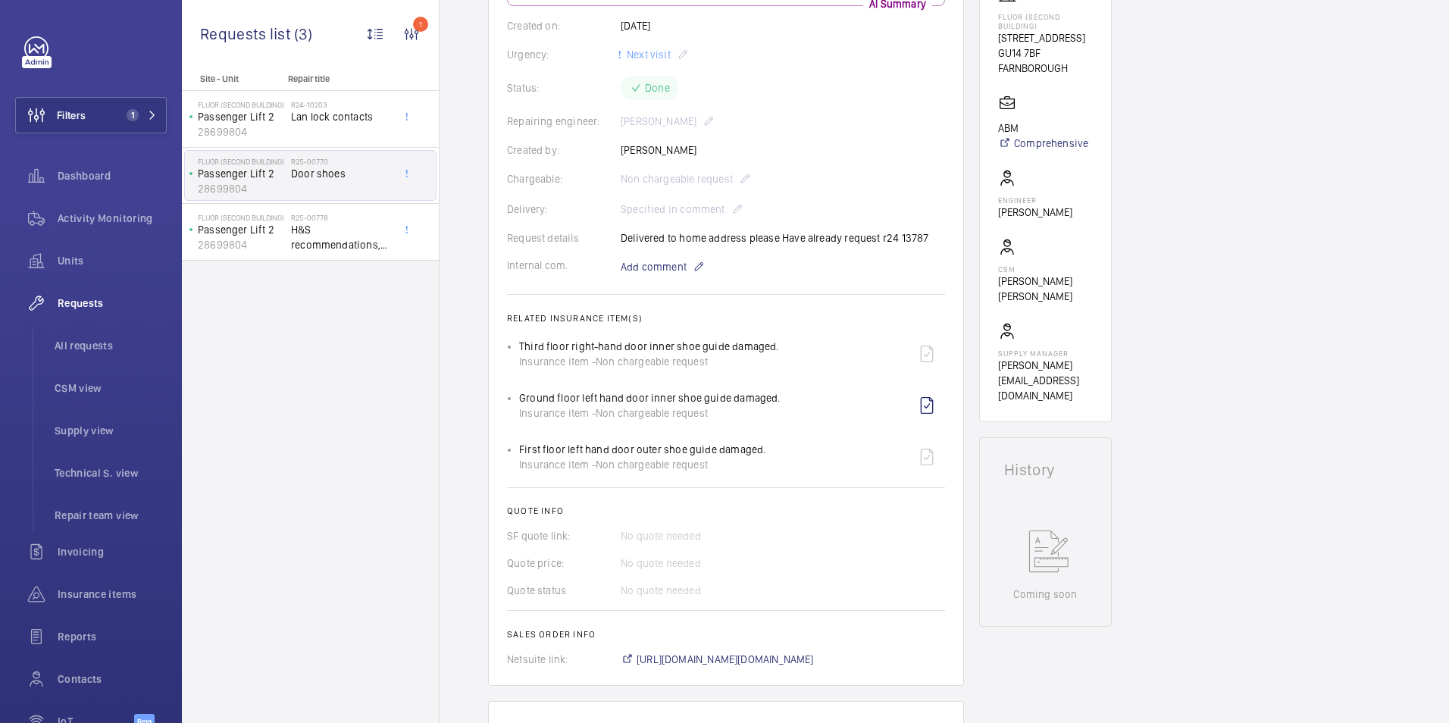
scroll to position [227, 0]
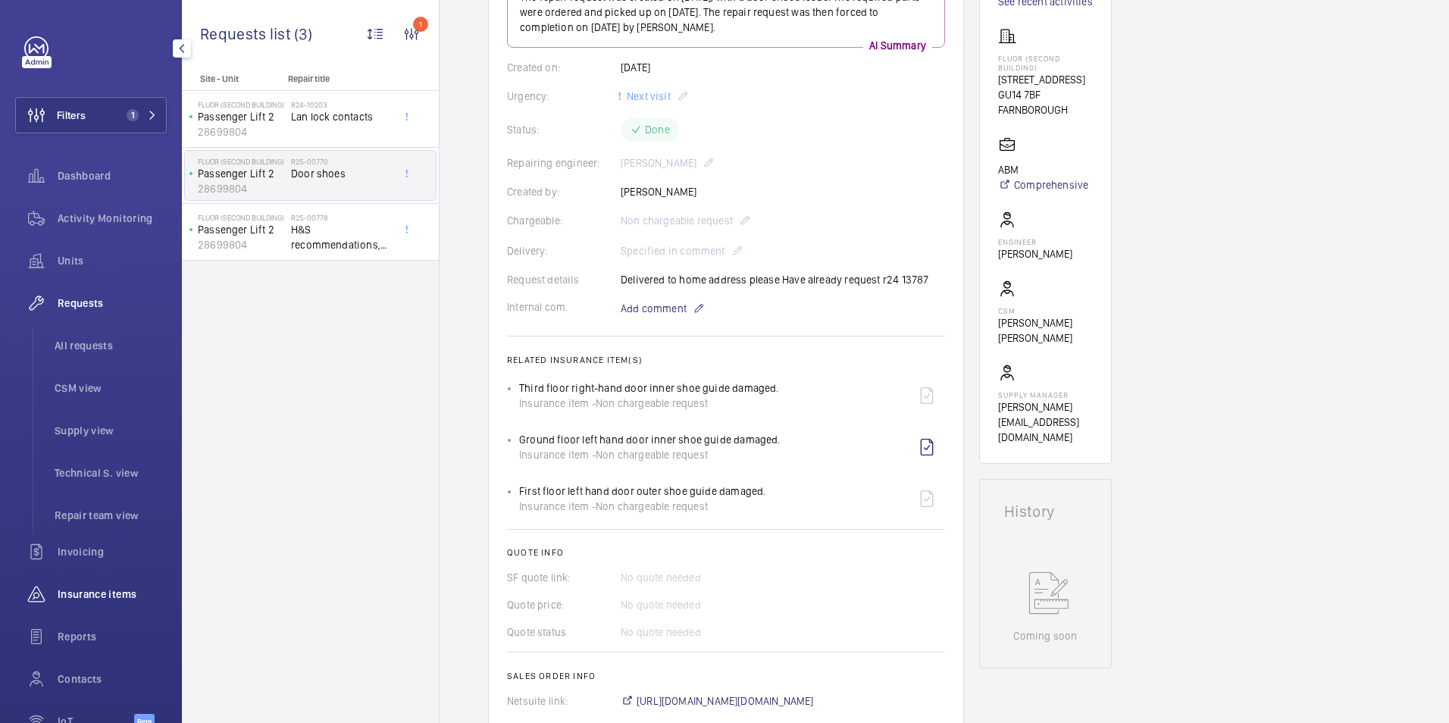
click at [63, 602] on div "Insurance items" at bounding box center [91, 594] width 152 height 36
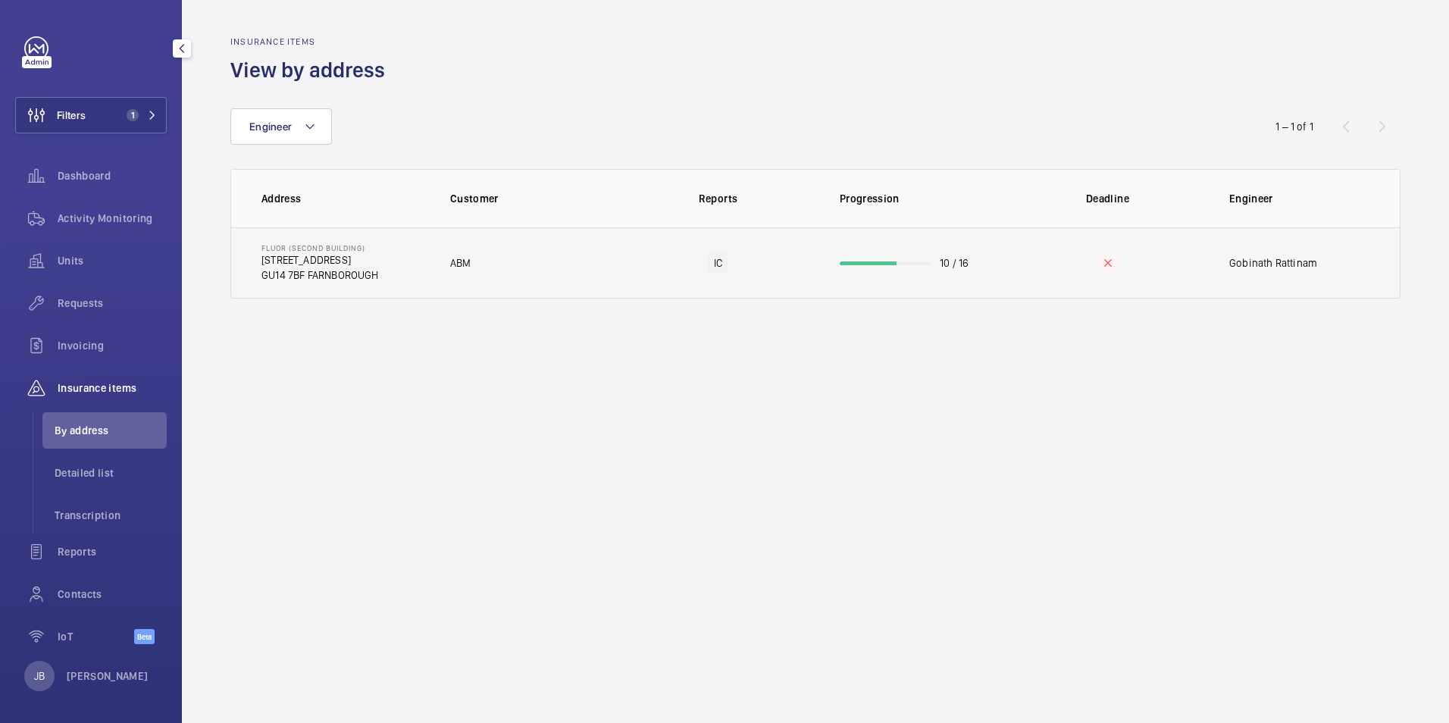
click at [479, 271] on td "ABM" at bounding box center [523, 262] width 195 height 71
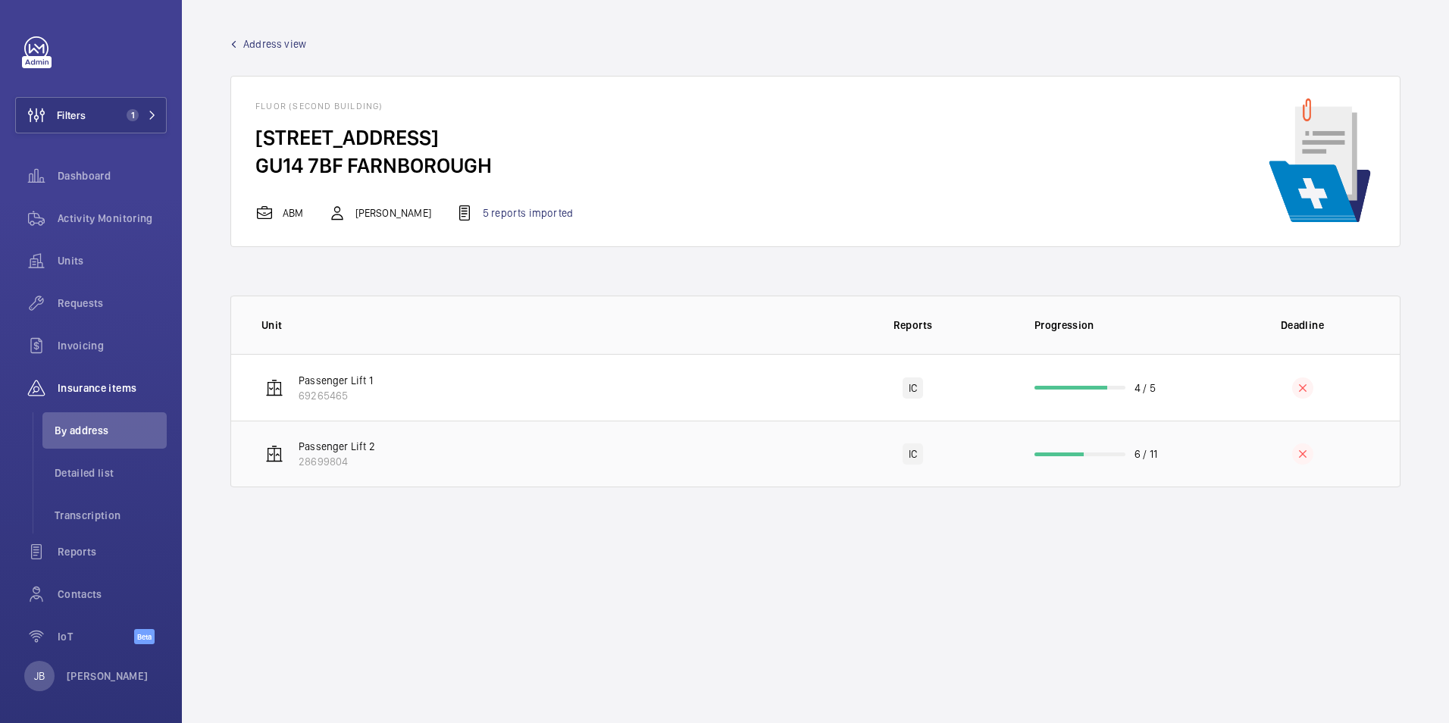
click at [489, 455] on td "Passenger Lift 2 28699804" at bounding box center [523, 453] width 584 height 67
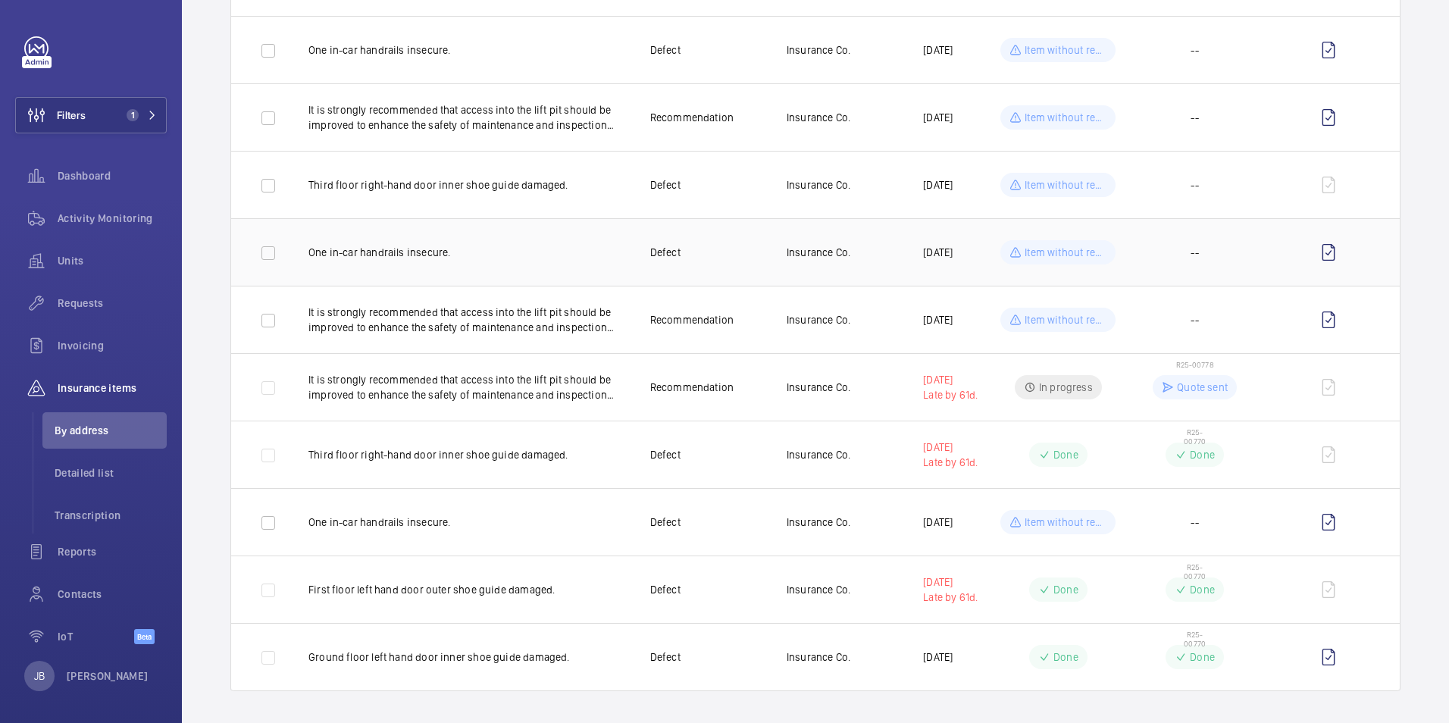
scroll to position [294, 0]
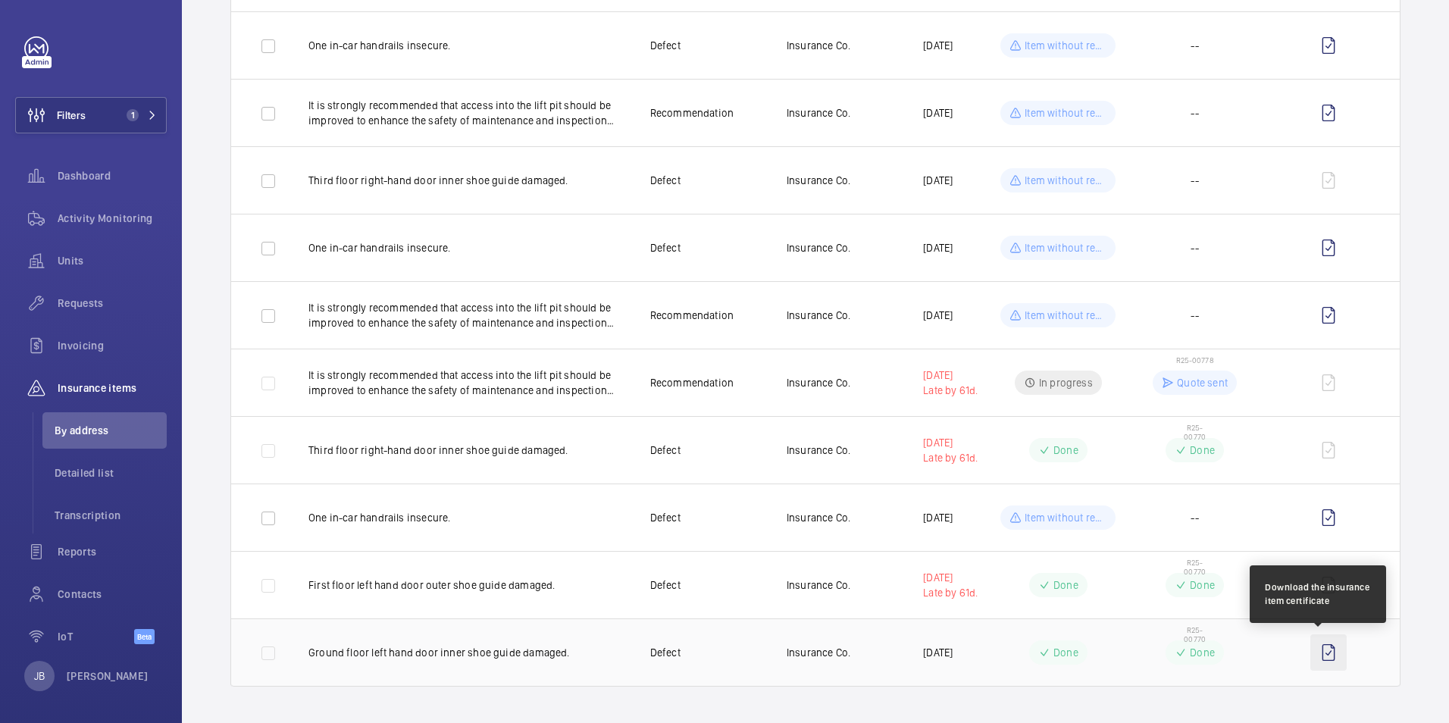
click at [1318, 654] on wm-front-icon-button at bounding box center [1328, 652] width 36 height 36
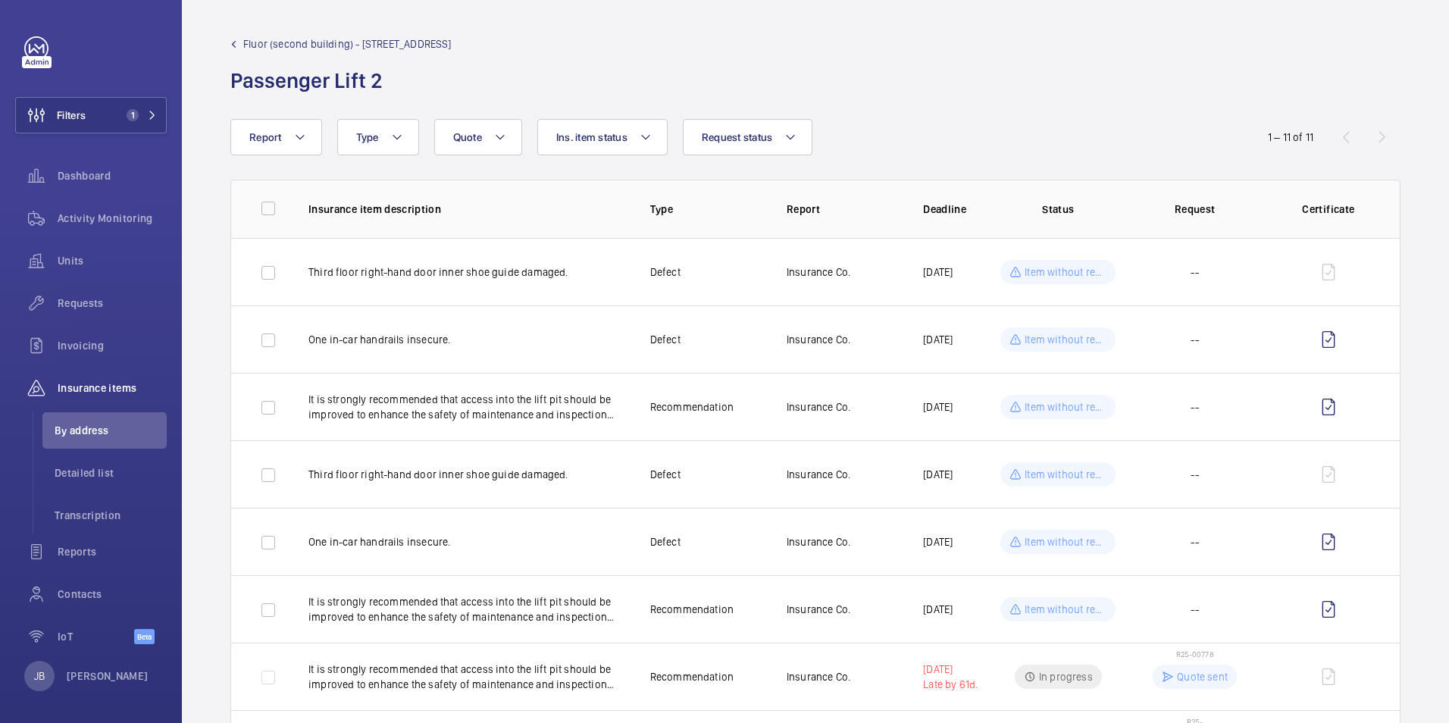
click at [283, 35] on wm-front-admin-header "Fluor (second building) - [STREET_ADDRESS]" at bounding box center [815, 59] width 1267 height 119
click at [282, 36] on wm-front-admin-header "Fluor (second building) - [STREET_ADDRESS]" at bounding box center [815, 59] width 1267 height 119
drag, startPoint x: 282, startPoint y: 36, endPoint x: 277, endPoint y: 44, distance: 9.9
click at [277, 44] on span "Fluor (second building) - [STREET_ADDRESS]" at bounding box center [347, 43] width 208 height 15
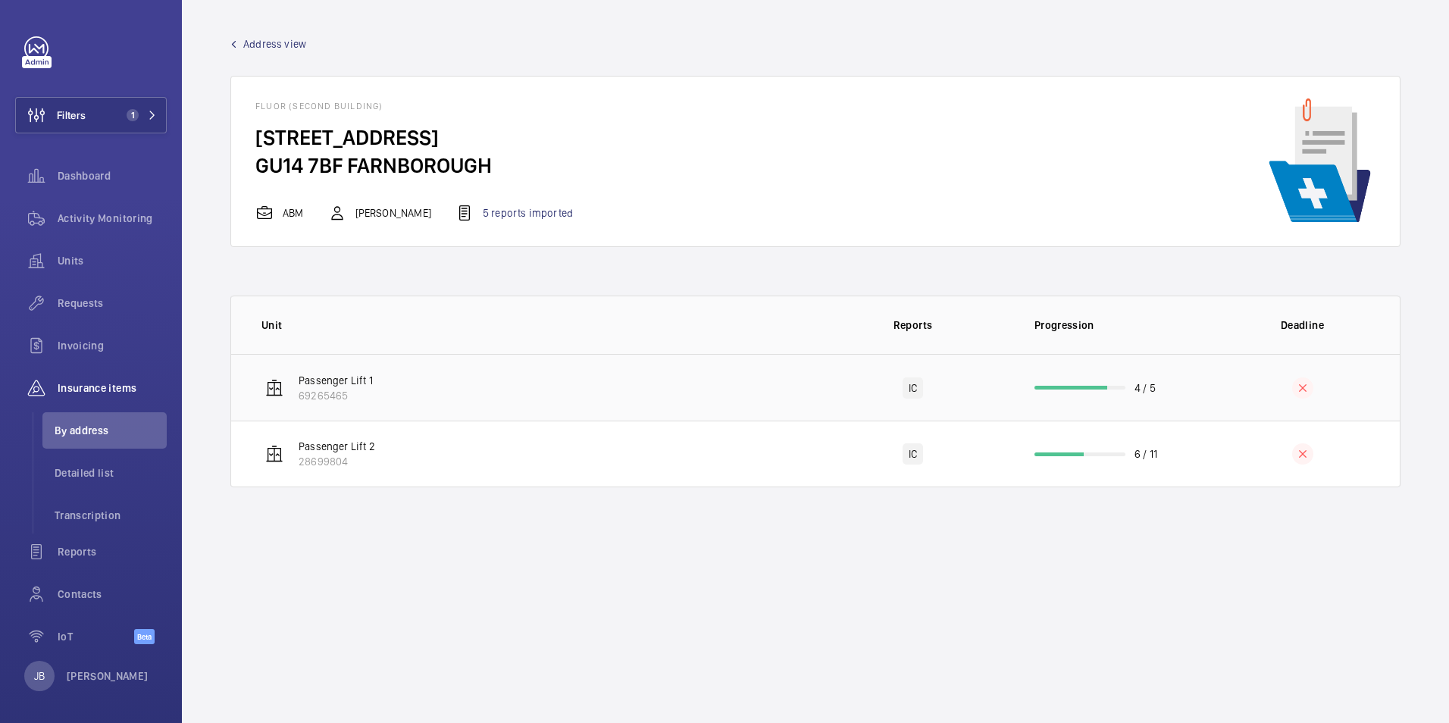
click at [410, 398] on td "Passenger Lift 1 69265465" at bounding box center [523, 387] width 584 height 67
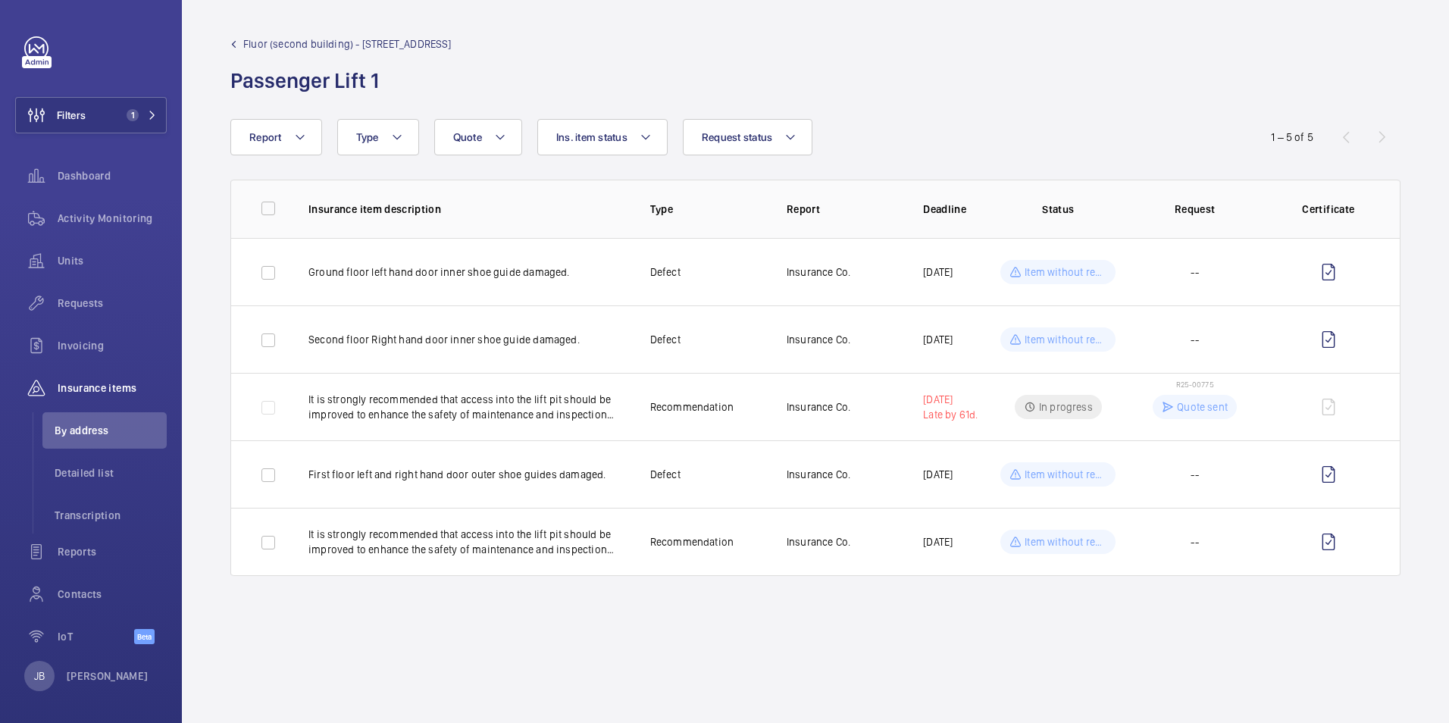
click at [297, 44] on span "Fluor (second building) - [STREET_ADDRESS]" at bounding box center [347, 43] width 208 height 15
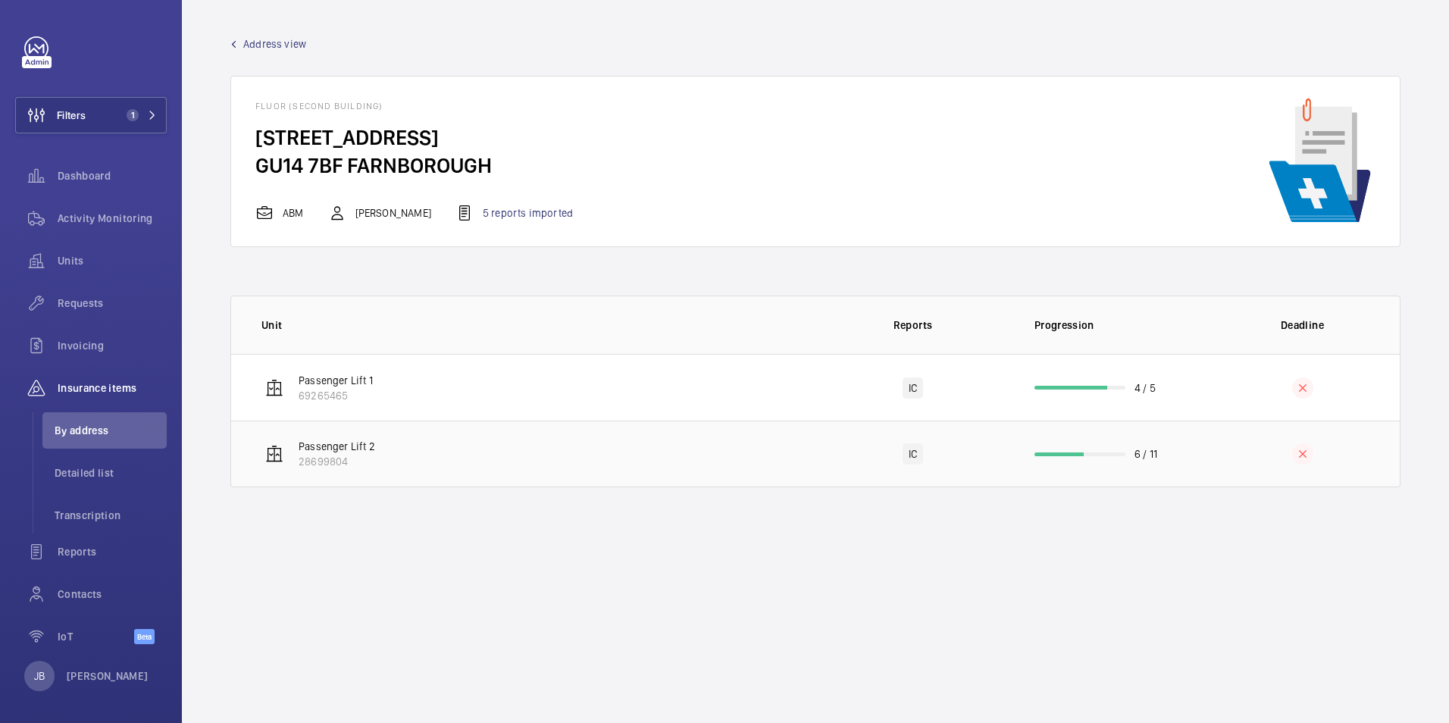
click at [406, 449] on td "Passenger Lift 2 28699804" at bounding box center [523, 453] width 584 height 67
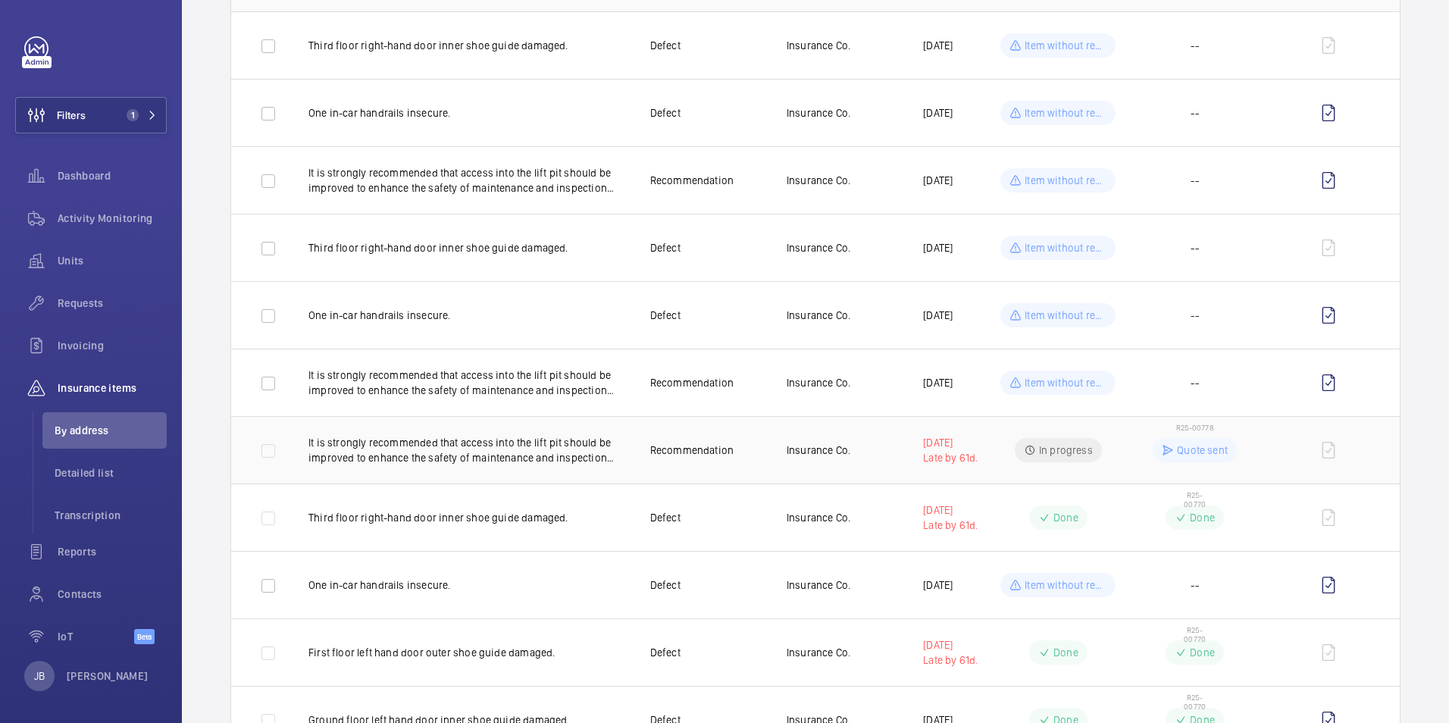
scroll to position [227, 0]
click at [1196, 449] on p "Quote sent" at bounding box center [1202, 449] width 51 height 15
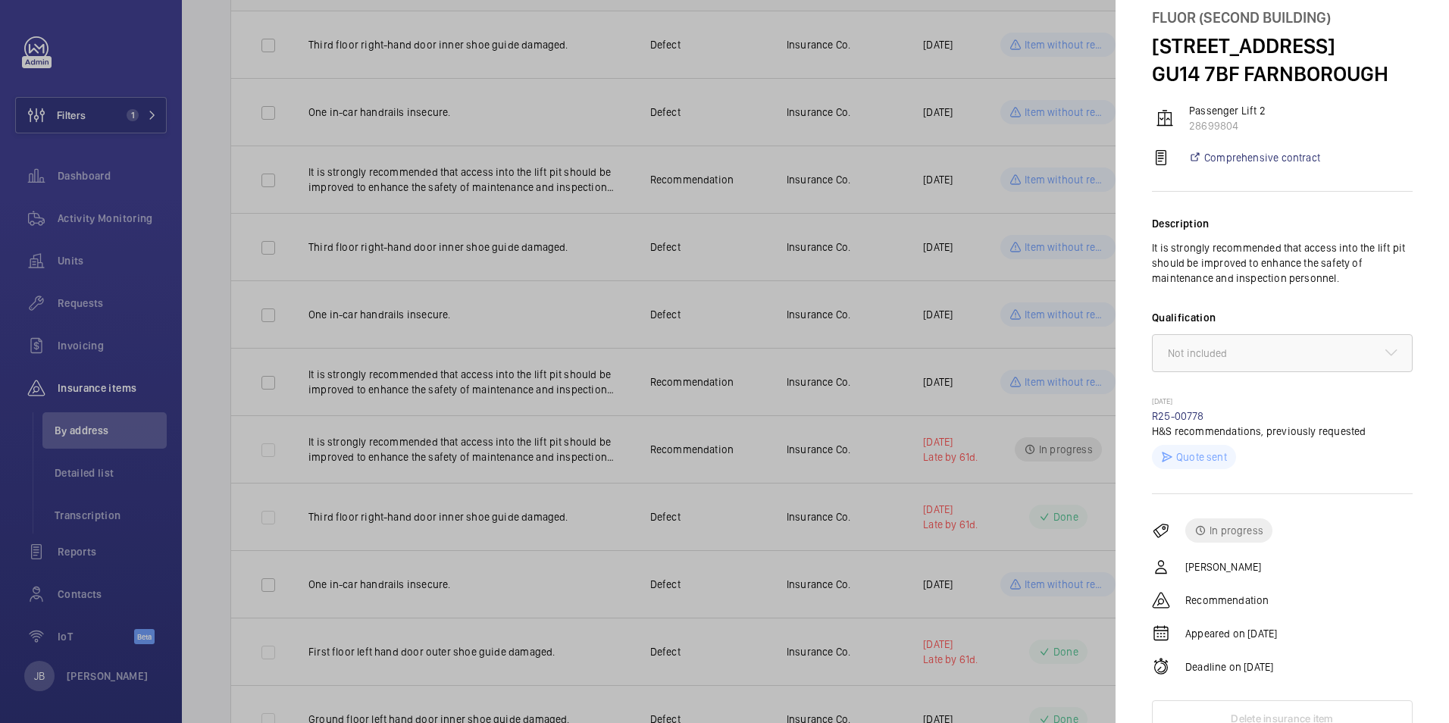
scroll to position [69, 0]
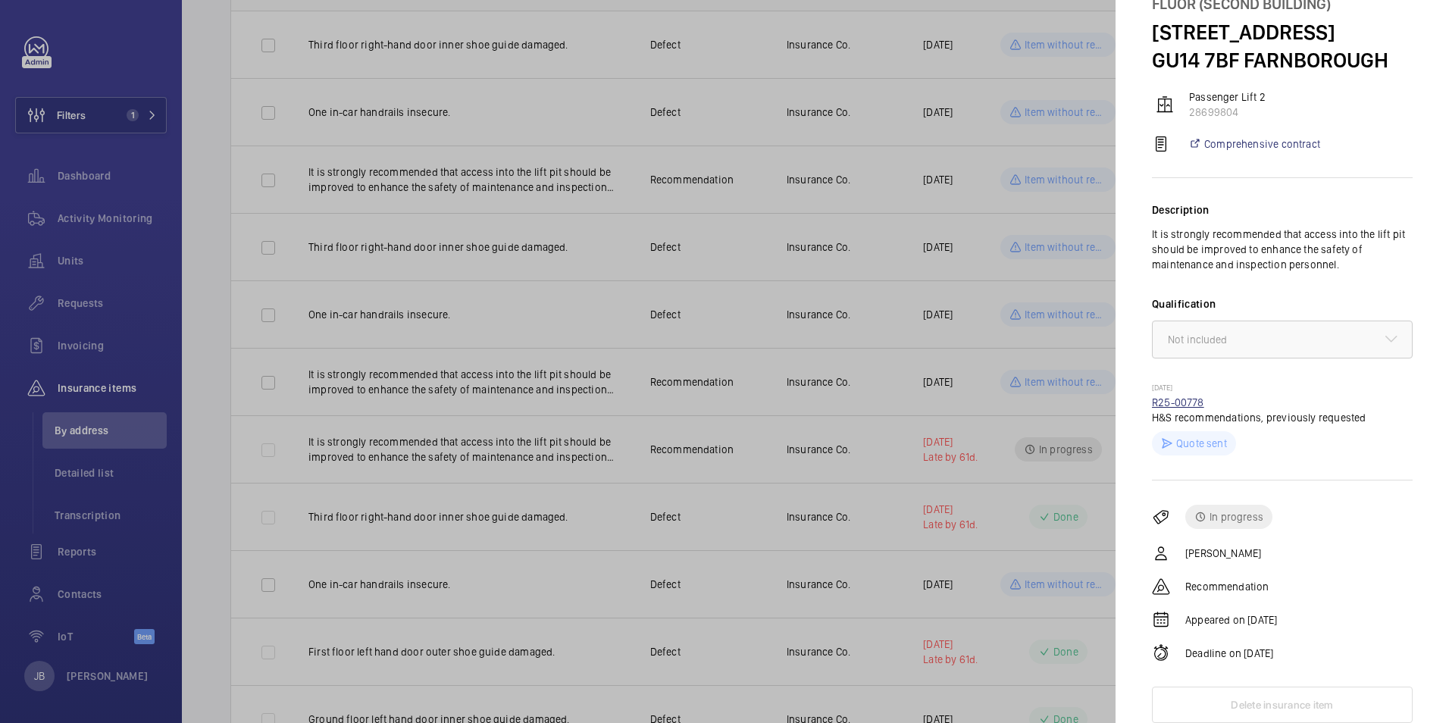
click at [1167, 399] on link "R25-00778" at bounding box center [1178, 402] width 52 height 12
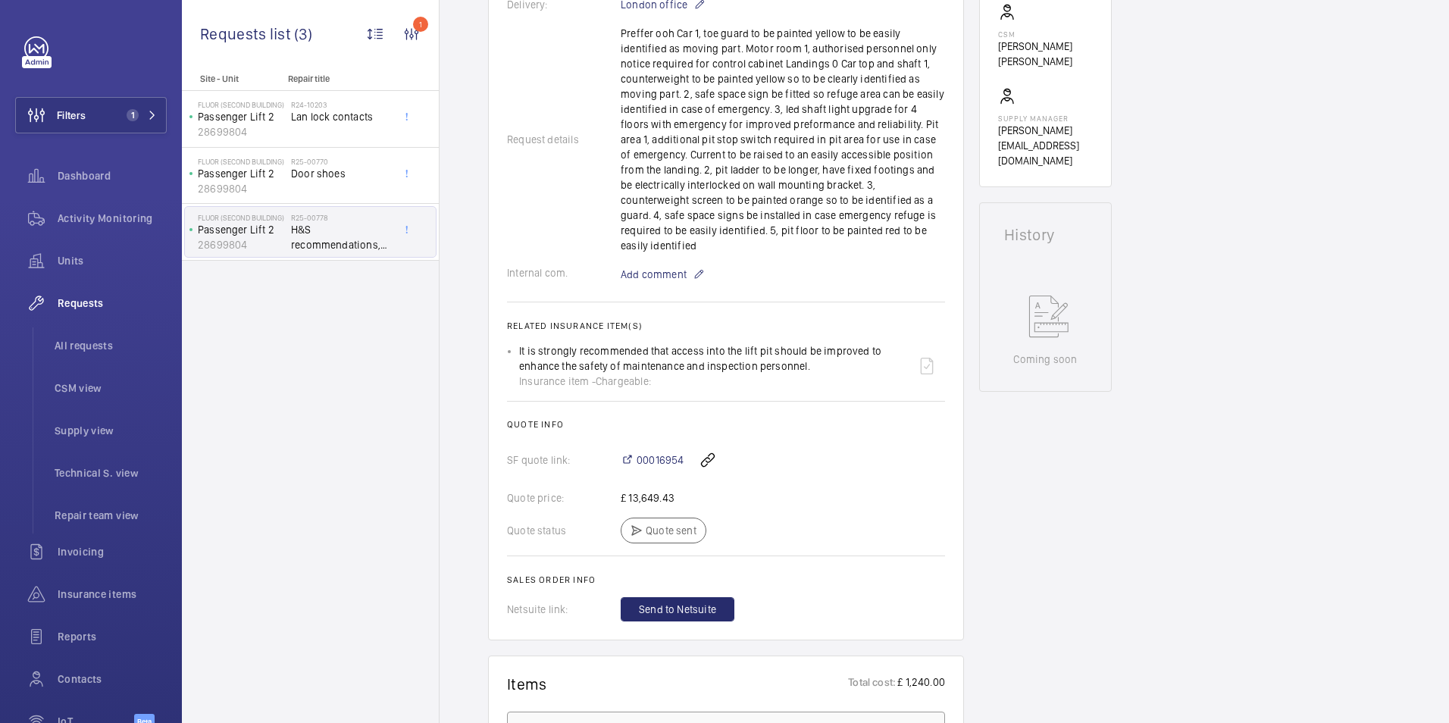
scroll to position [530, 0]
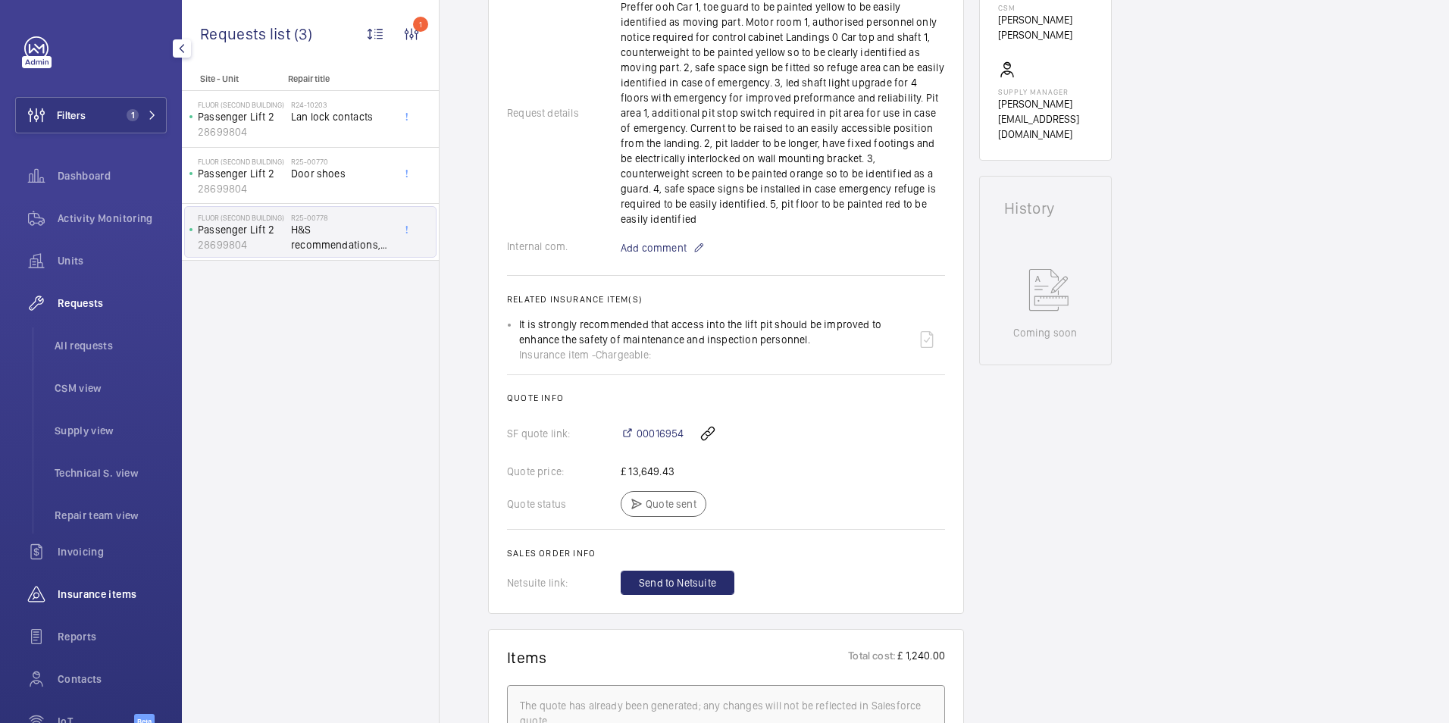
click at [99, 595] on span "Insurance items" at bounding box center [112, 593] width 109 height 15
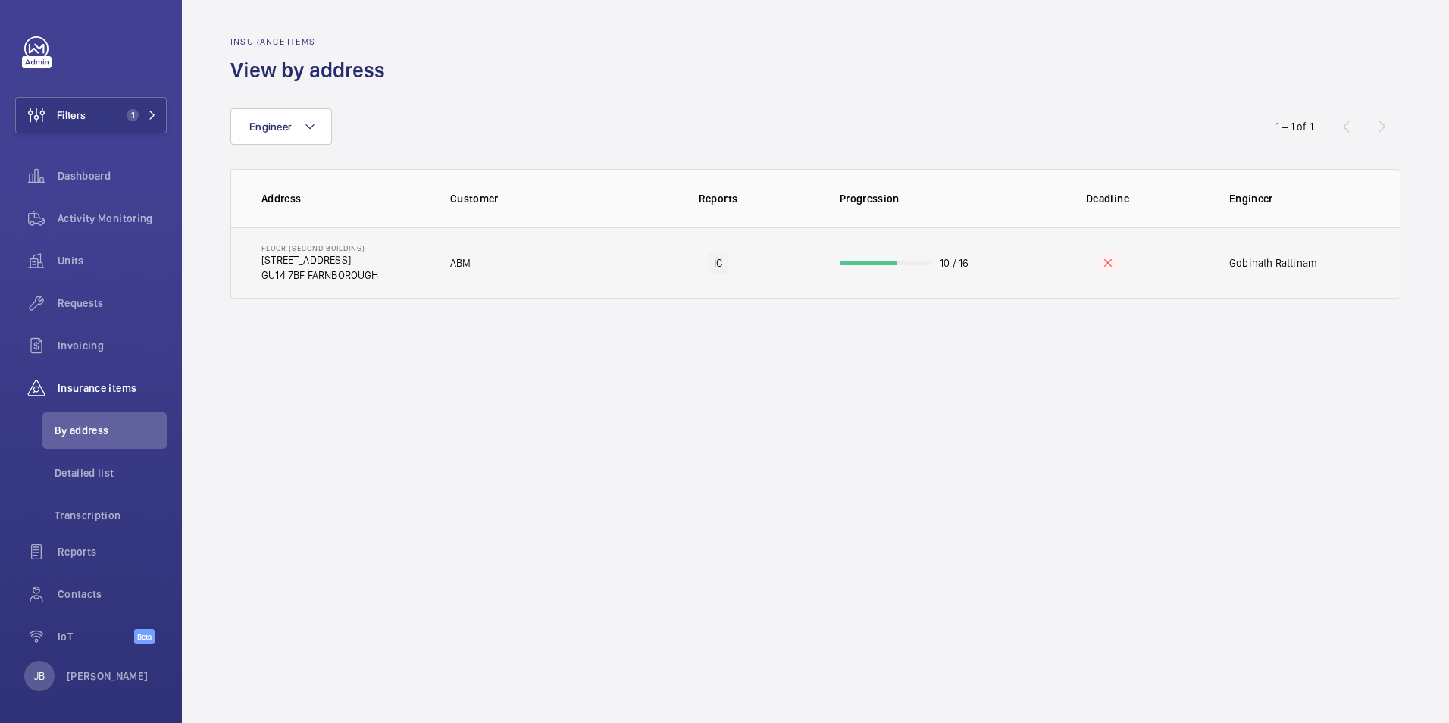
click at [584, 274] on td "ABM" at bounding box center [523, 262] width 195 height 71
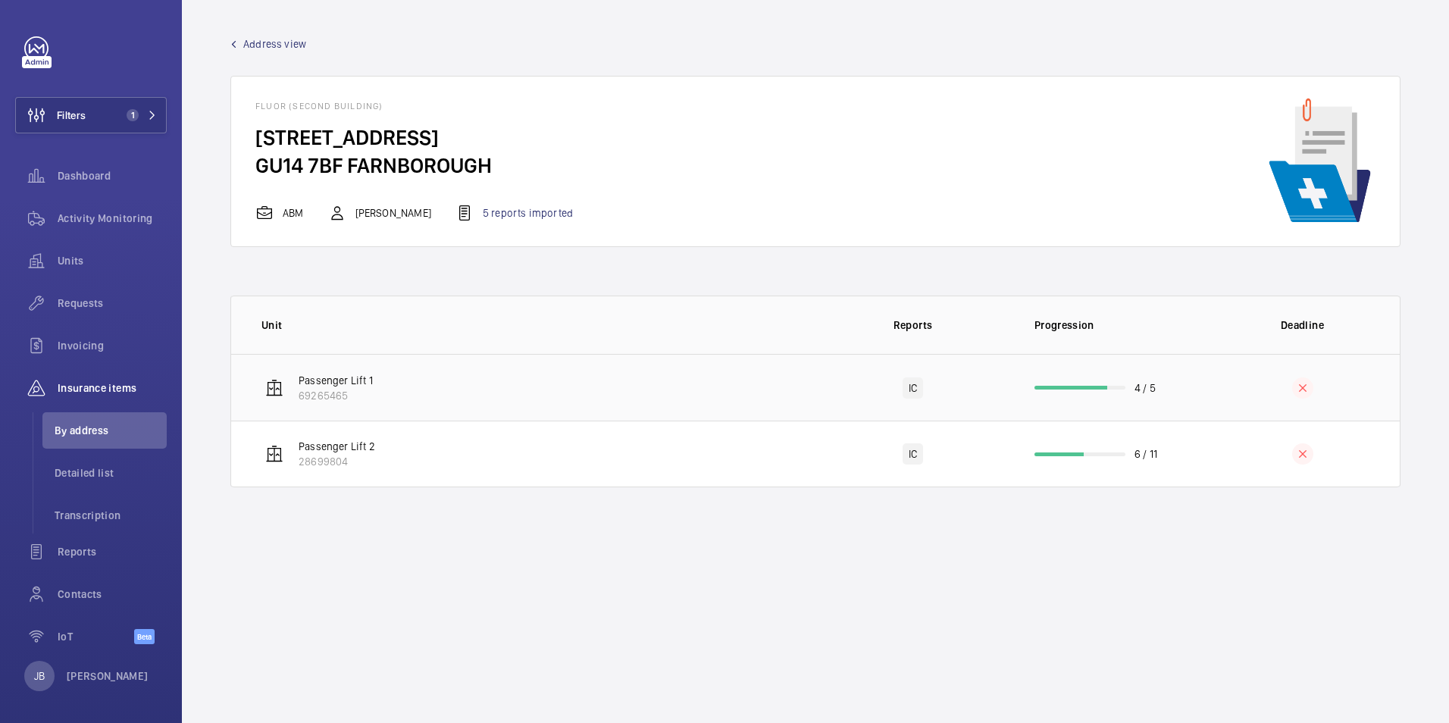
click at [564, 372] on td "Passenger Lift 1 69265465" at bounding box center [523, 387] width 584 height 67
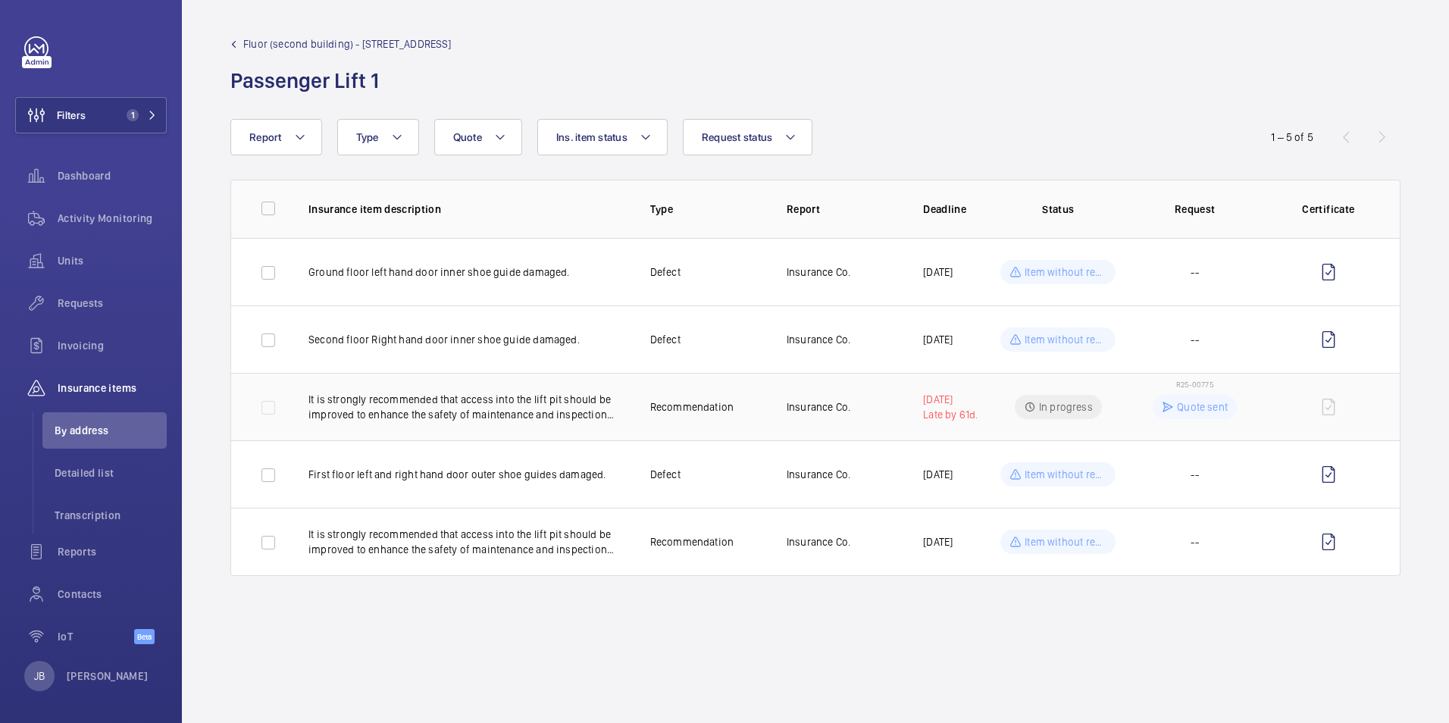
click at [1195, 406] on p "Quote sent" at bounding box center [1202, 406] width 51 height 15
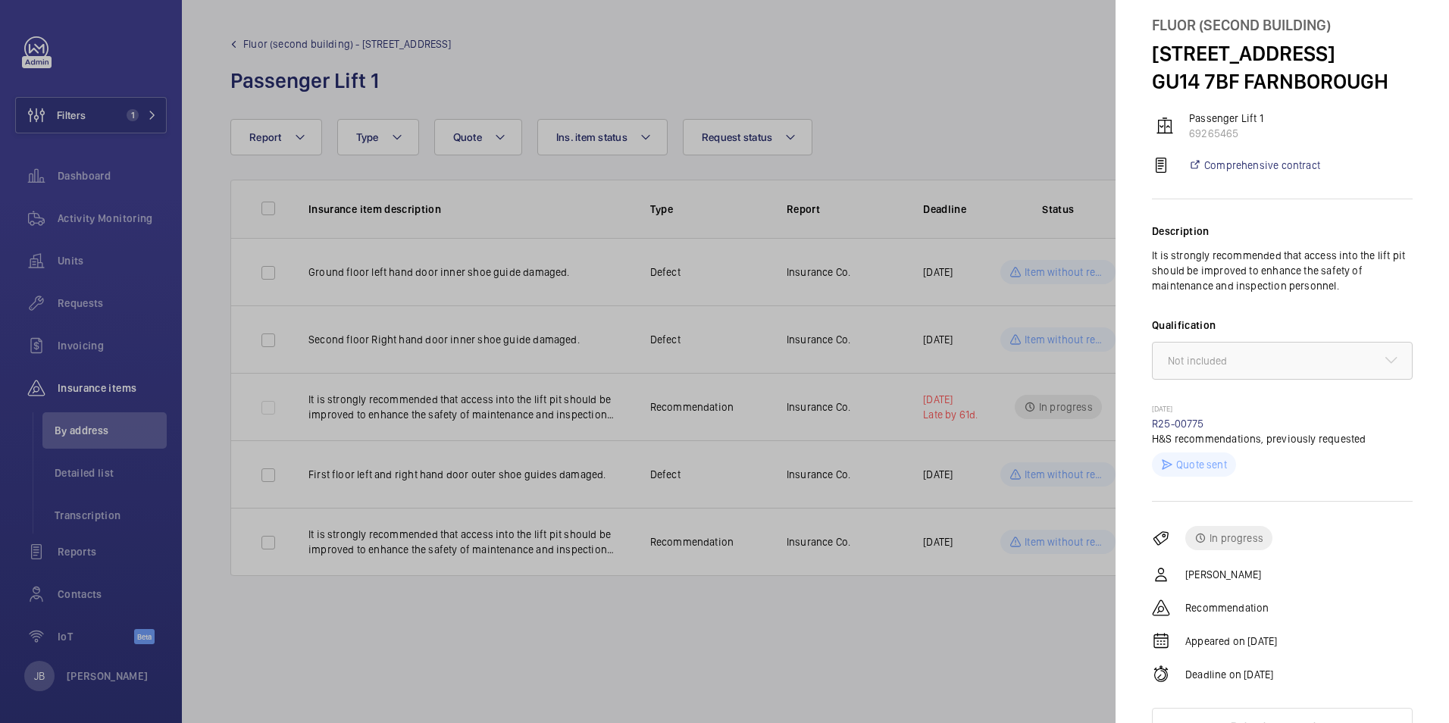
scroll to position [69, 0]
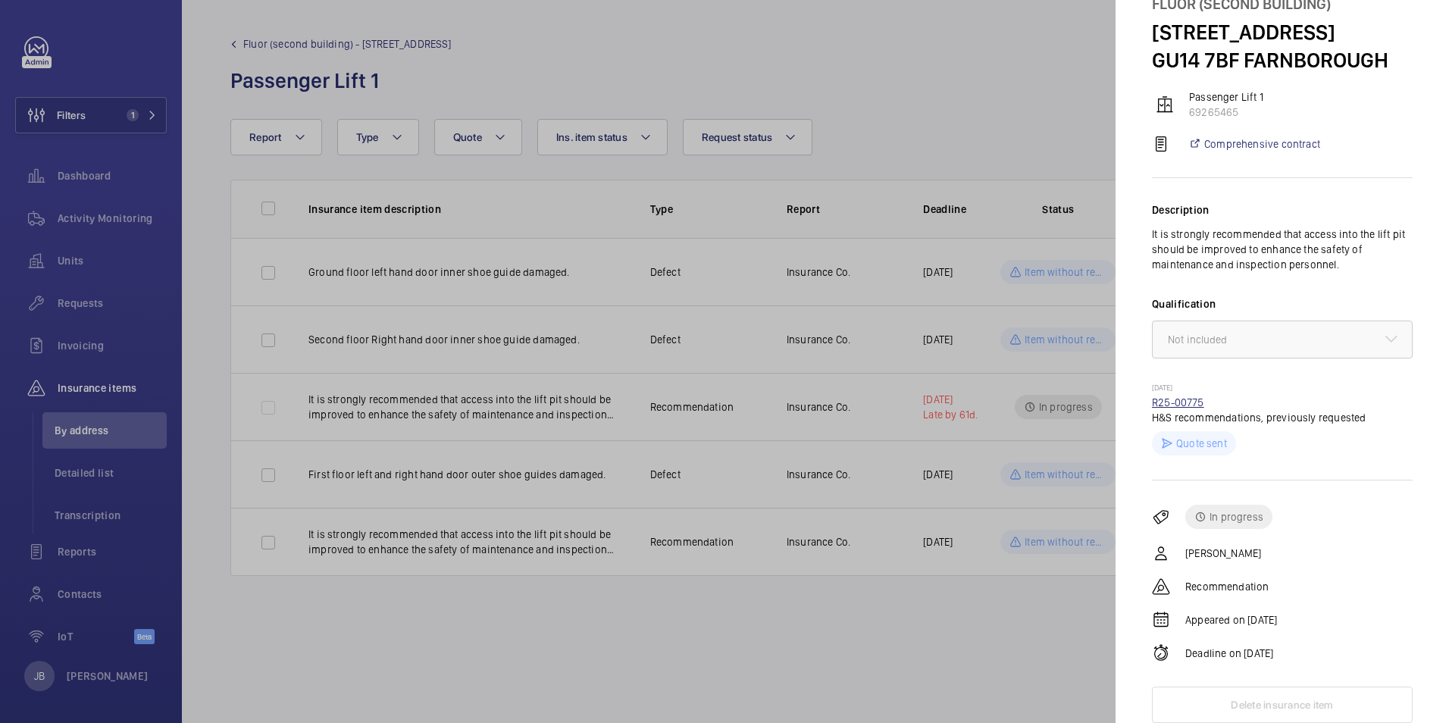
click at [1190, 402] on link "R25-00775" at bounding box center [1178, 402] width 52 height 12
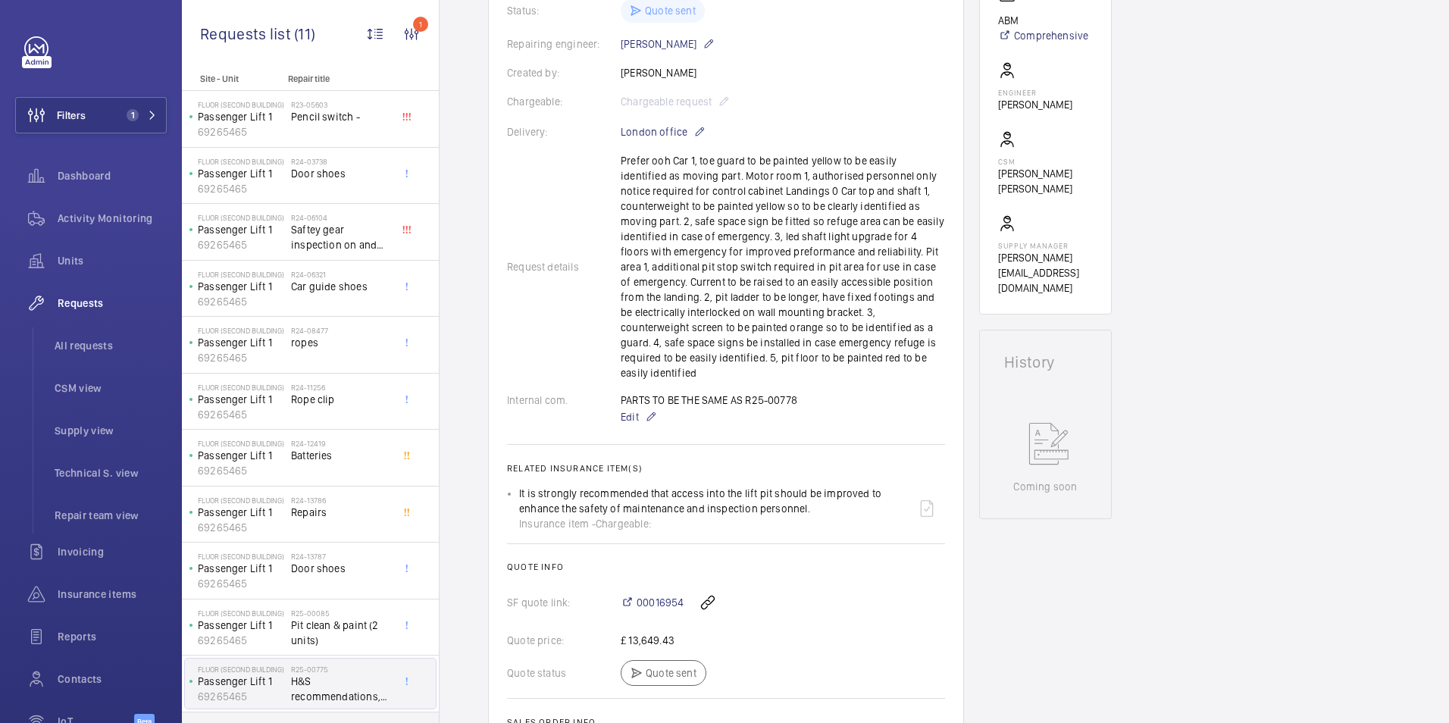
scroll to position [379, 0]
click at [101, 127] on button "Filters 1" at bounding box center [91, 115] width 152 height 36
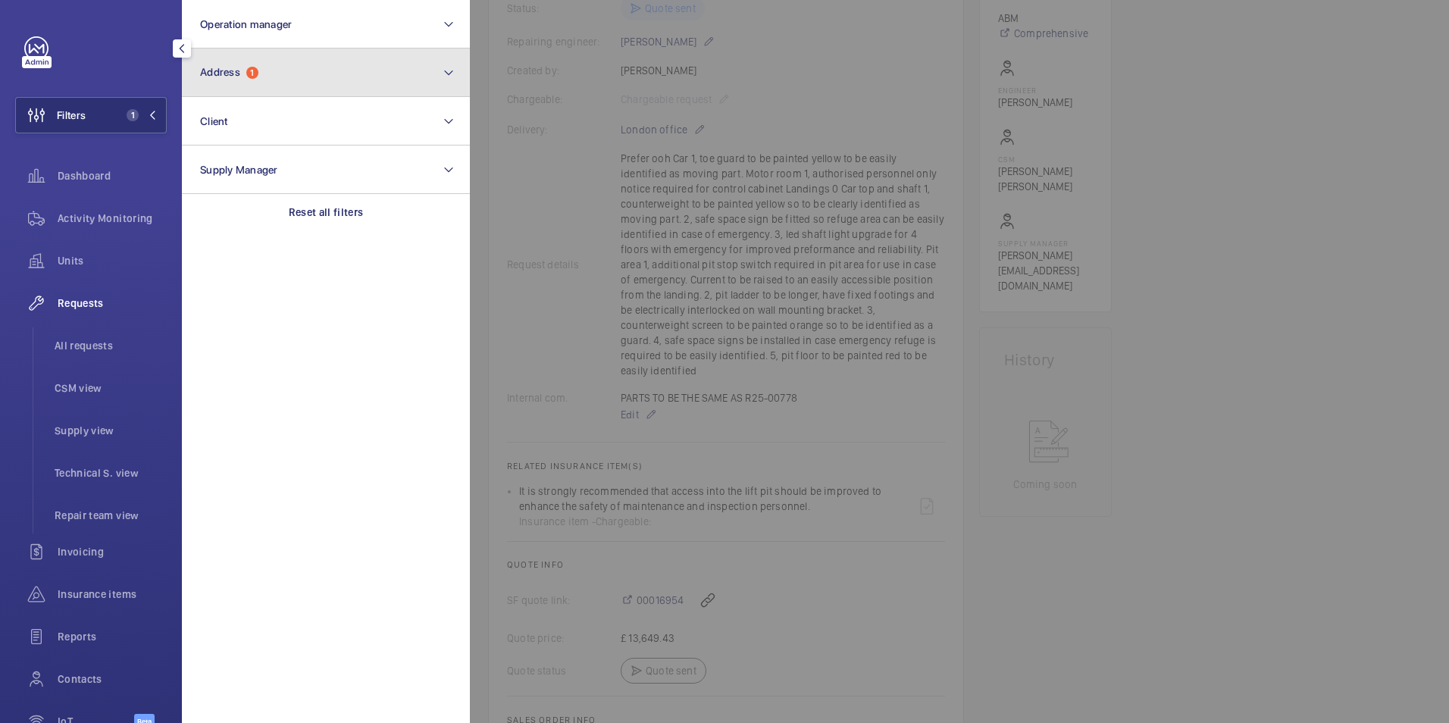
click at [281, 85] on button "Address 1" at bounding box center [326, 72] width 288 height 48
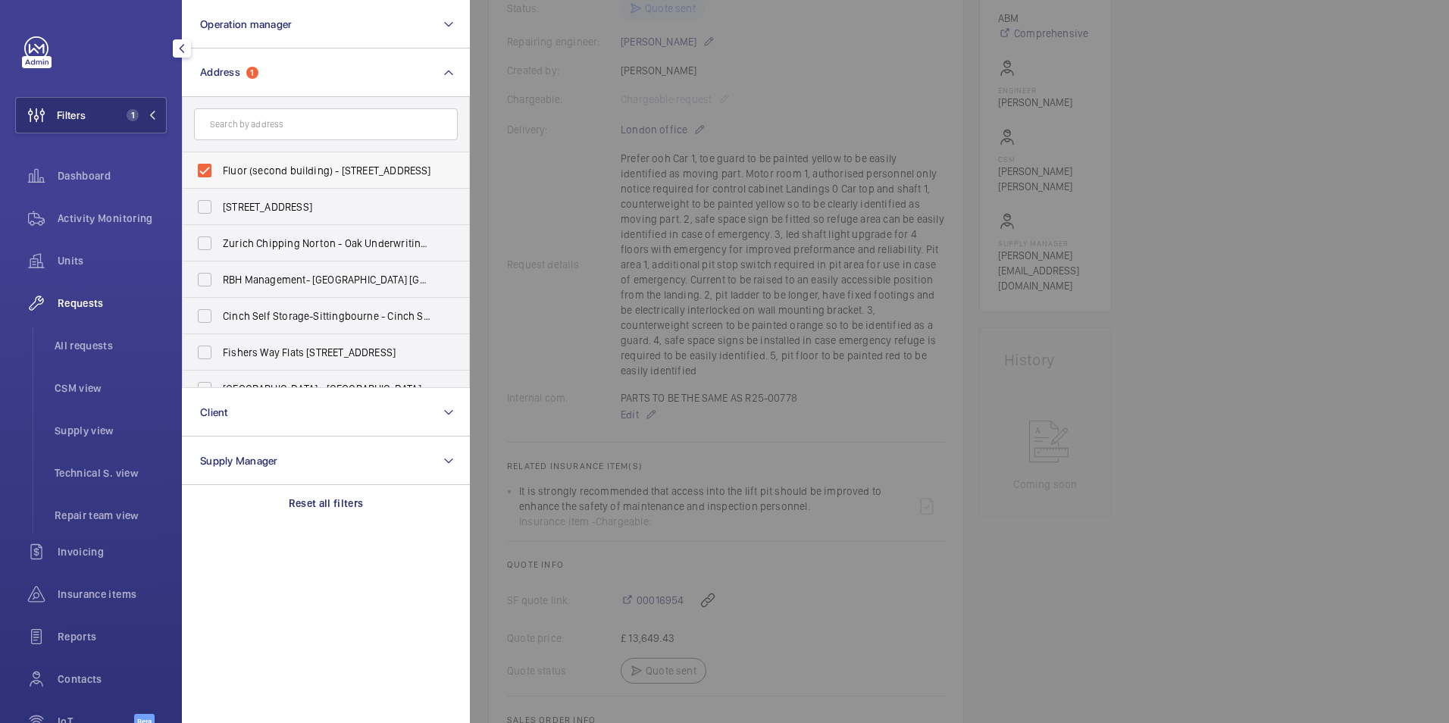
click at [210, 183] on label "Fluor (second building) - [STREET_ADDRESS]" at bounding box center [315, 170] width 264 height 36
click at [210, 183] on input "Fluor (second building) - [STREET_ADDRESS]" at bounding box center [204, 170] width 30 height 30
checkbox input "false"
click at [247, 127] on input "text" at bounding box center [326, 124] width 264 height 32
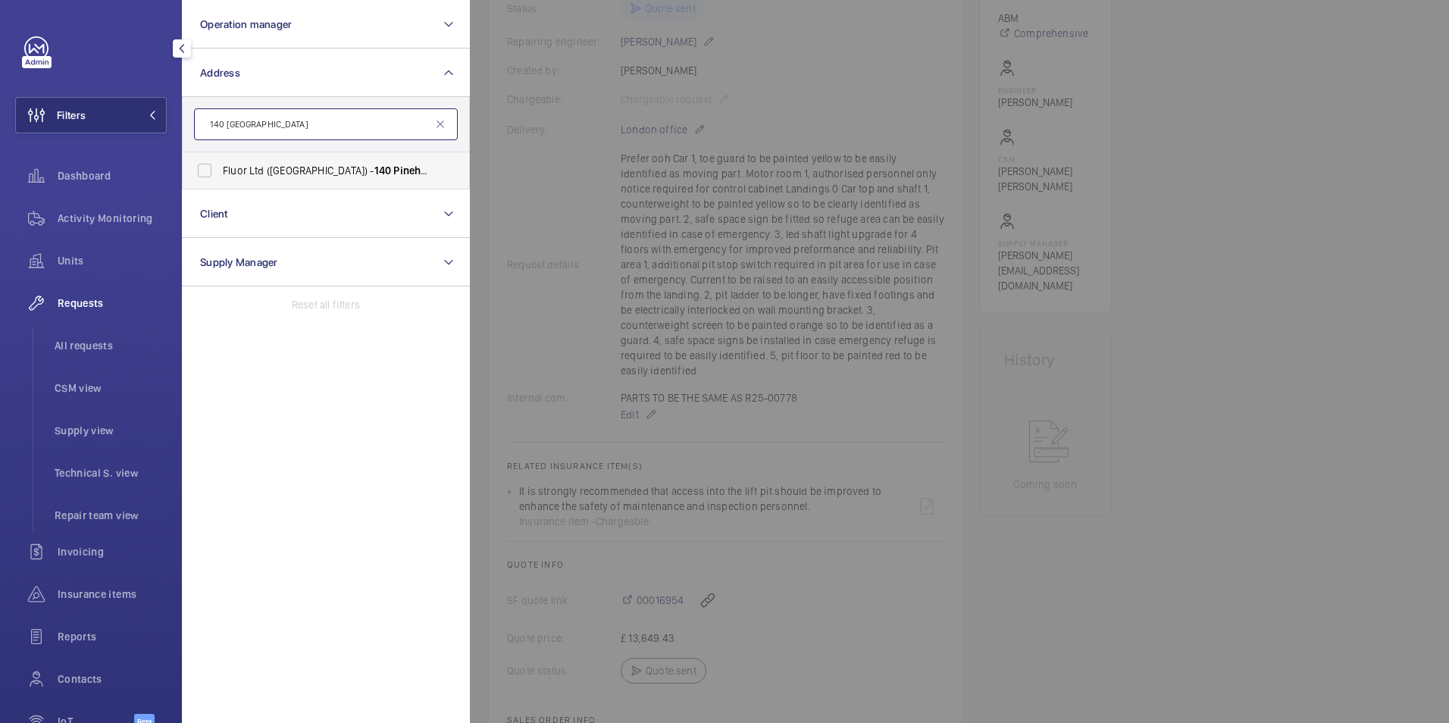
type input "140 [GEOGRAPHIC_DATA]"
click at [220, 173] on label "Fluor Ltd ([GEOGRAPHIC_DATA]) - [STREET_ADDRESS]" at bounding box center [315, 170] width 264 height 36
click at [220, 173] on input "Fluor Ltd ([GEOGRAPHIC_DATA]) - [STREET_ADDRESS]" at bounding box center [204, 170] width 30 height 30
checkbox input "true"
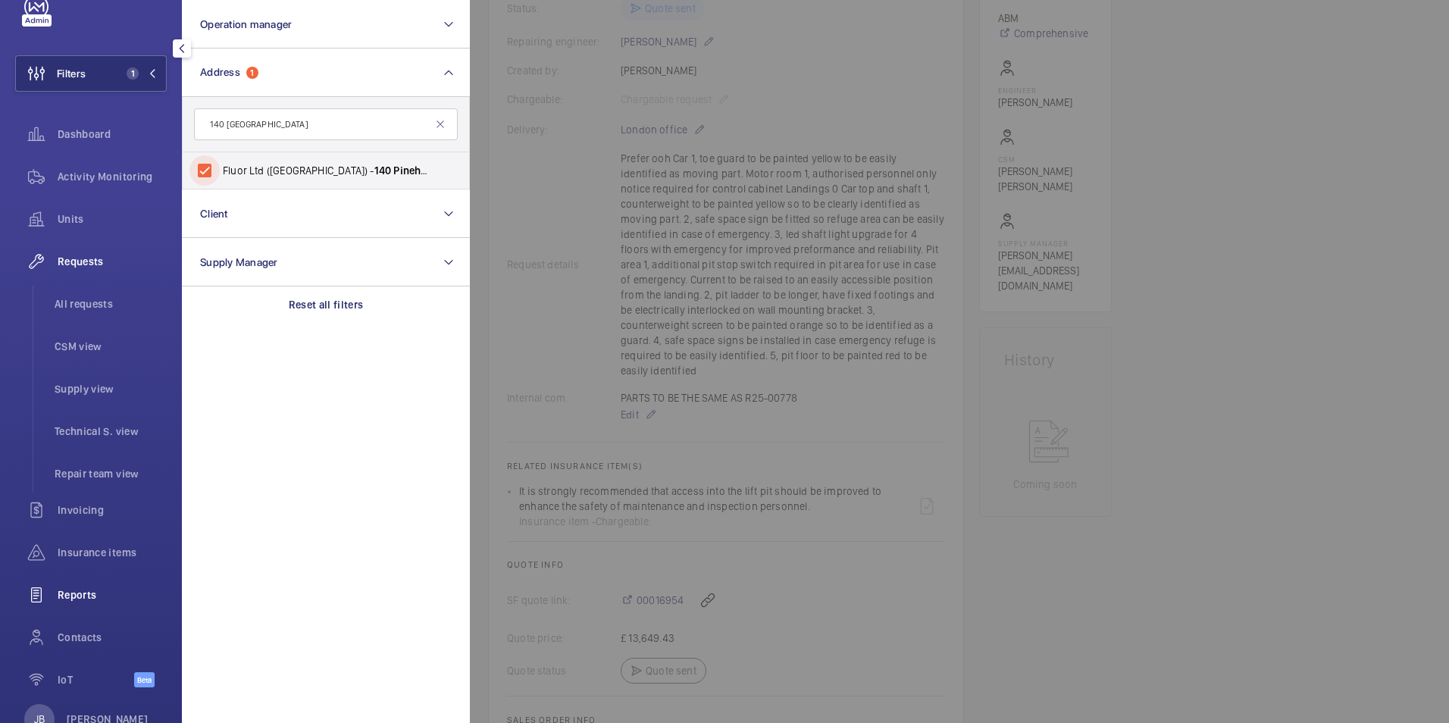
scroll to position [76, 0]
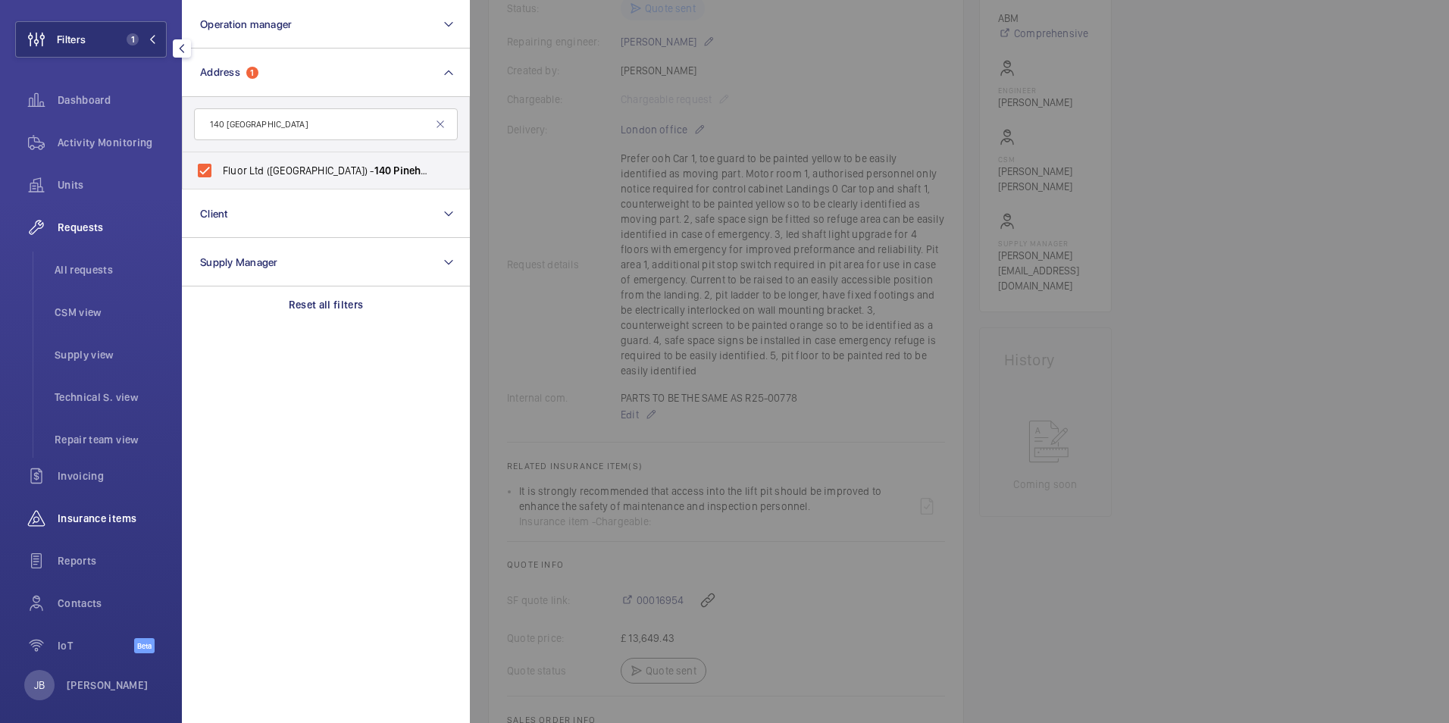
click at [113, 519] on span "Insurance items" at bounding box center [112, 518] width 109 height 15
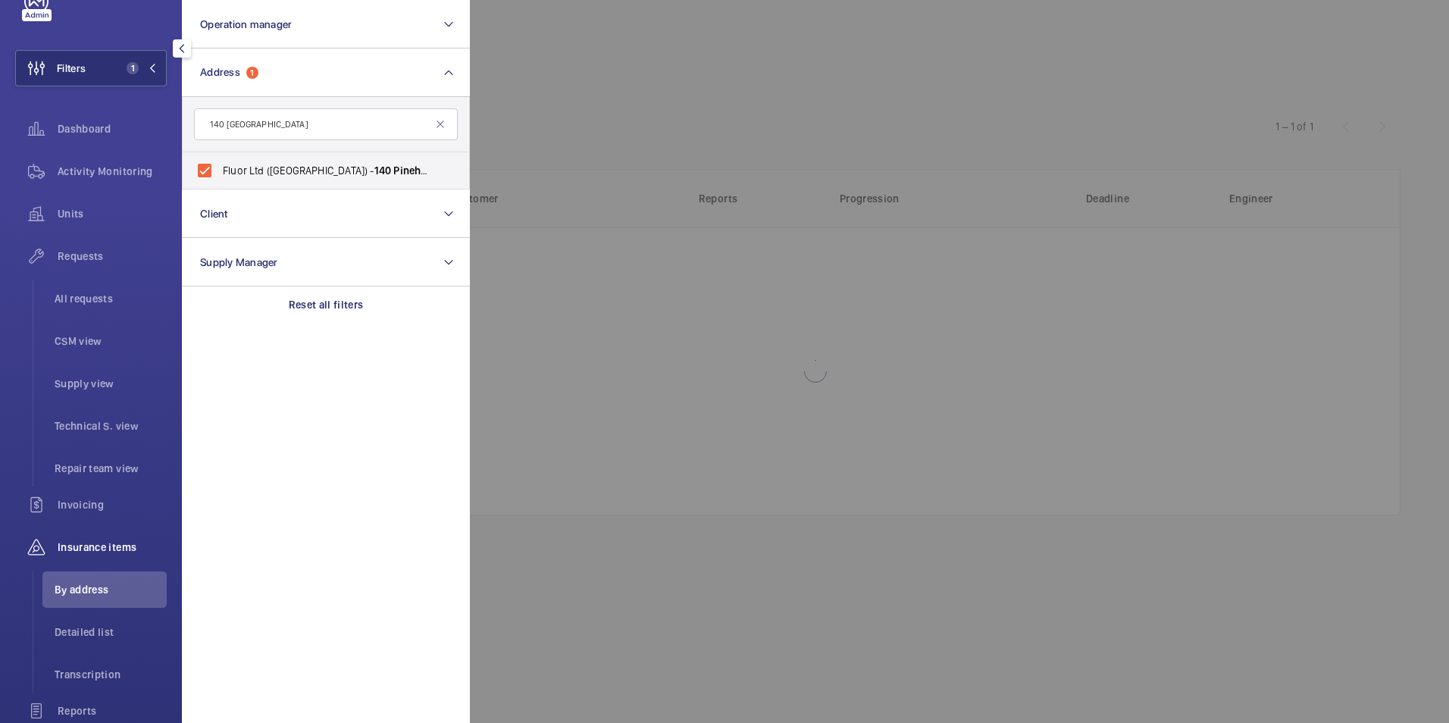
scroll to position [5, 0]
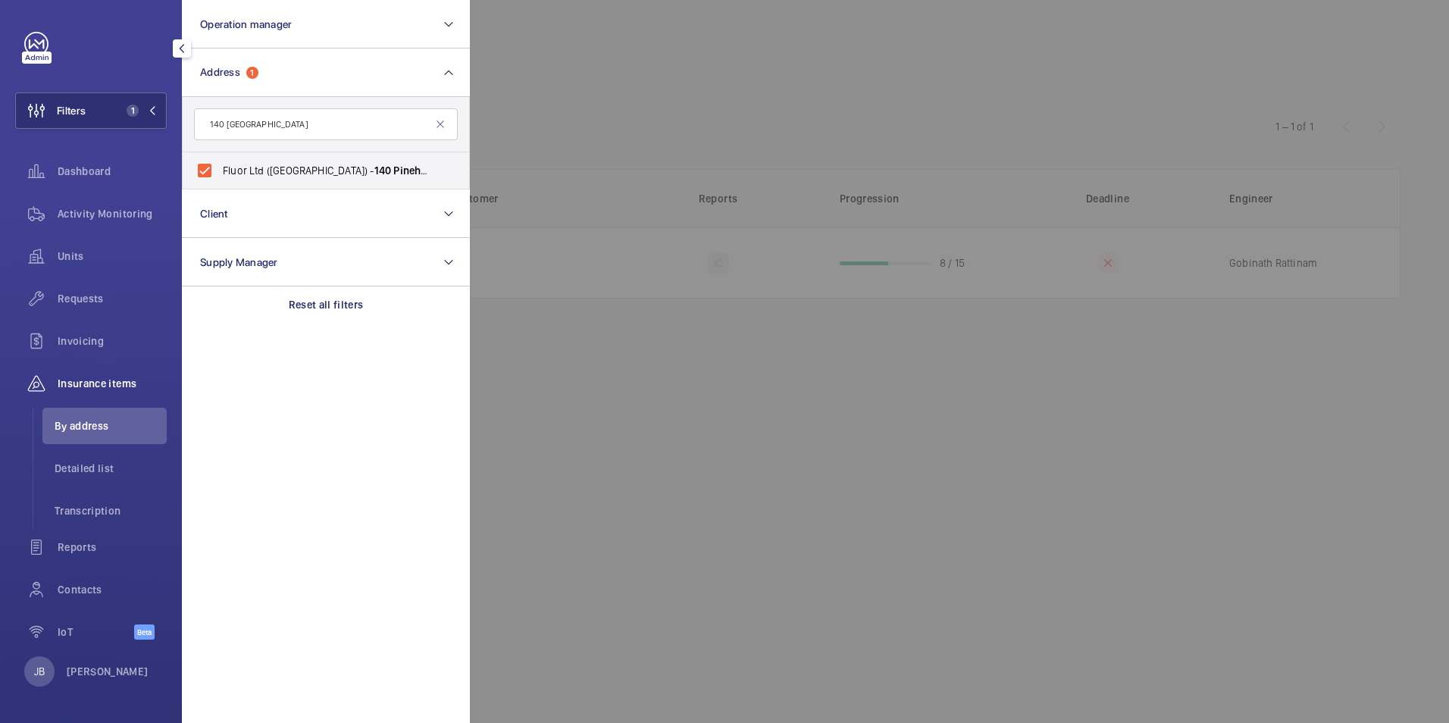
click at [702, 75] on div at bounding box center [1194, 361] width 1449 height 723
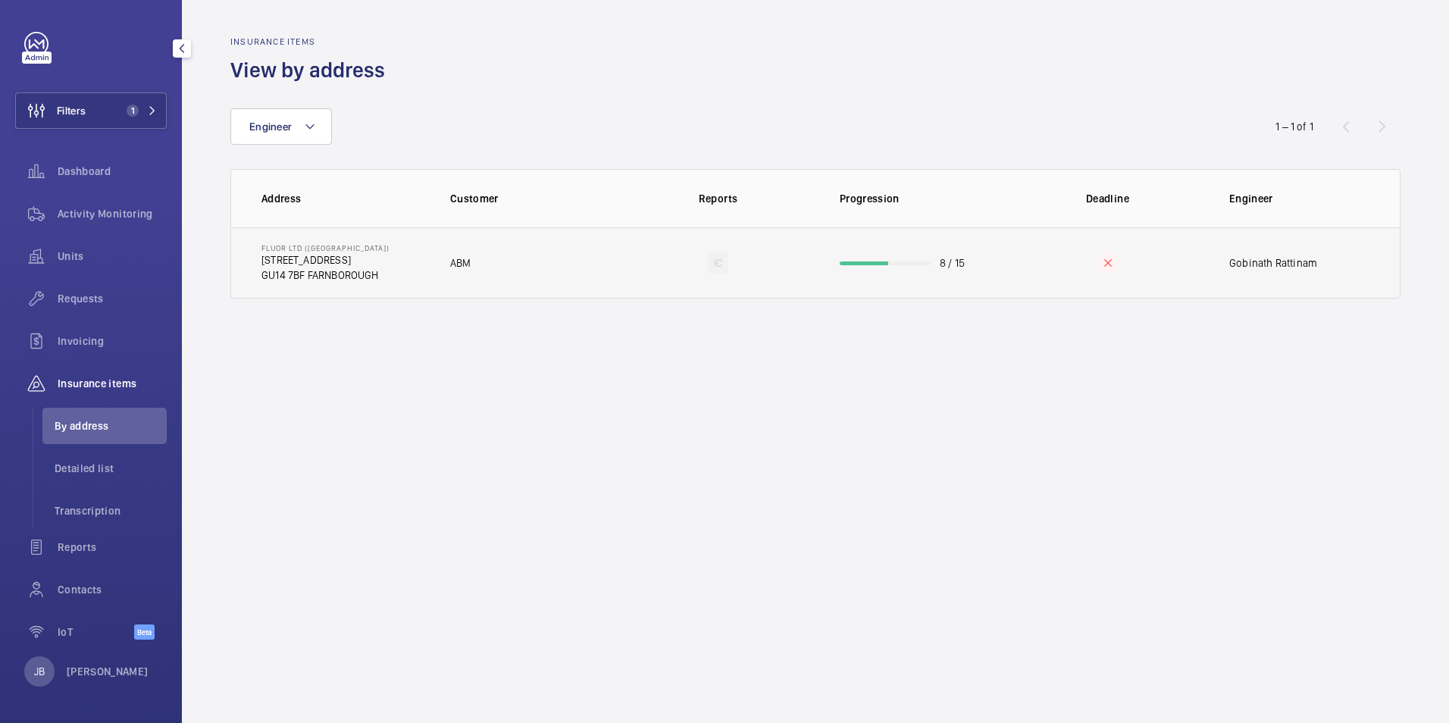
click at [506, 290] on td "ABM" at bounding box center [523, 262] width 195 height 71
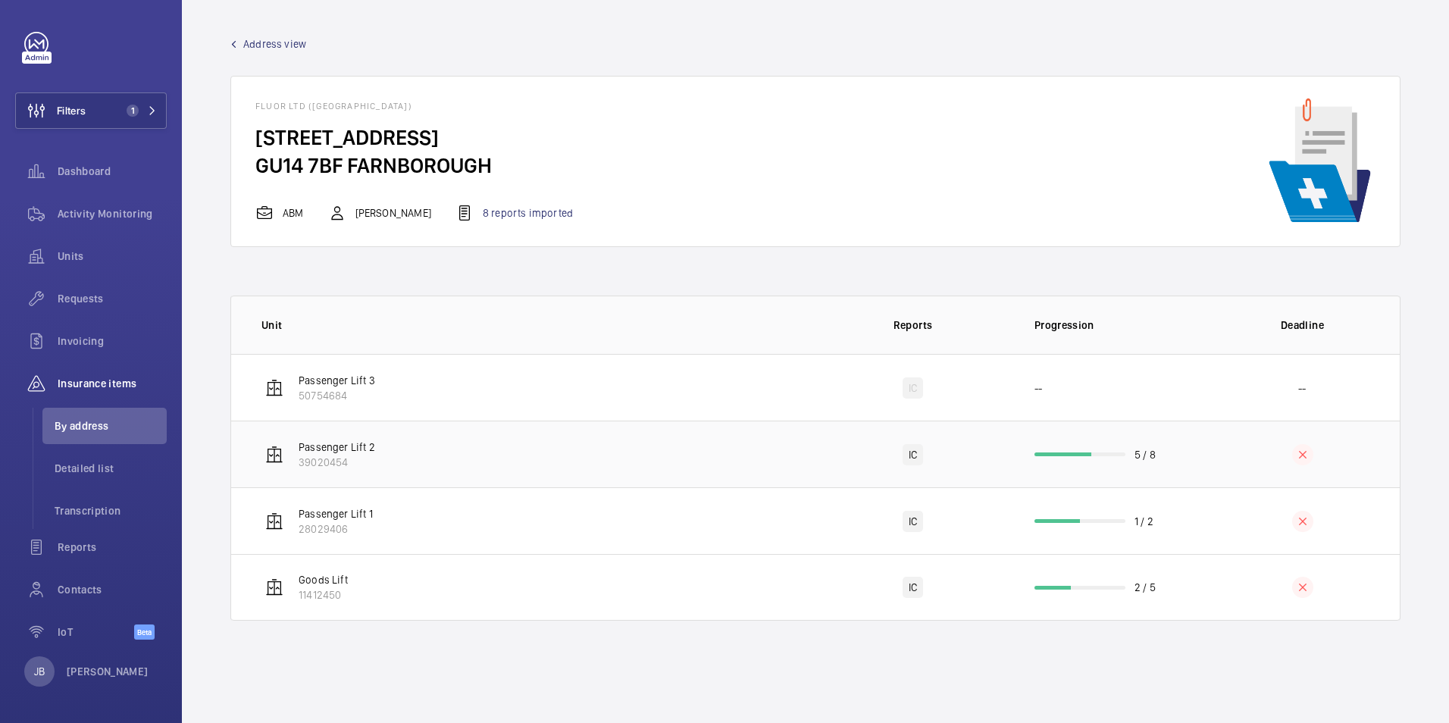
click at [528, 460] on td "Passenger Lift 2 39020454" at bounding box center [523, 453] width 584 height 67
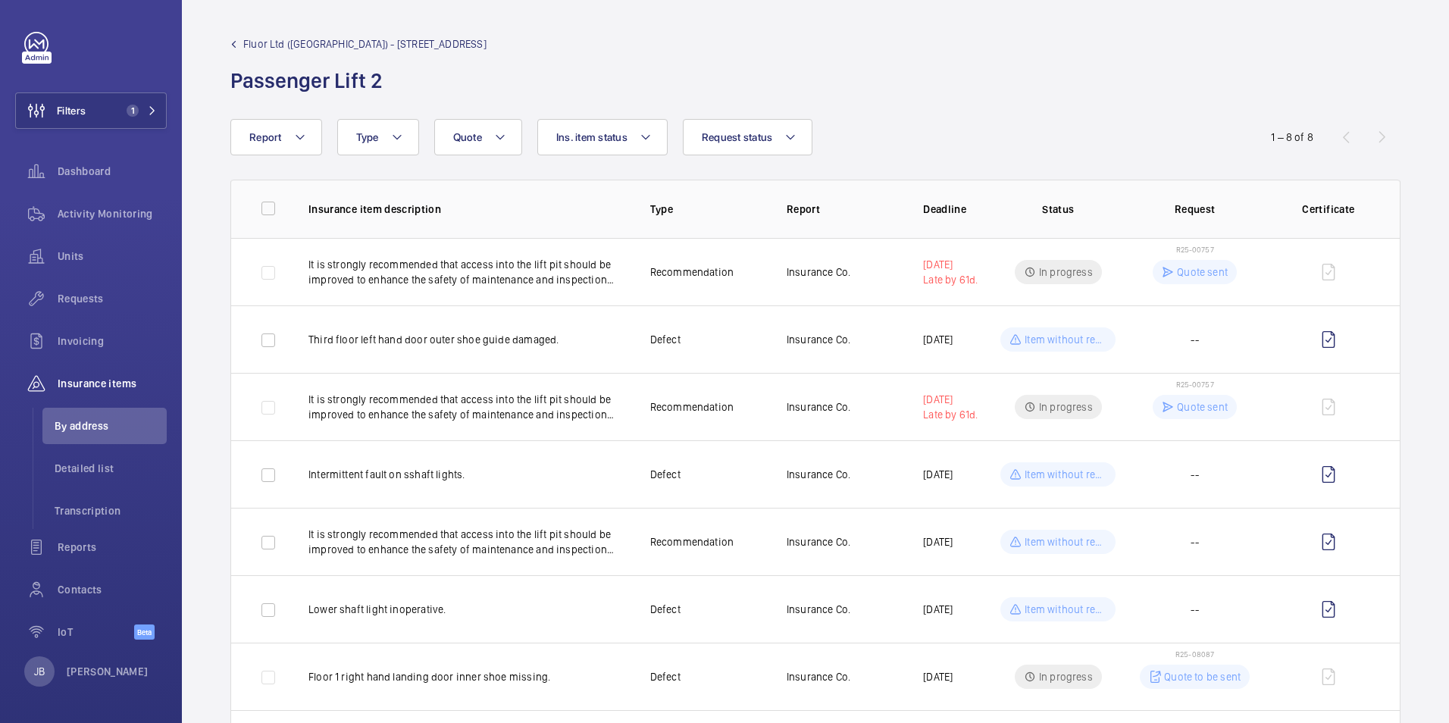
click at [268, 33] on wm-front-admin-header "Fluor Ltd ([GEOGRAPHIC_DATA]) - [STREET_ADDRESS]" at bounding box center [815, 59] width 1267 height 119
click at [277, 50] on span "Fluor Ltd ([GEOGRAPHIC_DATA]) - [STREET_ADDRESS]" at bounding box center [364, 43] width 243 height 15
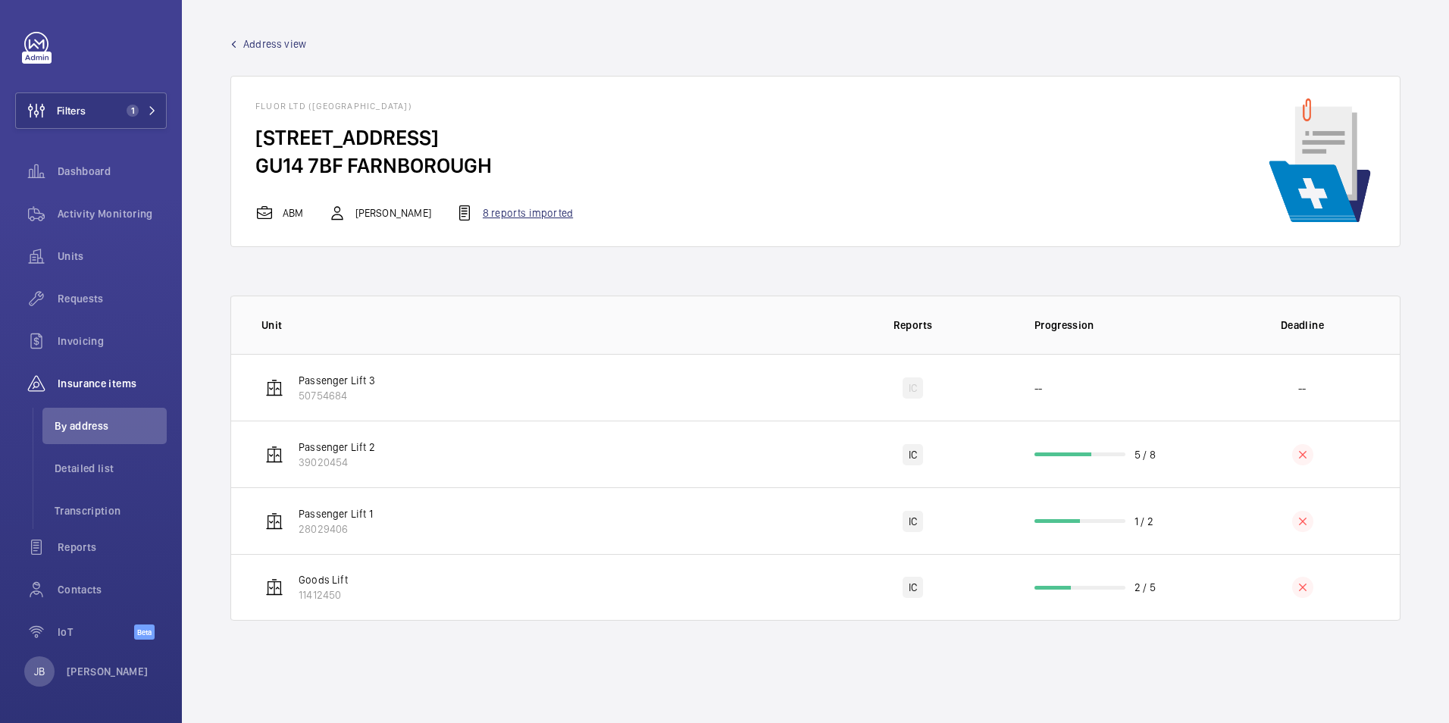
click at [502, 219] on div "Fluor Ltd ([GEOGRAPHIC_DATA]) [STREET_ADDRESS] FARNBOROUGH ABM [PERSON_NAME] 8 …" at bounding box center [815, 161] width 1170 height 171
drag, startPoint x: 502, startPoint y: 219, endPoint x: 511, endPoint y: 211, distance: 11.8
click at [511, 211] on div "8 reports imported" at bounding box center [513, 213] width 117 height 18
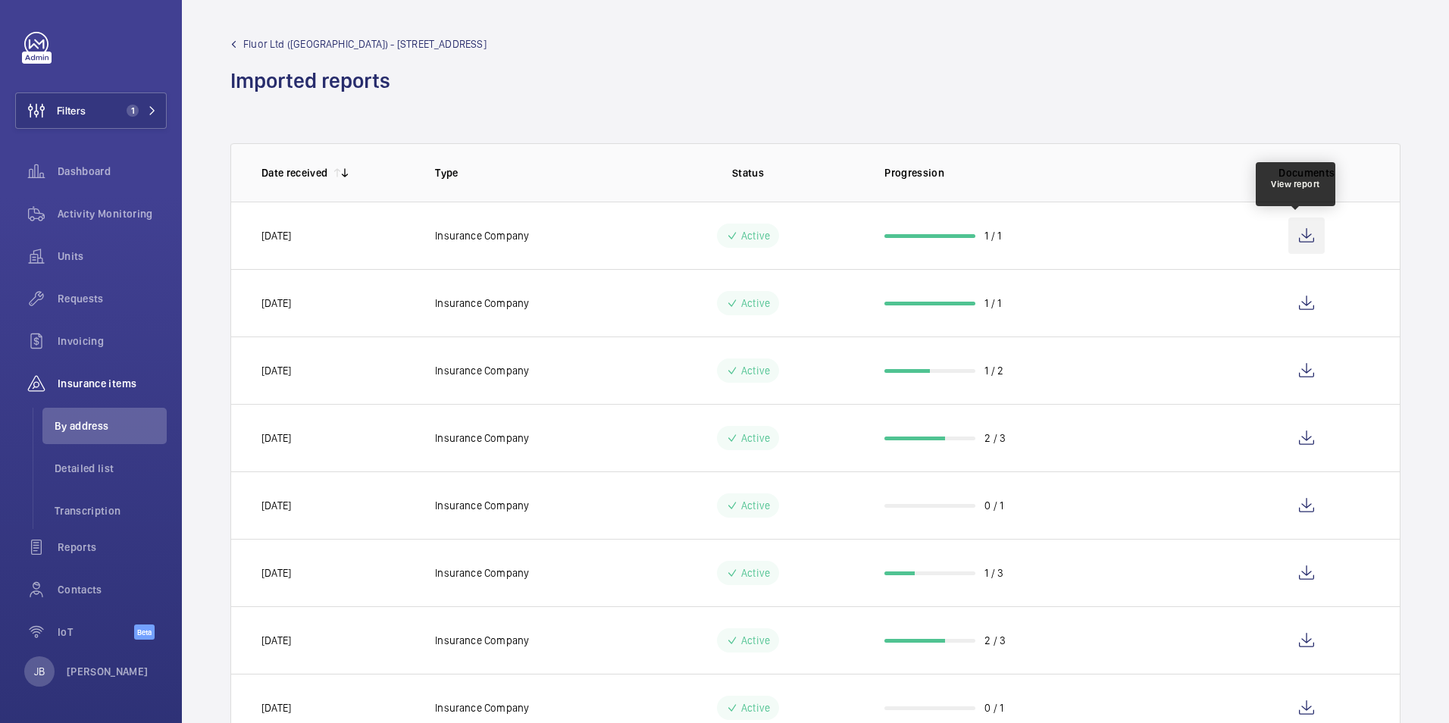
click at [1297, 233] on wm-front-icon-button at bounding box center [1306, 235] width 36 height 36
click at [269, 36] on wm-front-admin-header "Fluor Ltd (Farnborough) - [STREET_ADDRESS] reports" at bounding box center [815, 59] width 1267 height 119
click at [268, 39] on span "Fluor Ltd ([GEOGRAPHIC_DATA]) - [STREET_ADDRESS]" at bounding box center [364, 43] width 243 height 15
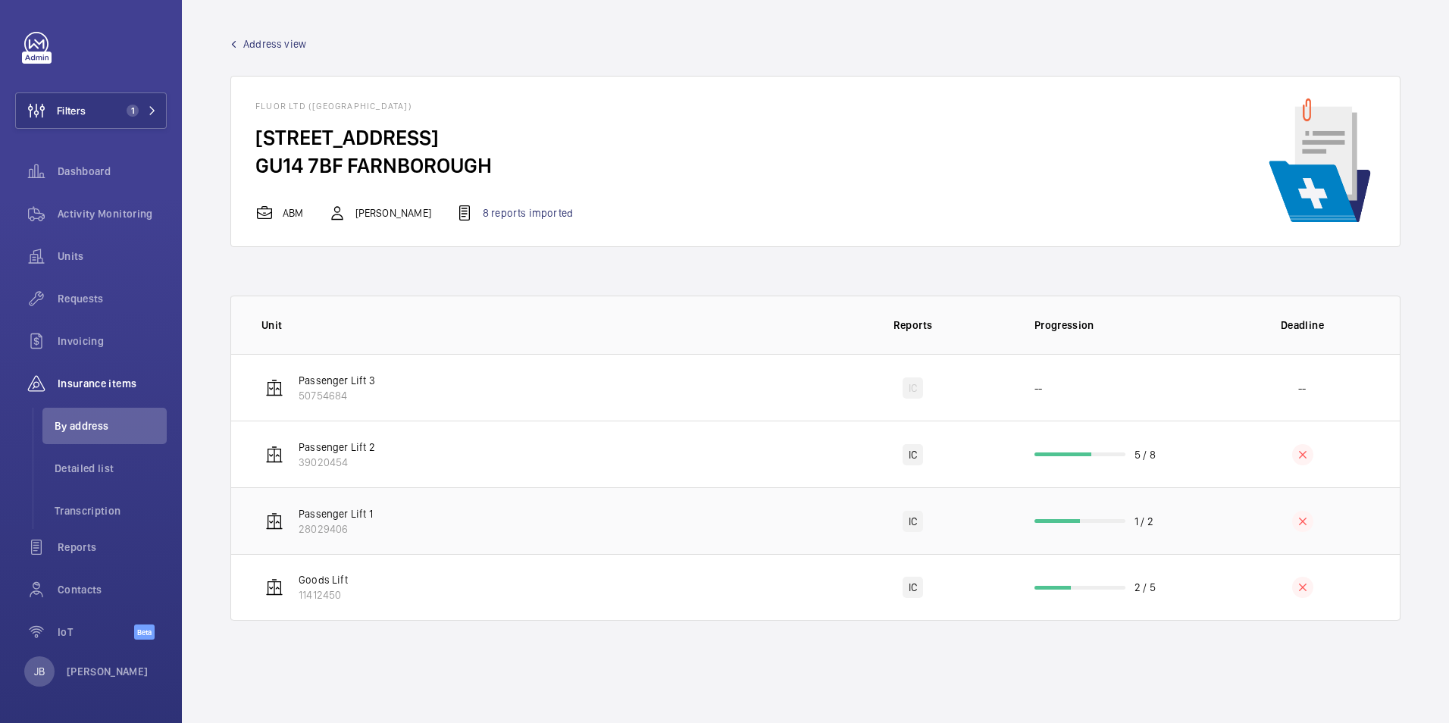
click at [692, 530] on td "Passenger Lift 1 28029406" at bounding box center [523, 520] width 584 height 67
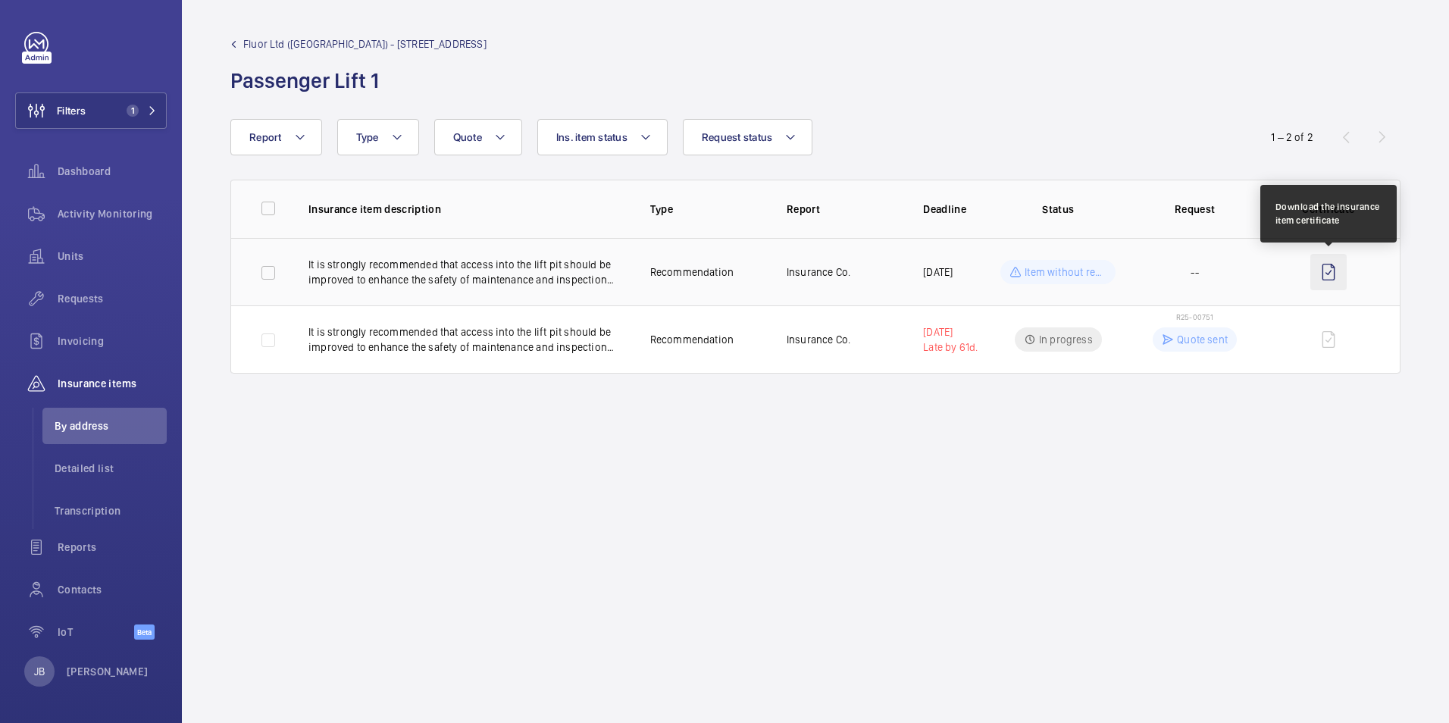
click at [1328, 271] on wm-front-icon-button at bounding box center [1328, 272] width 36 height 36
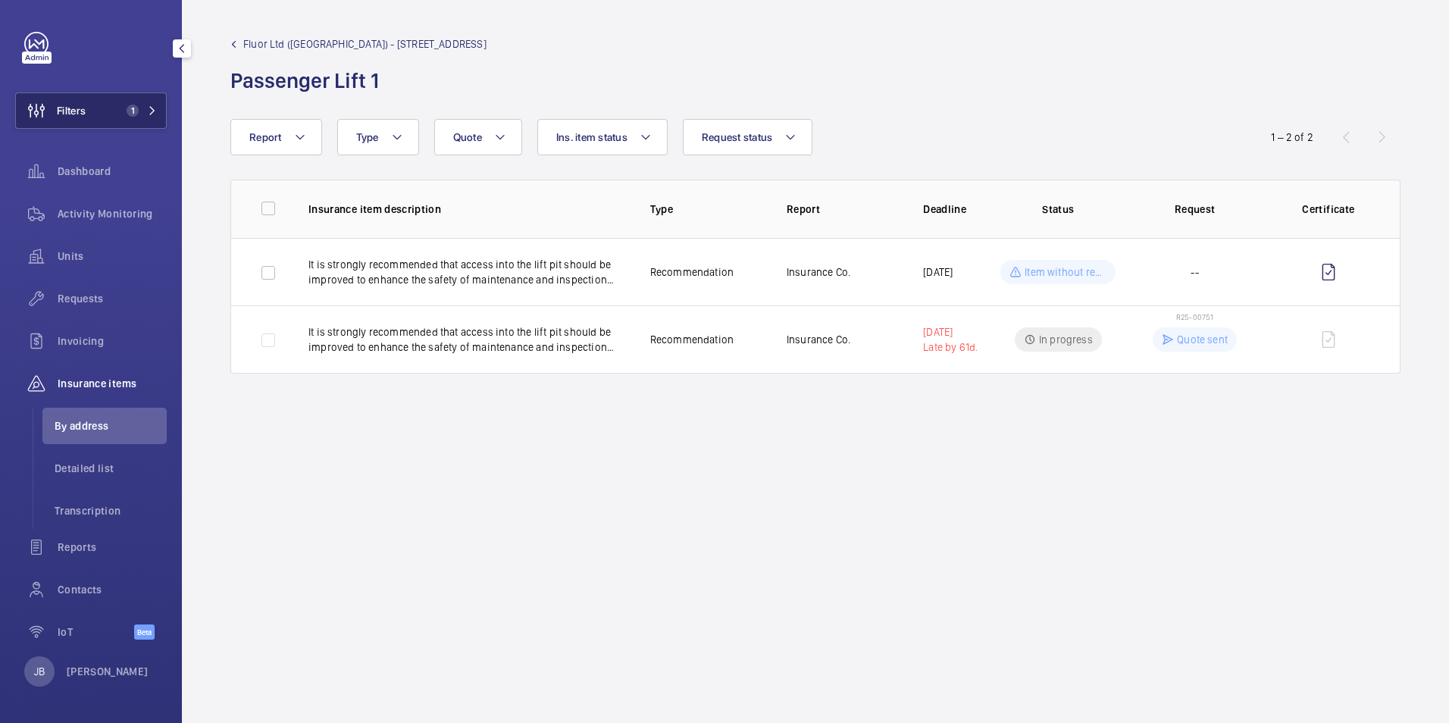
click at [77, 113] on span "Filters" at bounding box center [71, 110] width 29 height 15
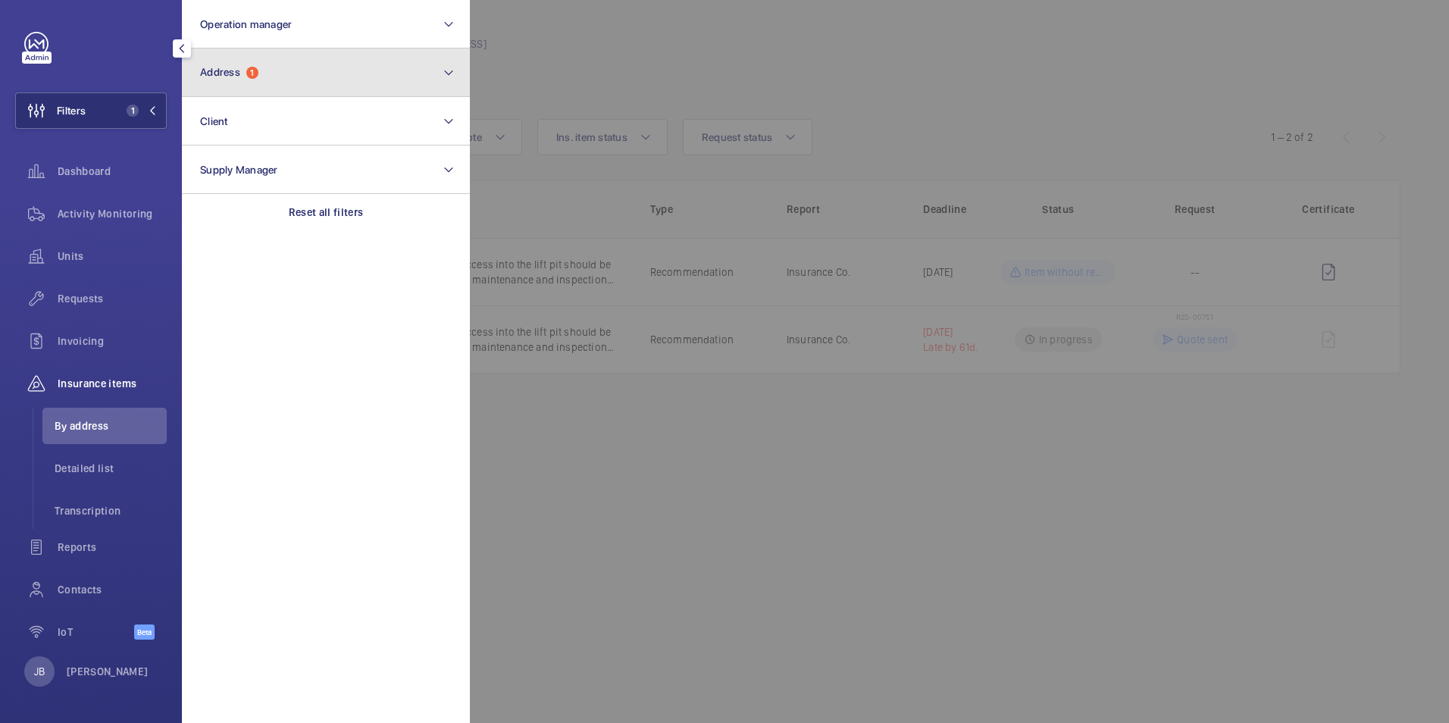
click at [300, 83] on button "Address 1" at bounding box center [326, 72] width 288 height 48
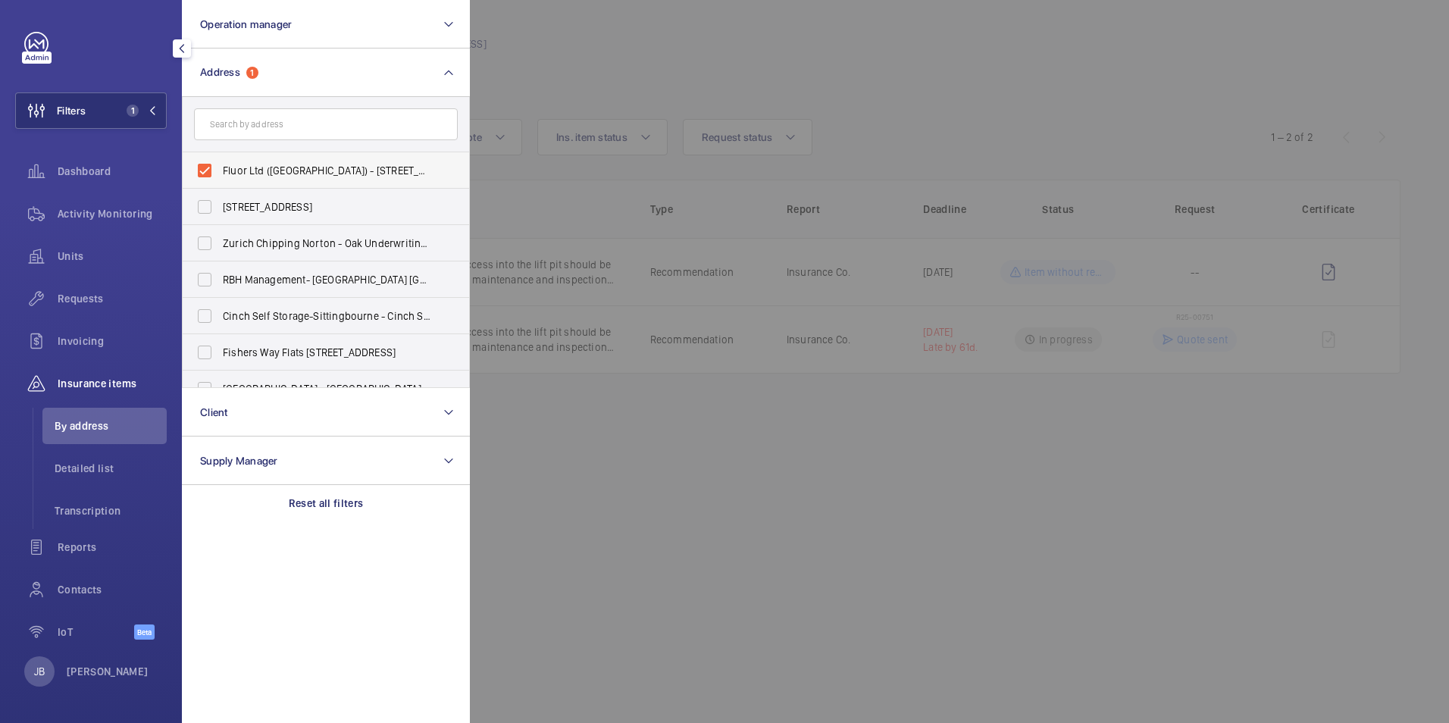
click at [206, 170] on label "Fluor Ltd ([GEOGRAPHIC_DATA]) - [STREET_ADDRESS]" at bounding box center [315, 170] width 264 height 36
click at [206, 170] on input "Fluor Ltd ([GEOGRAPHIC_DATA]) - [STREET_ADDRESS]" at bounding box center [204, 170] width 30 height 30
checkbox input "false"
click at [234, 127] on input "text" at bounding box center [326, 124] width 264 height 32
click at [80, 201] on div "Activity Monitoring" at bounding box center [91, 213] width 152 height 36
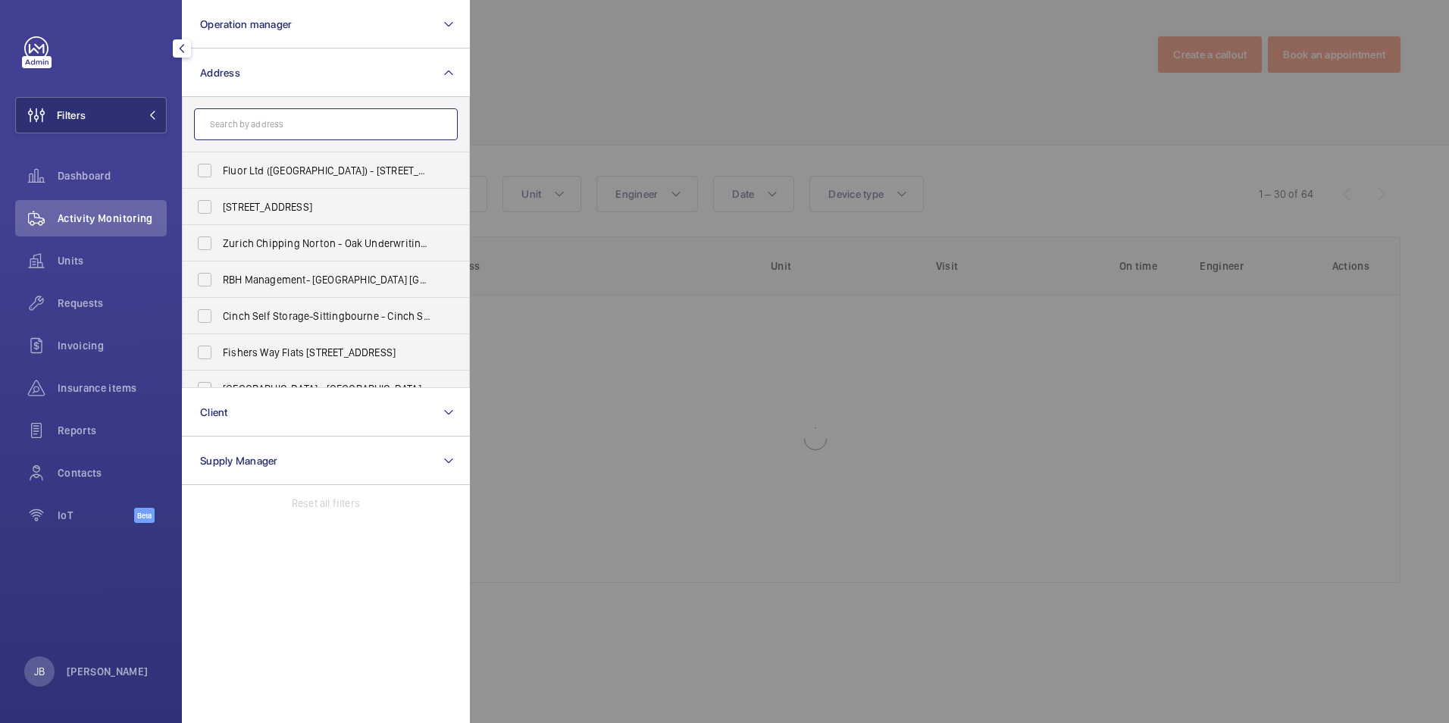
click at [271, 123] on input "text" at bounding box center [326, 124] width 264 height 32
type input "P"
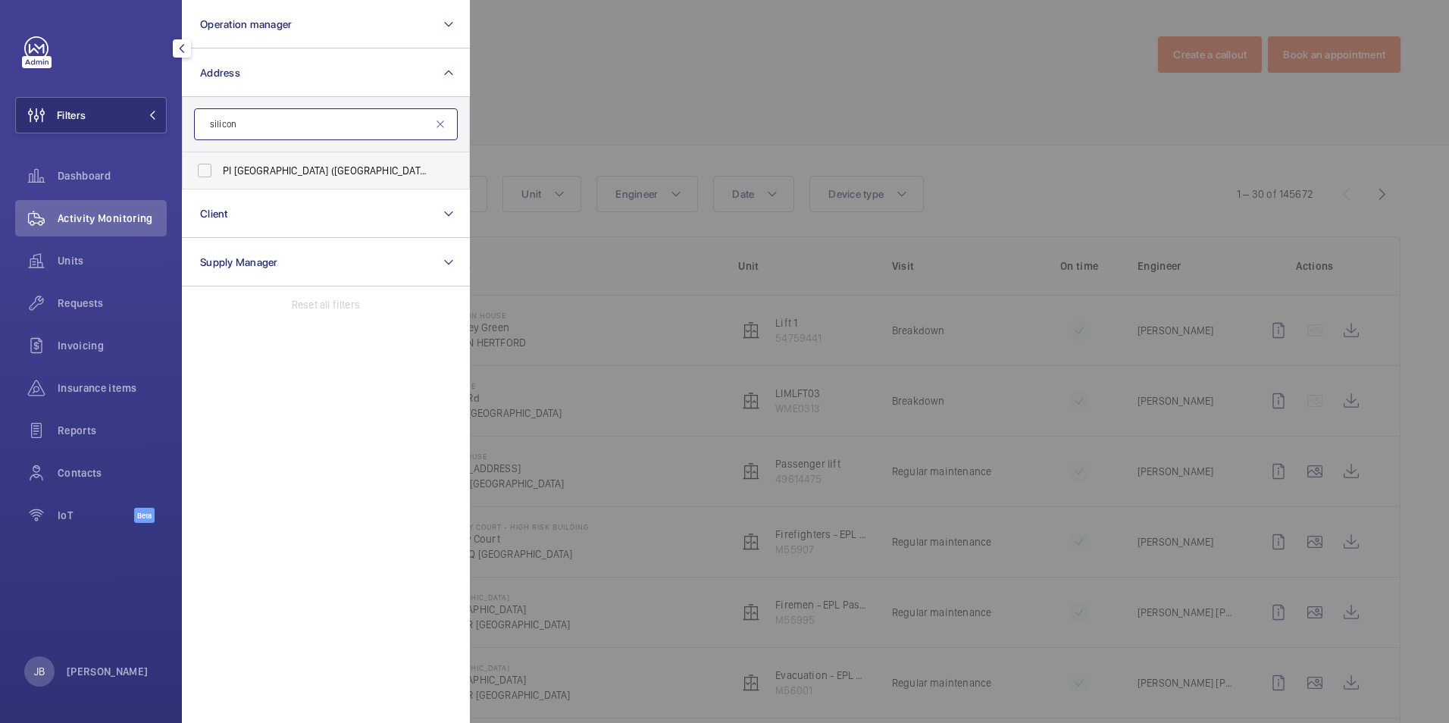
type input "silicon"
click at [233, 167] on span "PI [GEOGRAPHIC_DATA] ([GEOGRAPHIC_DATA]) - [STREET_ADDRESS]" at bounding box center [327, 170] width 208 height 15
click at [220, 167] on input "PI [GEOGRAPHIC_DATA] ([GEOGRAPHIC_DATA]) - [STREET_ADDRESS]" at bounding box center [204, 170] width 30 height 30
checkbox input "true"
click at [566, 67] on div at bounding box center [1194, 361] width 1449 height 723
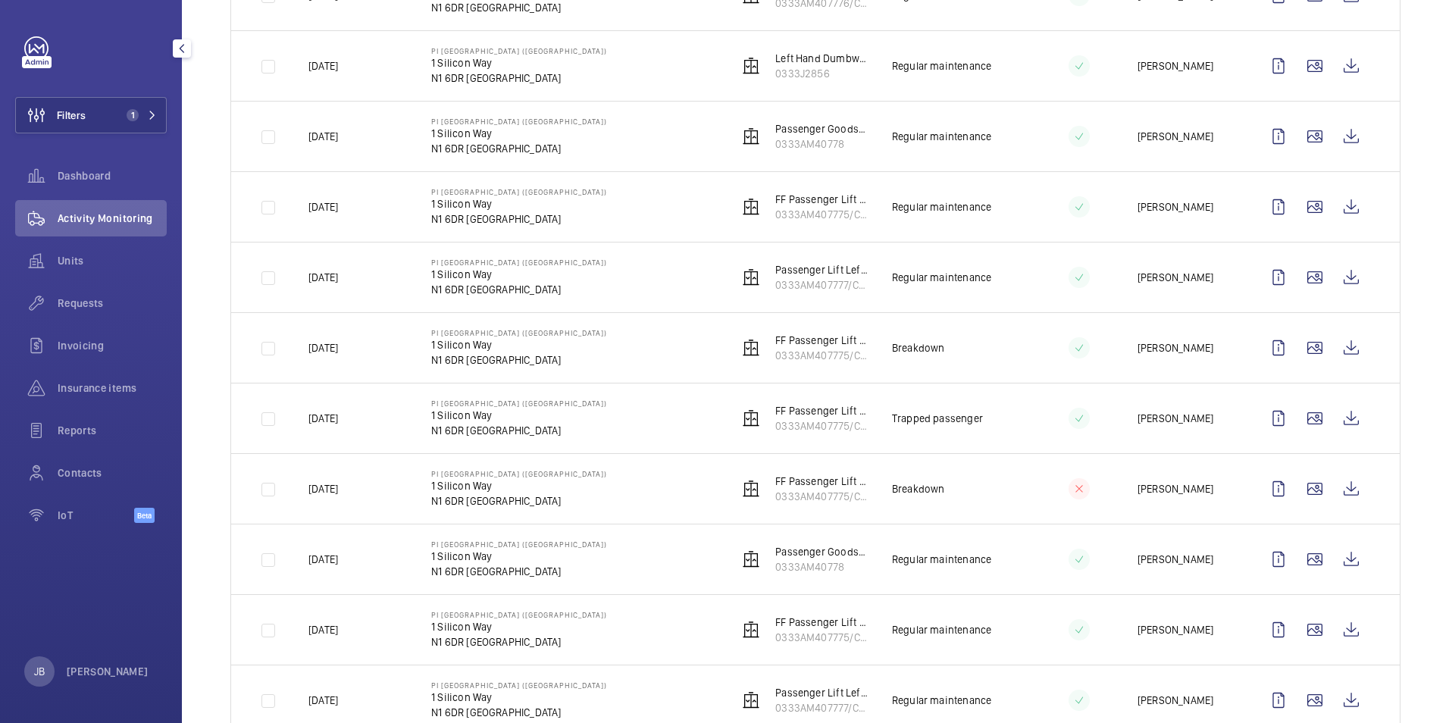
scroll to position [985, 0]
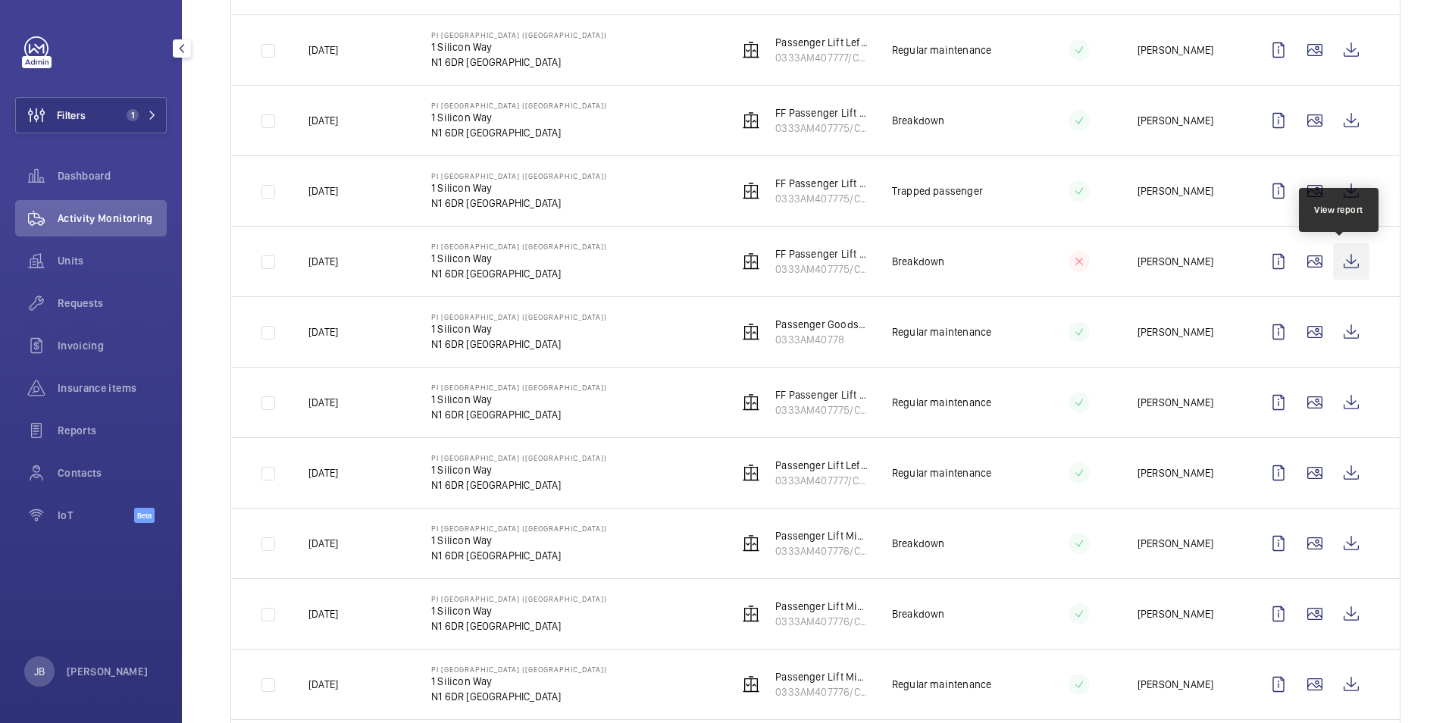
click at [1339, 258] on wm-front-icon-button at bounding box center [1351, 261] width 36 height 36
click at [55, 111] on wm-front-icon-button at bounding box center [36, 115] width 41 height 36
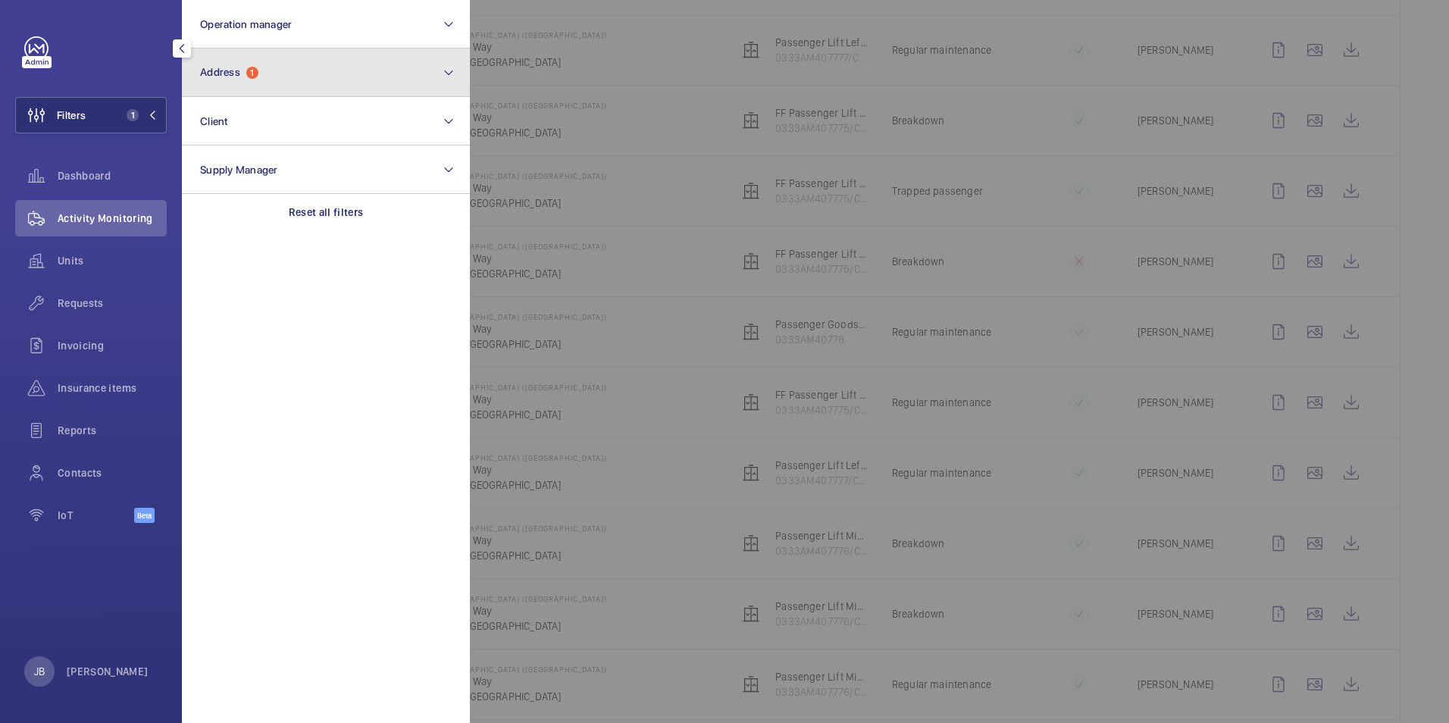
click at [247, 80] on button "Address 1" at bounding box center [326, 72] width 288 height 48
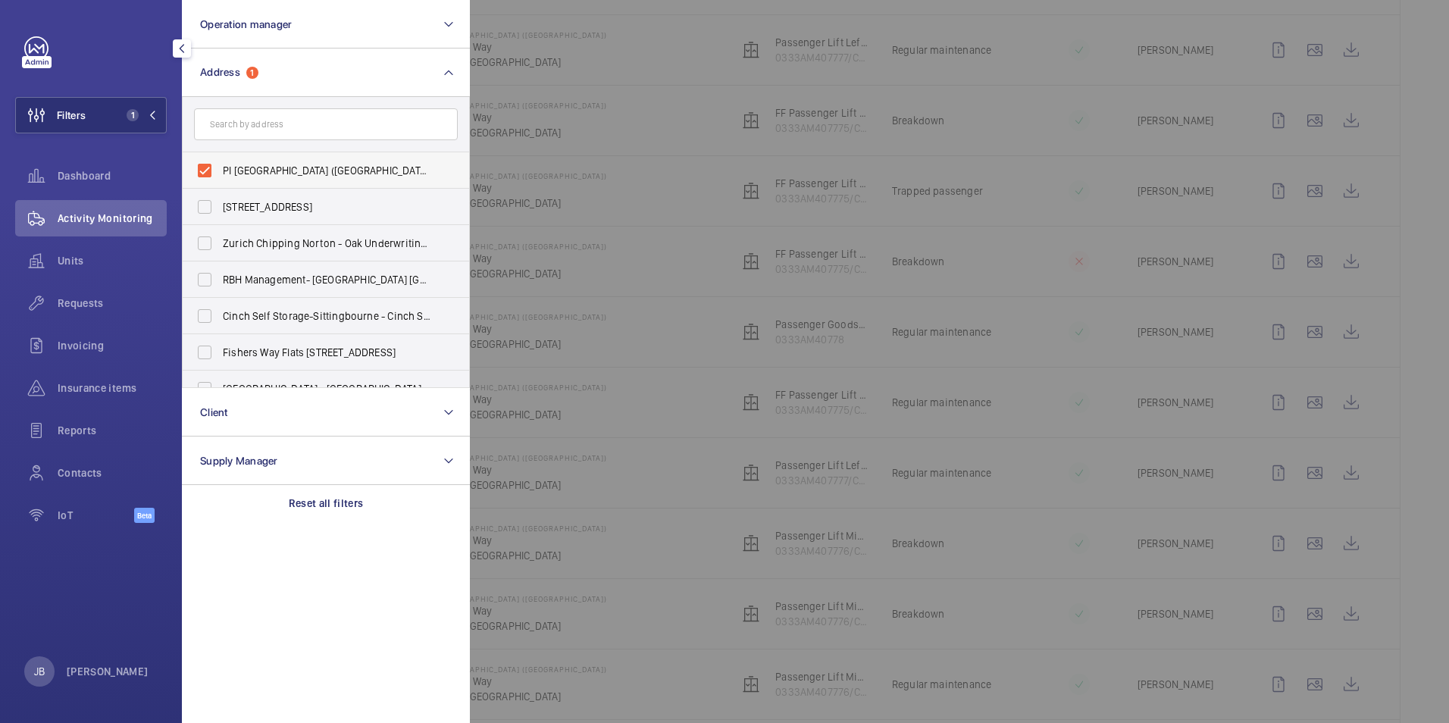
click at [199, 175] on label "PI [GEOGRAPHIC_DATA] ([GEOGRAPHIC_DATA]) - [STREET_ADDRESS]" at bounding box center [315, 170] width 264 height 36
click at [199, 175] on input "PI [GEOGRAPHIC_DATA] ([GEOGRAPHIC_DATA]) - [STREET_ADDRESS]" at bounding box center [204, 170] width 30 height 30
checkbox input "false"
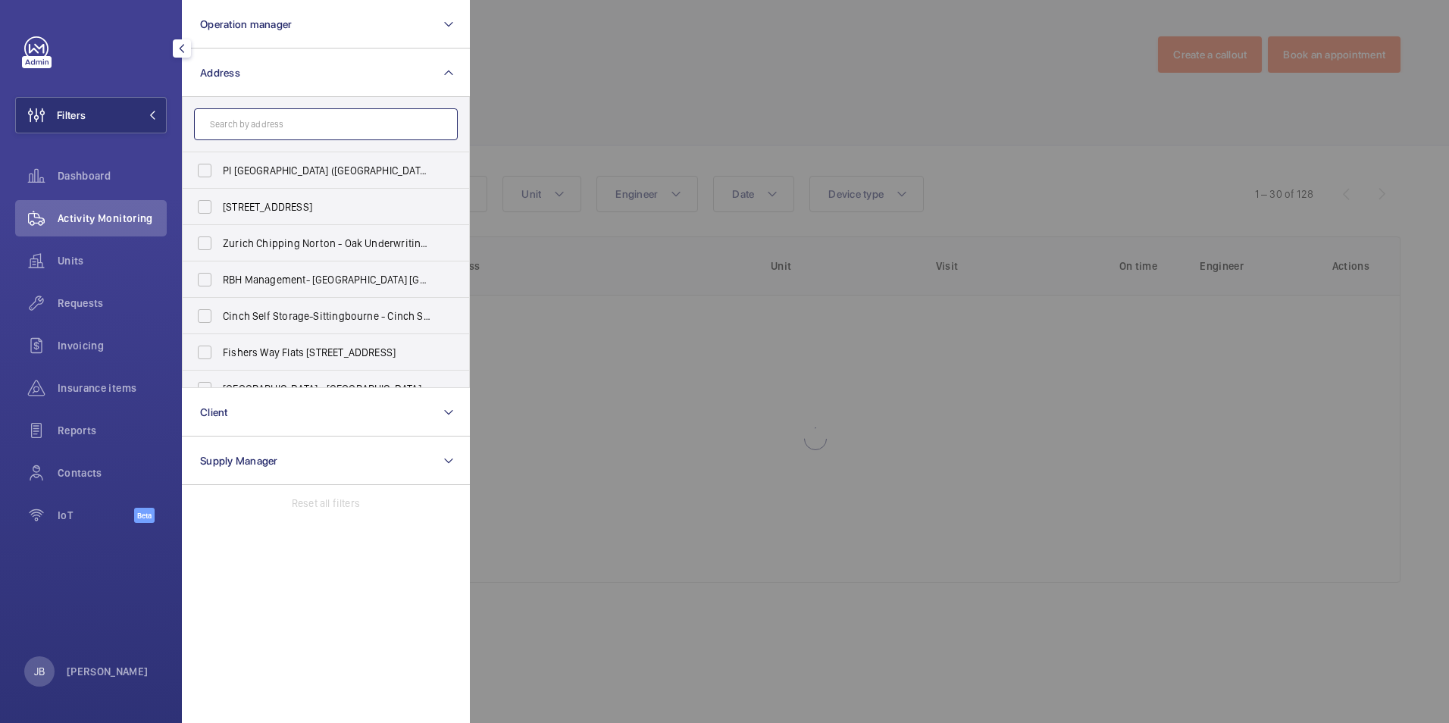
click at [258, 133] on input "text" at bounding box center [326, 124] width 264 height 32
click at [74, 348] on span "Invoicing" at bounding box center [112, 345] width 109 height 15
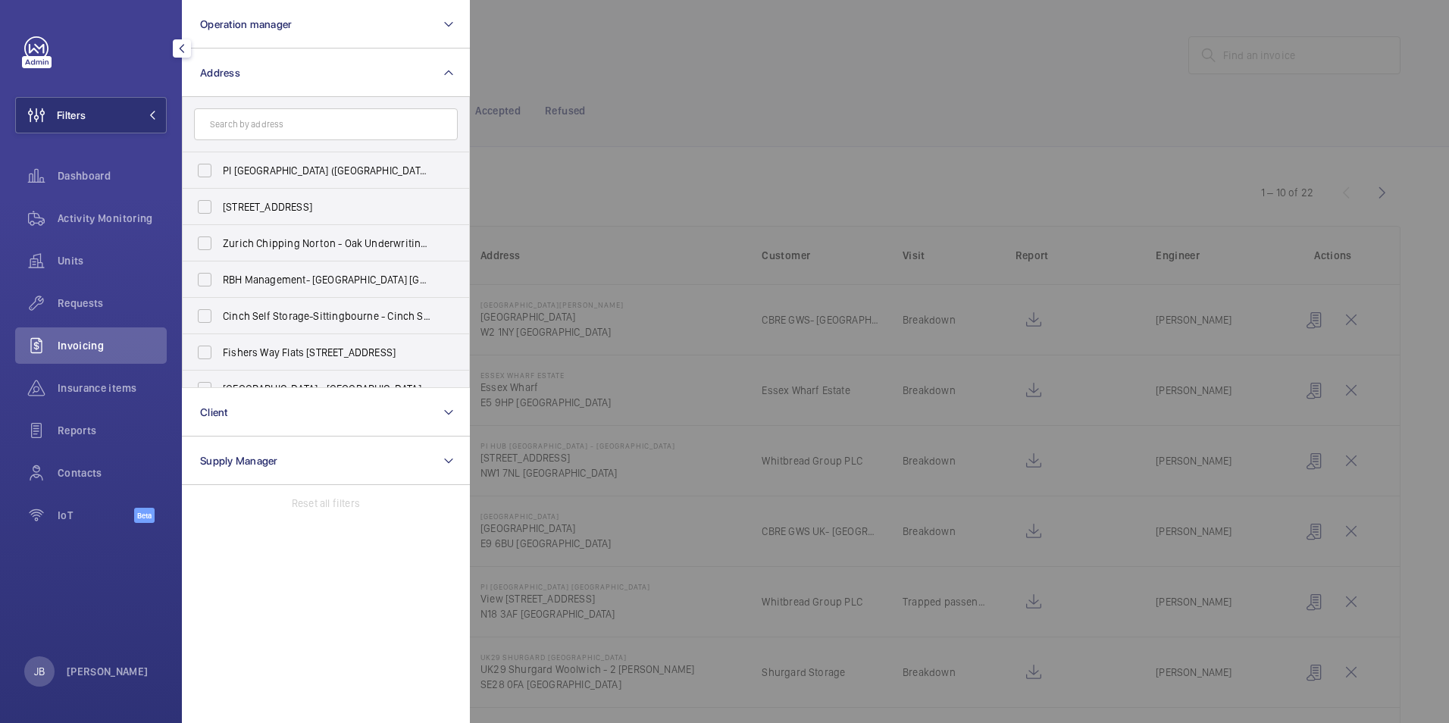
click at [729, 64] on div at bounding box center [1194, 361] width 1449 height 723
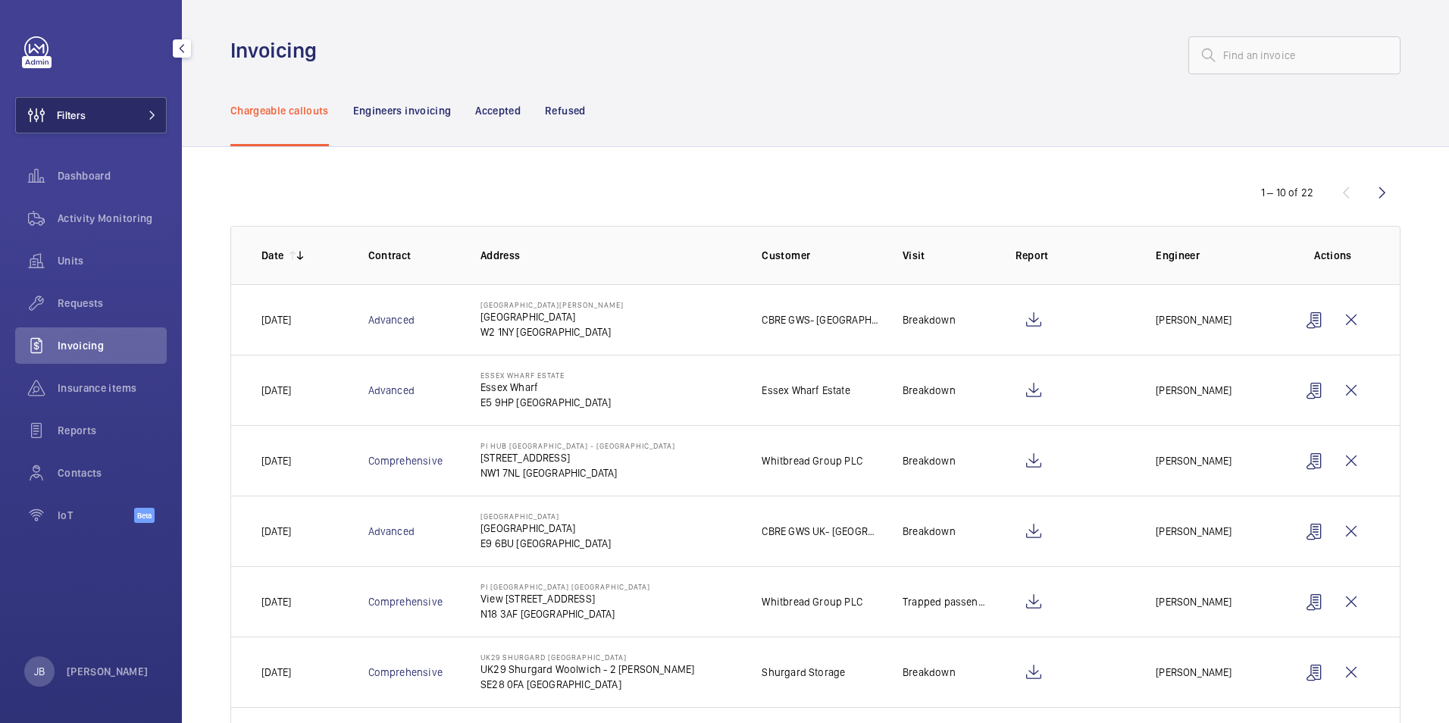
click at [87, 111] on button "Filters" at bounding box center [91, 115] width 152 height 36
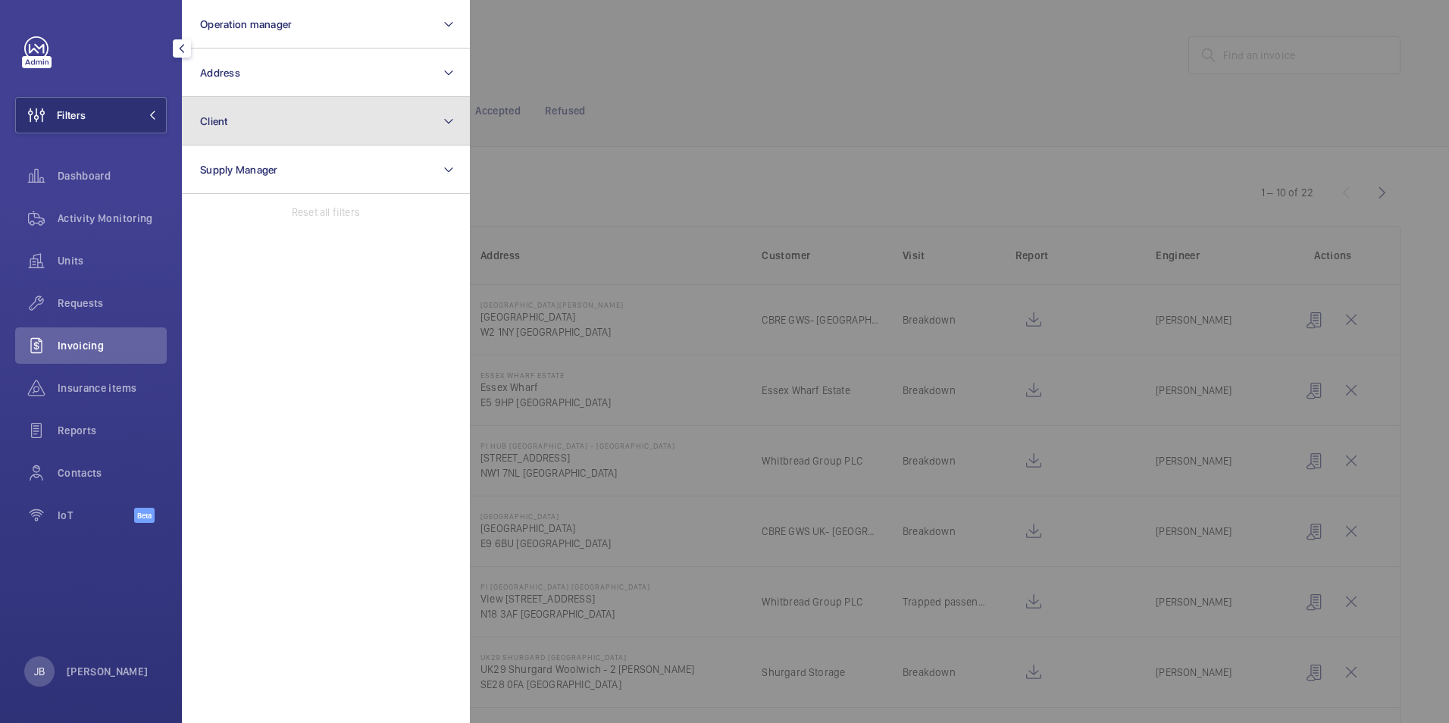
click at [280, 120] on button "Client" at bounding box center [326, 121] width 288 height 48
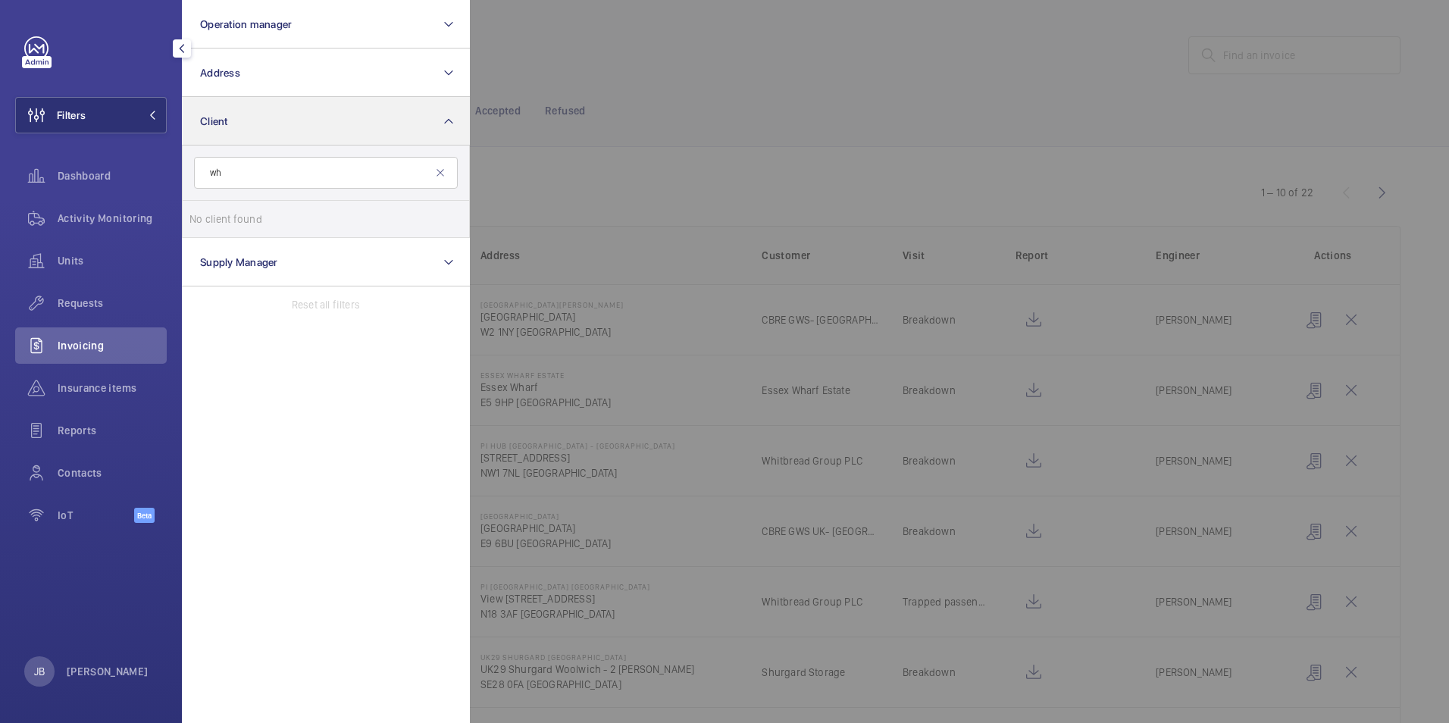
type input "w"
type input "whitbr"
click at [208, 215] on label "Whitbr ead Group PLC" at bounding box center [315, 219] width 264 height 36
click at [208, 215] on input "Whitbr ead Group PLC" at bounding box center [204, 219] width 30 height 30
checkbox input "true"
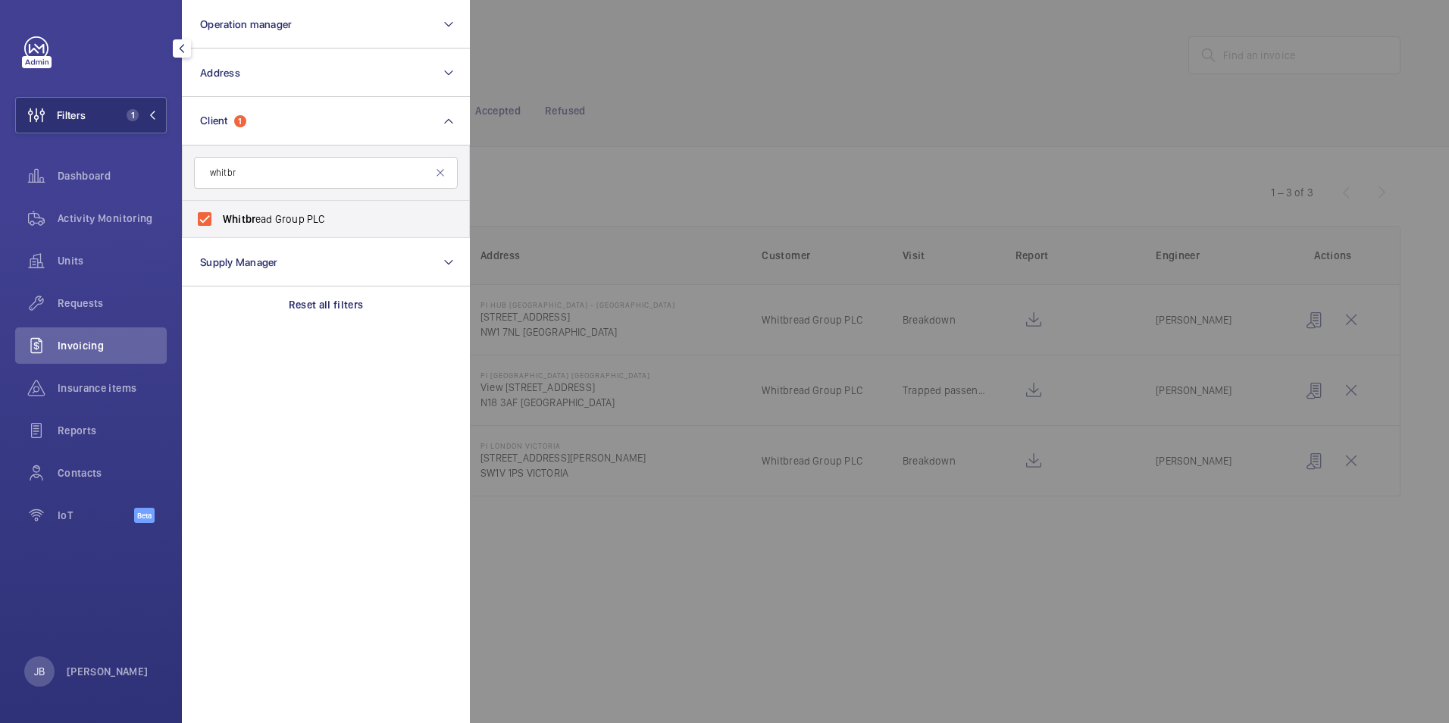
click at [692, 84] on div at bounding box center [1194, 361] width 1449 height 723
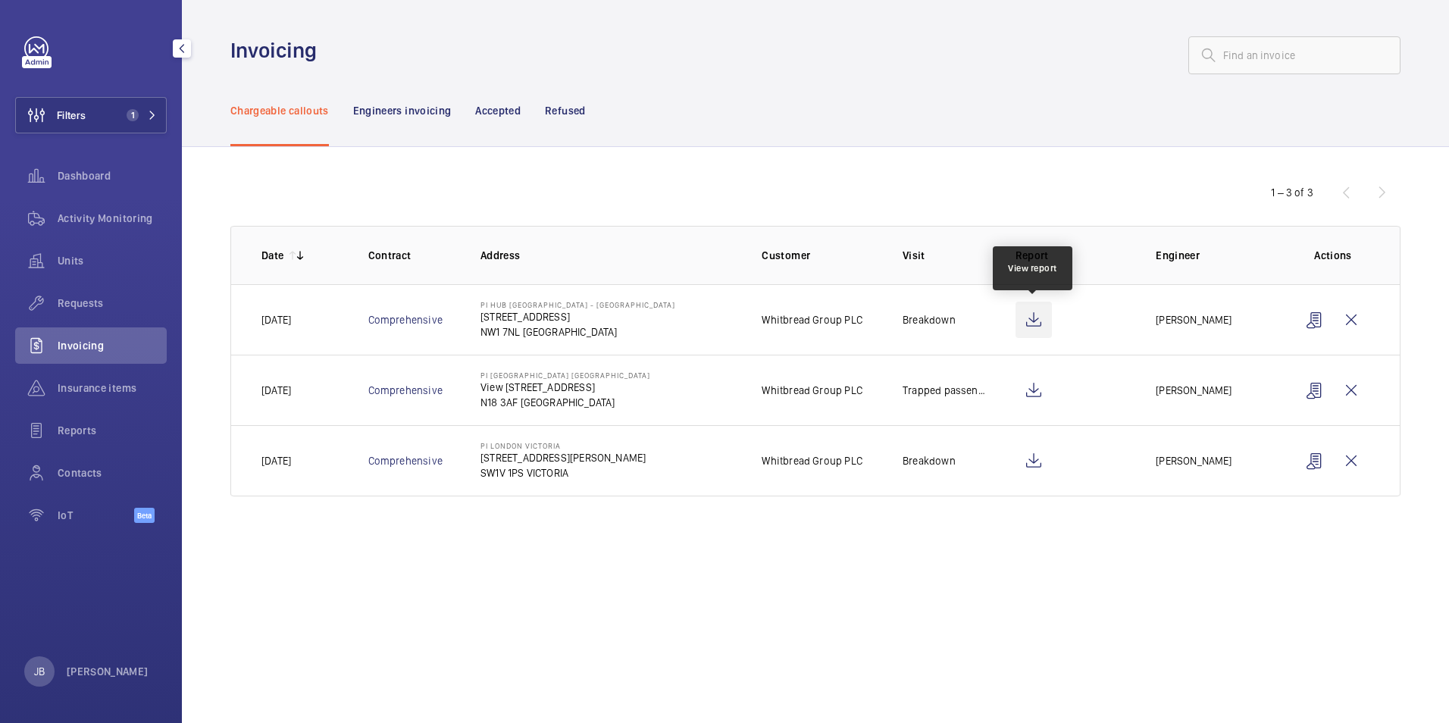
click at [1039, 317] on wm-front-icon-button at bounding box center [1033, 320] width 36 height 36
click at [1030, 394] on wm-front-icon-button at bounding box center [1033, 390] width 36 height 36
click at [483, 372] on p "PI [GEOGRAPHIC_DATA] [GEOGRAPHIC_DATA]" at bounding box center [565, 374] width 170 height 9
drag, startPoint x: 494, startPoint y: 372, endPoint x: 569, endPoint y: 371, distance: 75.0
click at [569, 371] on td "PI [STREET_ADDRESS]" at bounding box center [596, 390] width 281 height 70
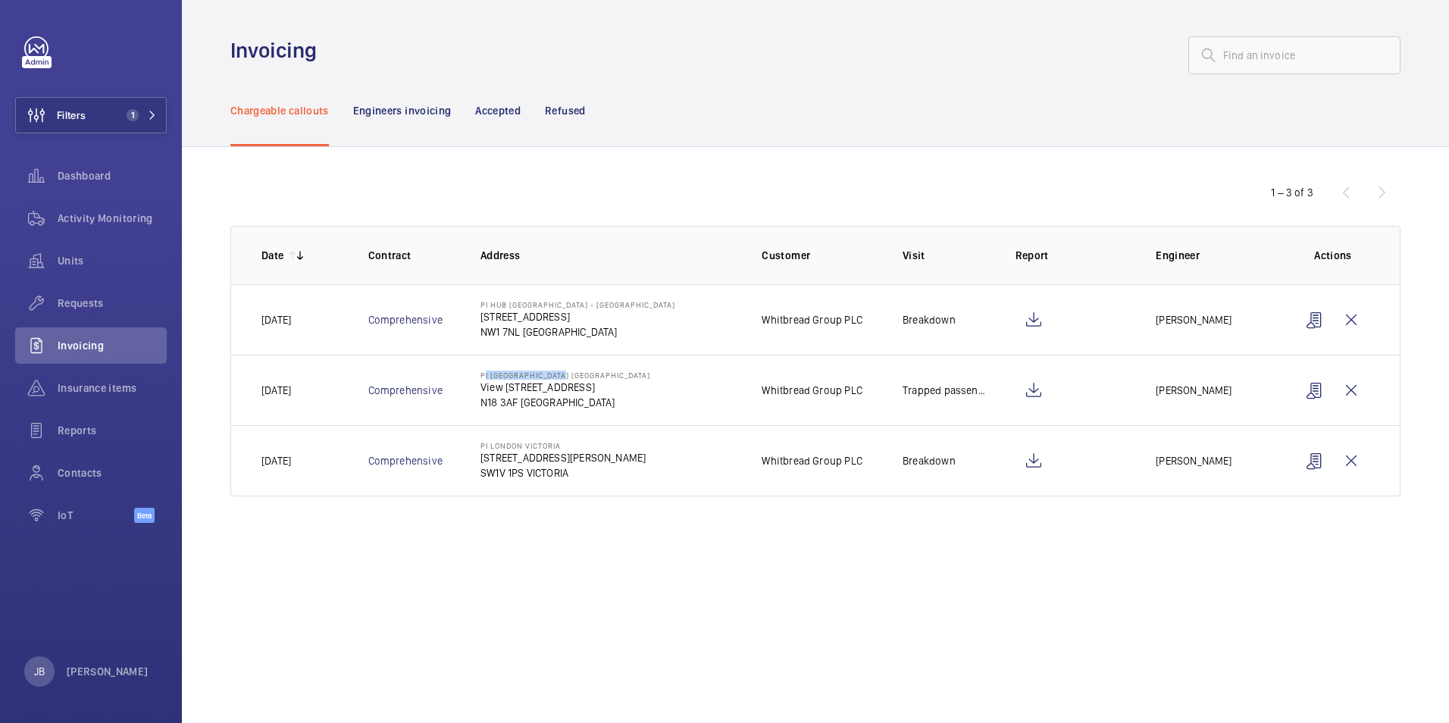
drag, startPoint x: 569, startPoint y: 371, endPoint x: 555, endPoint y: 370, distance: 13.7
click at [1029, 455] on wm-front-icon-button at bounding box center [1033, 460] width 36 height 36
click at [648, 629] on wm-front-admin-invoices "Invoicing Chargeable callouts Engineers invoicing Accepted Refused 1 – 3 of 3 D…" at bounding box center [815, 361] width 1267 height 723
click at [125, 115] on span "1" at bounding box center [129, 115] width 18 height 12
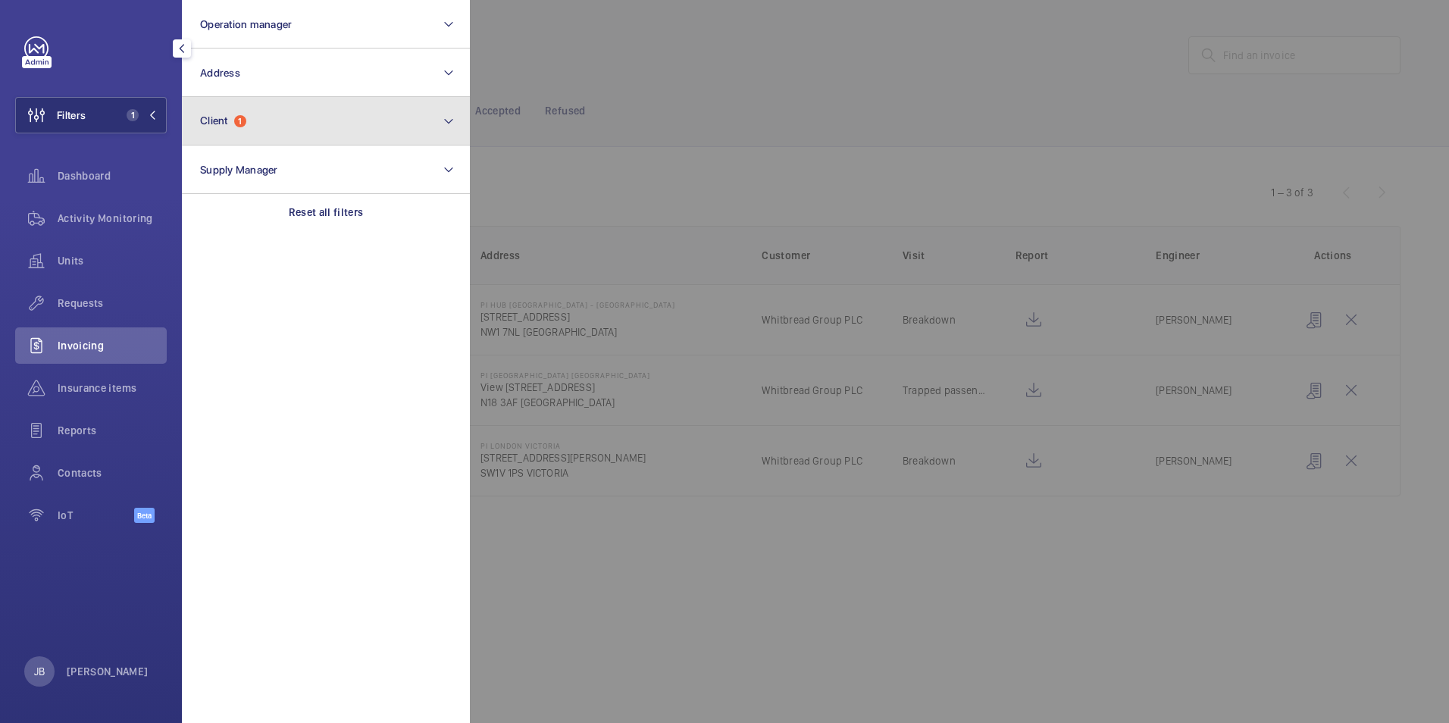
click at [283, 130] on button "Client 1" at bounding box center [326, 121] width 288 height 48
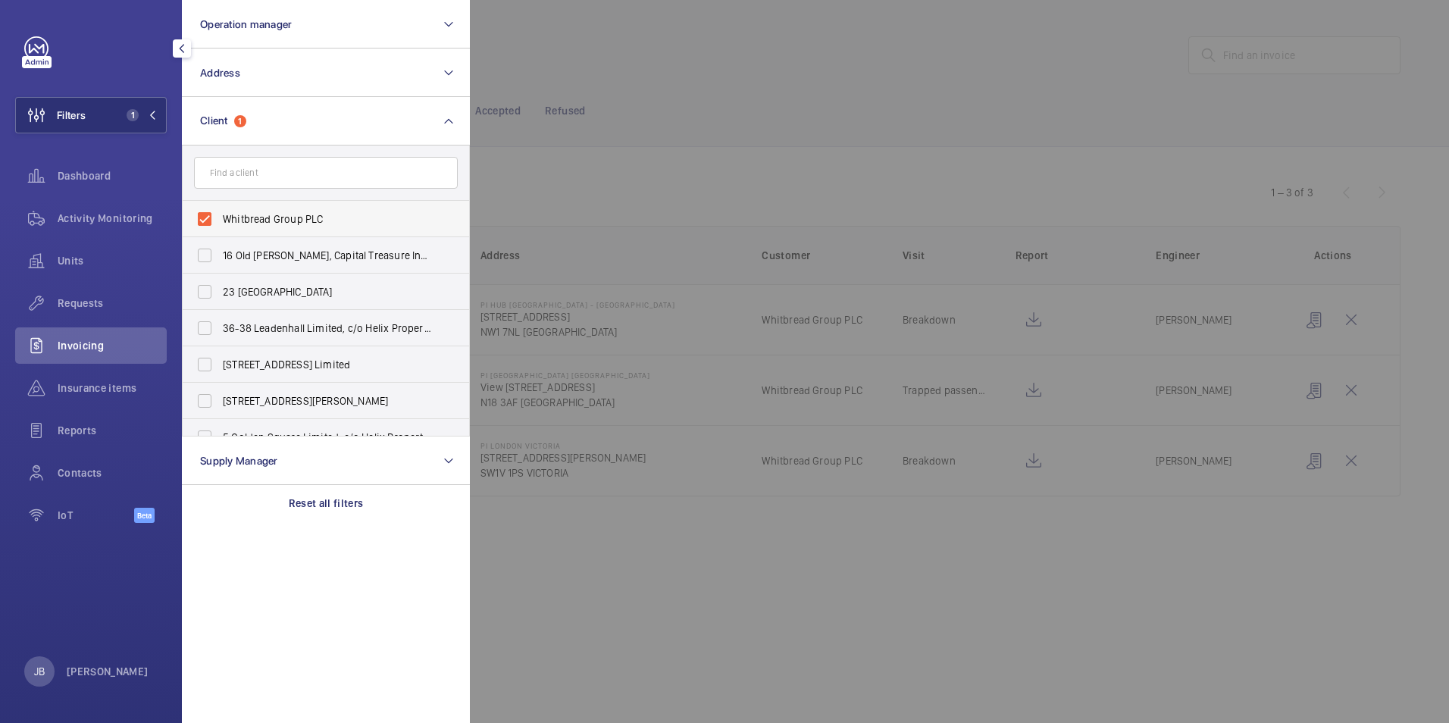
click at [205, 218] on label "Whitbread Group PLC" at bounding box center [315, 219] width 264 height 36
click at [205, 218] on input "Whitbread Group PLC" at bounding box center [204, 219] width 30 height 30
checkbox input "false"
click at [643, 63] on div at bounding box center [1194, 361] width 1449 height 723
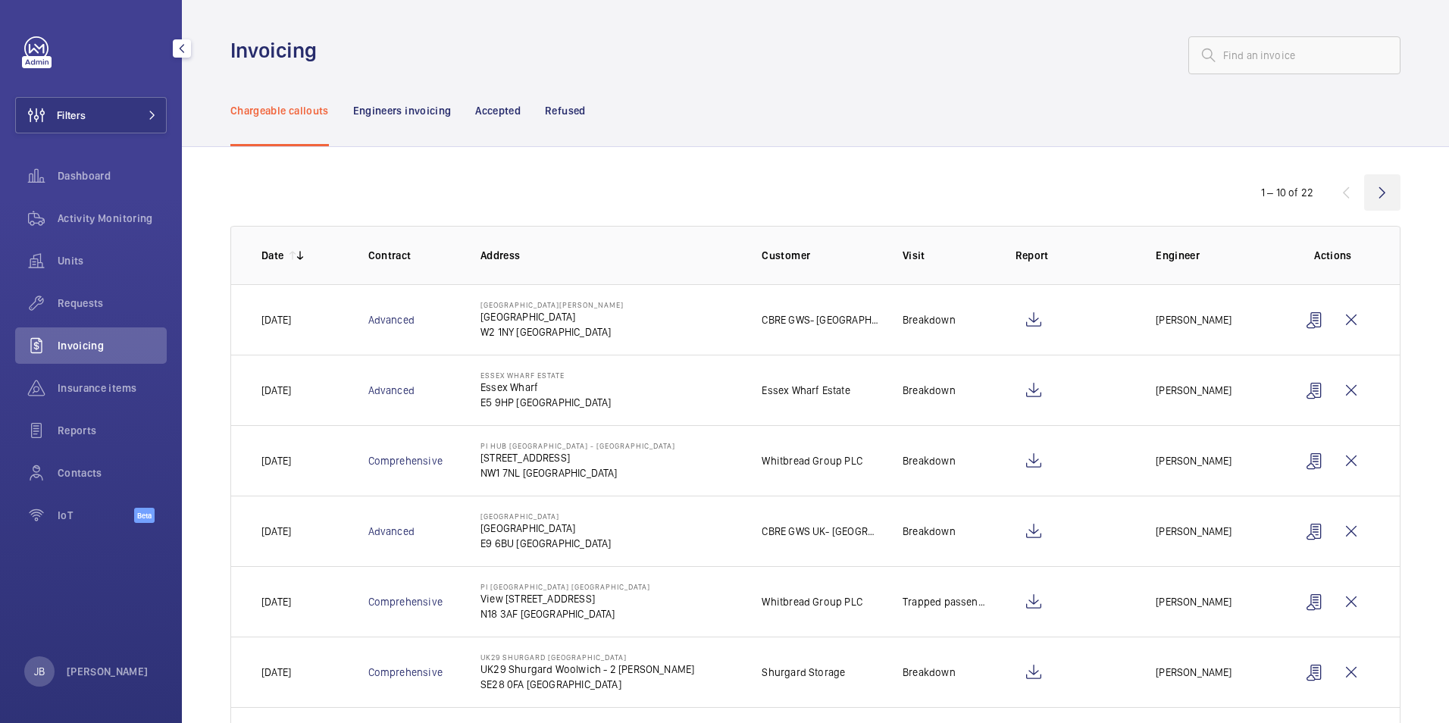
click at [1367, 198] on wm-front-icon-button at bounding box center [1382, 192] width 36 height 36
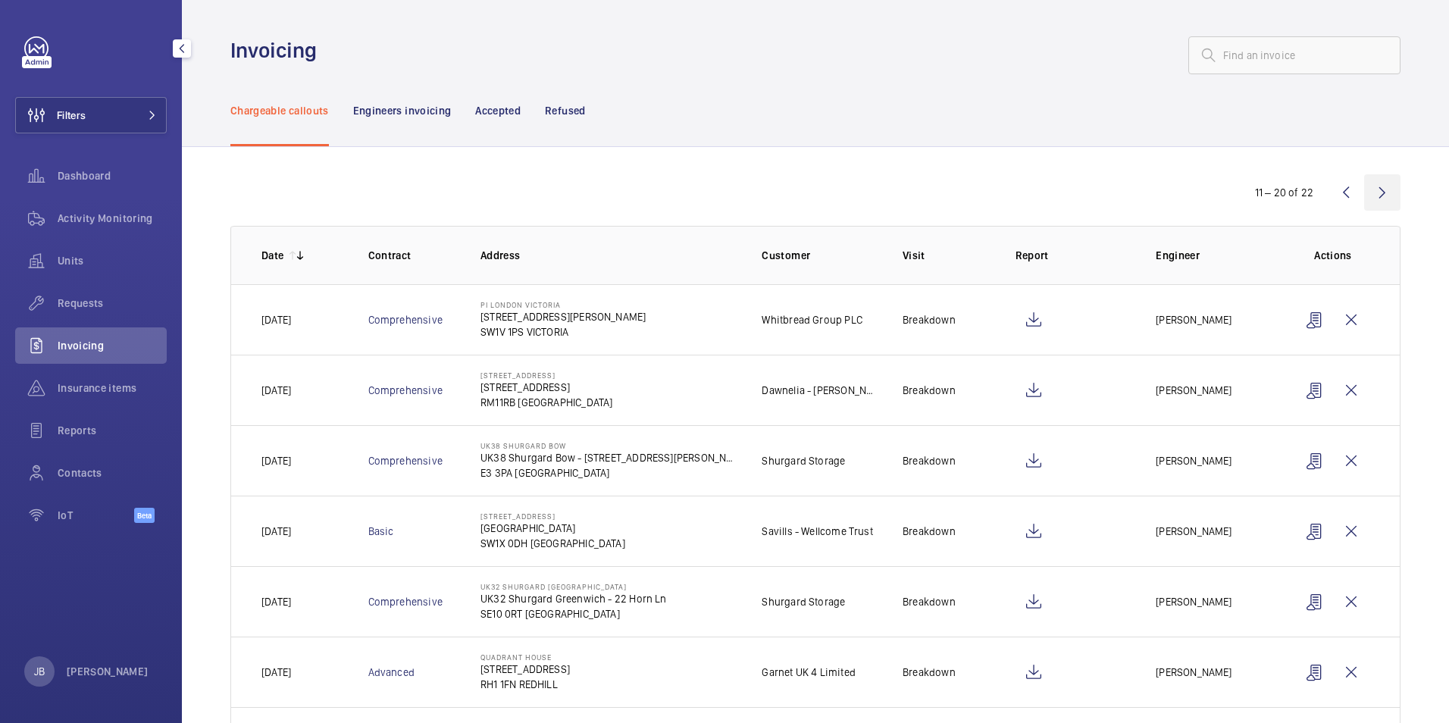
click at [1368, 192] on wm-front-icon-button at bounding box center [1382, 192] width 36 height 36
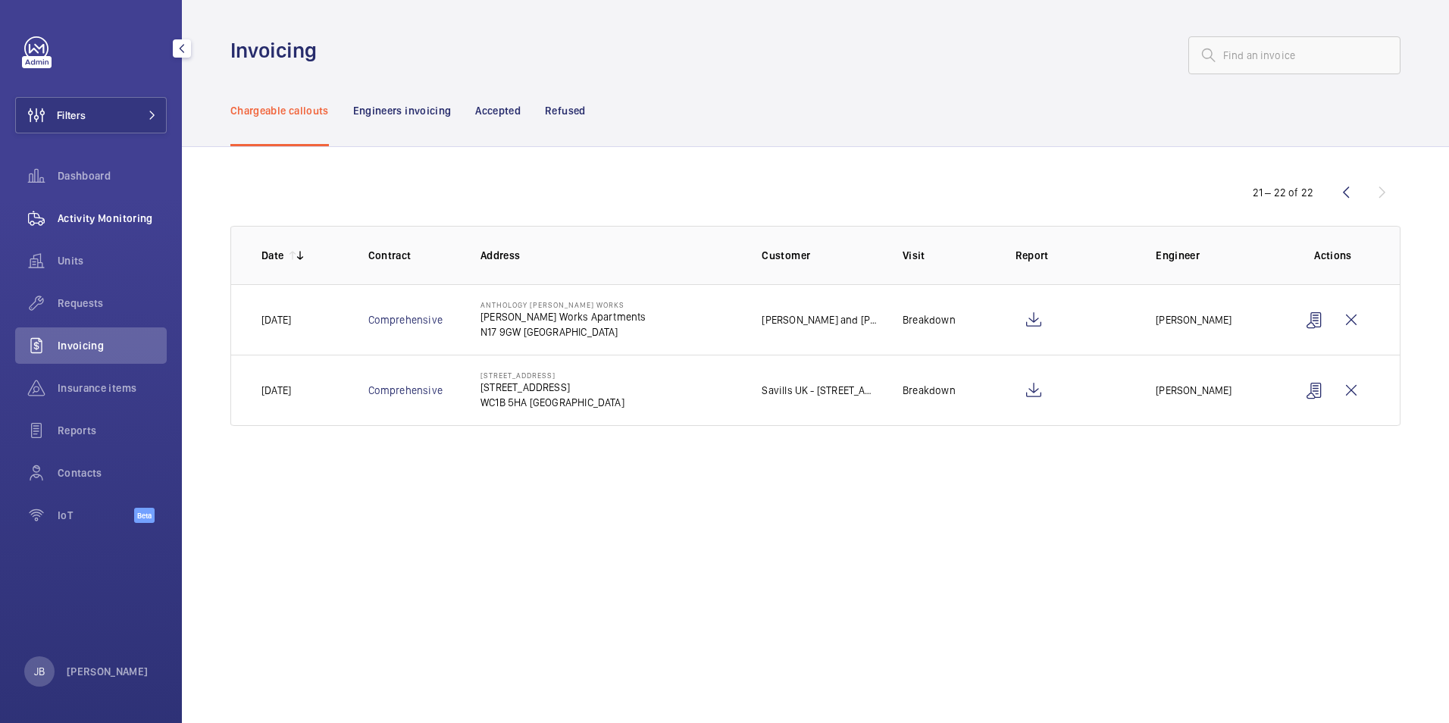
click at [116, 222] on span "Activity Monitoring" at bounding box center [112, 218] width 109 height 15
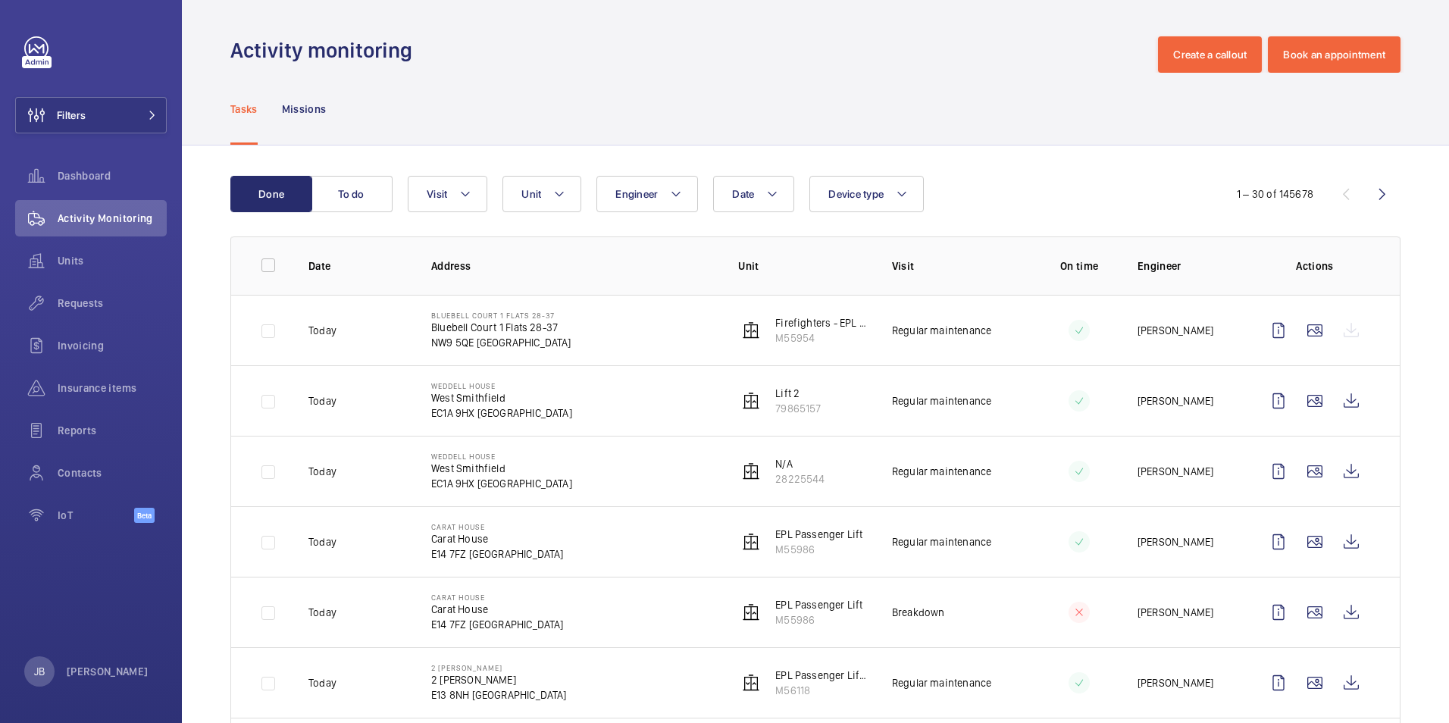
click at [684, 89] on div "Tasks Missions" at bounding box center [815, 109] width 1170 height 72
click at [126, 388] on span "Insurance items" at bounding box center [112, 387] width 109 height 15
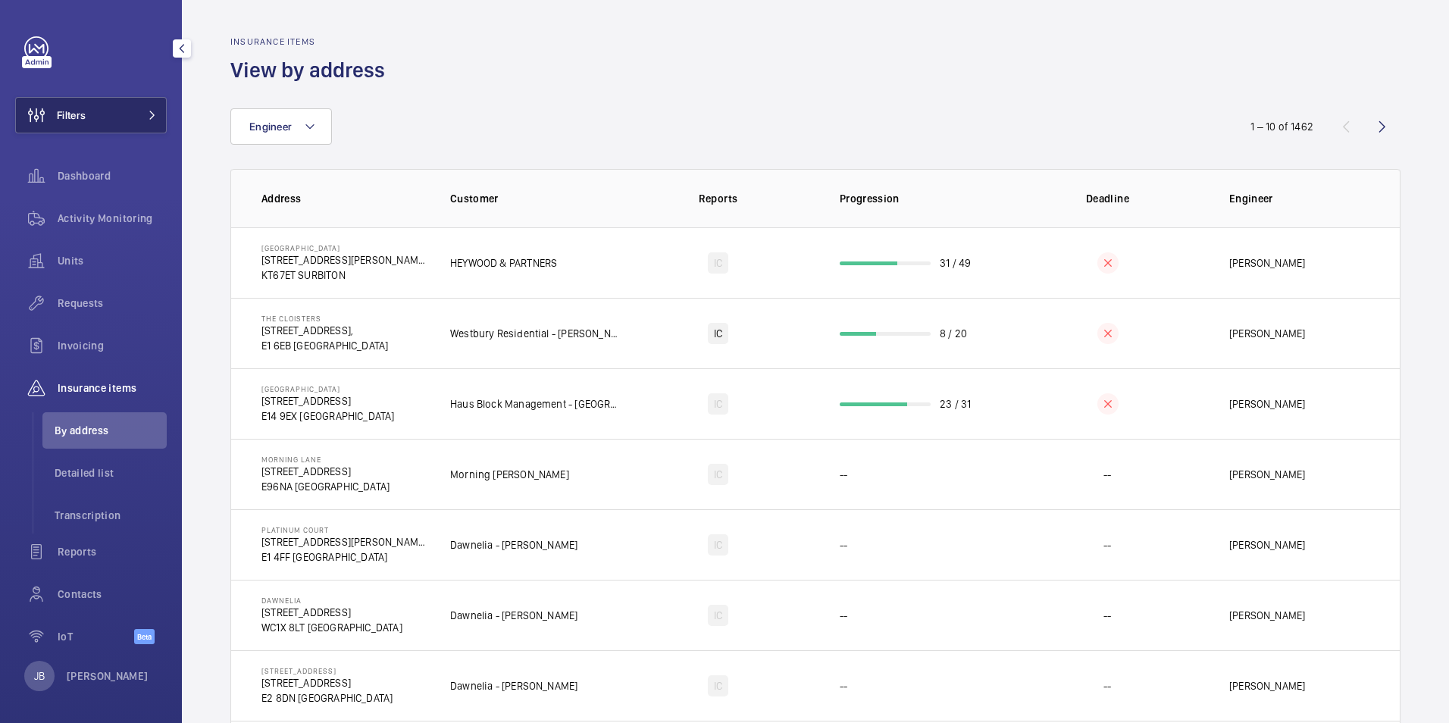
click at [63, 105] on span "Filters" at bounding box center [51, 115] width 70 height 36
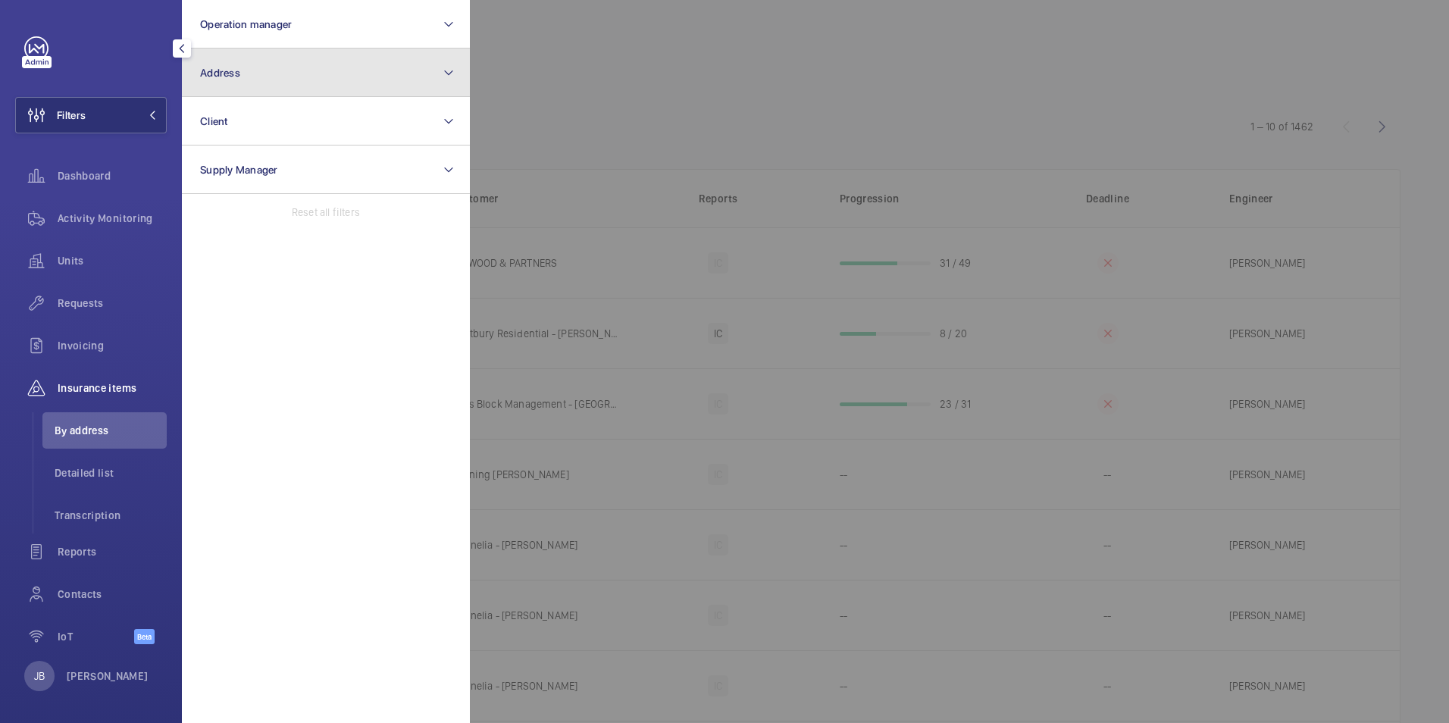
click at [299, 89] on button "Address" at bounding box center [326, 72] width 288 height 48
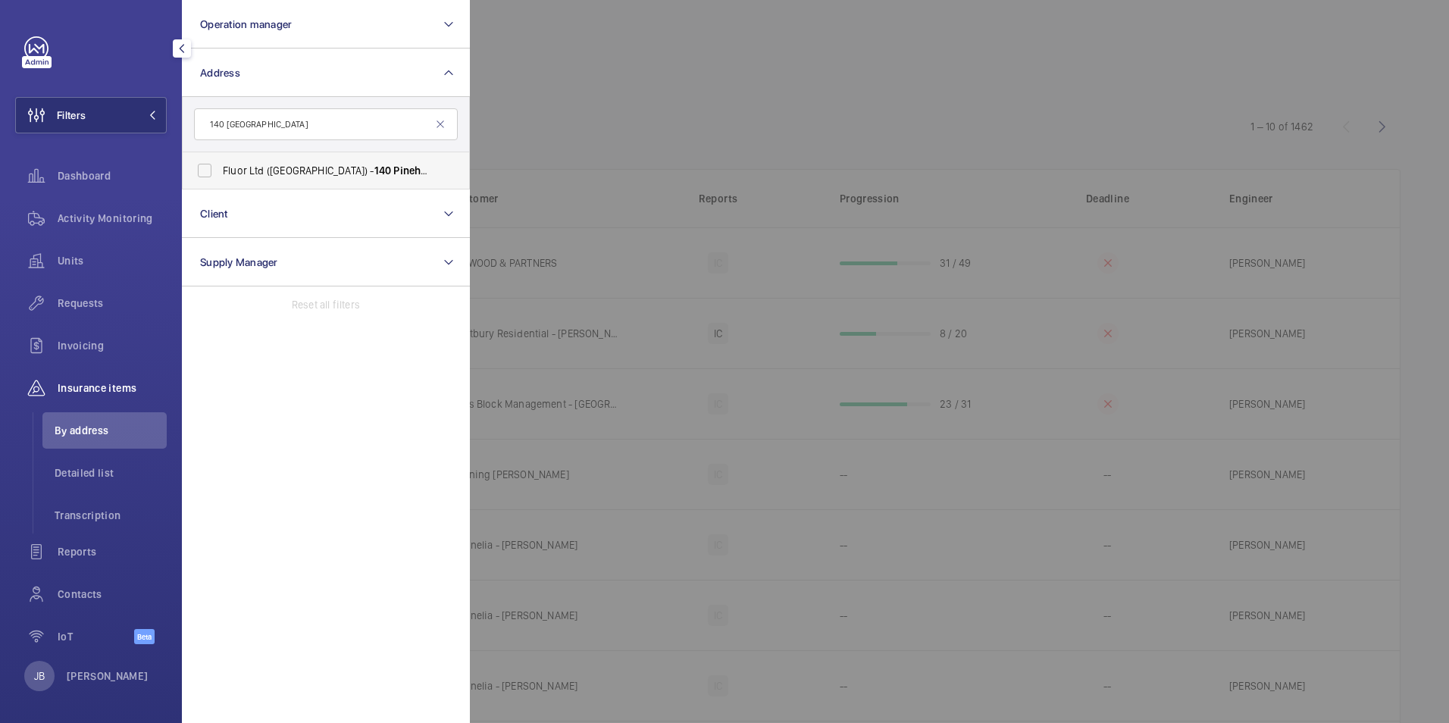
type input "140 [GEOGRAPHIC_DATA]"
click at [280, 167] on span "Fluor Ltd ([GEOGRAPHIC_DATA]) - [STREET_ADDRESS]" at bounding box center [327, 170] width 208 height 15
click at [220, 167] on input "Fluor Ltd ([GEOGRAPHIC_DATA]) - [STREET_ADDRESS]" at bounding box center [204, 170] width 30 height 30
checkbox input "true"
click at [704, 103] on div at bounding box center [1194, 361] width 1449 height 723
